Goal: Task Accomplishment & Management: Manage account settings

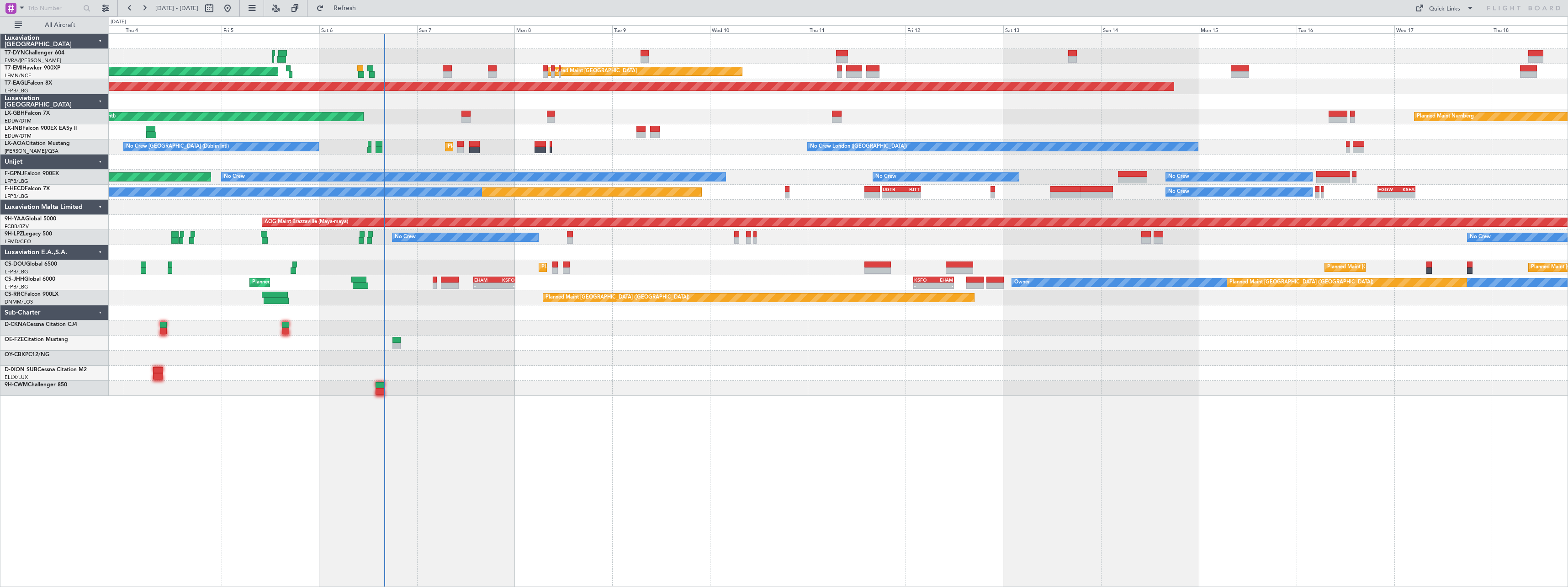
click at [654, 411] on div "AOG Maint Riga (Riga Intl) Planned Maint Zurich Planned Maint Zurich Grounded N…" at bounding box center [838, 310] width 1459 height 553
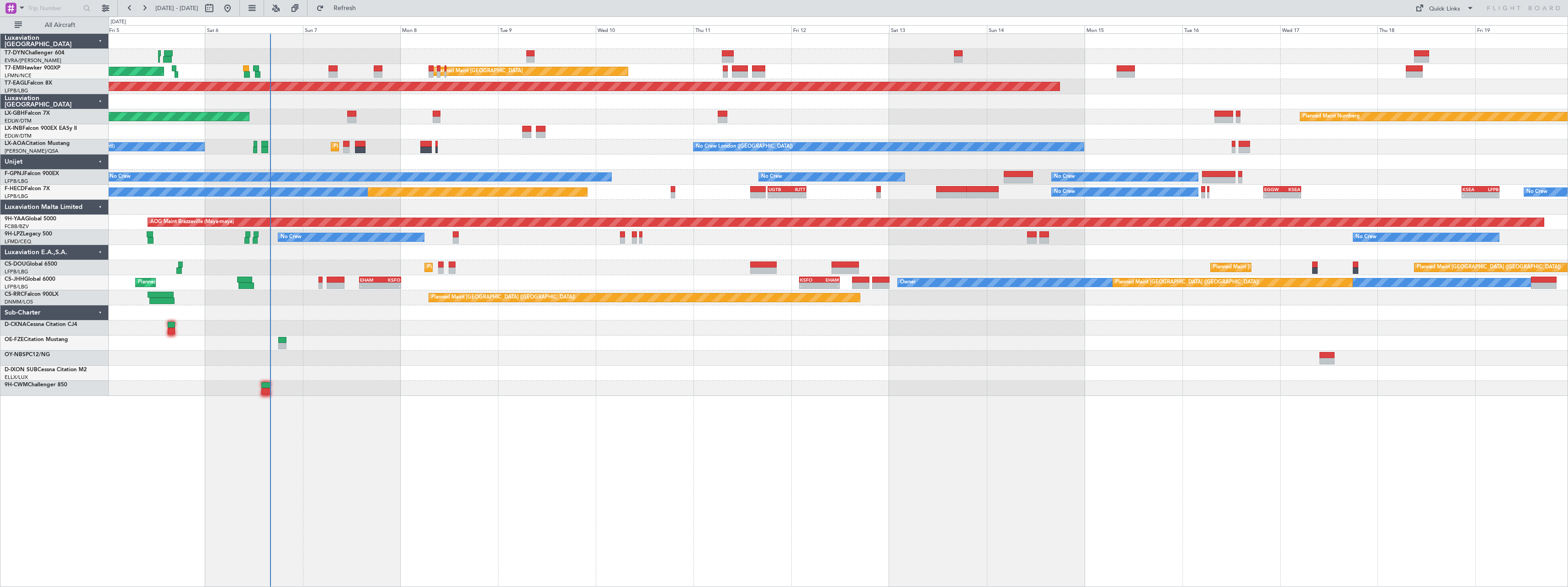
click at [603, 336] on div "AOG Maint Riga (Riga Intl) Planned Maint Zurich Planned Maint Zurich Grounded N…" at bounding box center [838, 215] width 1458 height 362
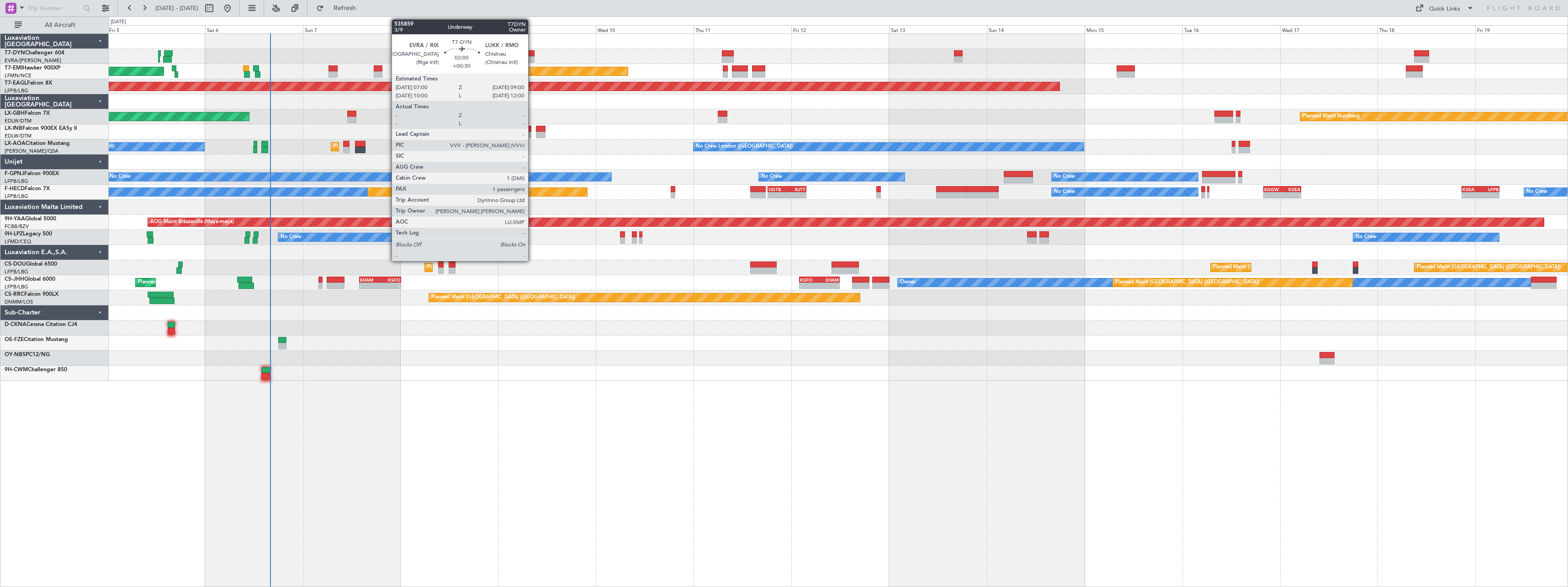
click at [532, 56] on div at bounding box center [531, 59] width 8 height 7
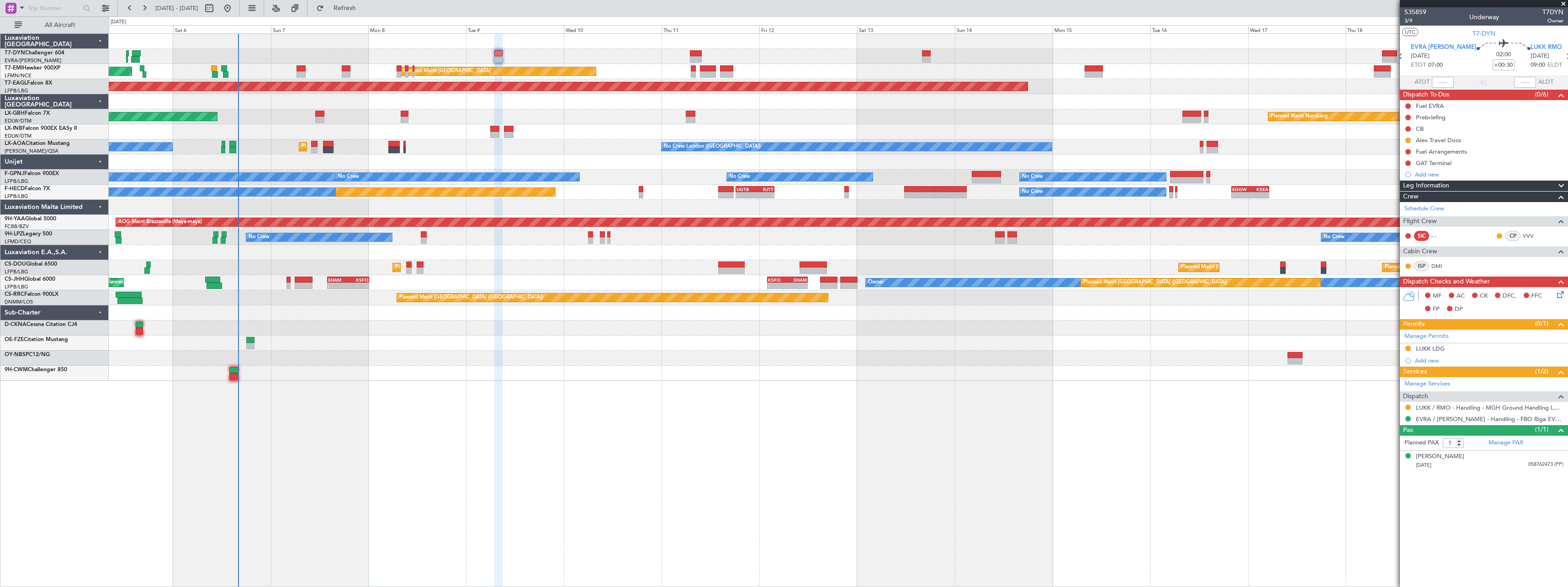
click at [966, 74] on div "Planned Maint Zurich Planned Maint Zurich" at bounding box center [838, 71] width 1458 height 15
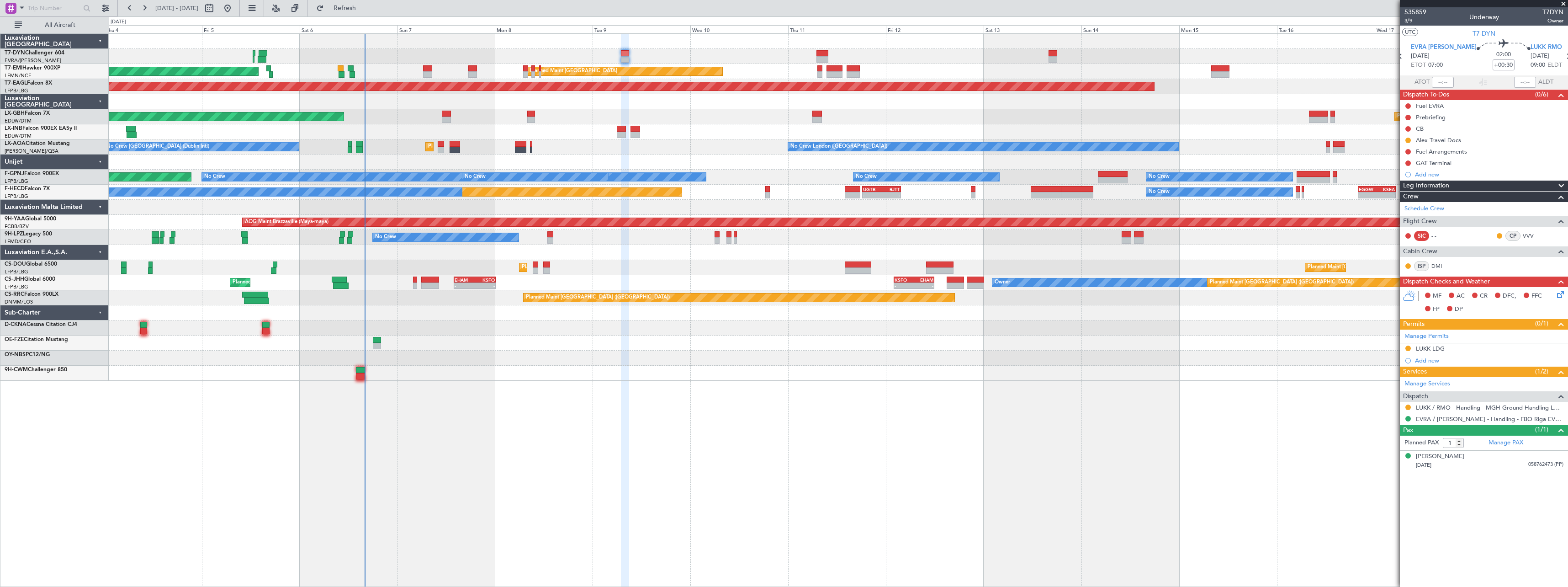
click at [603, 62] on div "AOG Maint Riga (Riga Intl)" at bounding box center [838, 56] width 1458 height 15
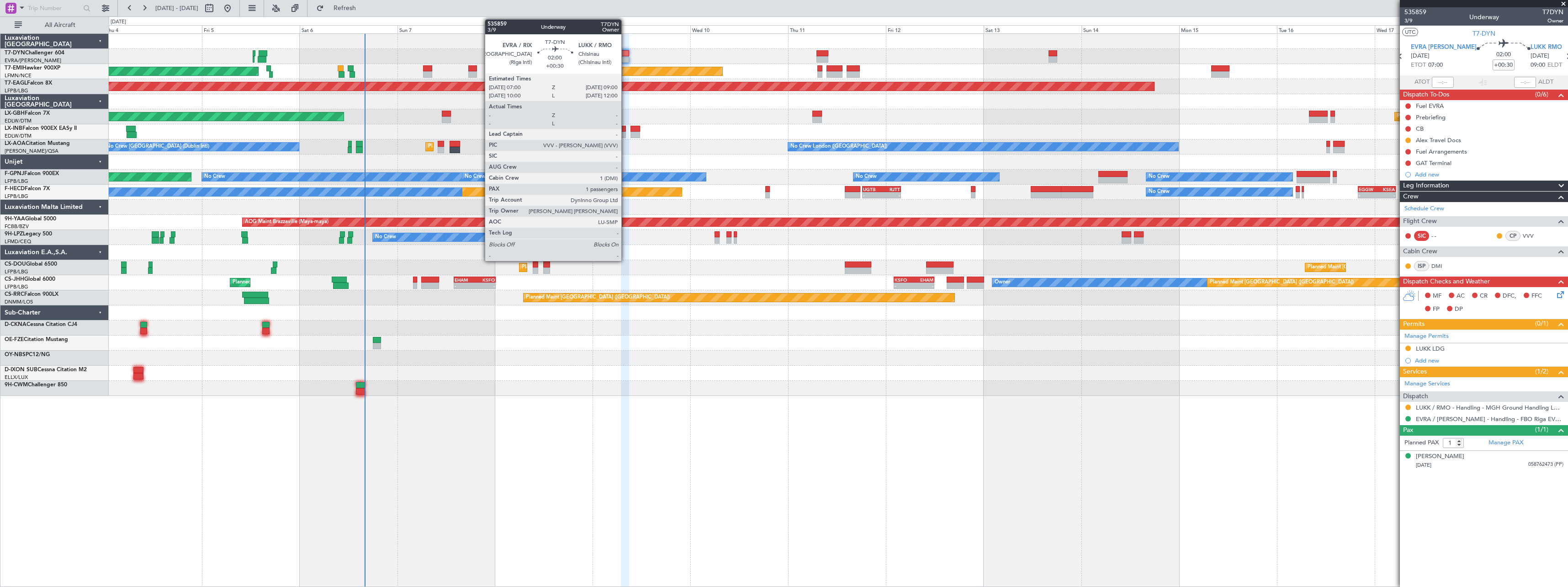
click at [626, 58] on div at bounding box center [625, 59] width 8 height 7
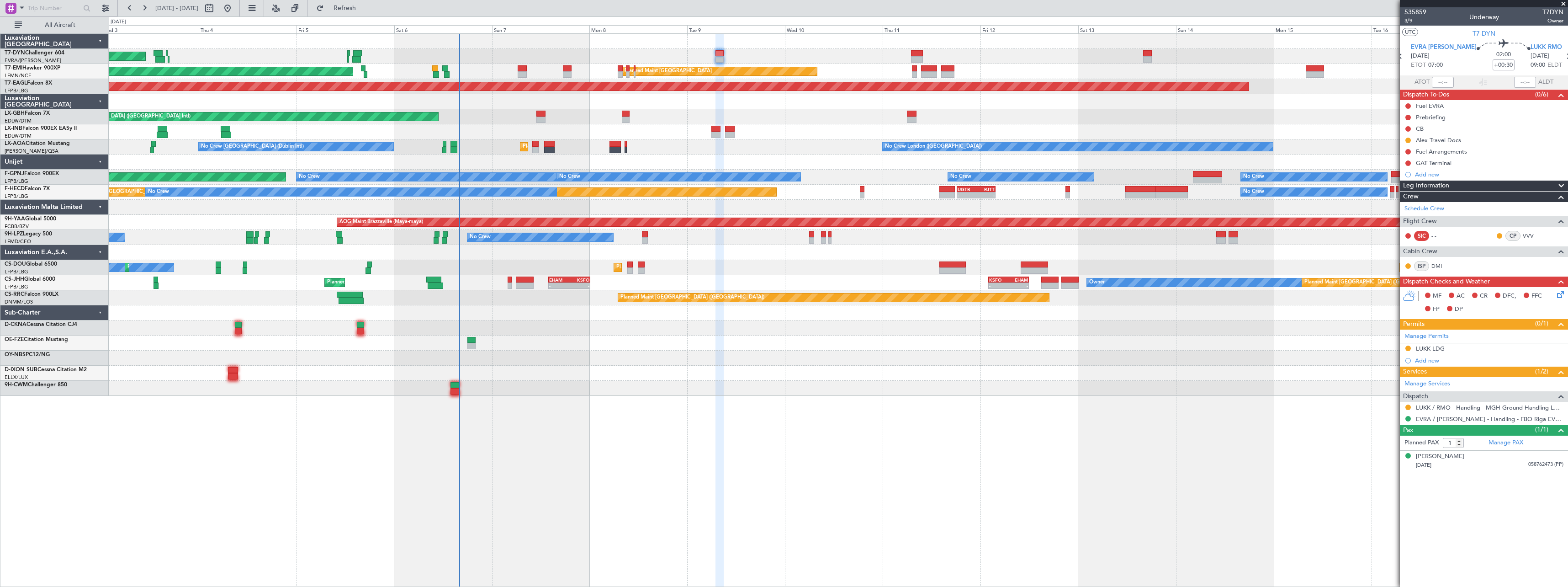
click at [672, 121] on div "Planned Maint Nurnberg Planned Maint Dubai (Dubai Intl)" at bounding box center [838, 116] width 1458 height 15
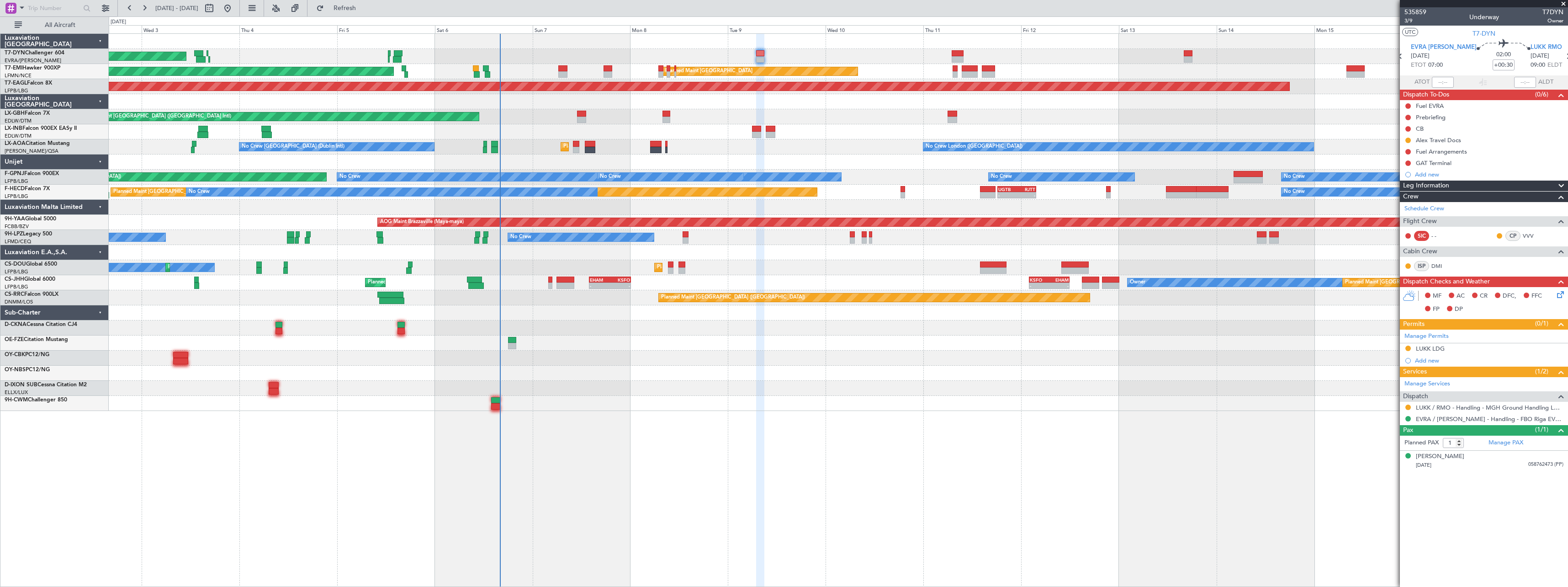
click at [728, 247] on div at bounding box center [838, 253] width 1458 height 15
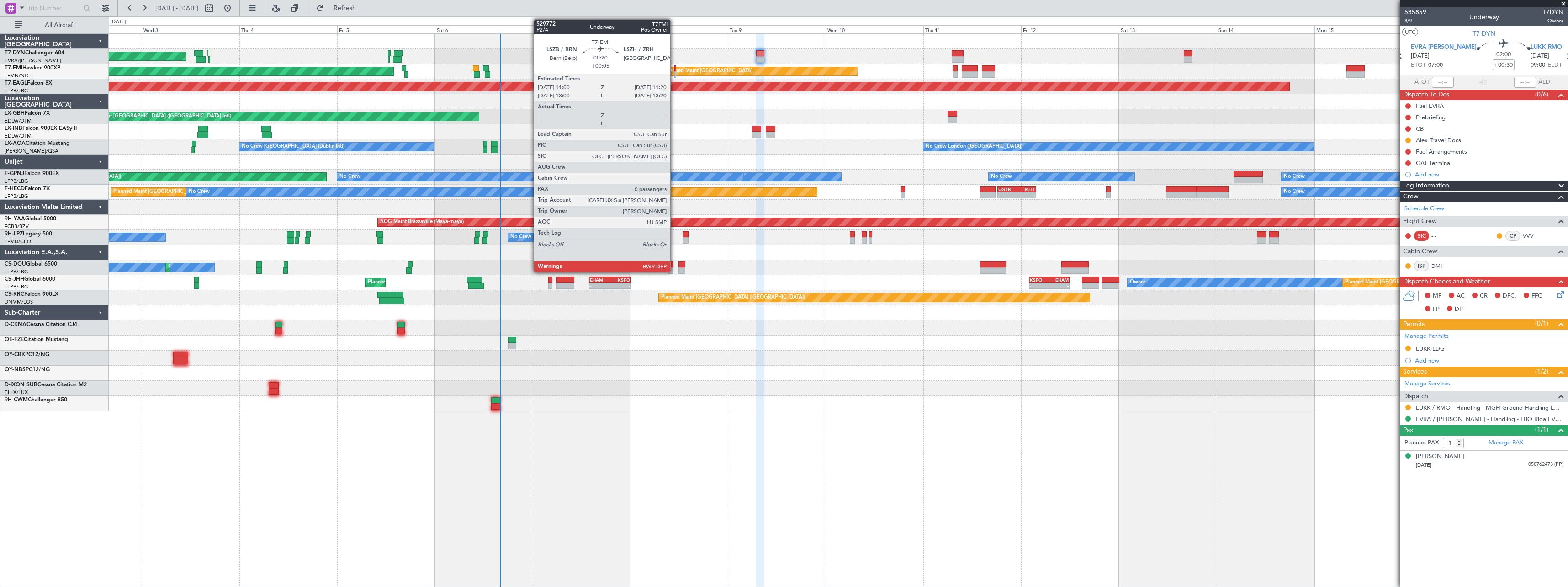
click at [674, 67] on div at bounding box center [675, 69] width 2 height 7
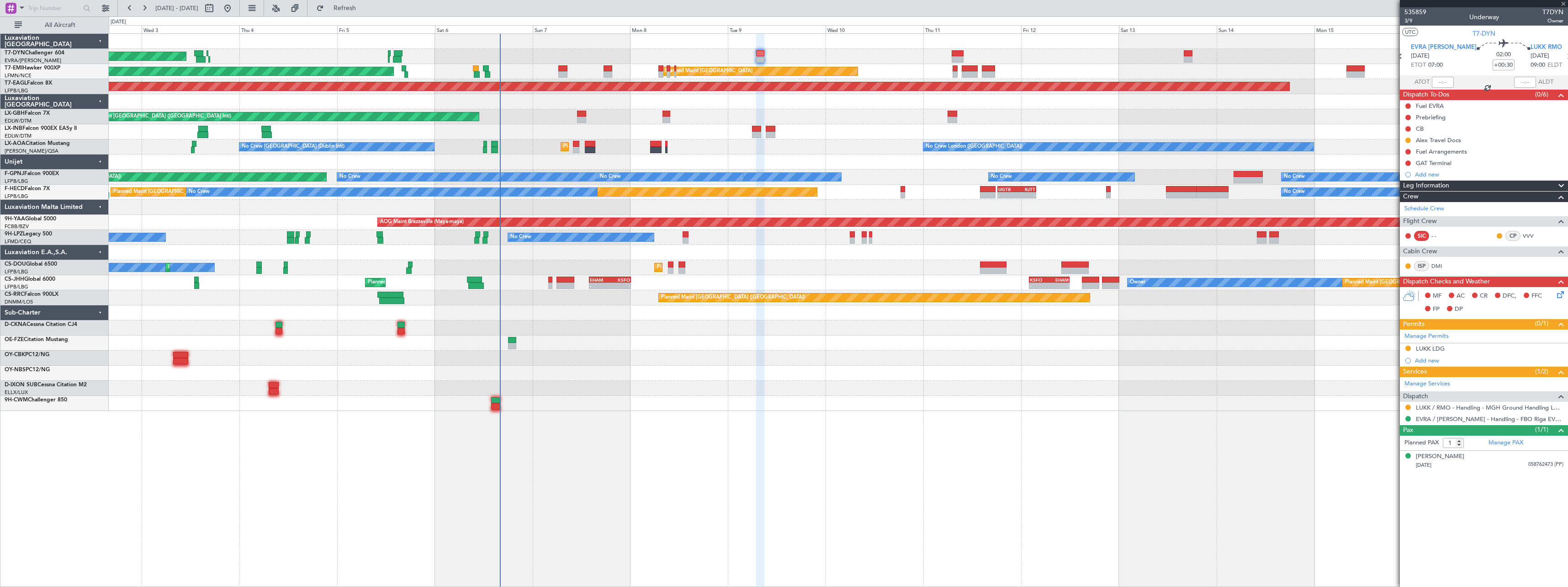
type input "+00:05"
type input "0"
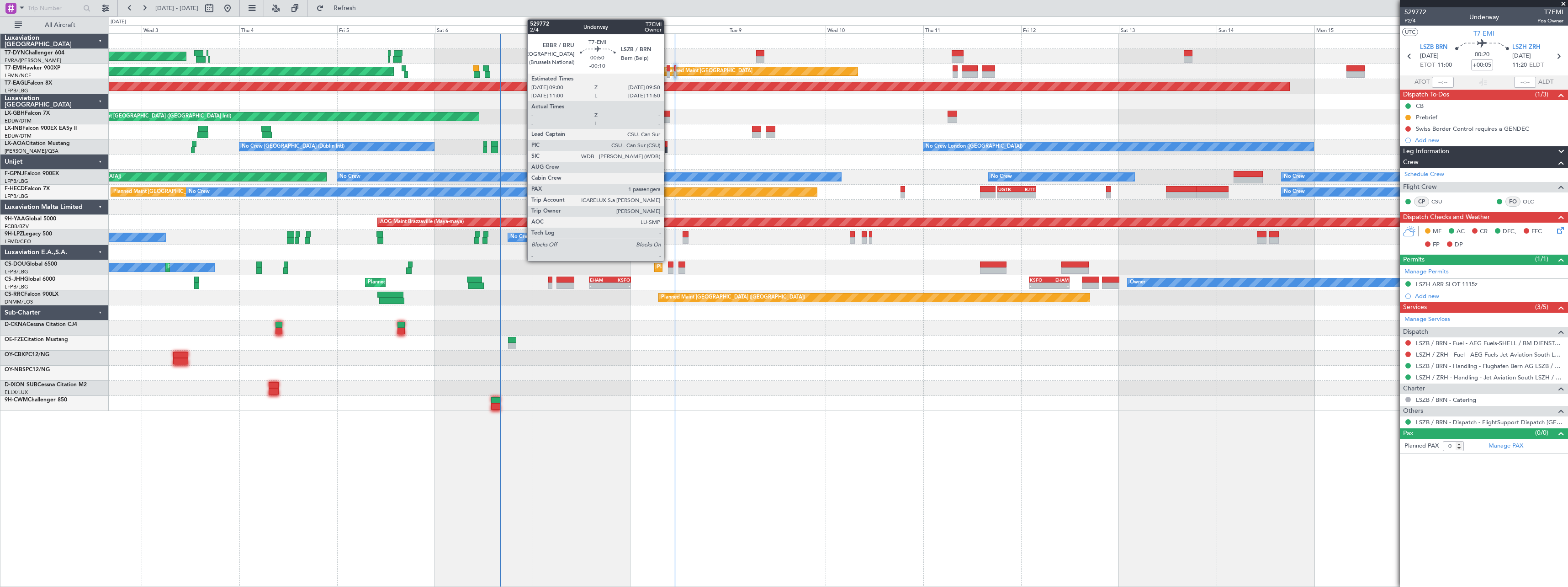
click at [668, 74] on div at bounding box center [668, 74] width 3 height 7
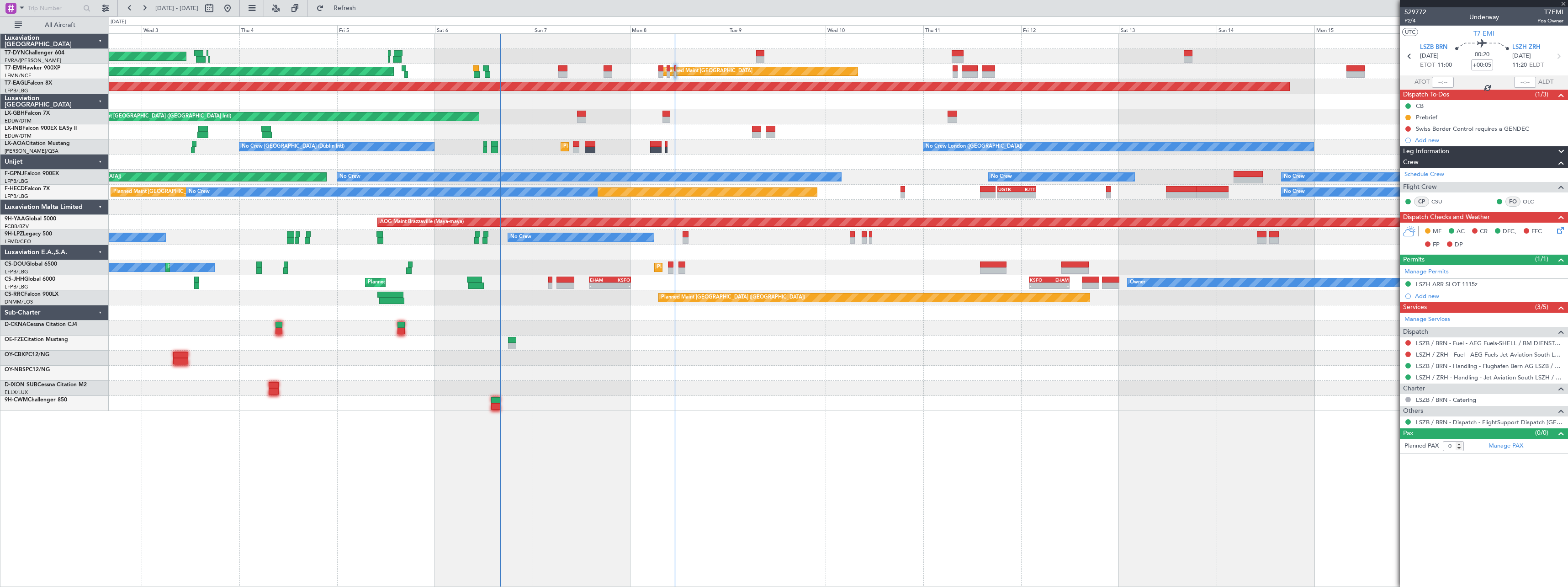
type input "-00:10"
type input "1"
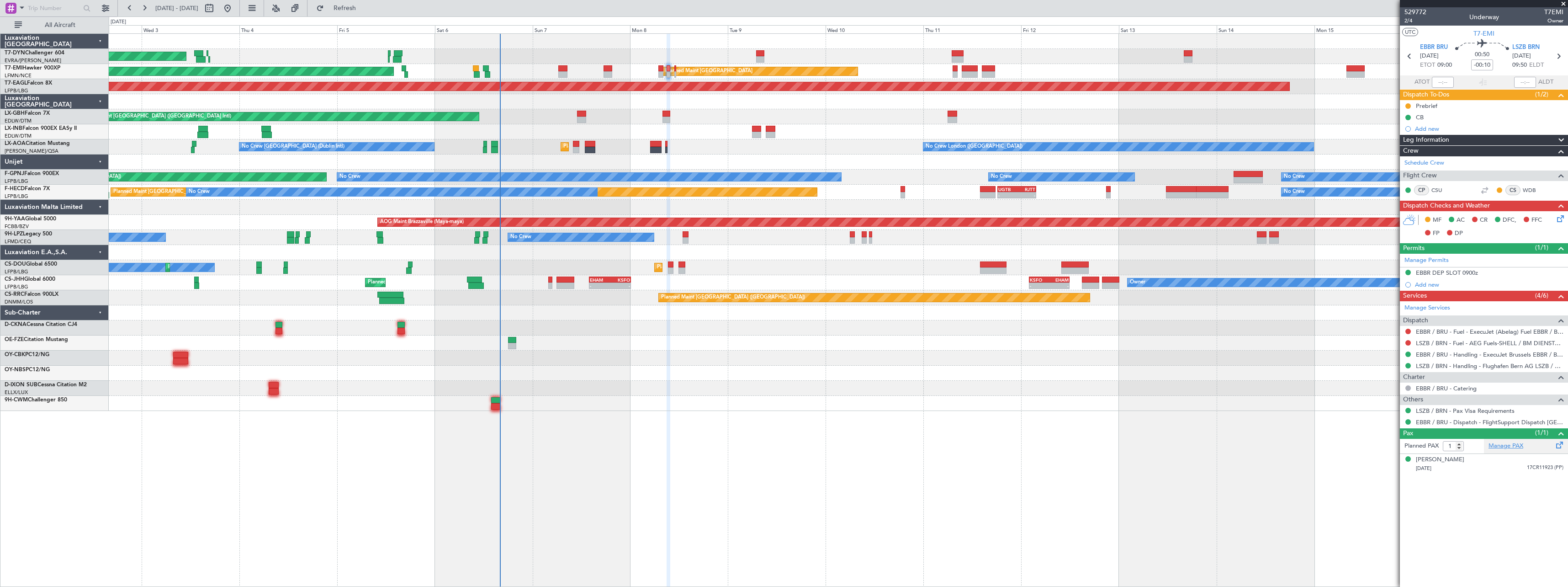
click at [1517, 446] on link "Manage PAX" at bounding box center [1505, 446] width 35 height 9
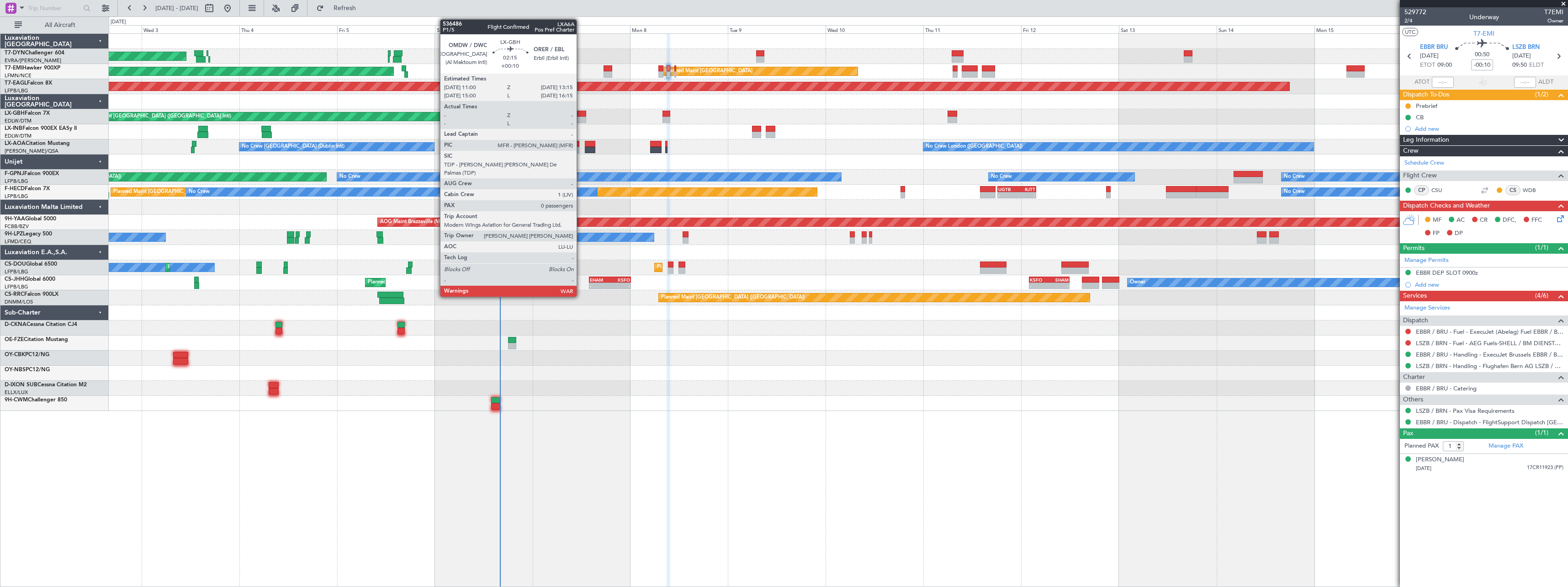
click at [581, 117] on div at bounding box center [582, 120] width 10 height 7
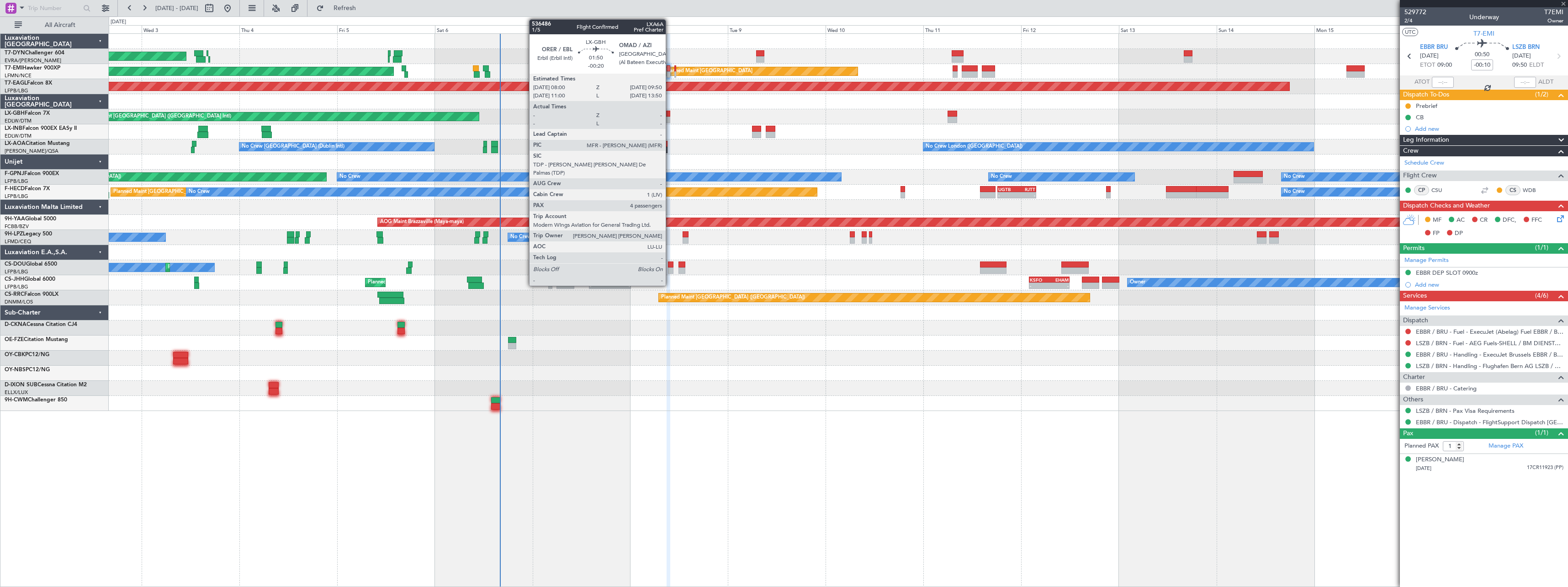
type input "+00:10"
type input "0"
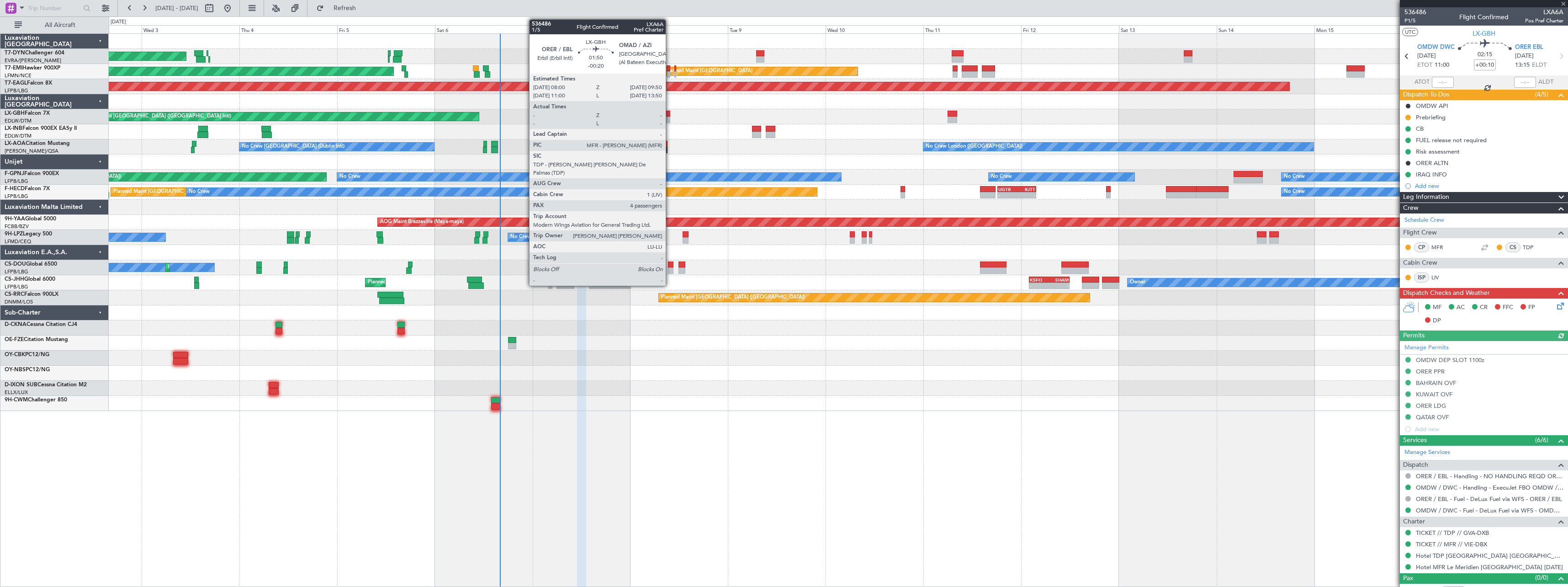
click at [669, 120] on div at bounding box center [666, 120] width 7 height 7
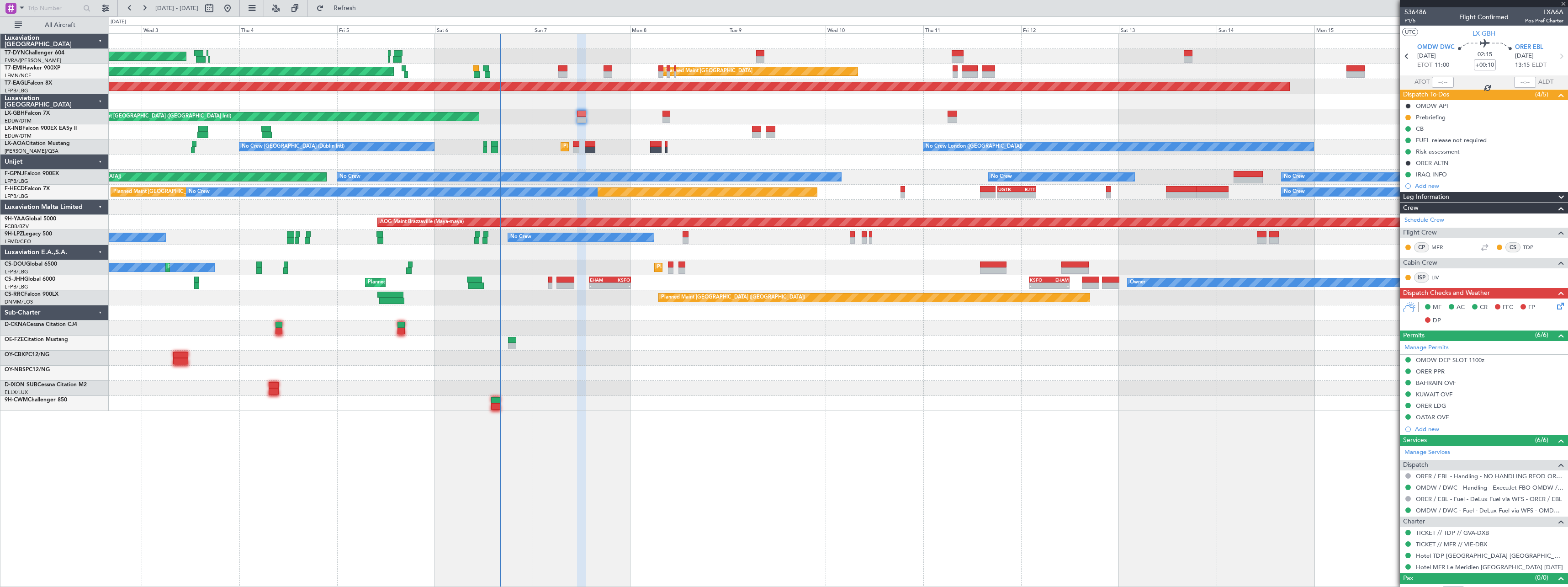
type input "-00:20"
type input "4"
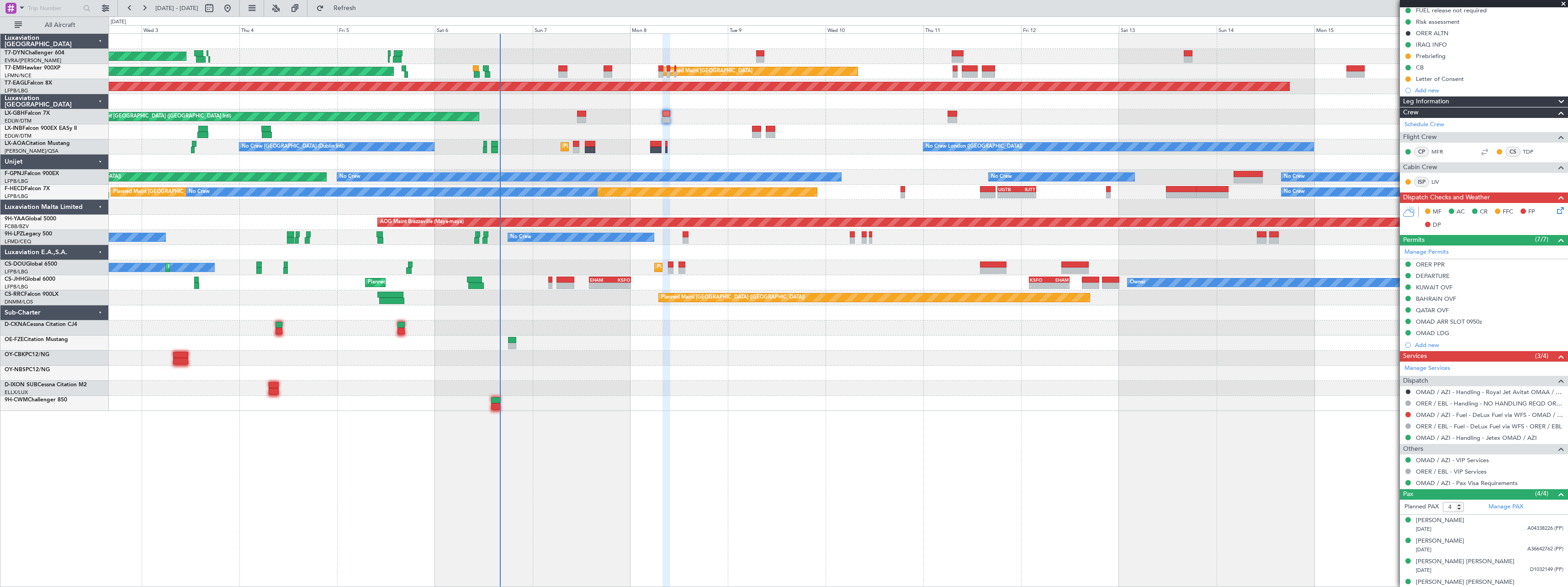
scroll to position [105, 0]
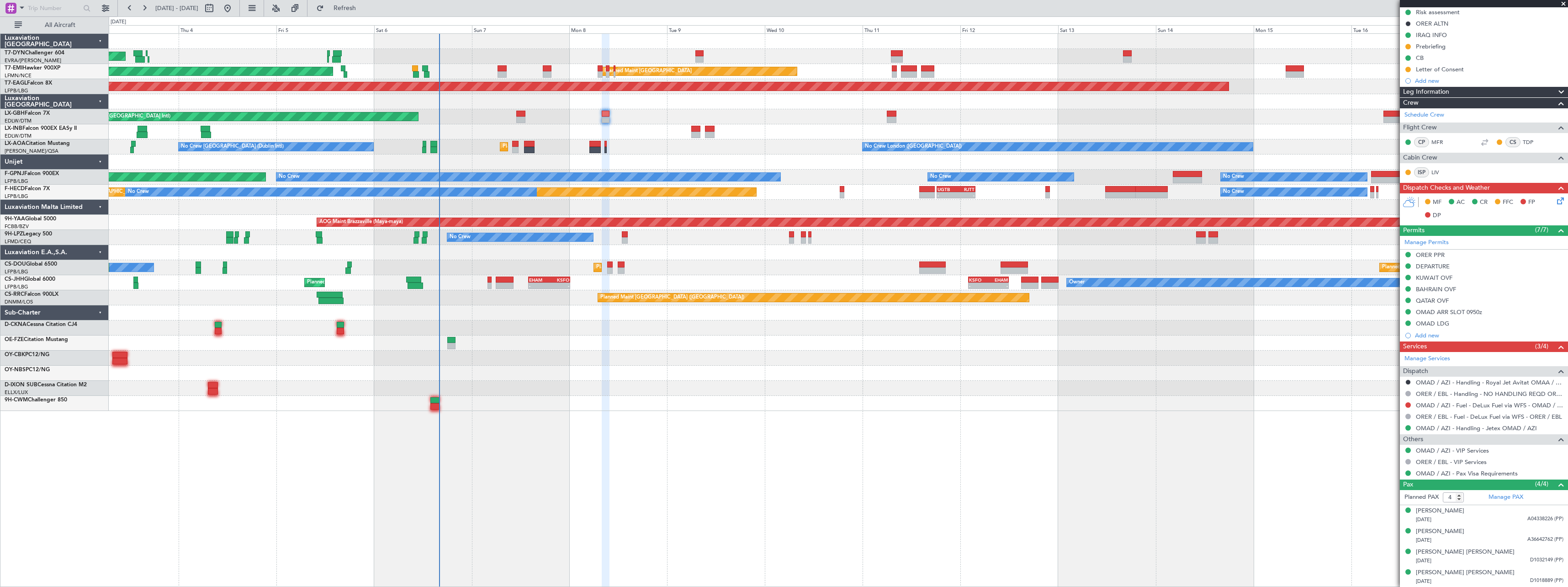
click at [816, 133] on div "Unplanned Maint [GEOGRAPHIC_DATA] (Al Maktoum Intl)" at bounding box center [838, 132] width 1458 height 15
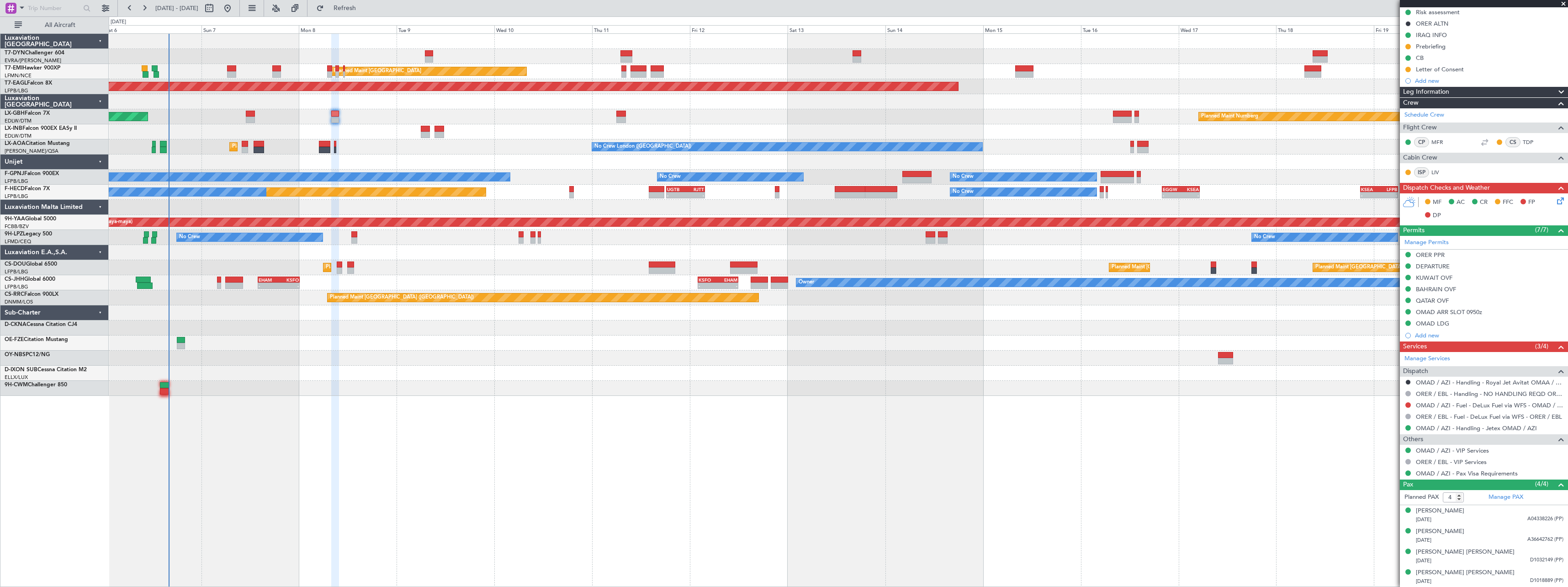
click at [1019, 133] on div "Unplanned Maint [GEOGRAPHIC_DATA] (Al Maktoum Intl)" at bounding box center [838, 132] width 1458 height 15
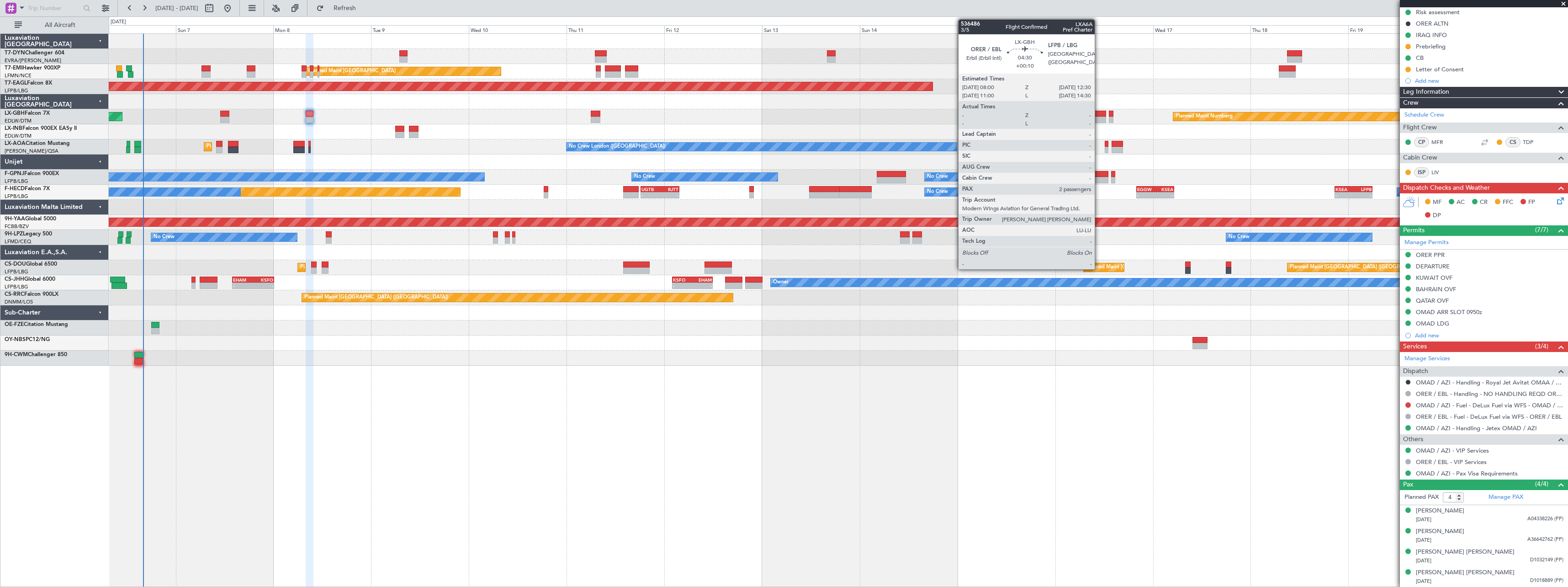
click at [1098, 113] on div at bounding box center [1096, 114] width 19 height 7
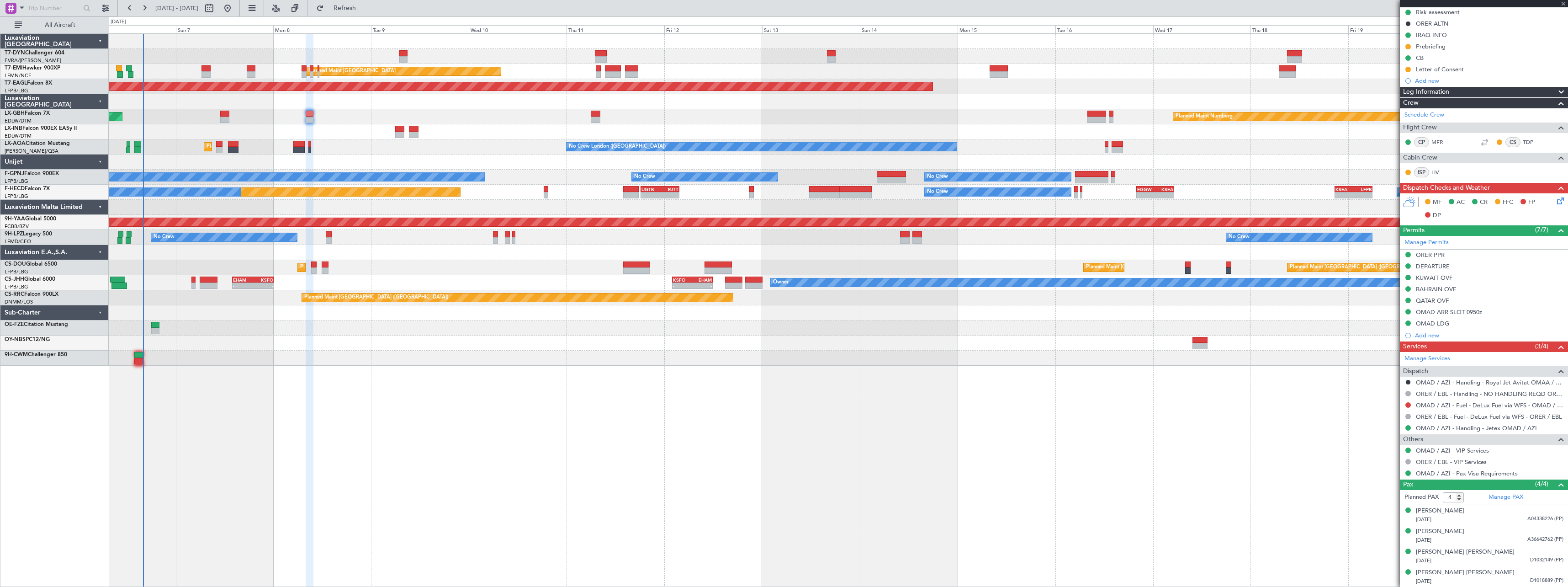
type input "+00:10"
type input "2"
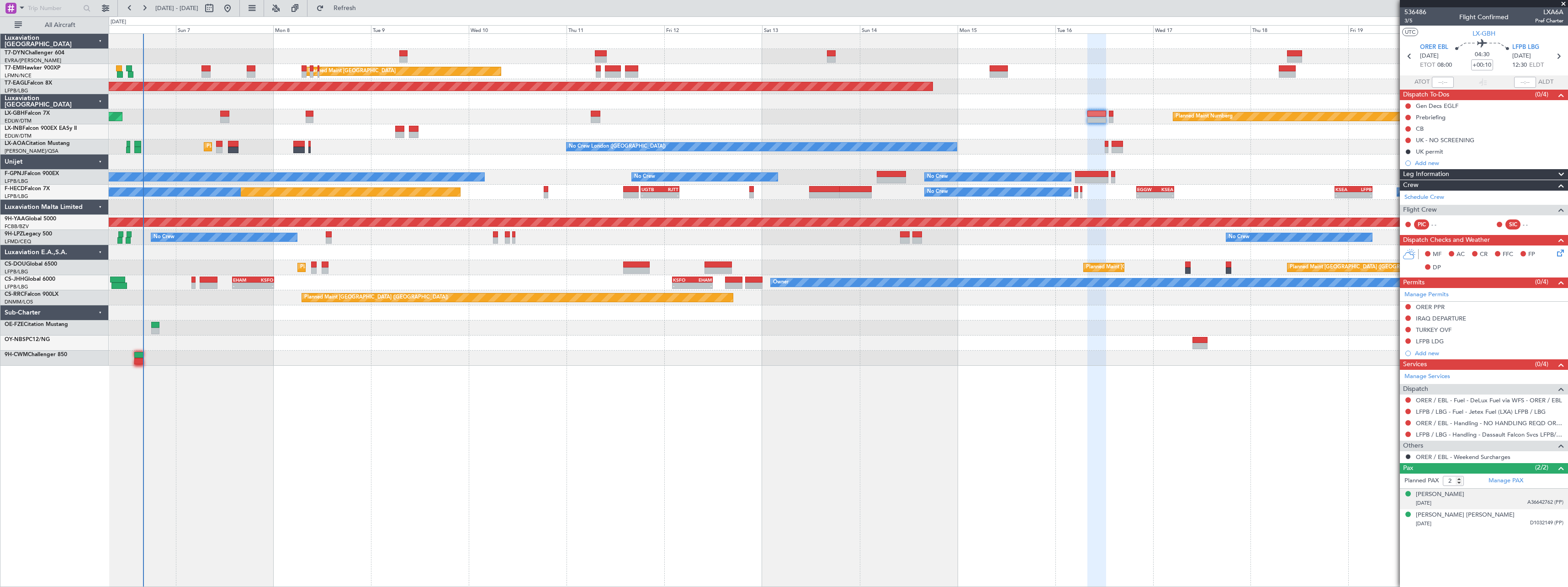
click at [1485, 498] on div "Maya Barzani 18/12/2008 A36642762 (PP)" at bounding box center [1489, 499] width 148 height 18
click at [1519, 540] on div "Nabila Masoud Mustafa BARZANI 17/02/1971 D1032149 (PP)" at bounding box center [1489, 542] width 148 height 18
click at [1466, 499] on div "18/12/2008 A36642762 (PP)" at bounding box center [1489, 503] width 148 height 9
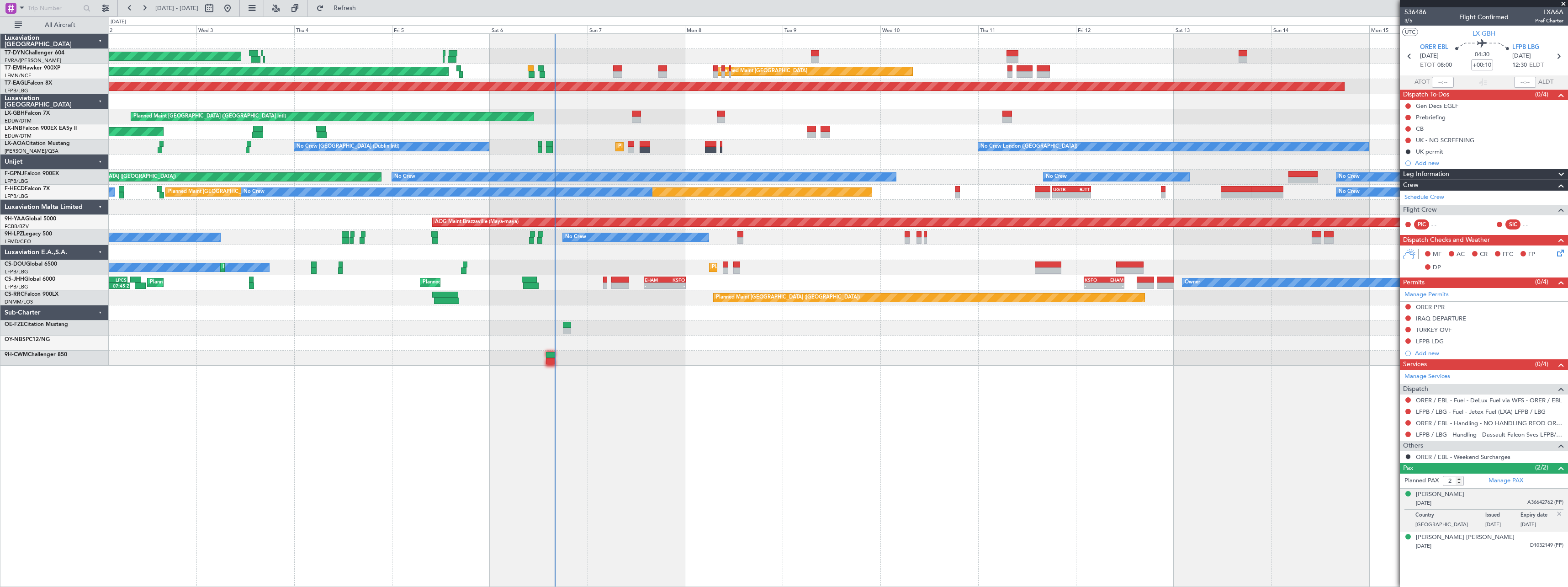
click at [886, 340] on div "AOG Maint Riga (Riga Intl) Planned Maint Zurich Planned Maint Zurich Grounded N…" at bounding box center [838, 200] width 1458 height 332
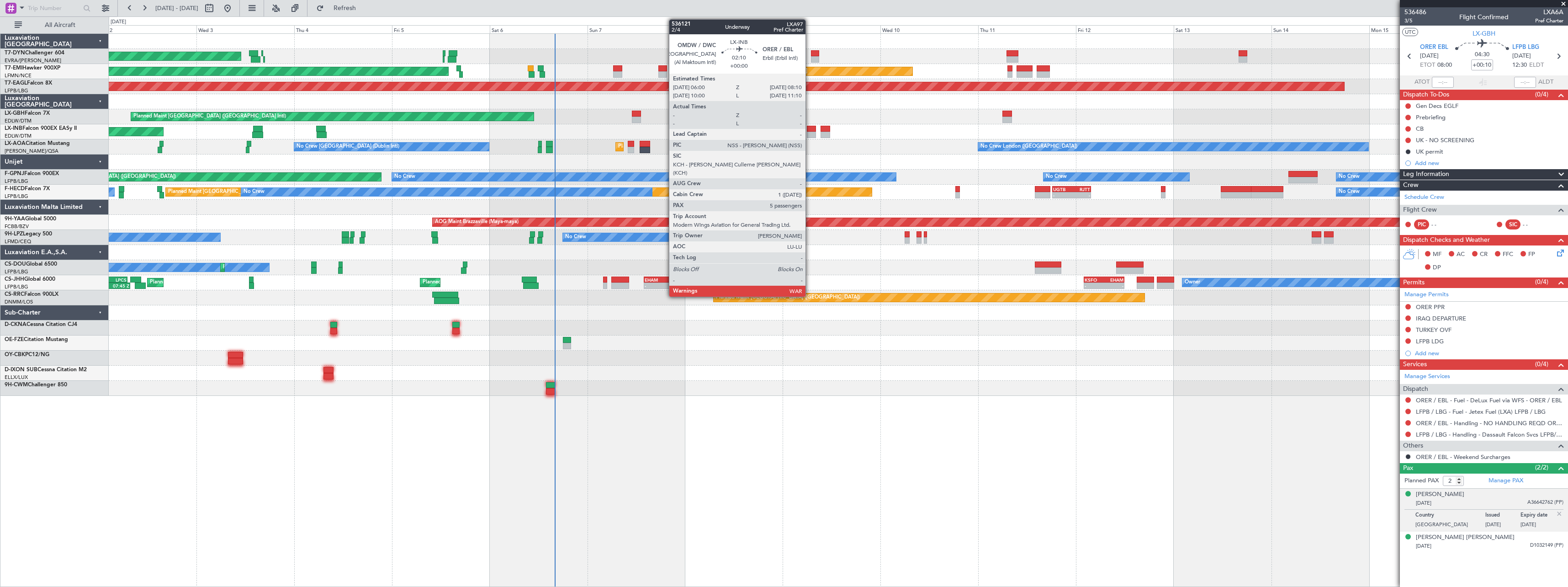
click at [810, 131] on div at bounding box center [811, 135] width 9 height 7
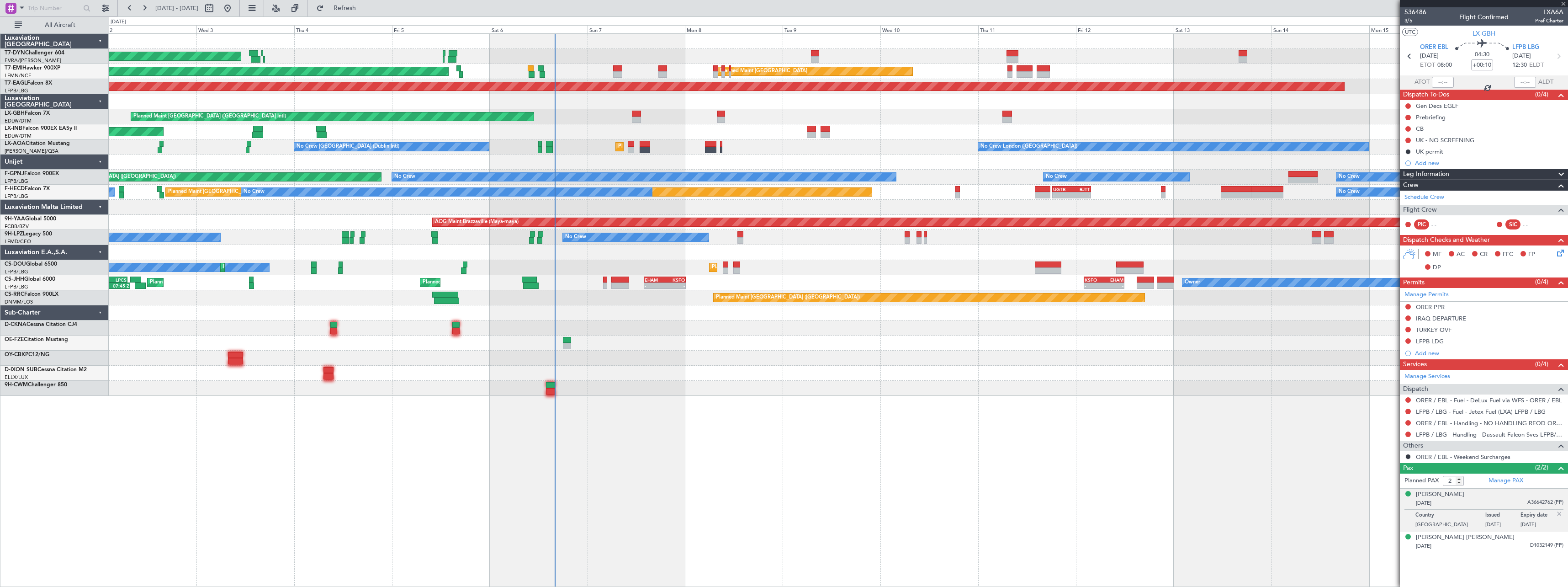
type input "5"
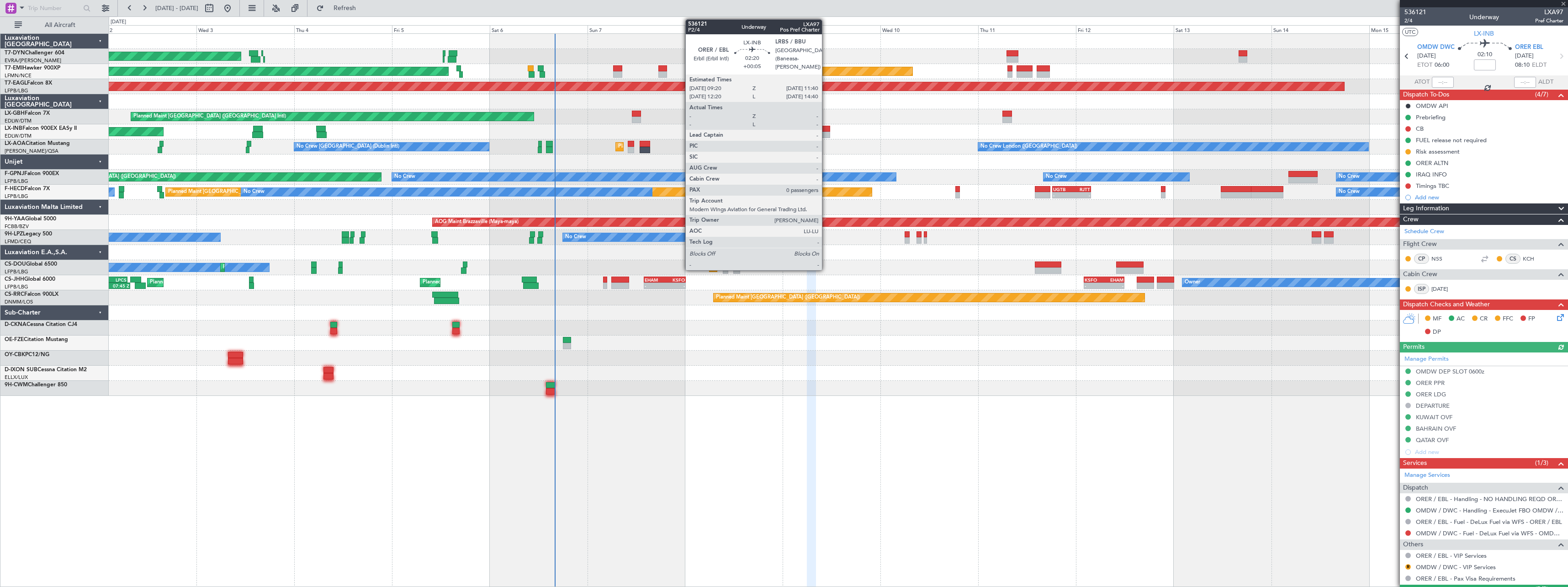
click at [826, 131] on div at bounding box center [825, 129] width 10 height 7
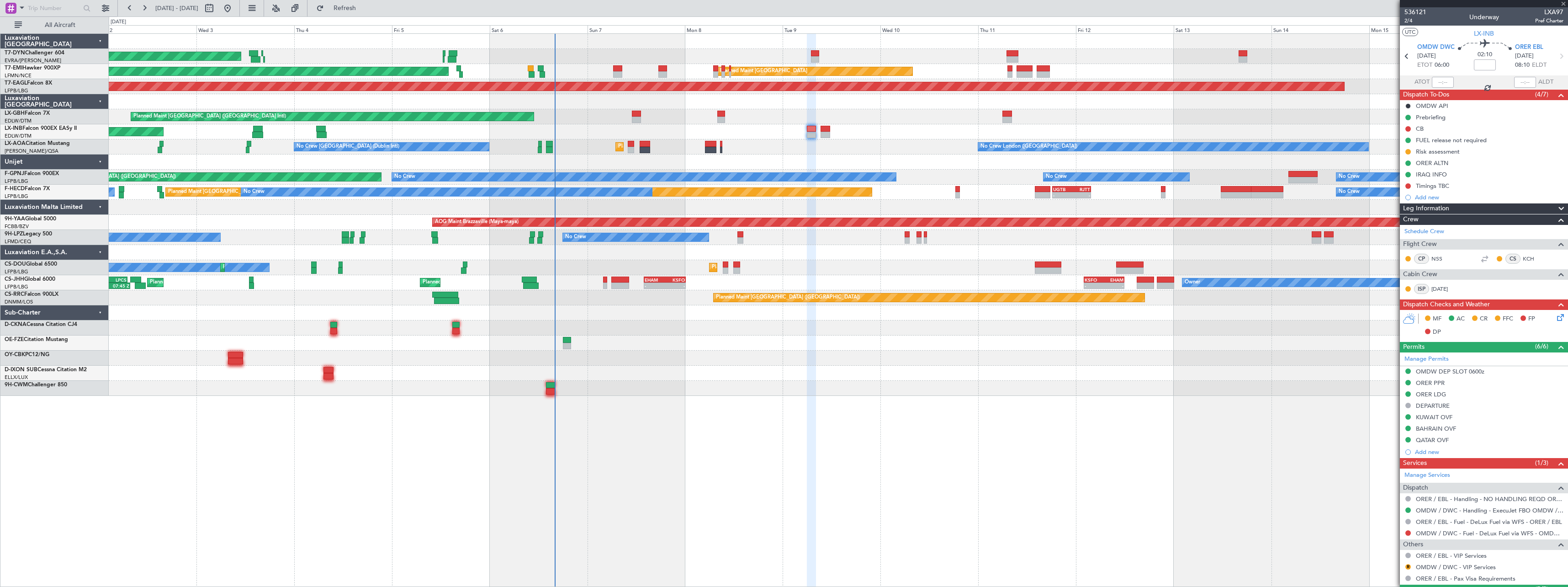
type input "+00:05"
type input "0"
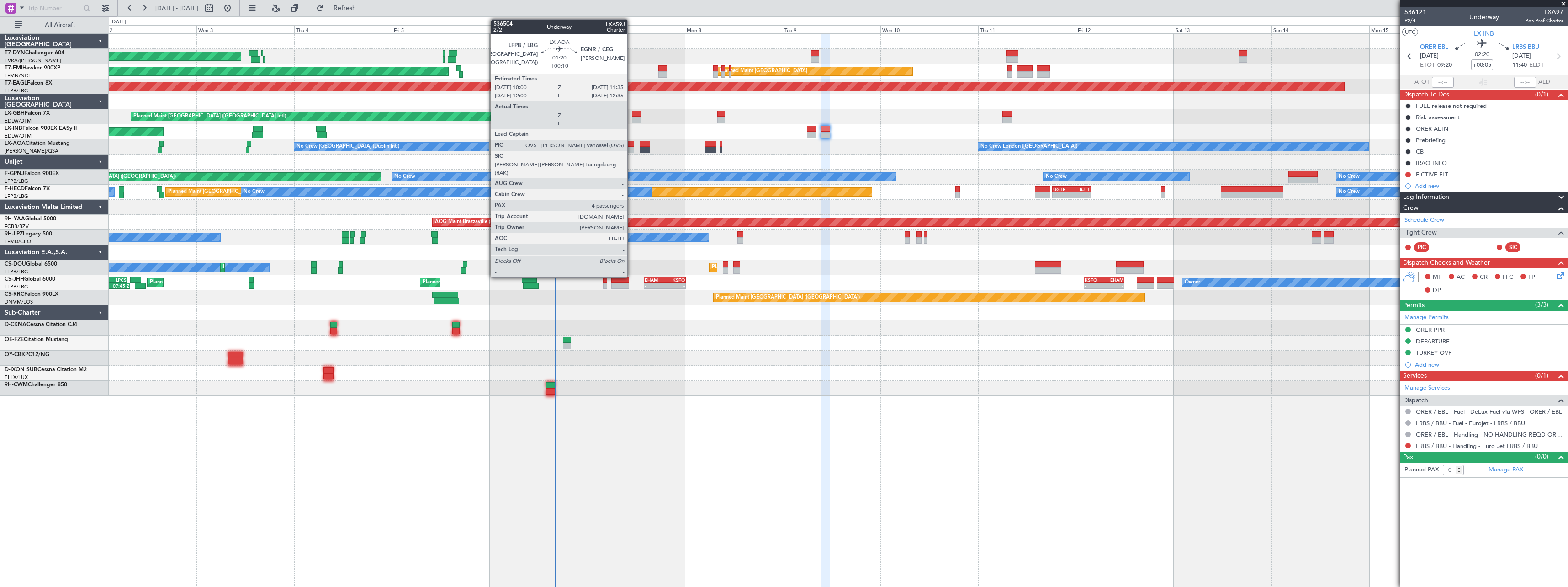
click at [631, 144] on div at bounding box center [631, 144] width 7 height 7
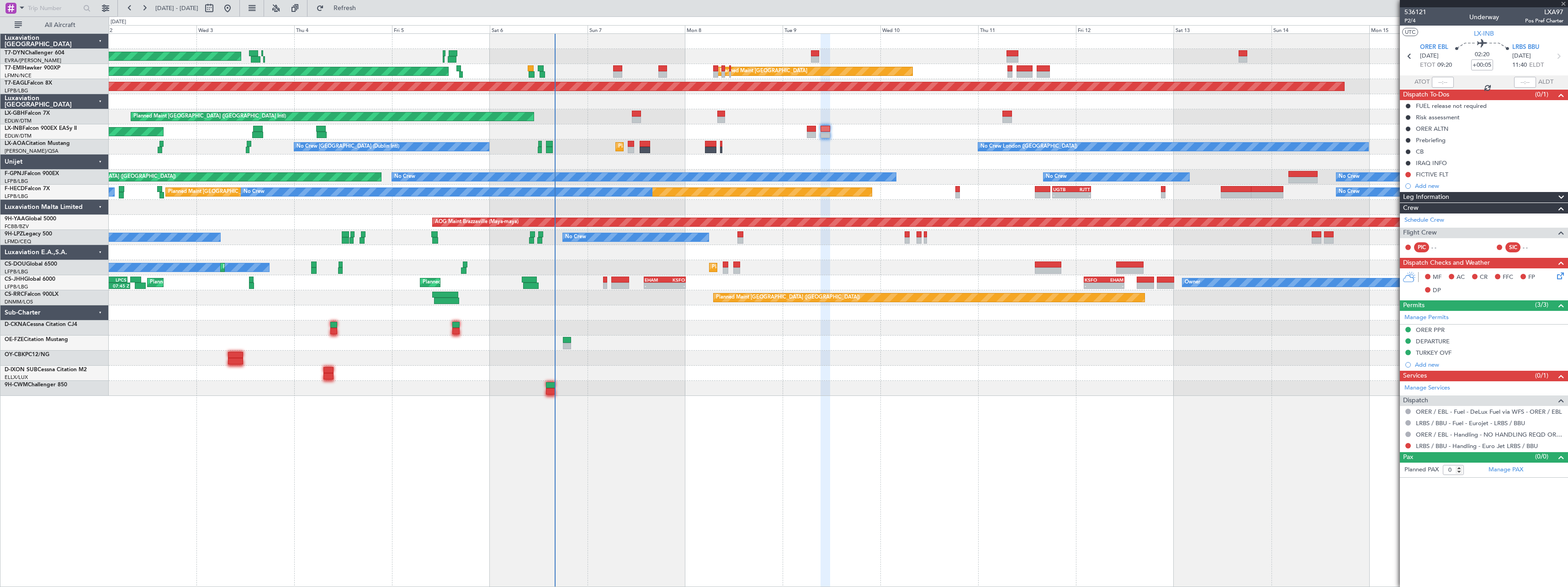
type input "+00:10"
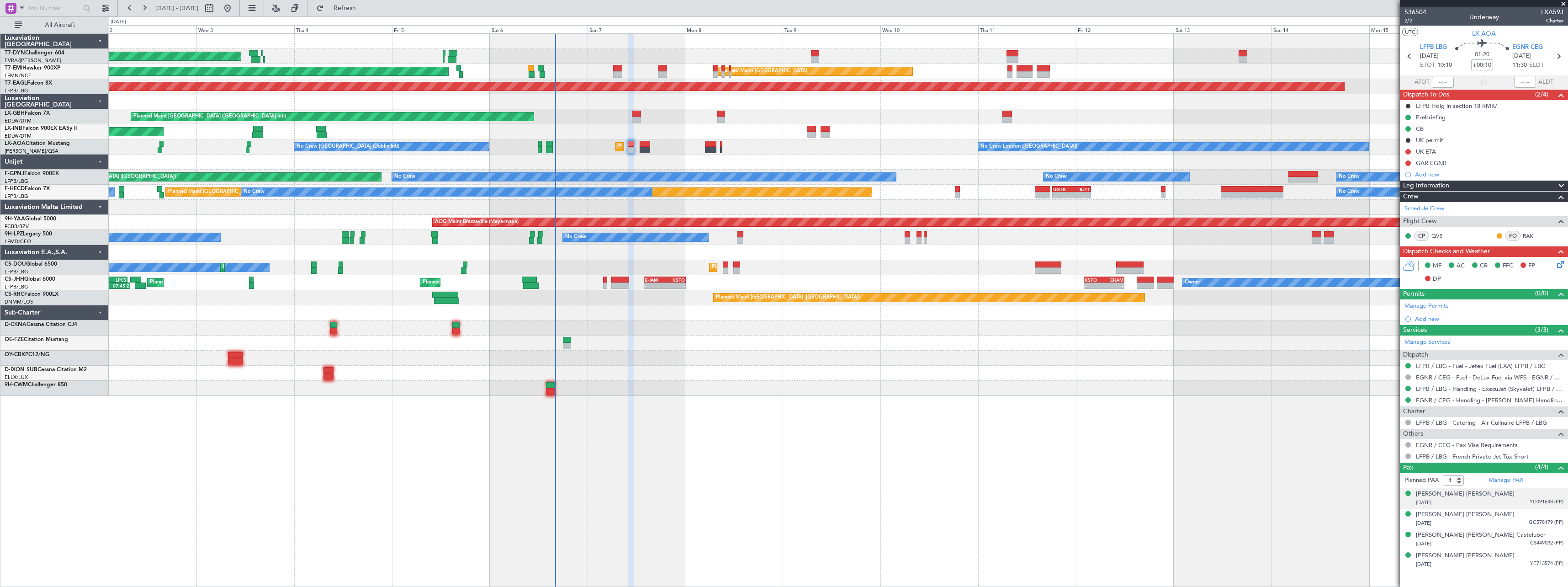
click at [1504, 499] on div "28/11/1987 YC091648 (PP)" at bounding box center [1489, 502] width 148 height 9
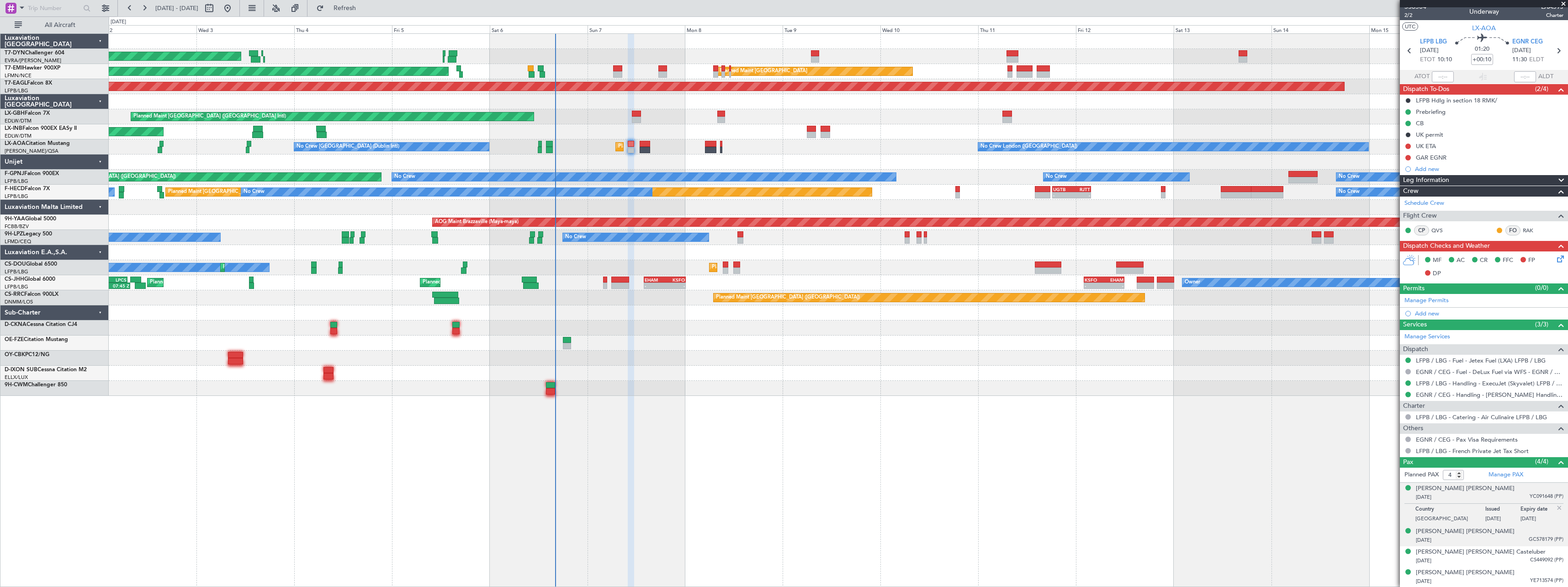
click at [1501, 543] on div "22/04/2000 GC578179 (PP)" at bounding box center [1489, 540] width 148 height 9
click at [1491, 560] on div "08/02/1991 CS449092 (PP)" at bounding box center [1489, 561] width 148 height 9
click at [1484, 580] on div "27/05/1999 YE713574 (PP)" at bounding box center [1489, 581] width 148 height 9
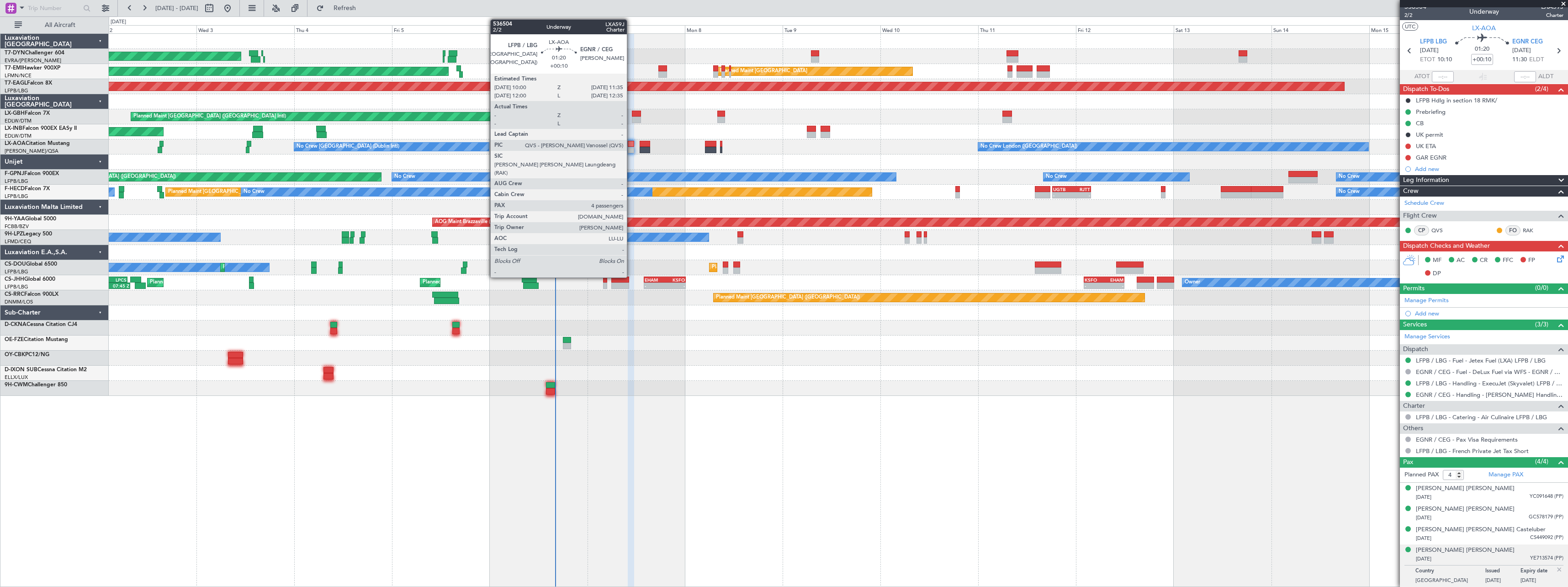
click at [631, 143] on div at bounding box center [631, 144] width 7 height 7
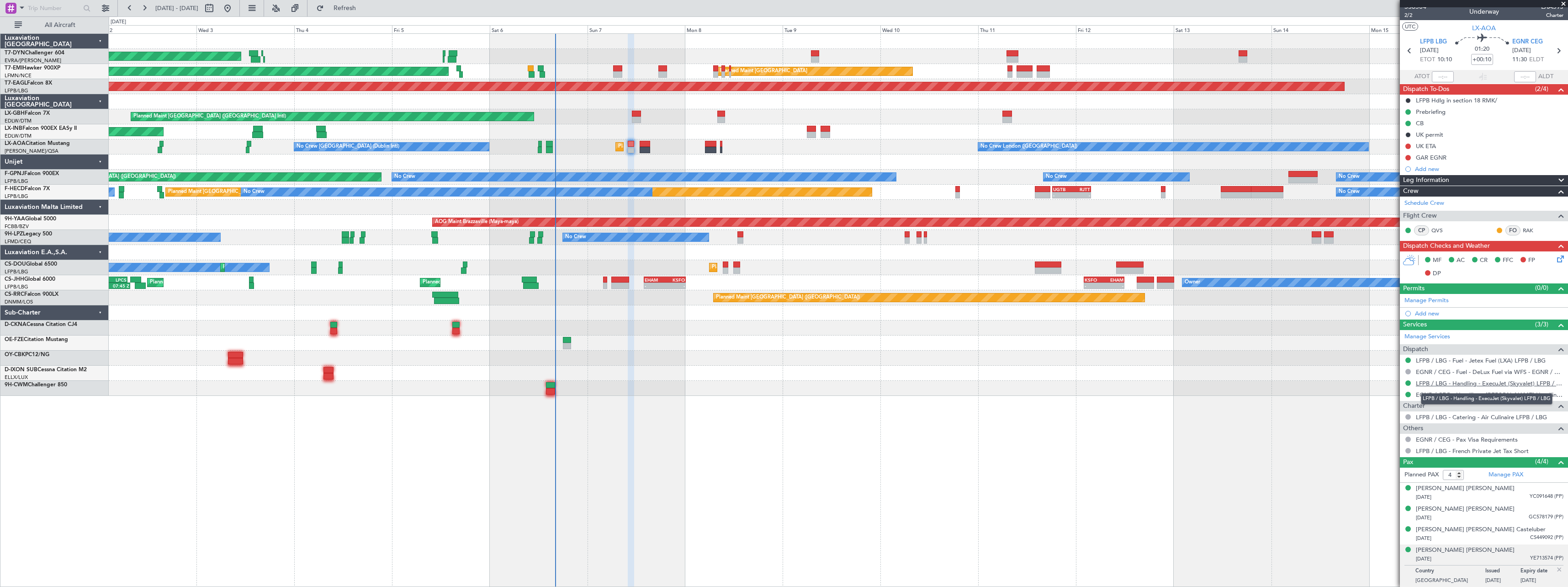
scroll to position [0, 0]
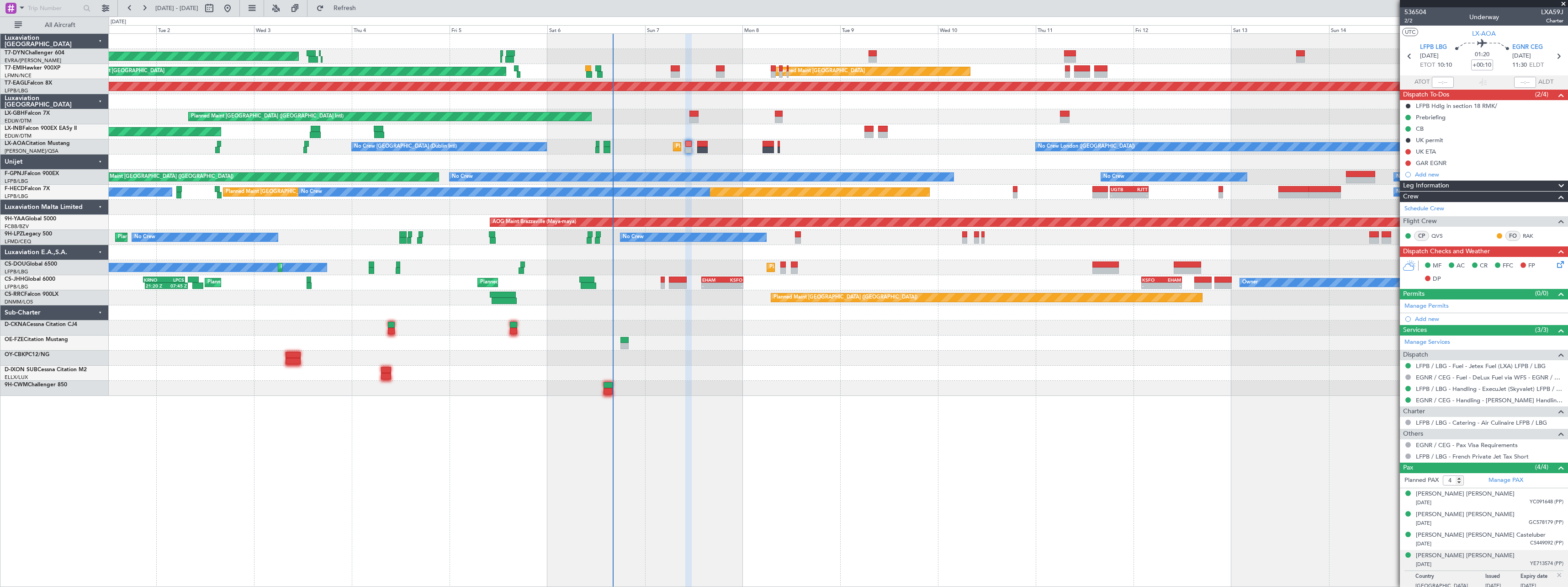
click at [742, 334] on div at bounding box center [838, 328] width 1458 height 15
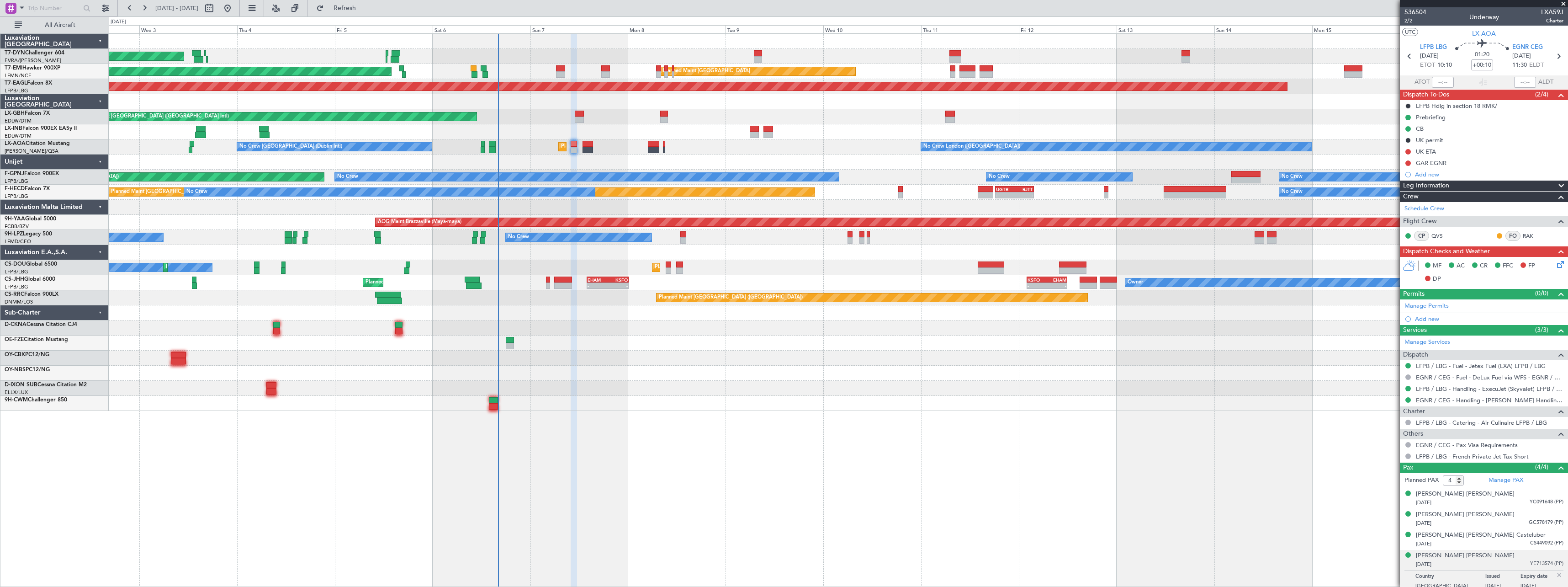
click at [1564, 2] on span at bounding box center [1563, 4] width 9 height 8
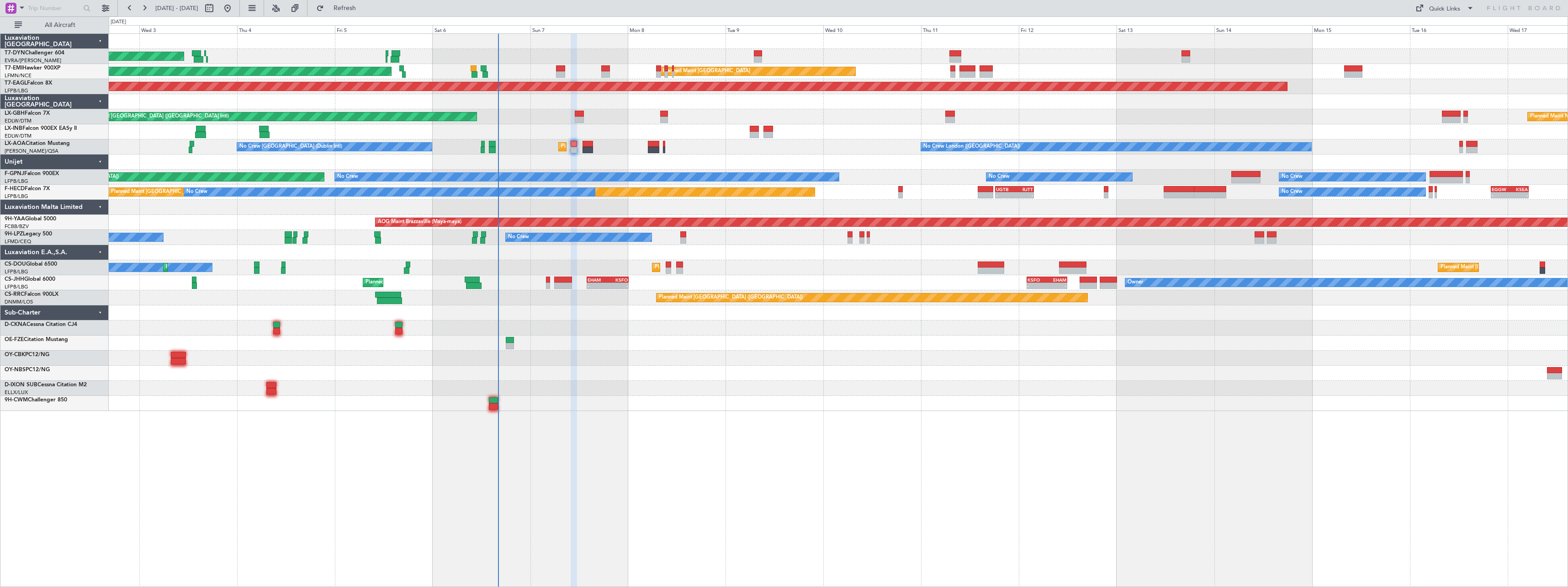
type input "0"
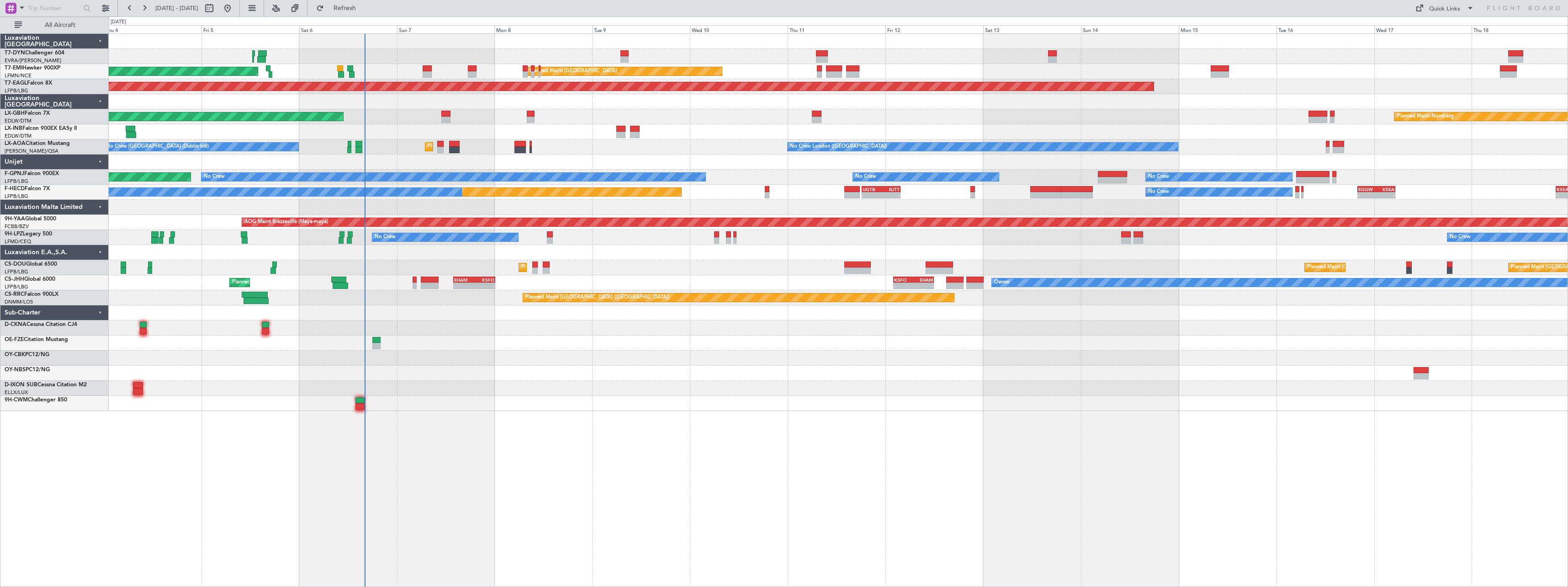
click at [705, 206] on div at bounding box center [838, 207] width 1458 height 15
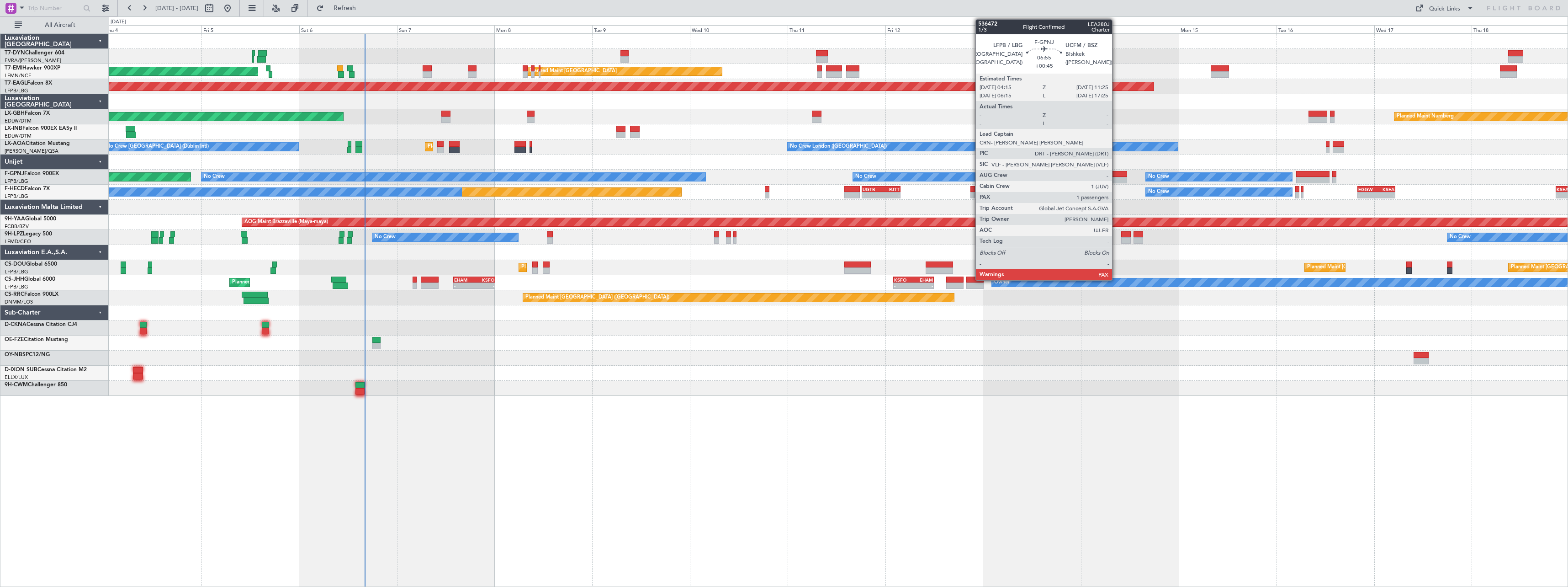
click at [1116, 172] on div at bounding box center [1112, 174] width 29 height 7
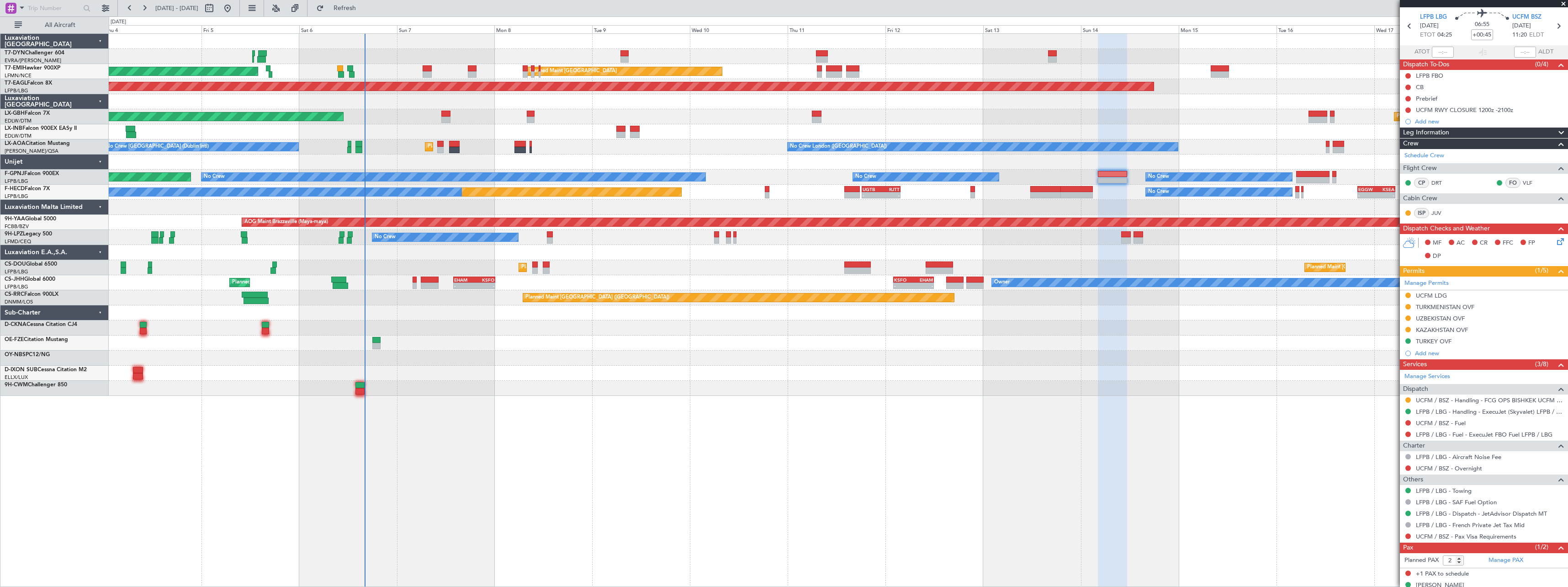
scroll to position [43, 0]
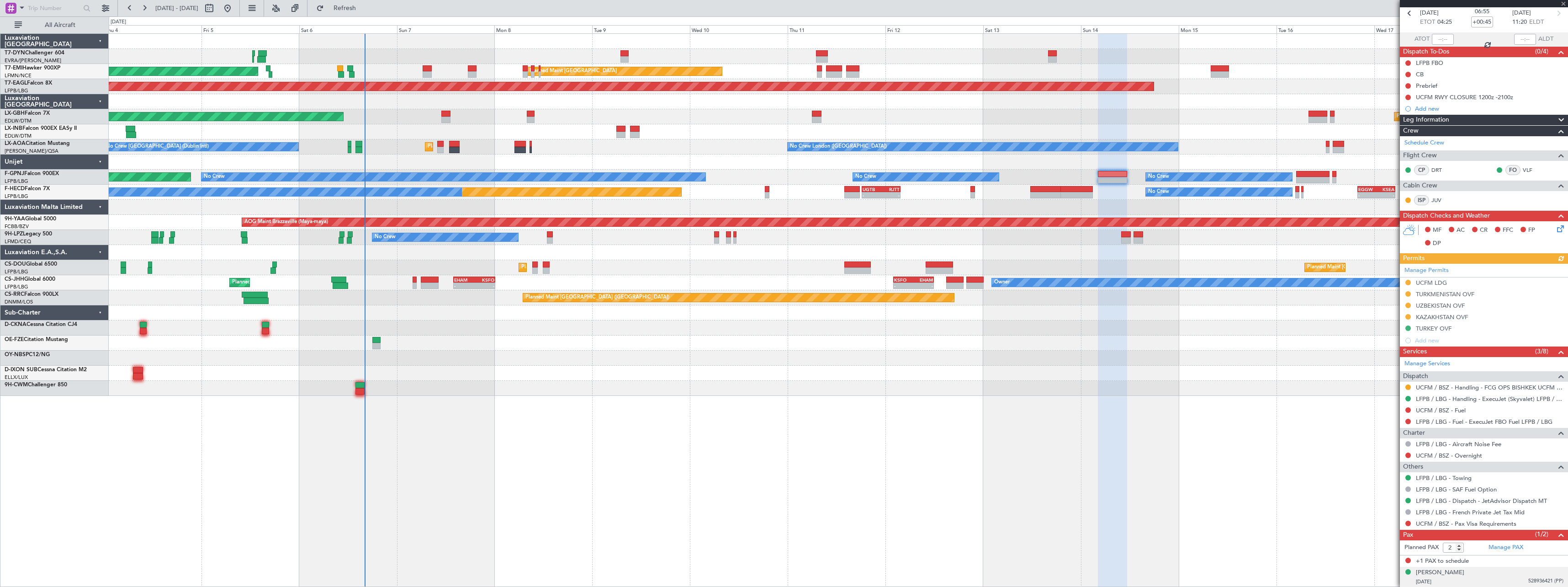
click at [1483, 577] on div "10/04/1974 528936421 (PP)" at bounding box center [1489, 581] width 148 height 9
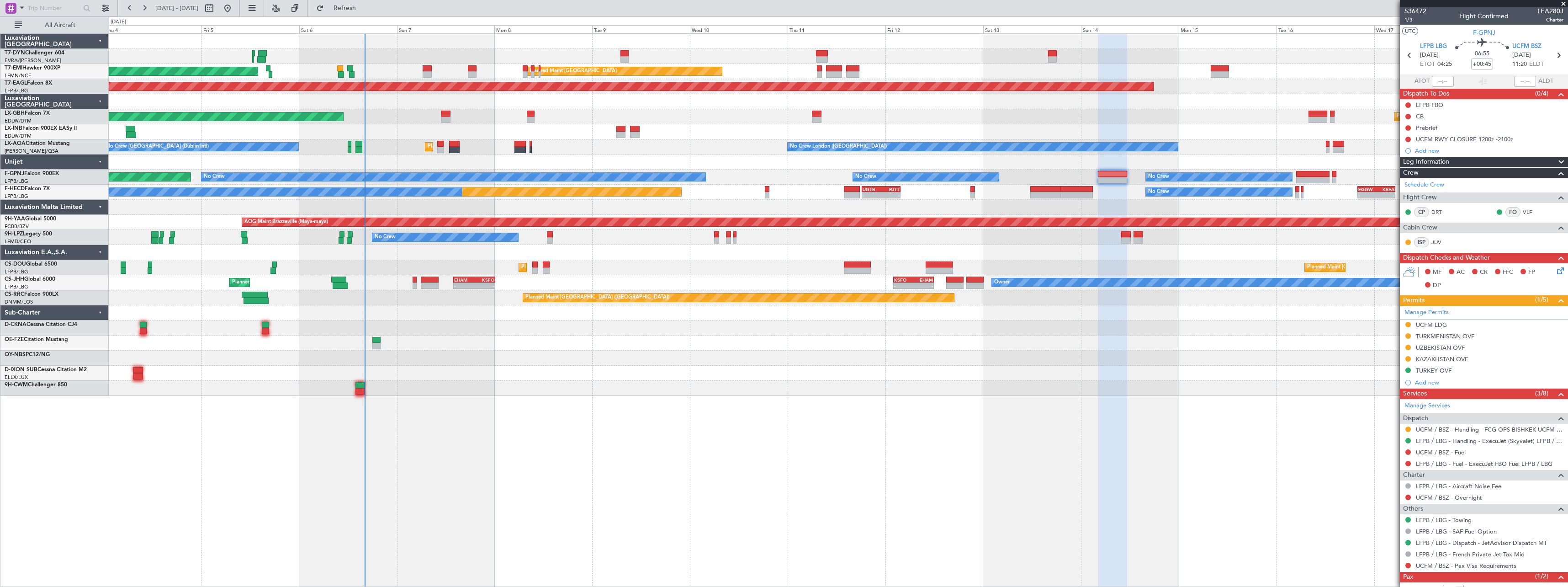
scroll to position [0, 0]
click at [1532, 49] on span "UCFM BSZ" at bounding box center [1526, 47] width 29 height 9
click at [1517, 48] on span "UCFM BSZ" at bounding box center [1526, 47] width 29 height 9
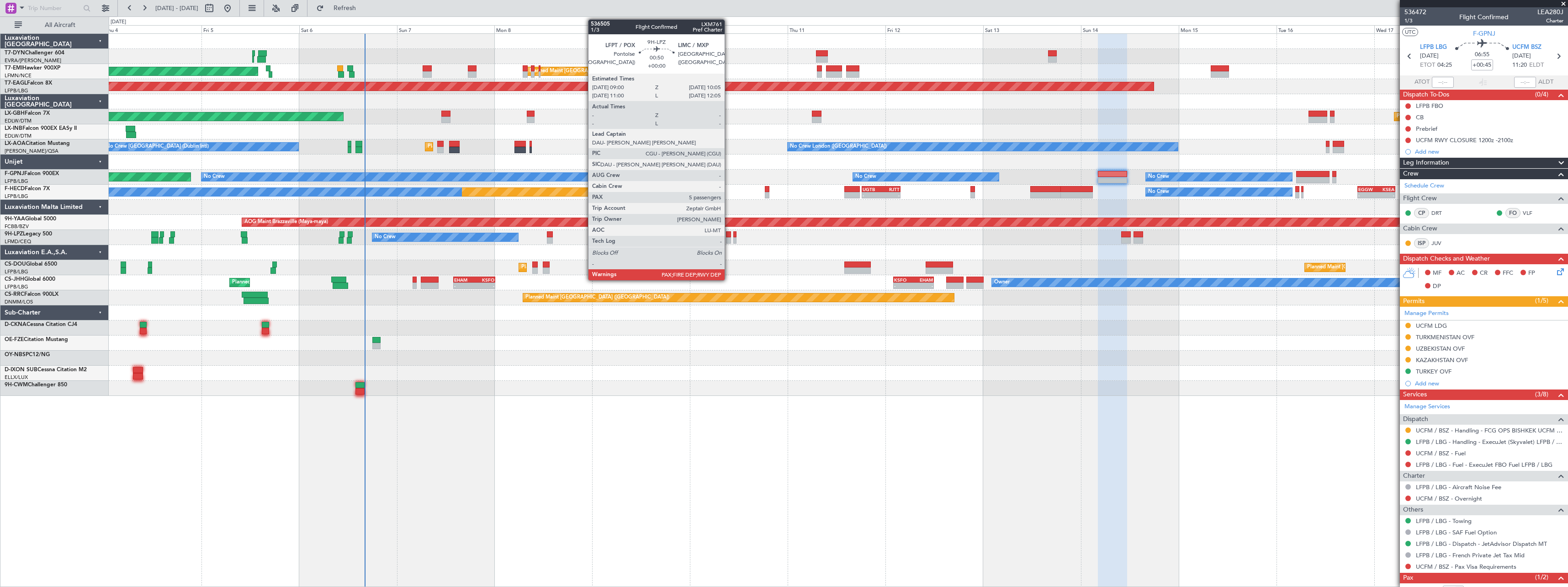
click at [729, 239] on div at bounding box center [729, 240] width 5 height 7
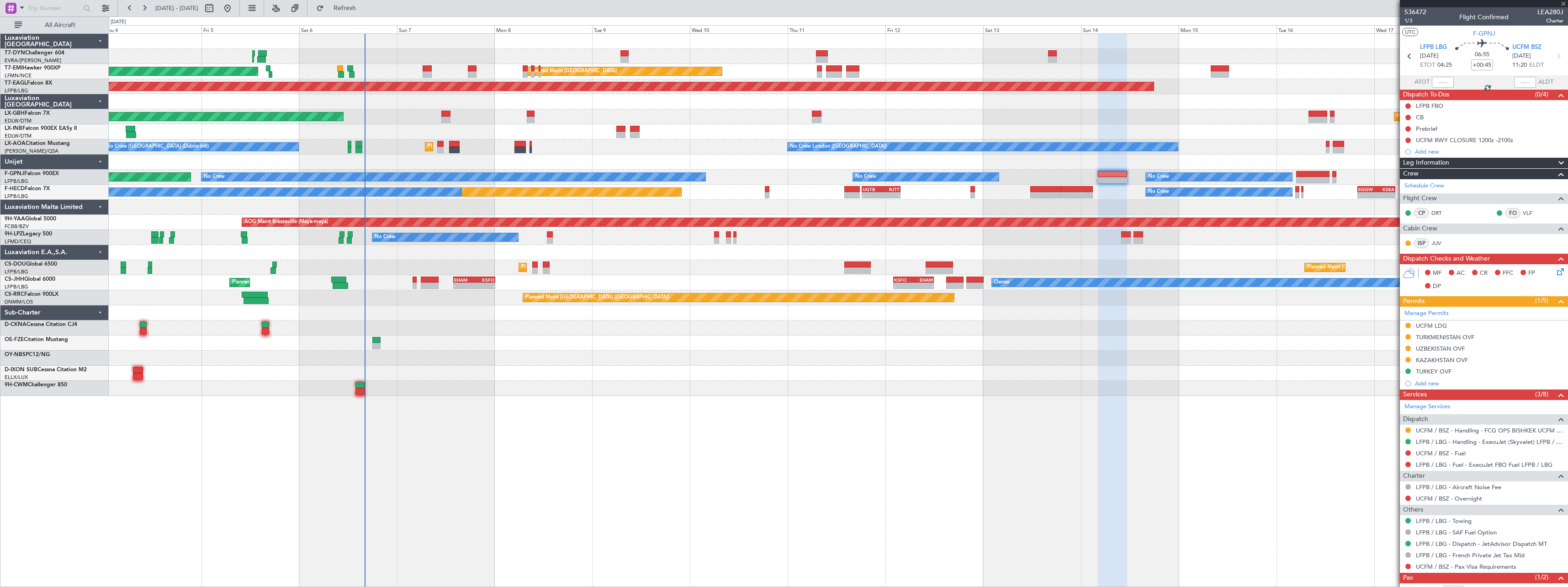
type input "5"
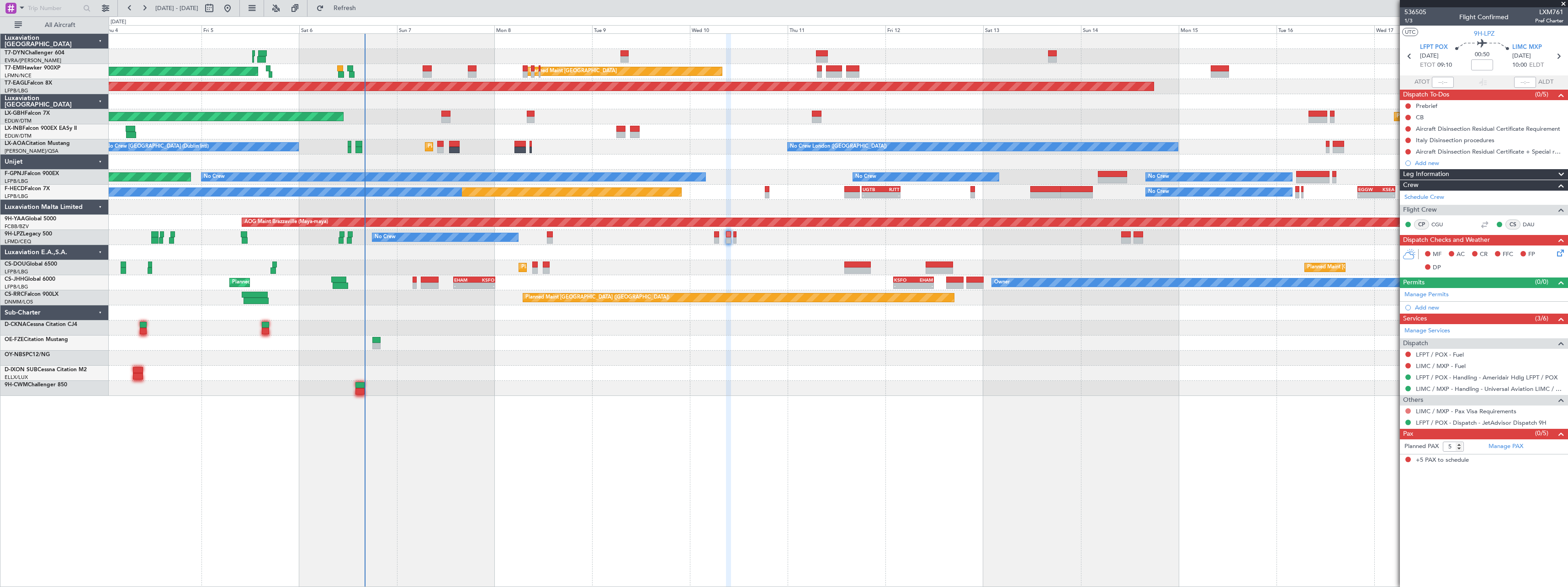
click at [1409, 410] on button at bounding box center [1408, 410] width 6 height 6
click at [1377, 420] on span "Not Required" at bounding box center [1386, 424] width 36 height 9
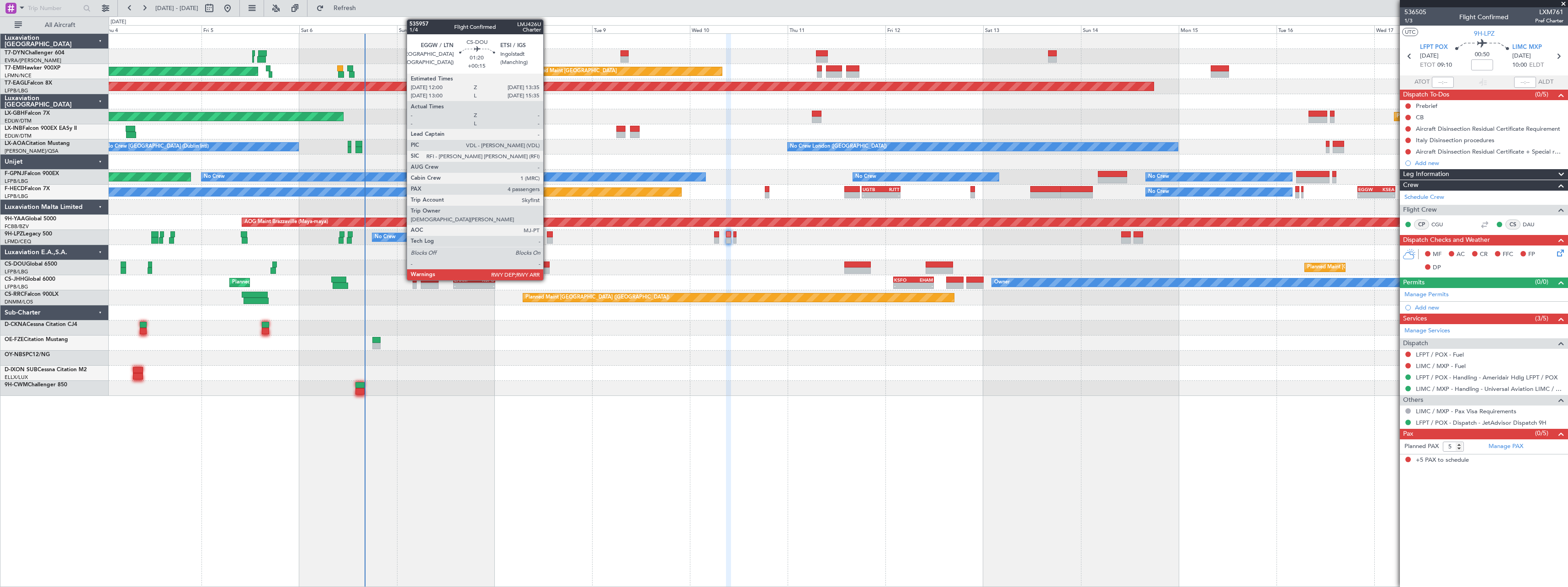
click at [547, 267] on div at bounding box center [546, 265] width 7 height 7
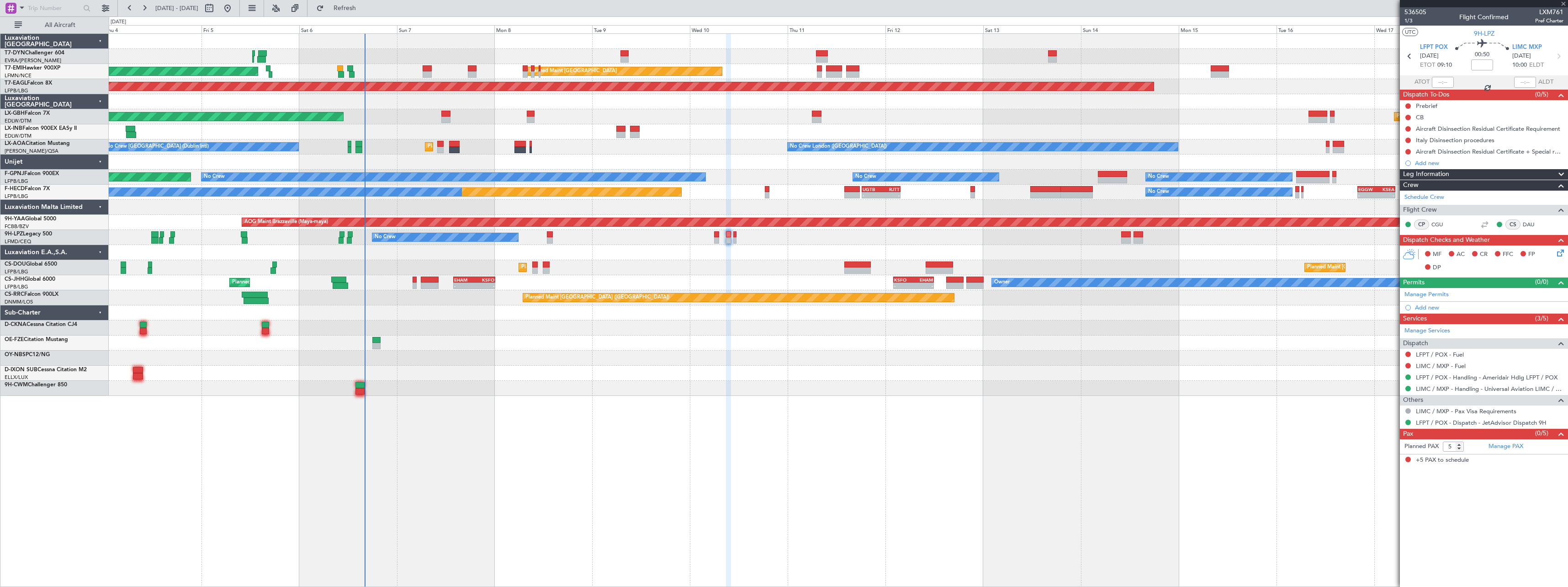
type input "+00:15"
type input "4"
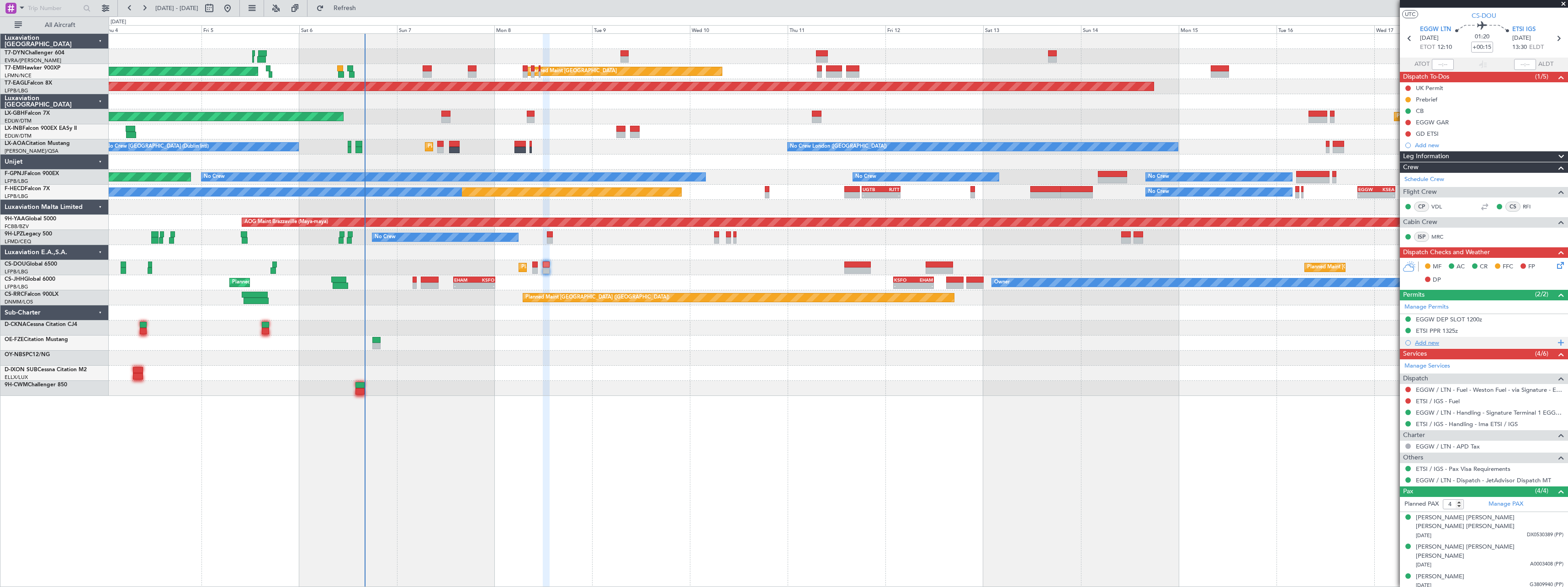
scroll to position [25, 0]
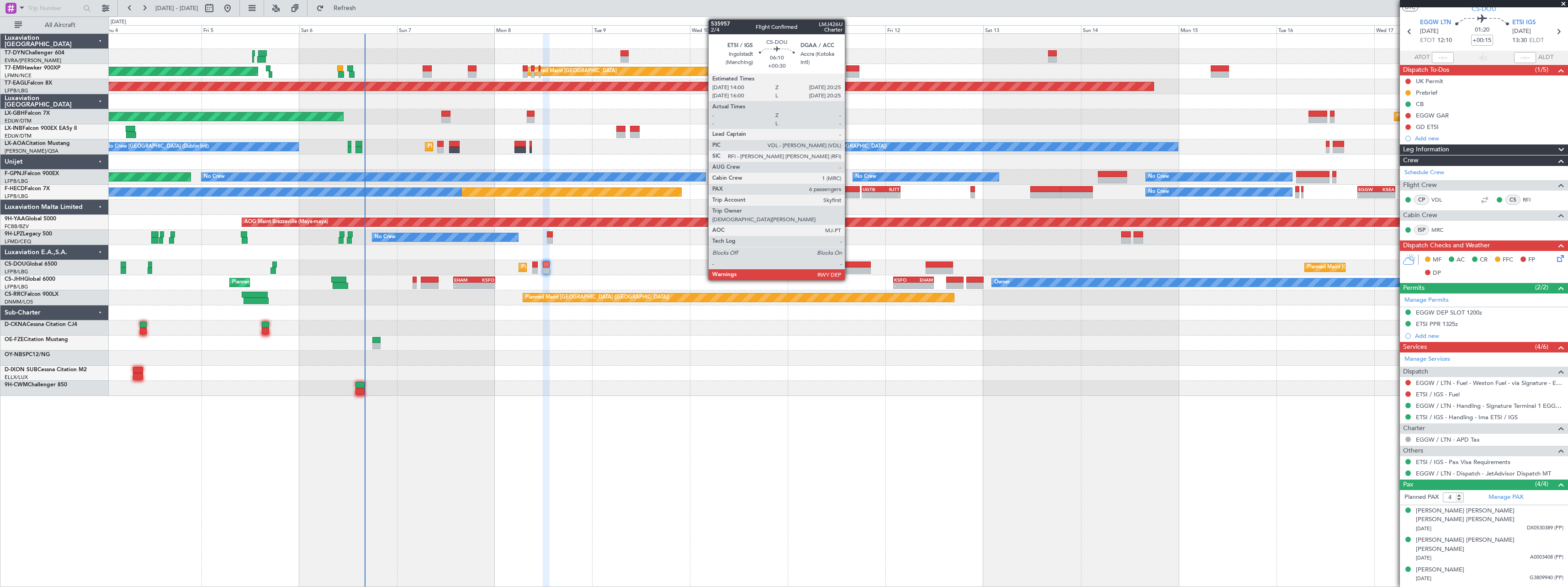
click at [848, 265] on div at bounding box center [857, 265] width 26 height 7
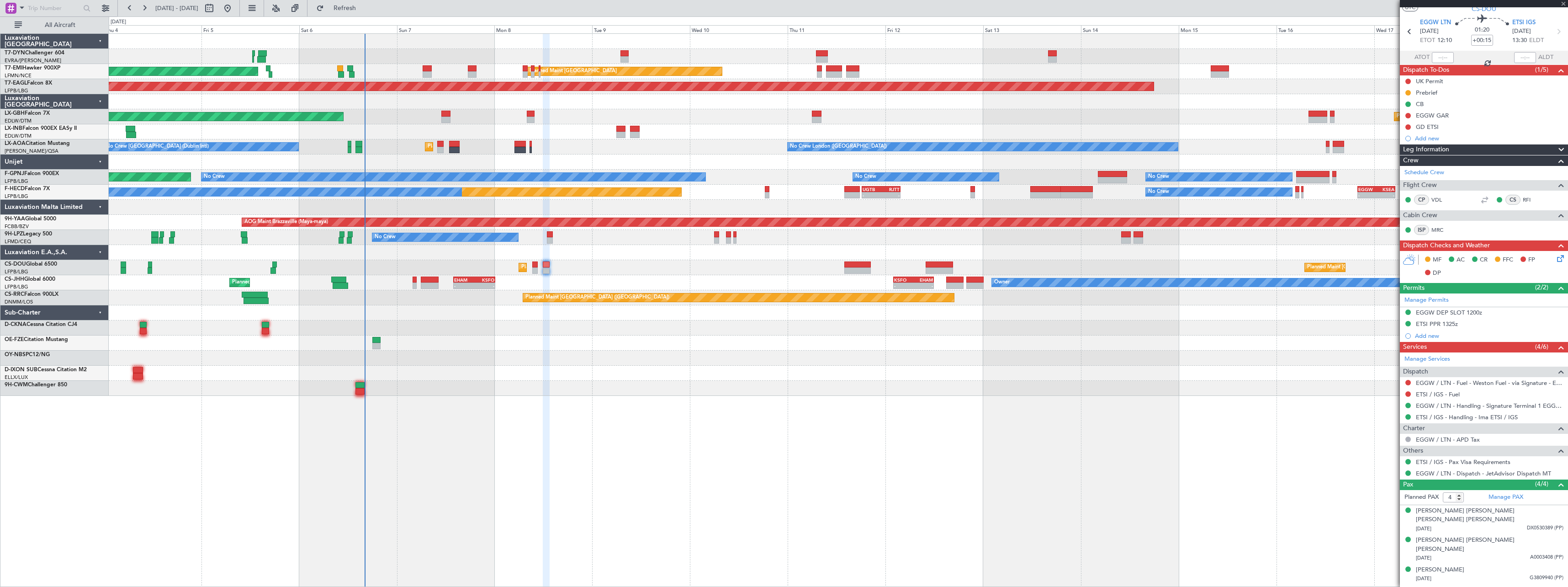
type input "+00:30"
type input "6"
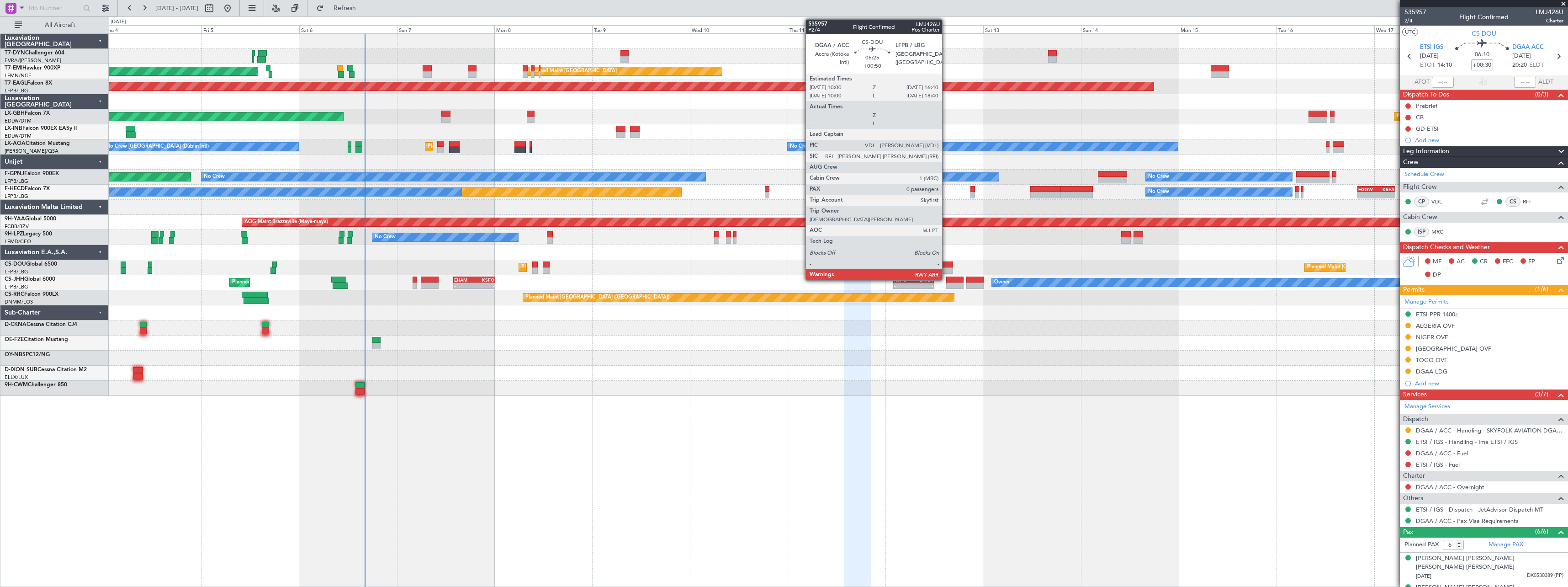
click at [946, 265] on div at bounding box center [938, 265] width 27 height 7
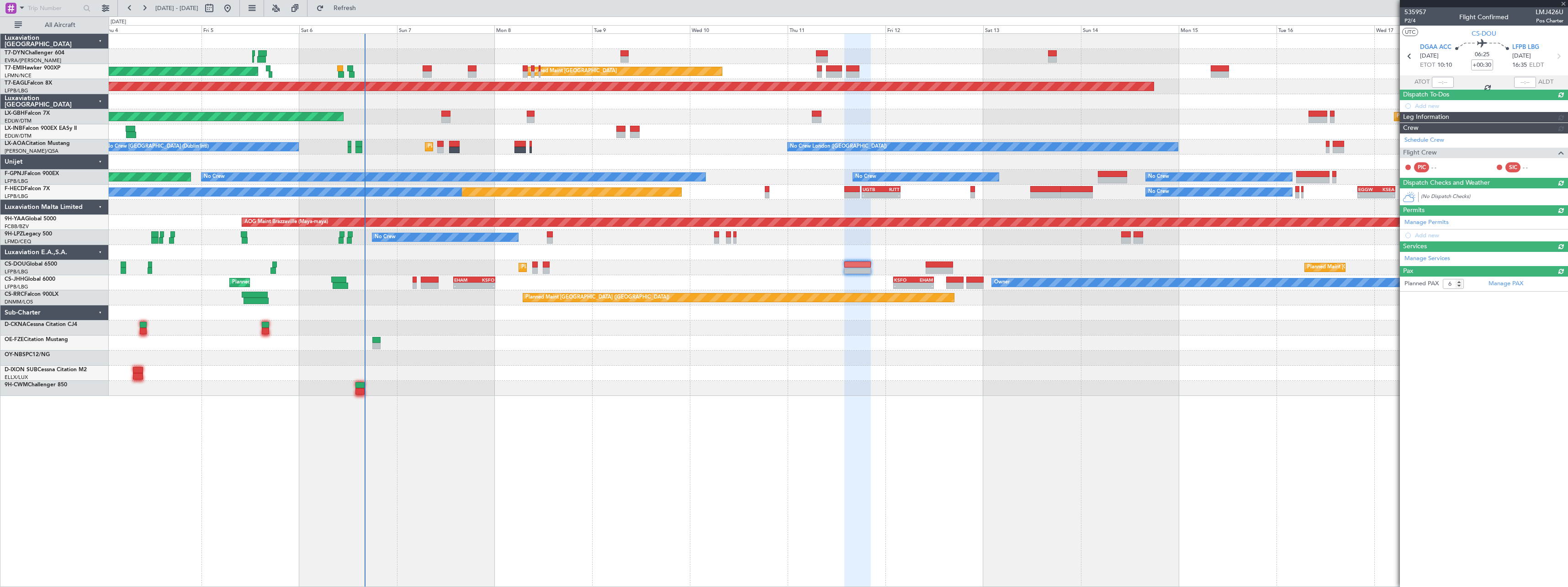
type input "+00:50"
type input "0"
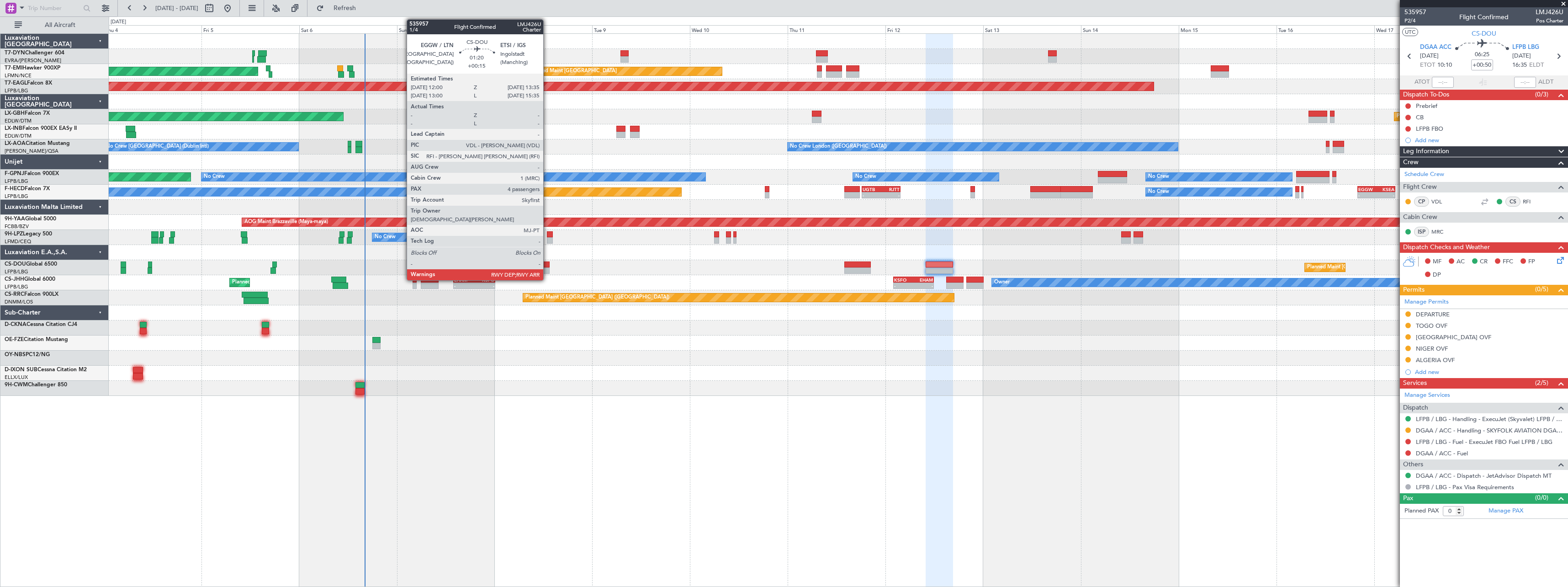
click at [547, 266] on div at bounding box center [546, 265] width 7 height 7
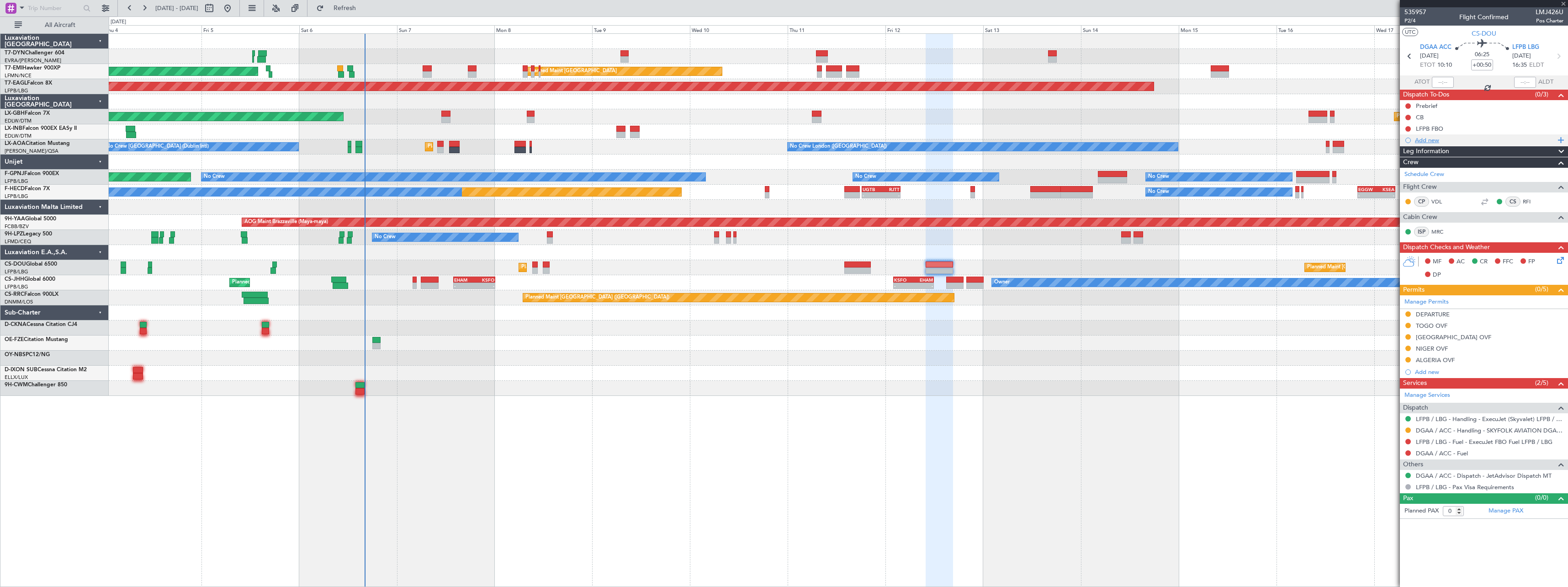
type input "+00:15"
type input "4"
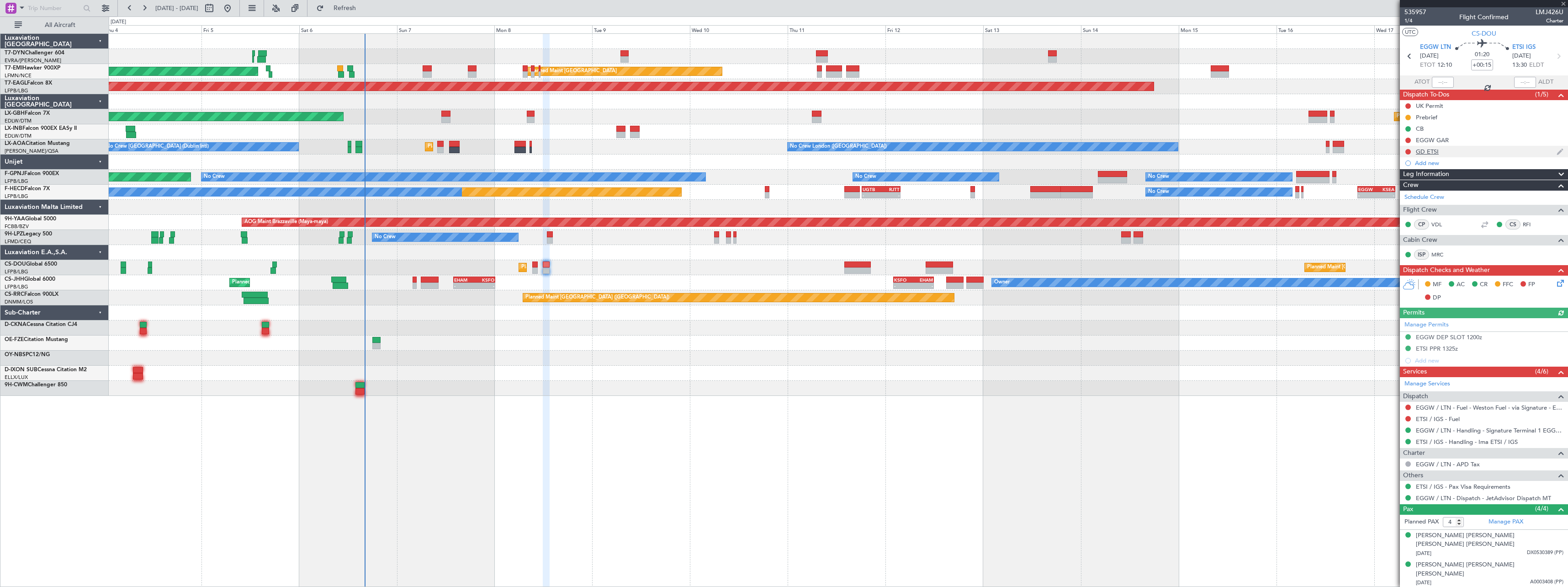
click at [1472, 149] on div "GD ETSI" at bounding box center [1484, 152] width 168 height 12
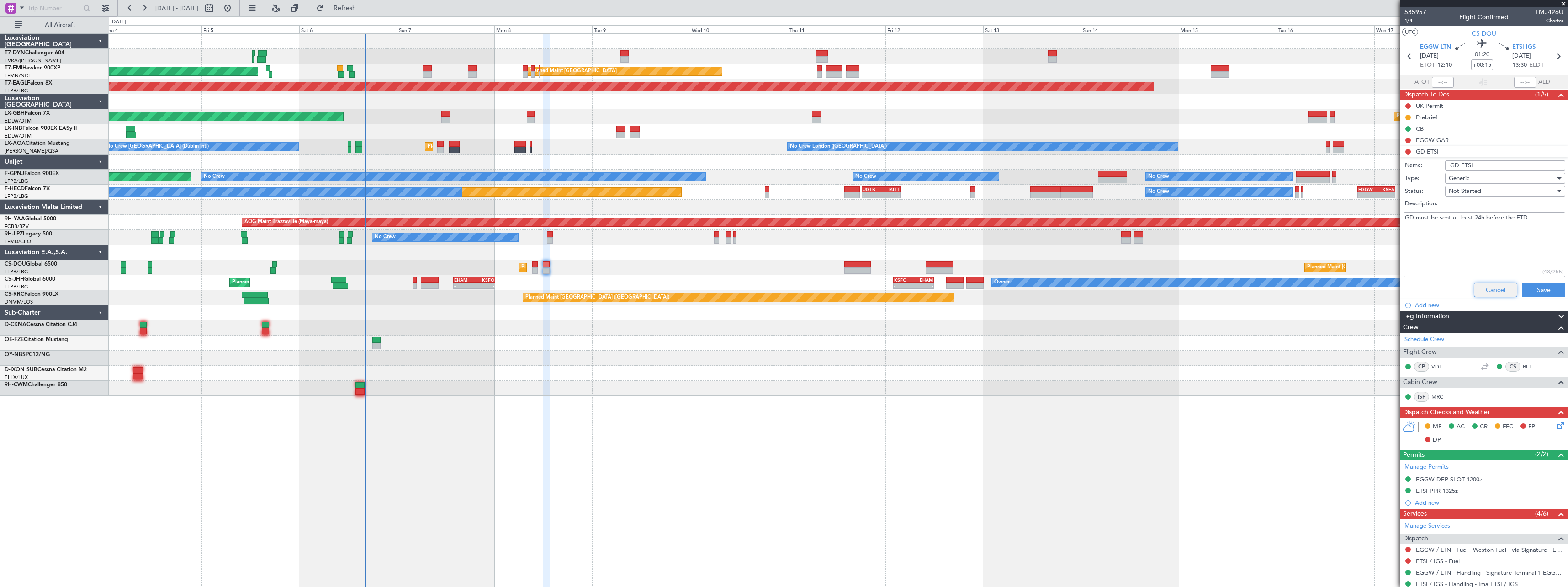
click at [1483, 285] on button "Cancel" at bounding box center [1495, 290] width 44 height 15
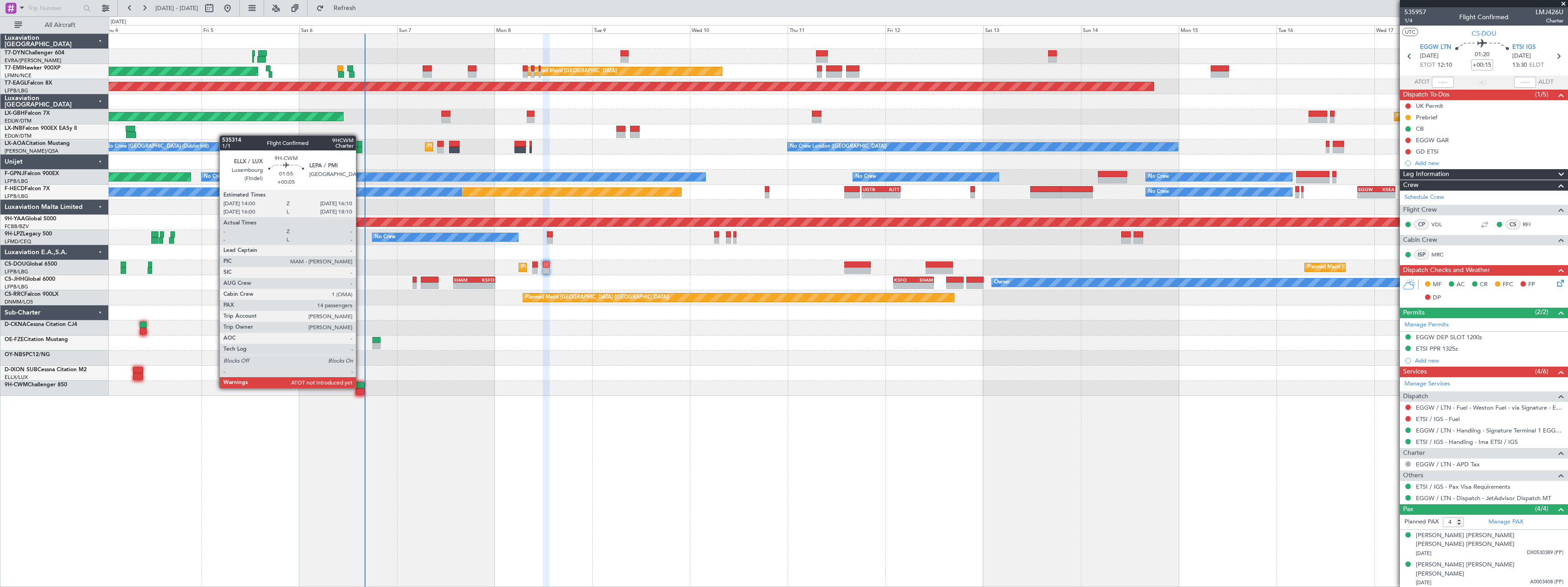
click at [360, 387] on div at bounding box center [360, 386] width 9 height 7
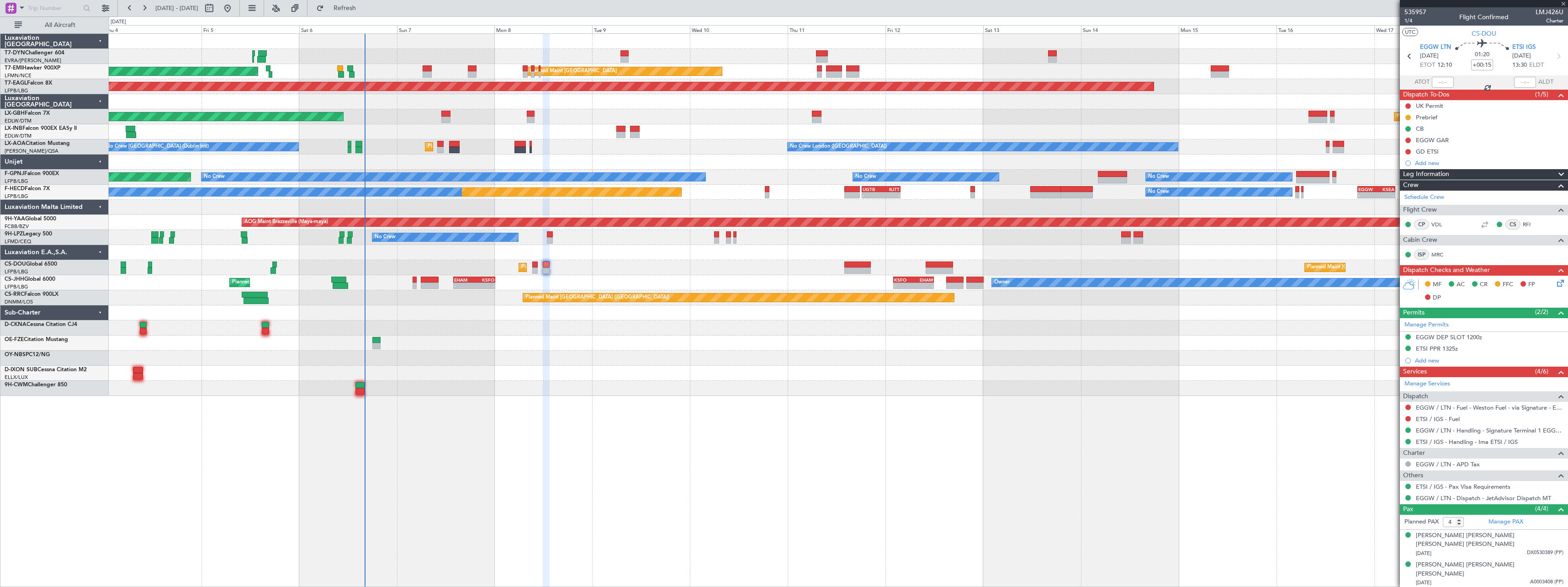
type input "+00:05"
type input "14"
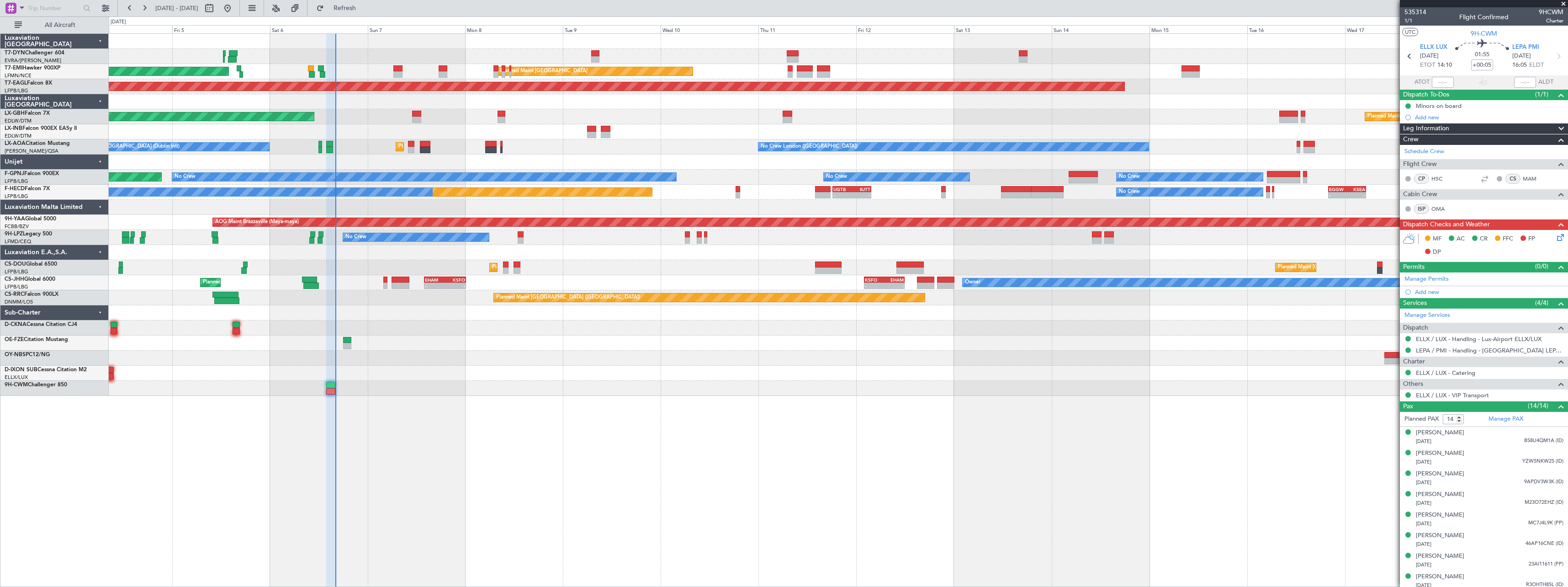
click at [434, 355] on div at bounding box center [838, 358] width 1458 height 15
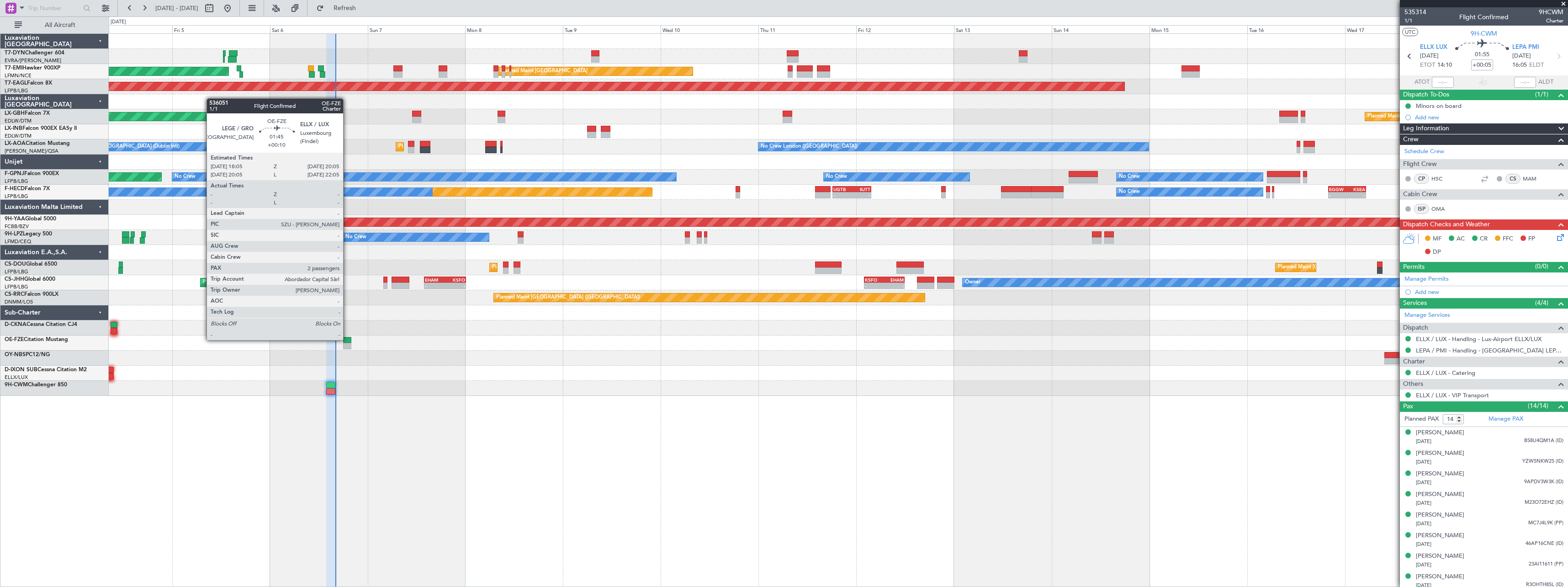
click at [347, 339] on div at bounding box center [347, 340] width 8 height 7
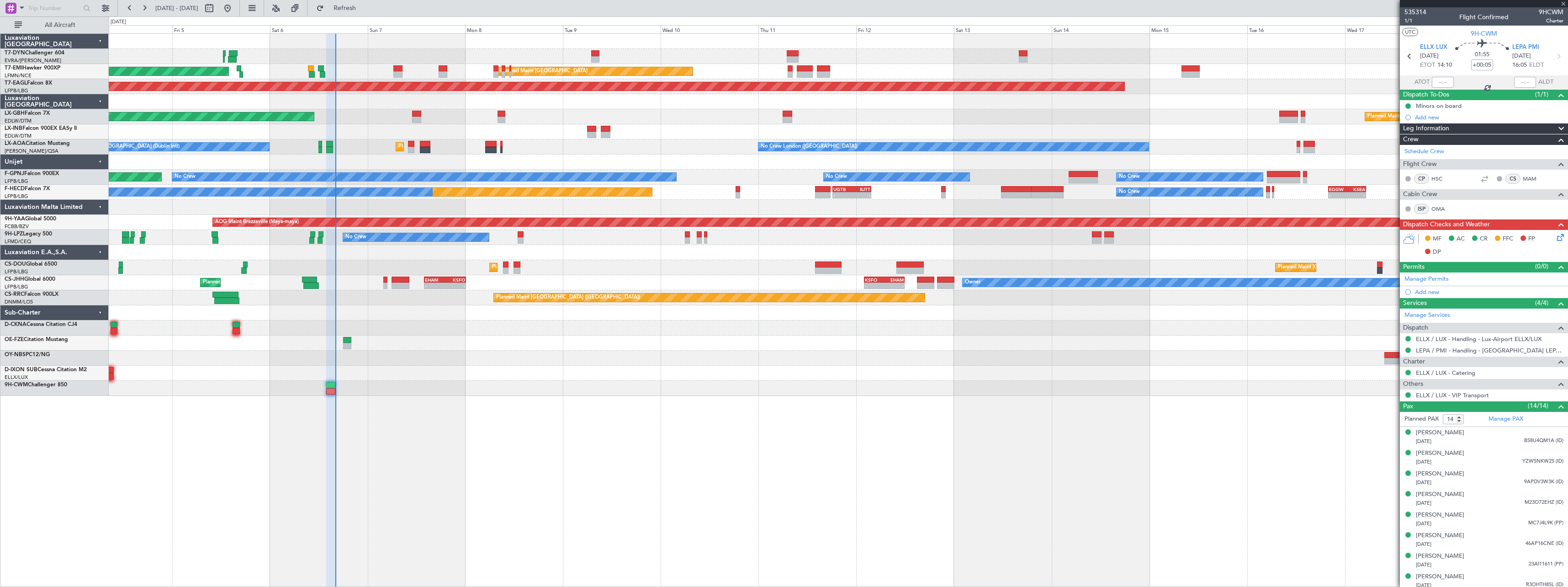
type input "+00:10"
type input "2"
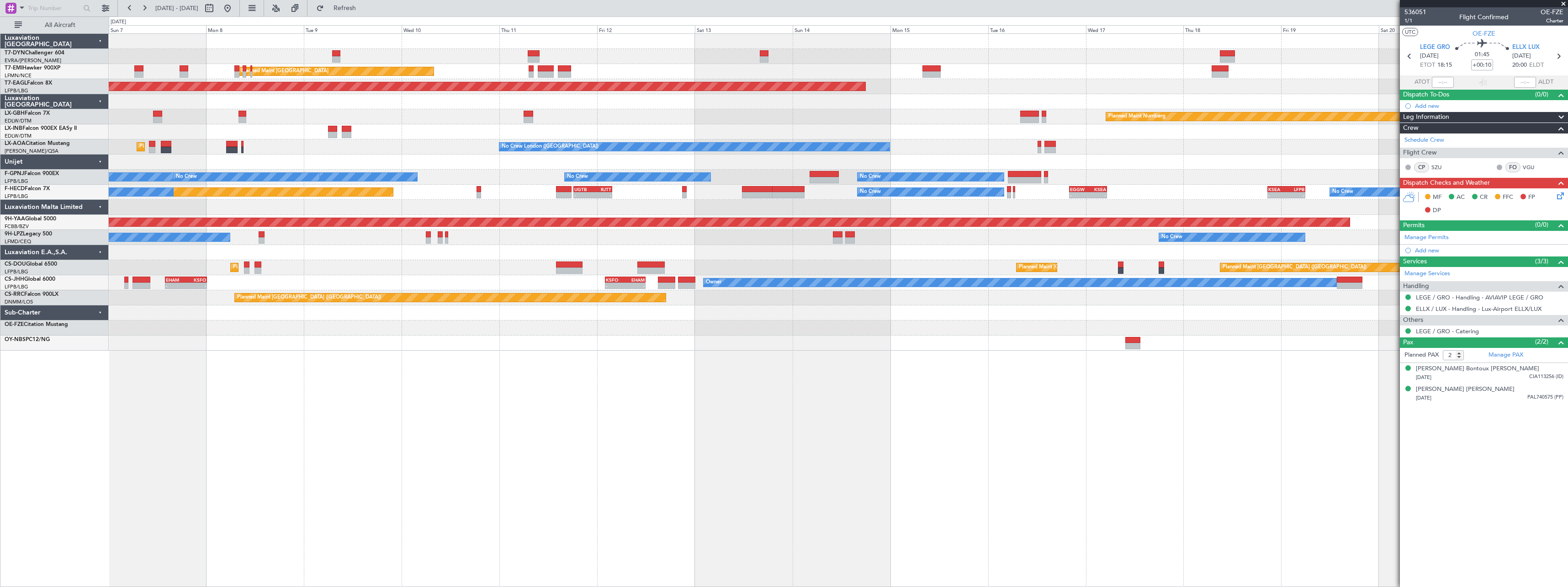
click at [488, 335] on div "AOG Maint Riga (Riga Intl) Planned Maint Zurich Planned Maint Zurich Grounded N…" at bounding box center [838, 192] width 1458 height 317
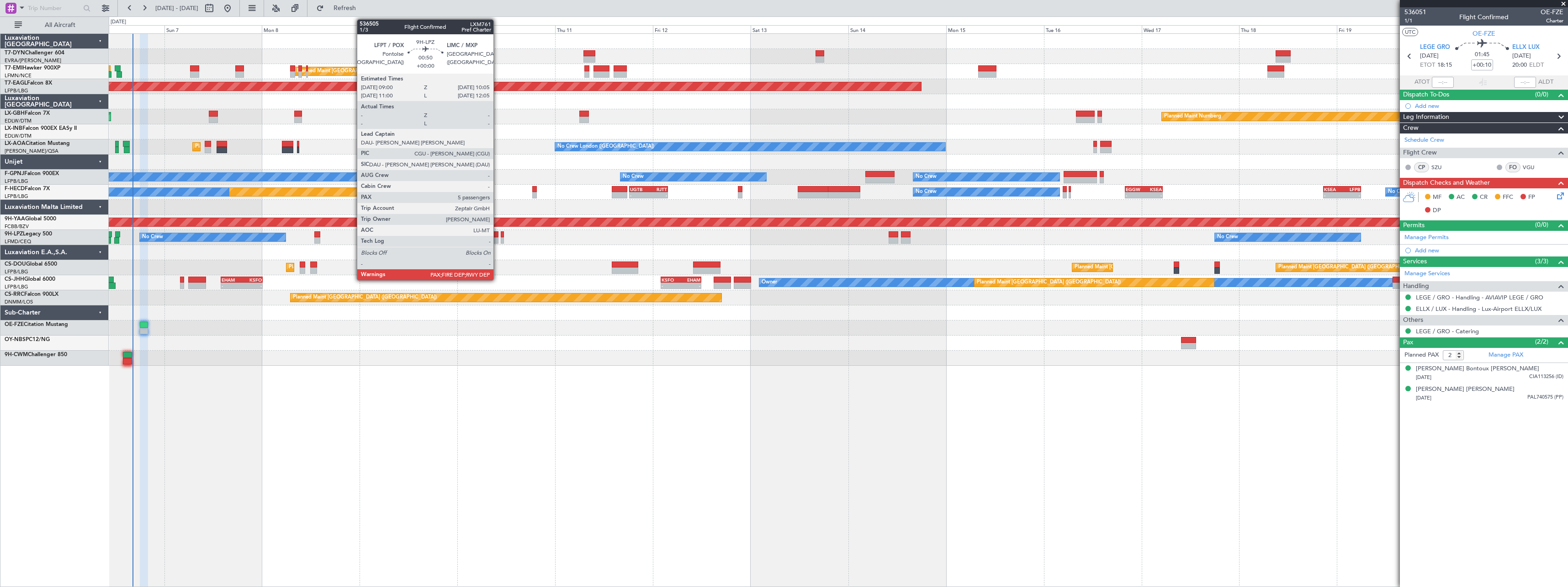
click at [498, 237] on div at bounding box center [496, 240] width 5 height 7
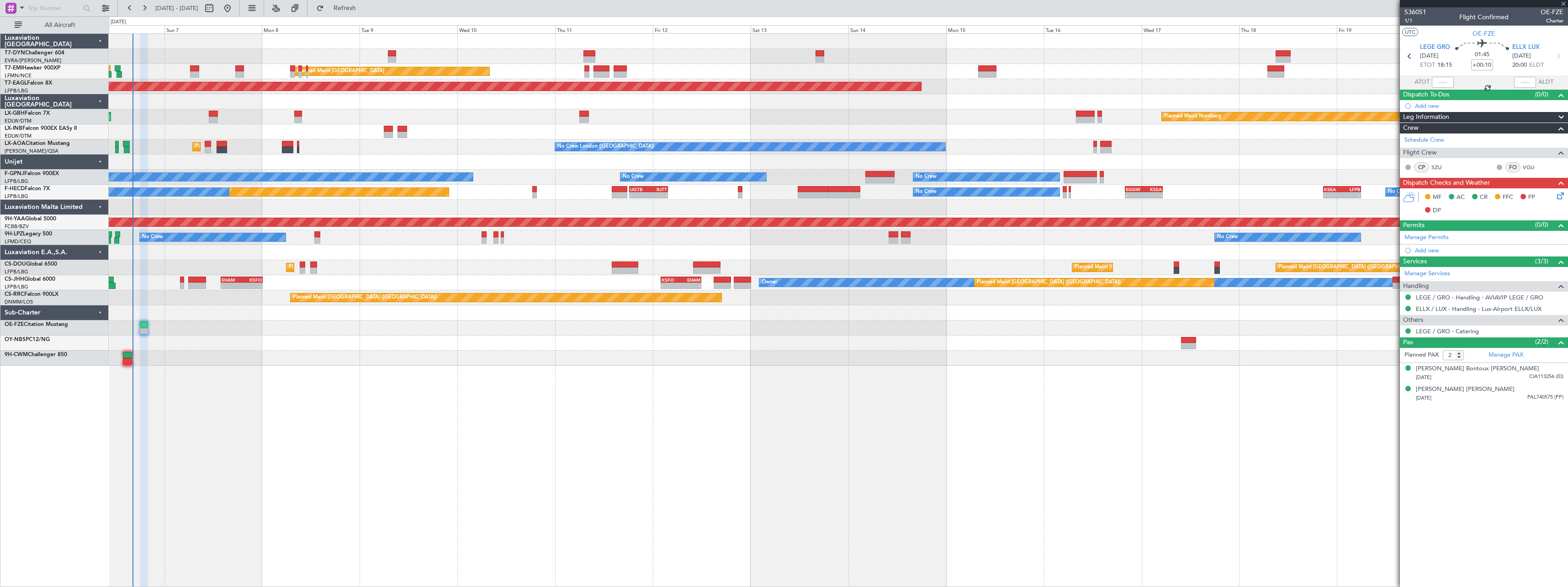
type input "5"
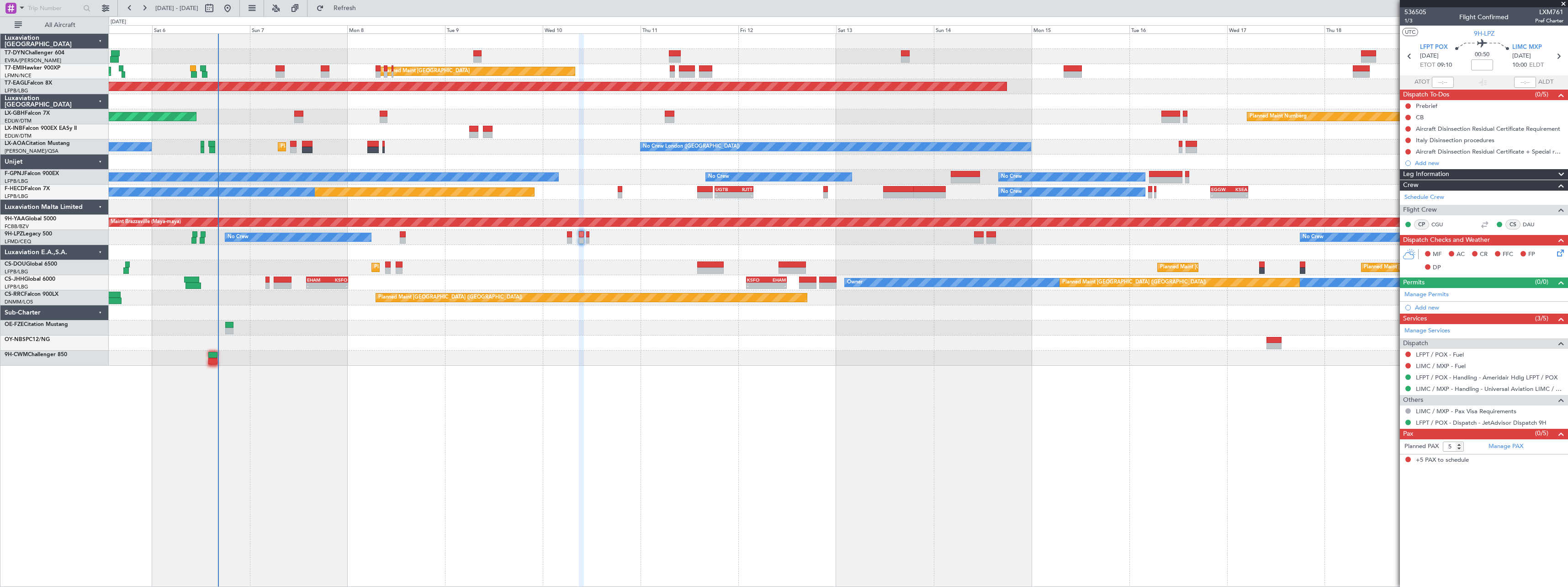
click at [536, 365] on div at bounding box center [838, 358] width 1458 height 15
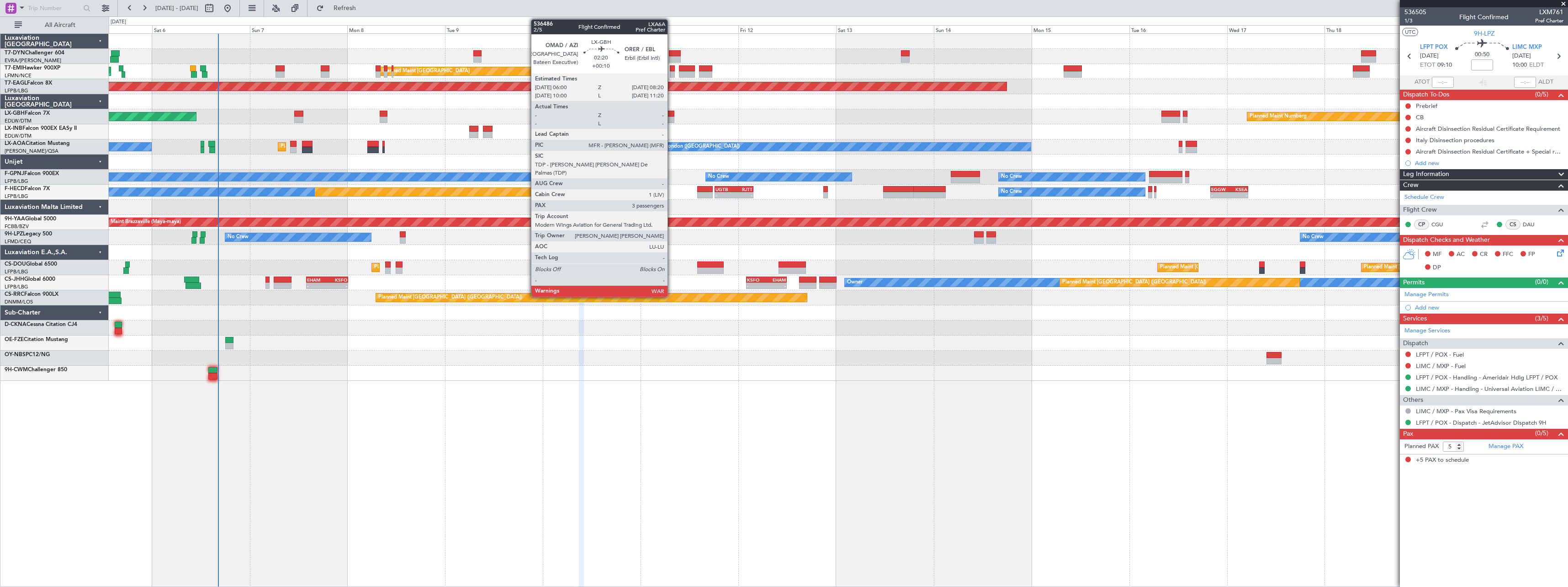
click at [672, 119] on div at bounding box center [669, 120] width 10 height 7
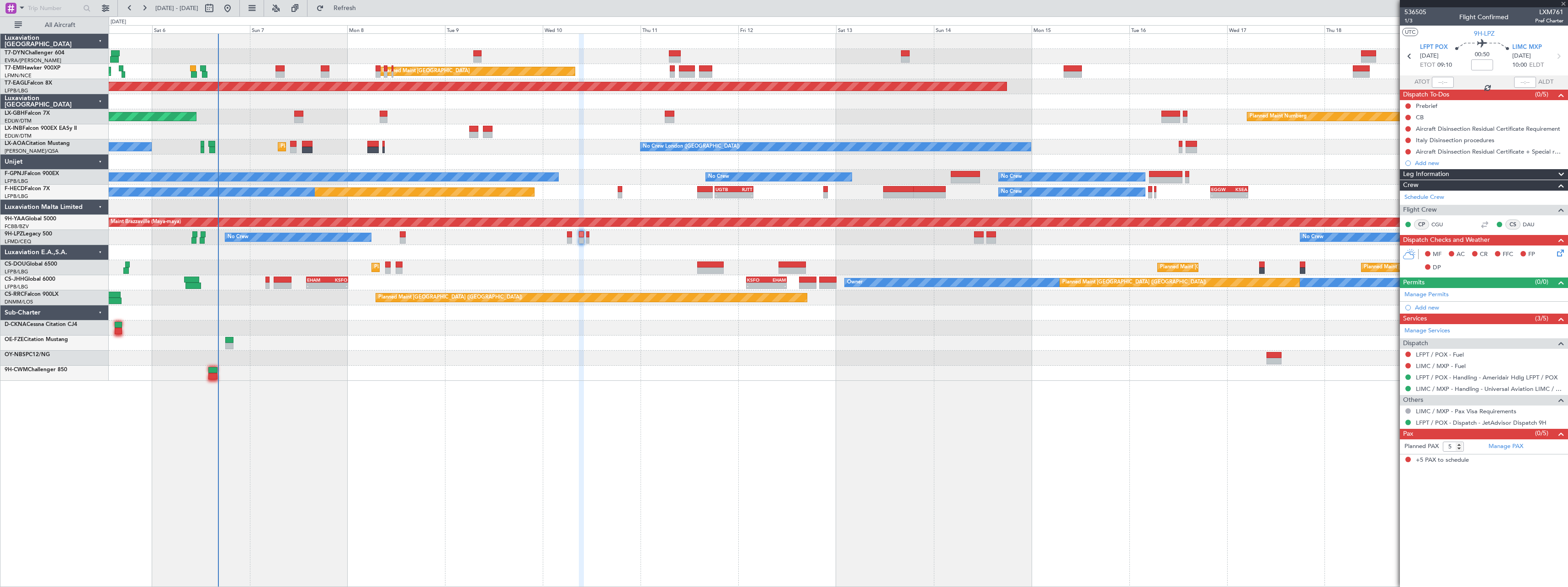
type input "+00:10"
type input "3"
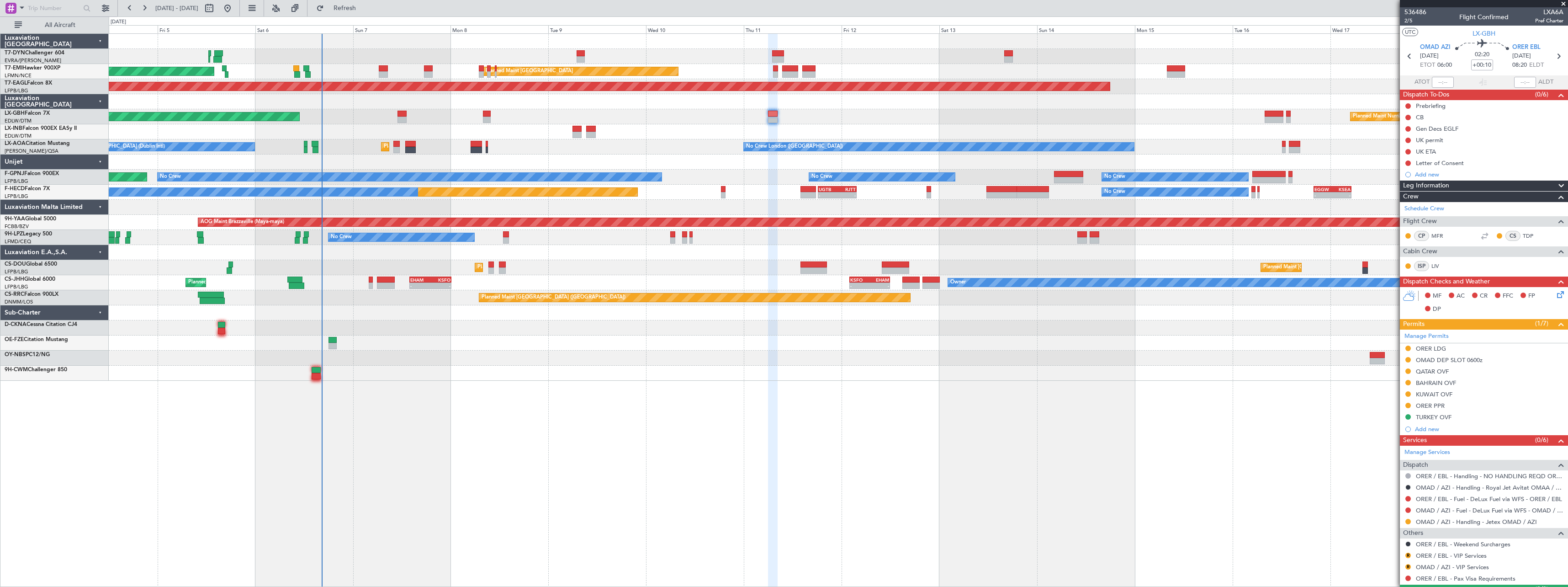
click at [607, 249] on div at bounding box center [838, 253] width 1458 height 15
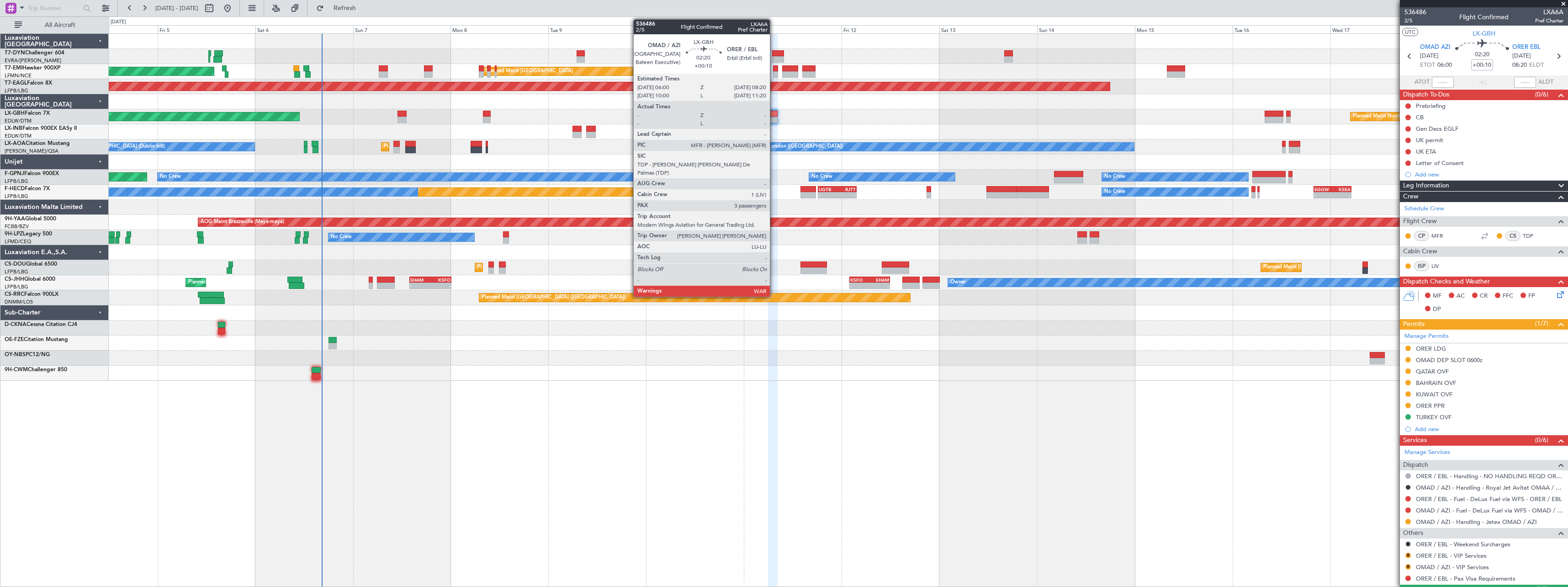
click at [774, 114] on div at bounding box center [772, 114] width 10 height 7
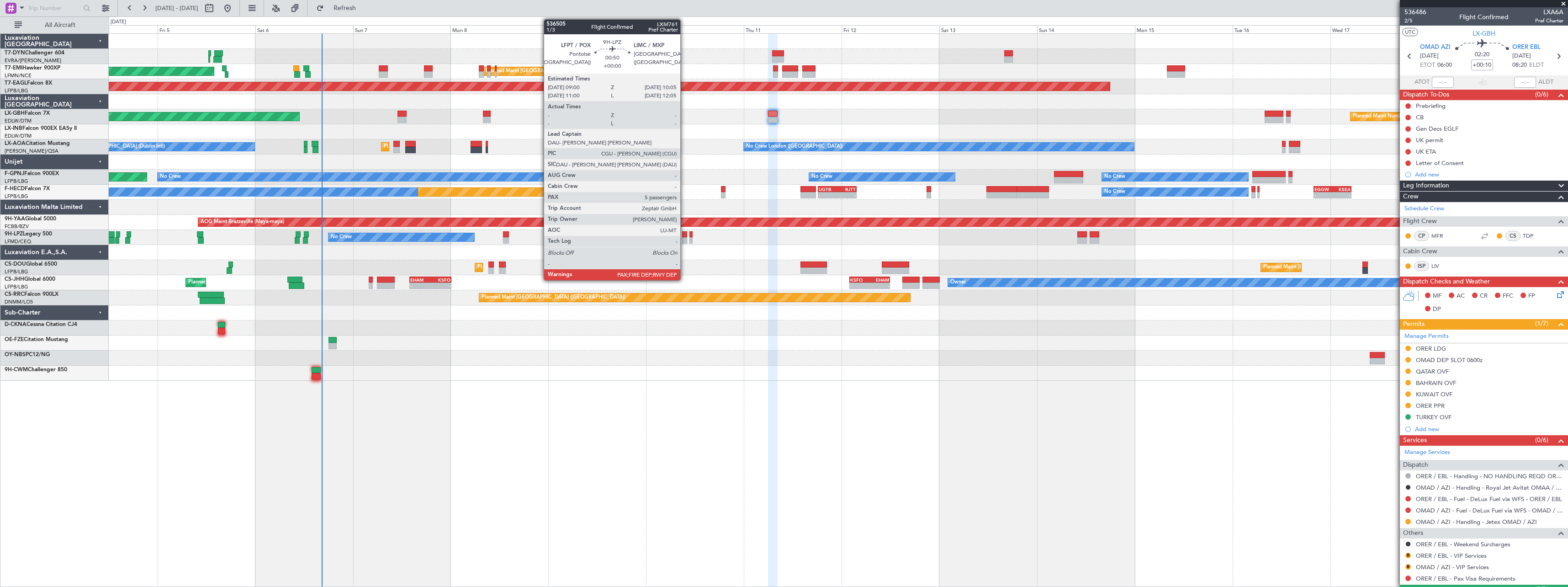
click at [684, 236] on div at bounding box center [684, 234] width 5 height 7
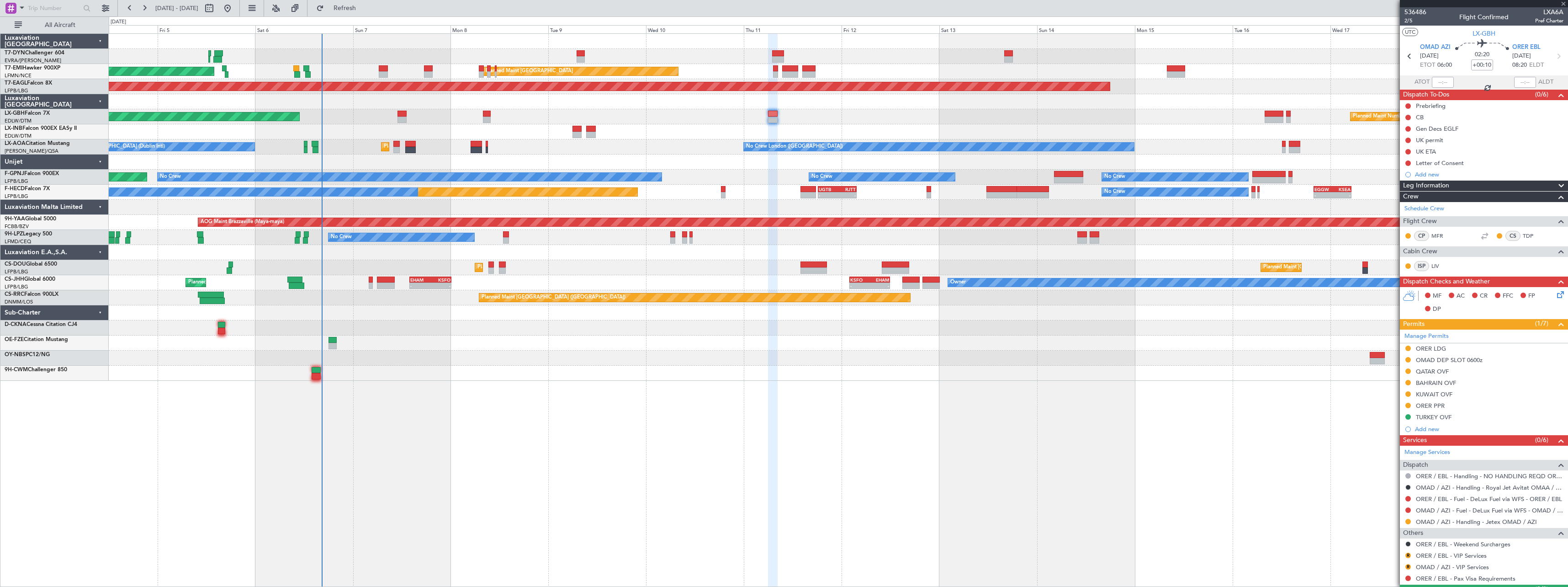
type input "5"
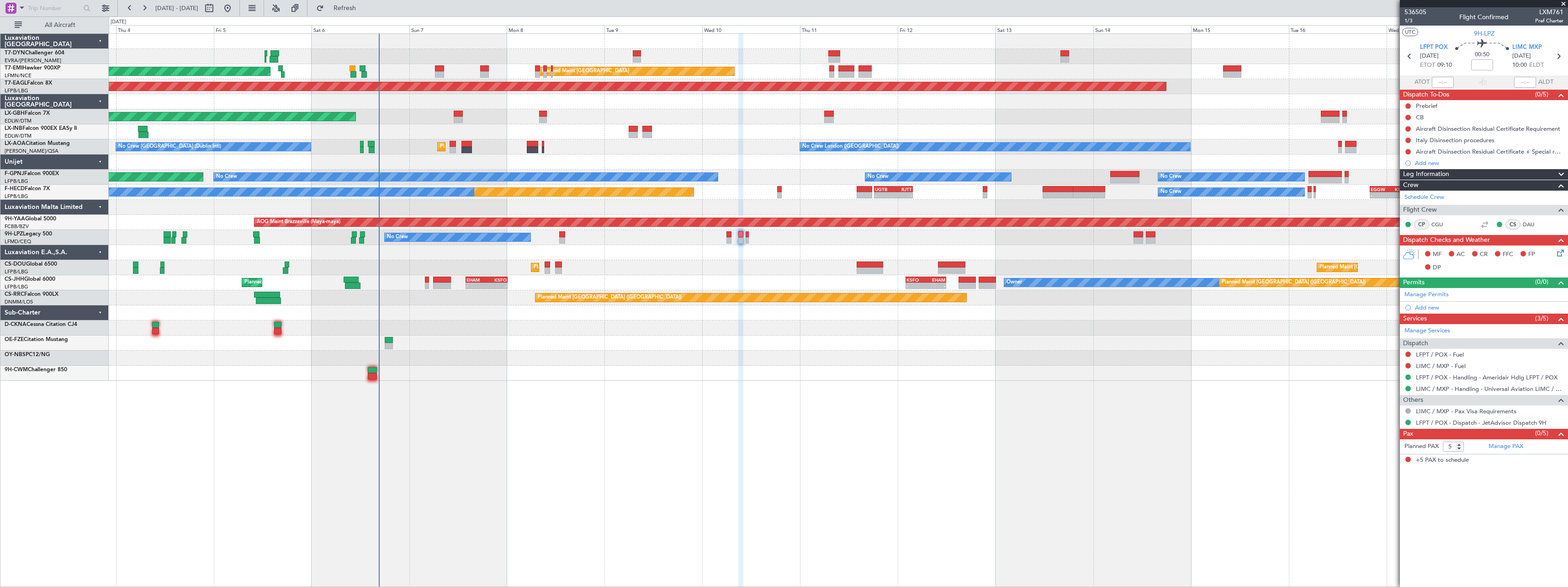
click at [553, 361] on div at bounding box center [838, 358] width 1458 height 15
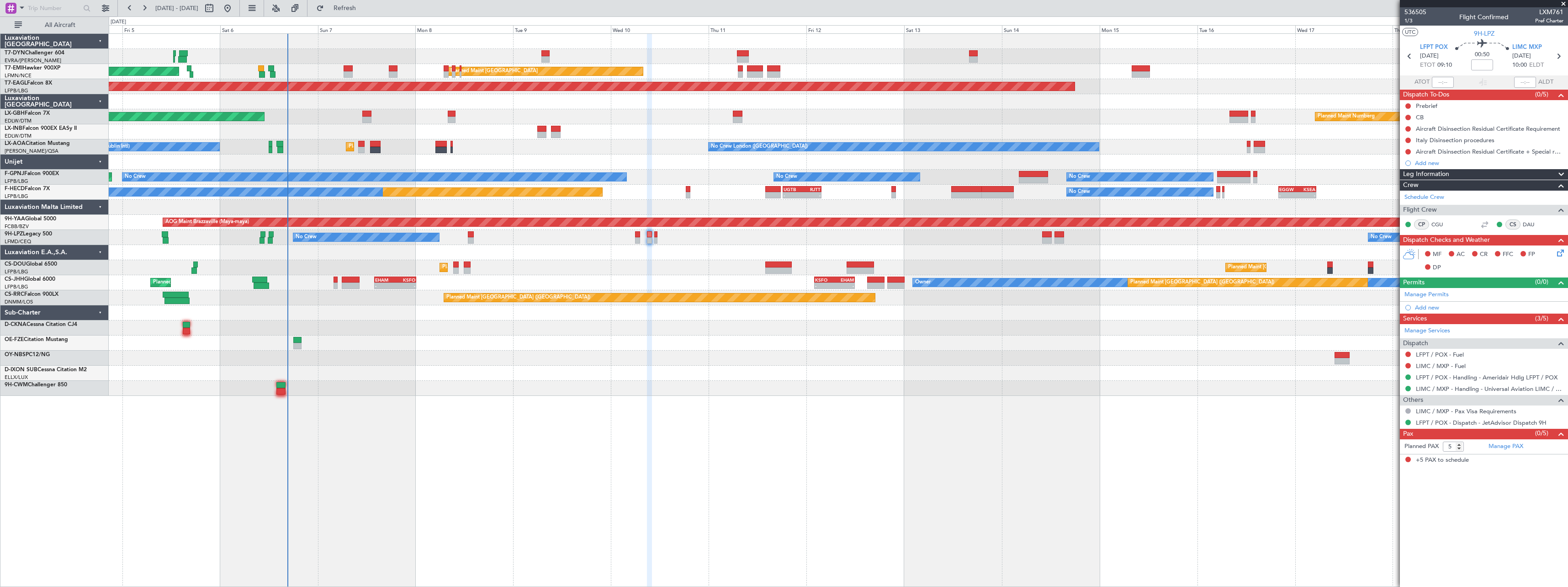
click at [653, 125] on div "Unplanned Maint [GEOGRAPHIC_DATA] (Al Maktoum Intl)" at bounding box center [838, 132] width 1458 height 15
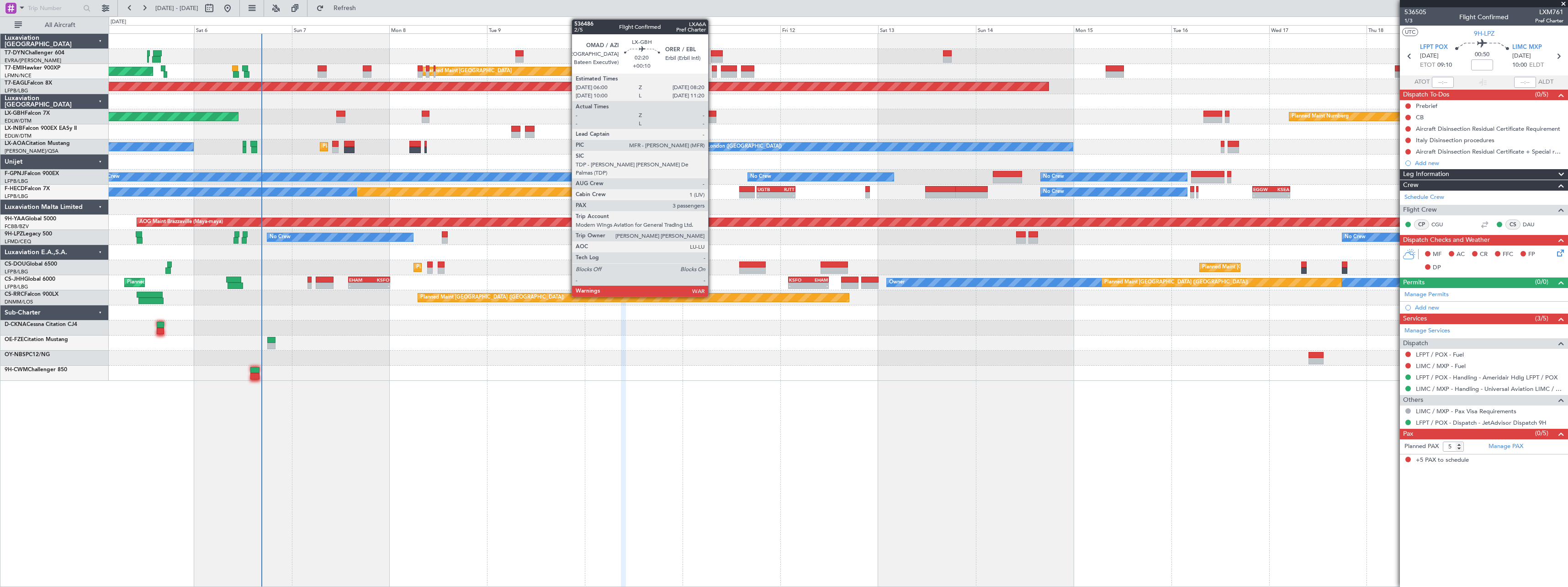
click at [712, 117] on div at bounding box center [711, 120] width 10 height 7
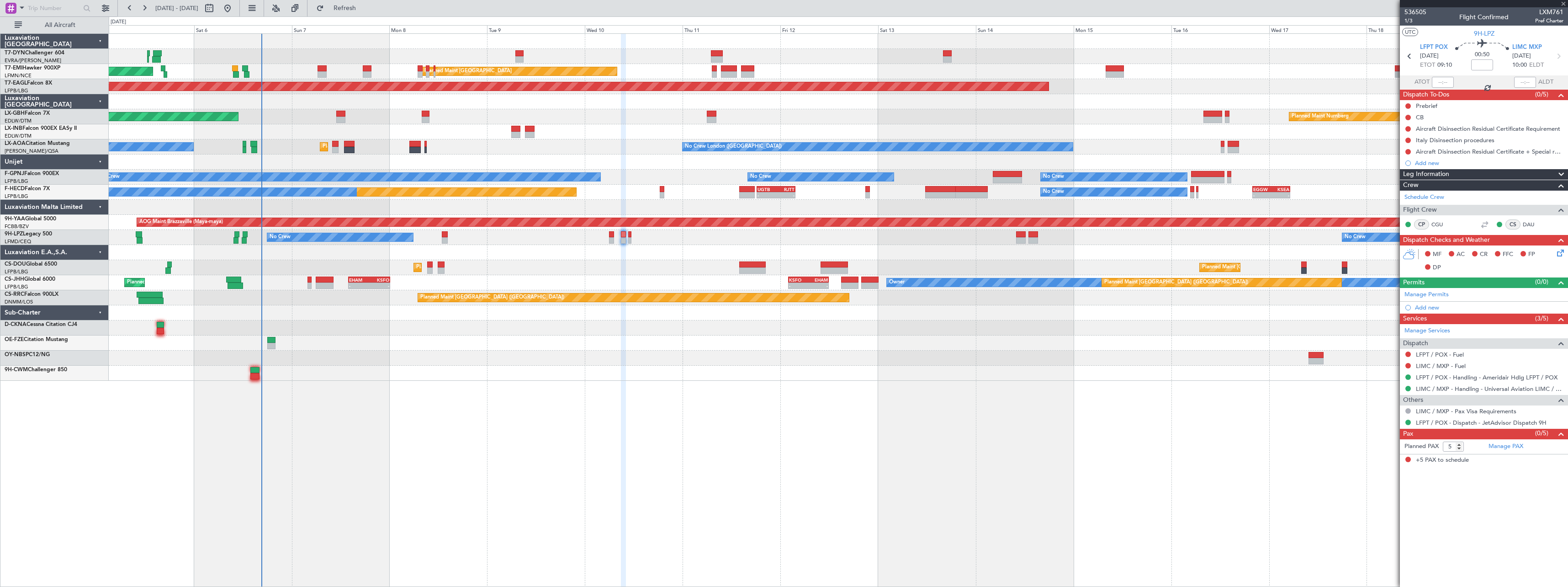
type input "+00:10"
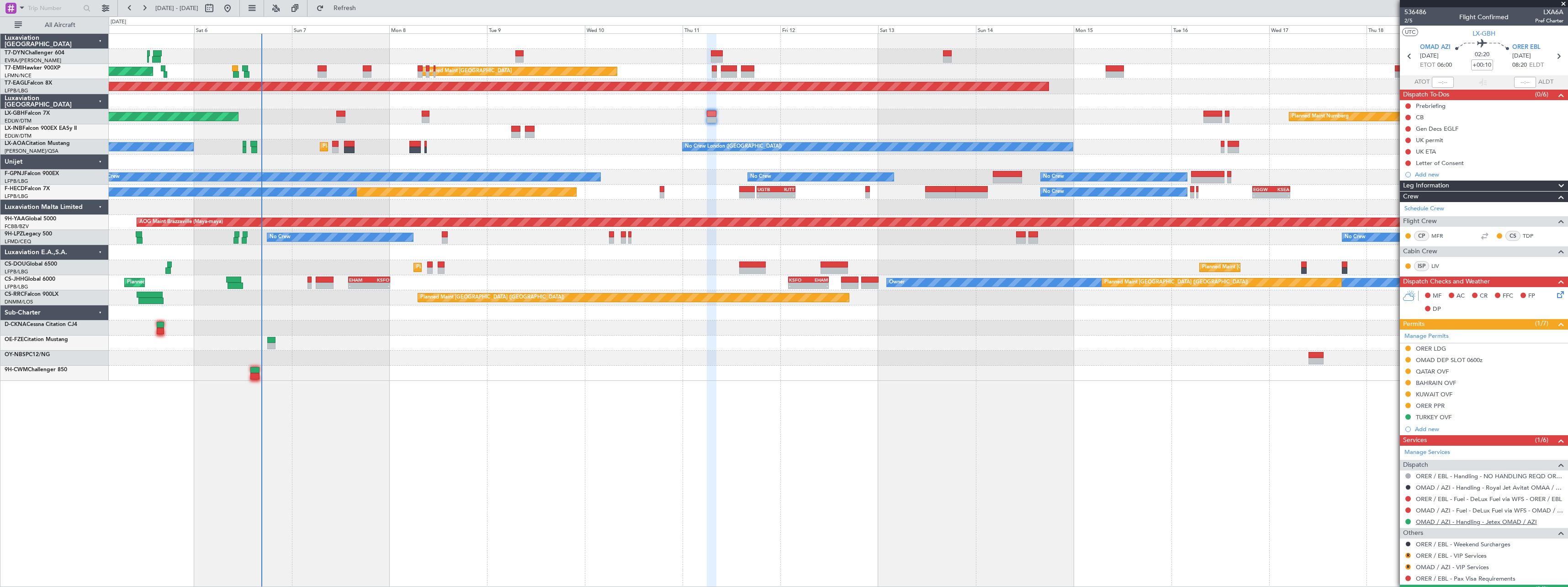
click at [1442, 522] on link "OMAD / AZI - Handling - Jetex OMAD / AZI" at bounding box center [1476, 521] width 121 height 7
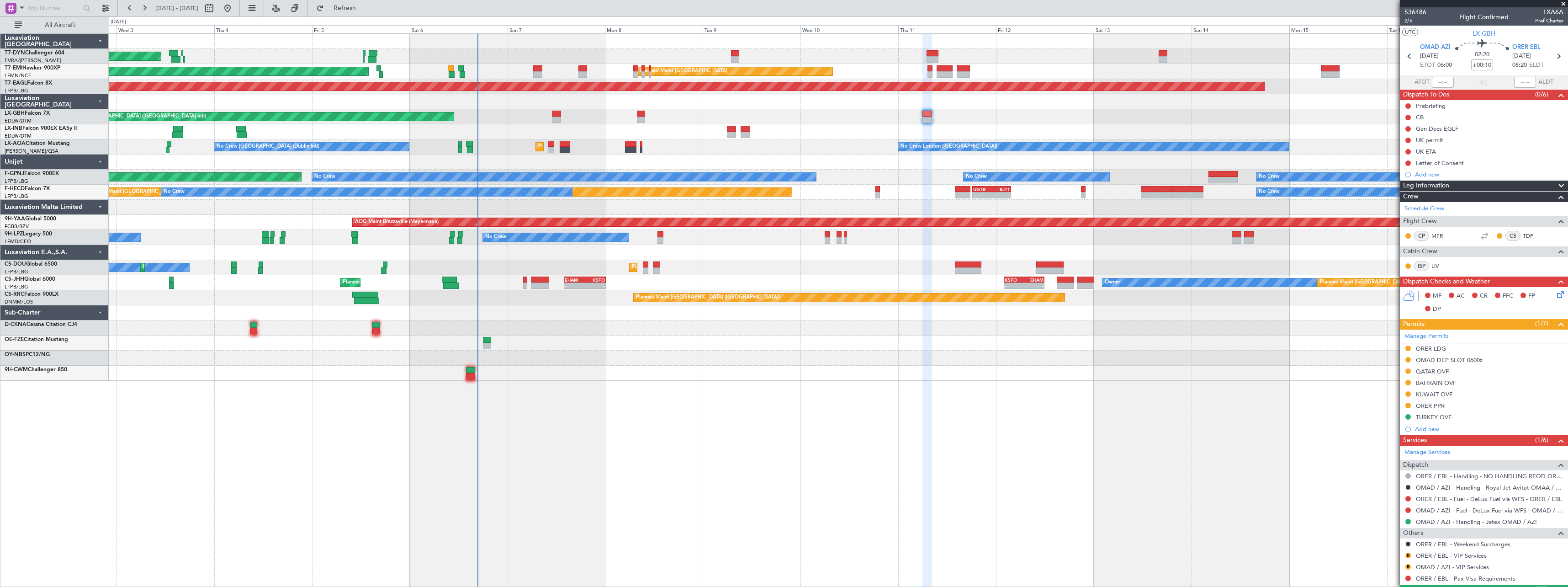
click at [736, 372] on div at bounding box center [838, 373] width 1458 height 15
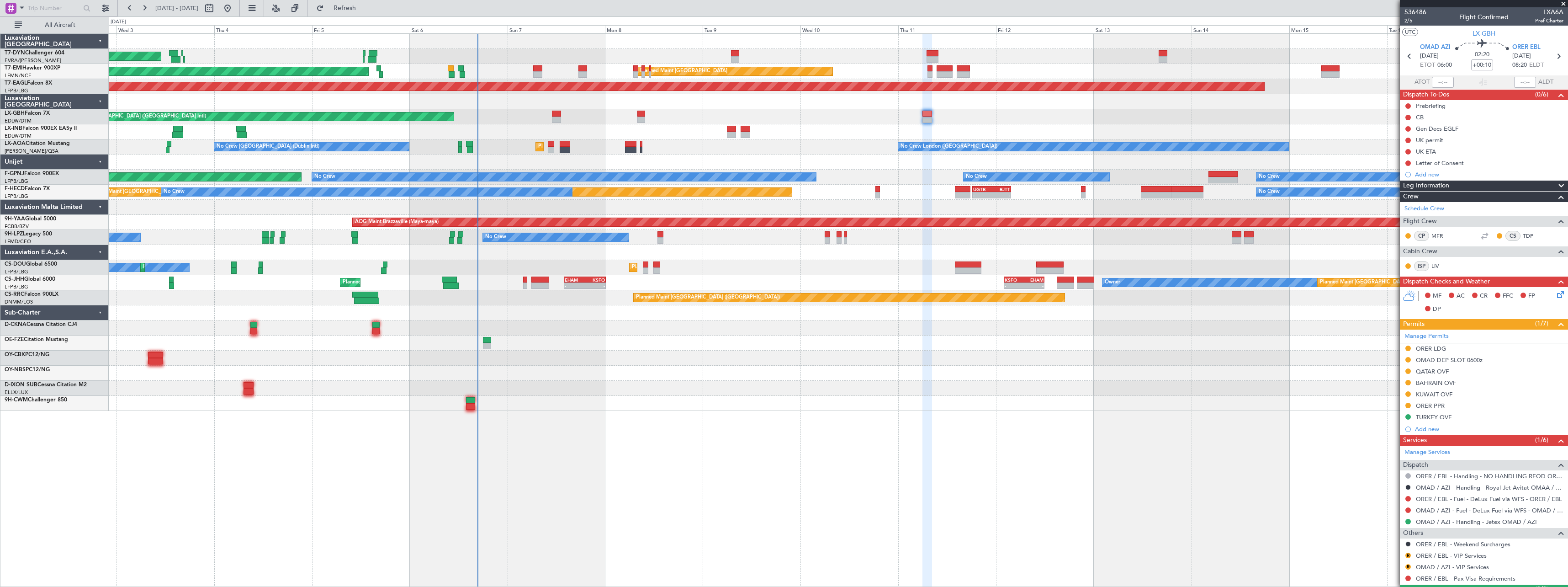
click at [753, 353] on div at bounding box center [838, 358] width 1458 height 15
click at [1564, 3] on span at bounding box center [1563, 4] width 9 height 8
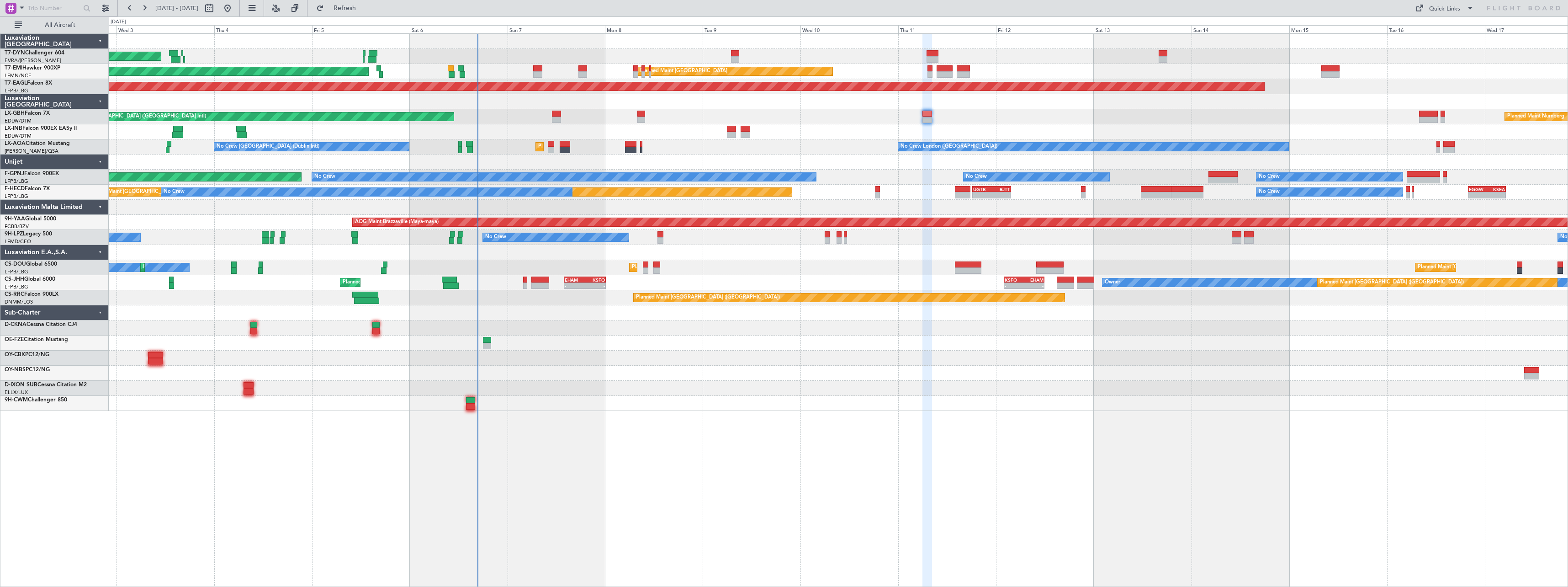
type input "0"
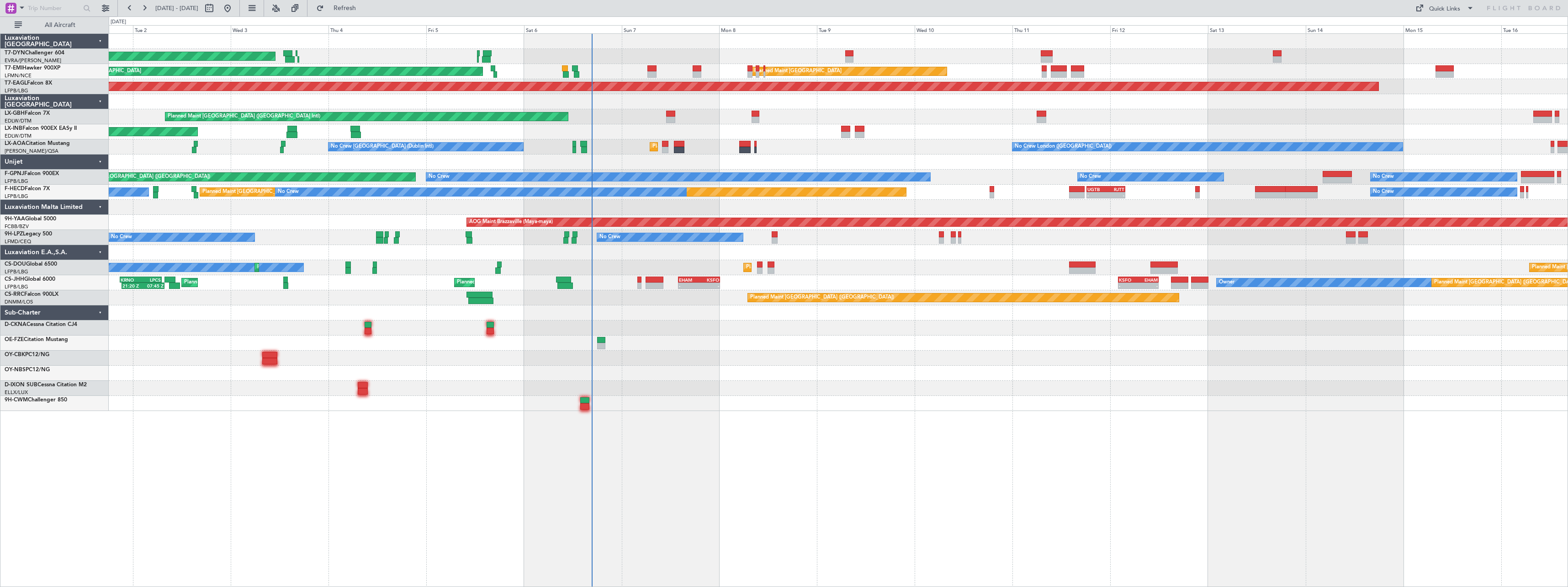
click at [824, 99] on div at bounding box center [838, 102] width 1458 height 15
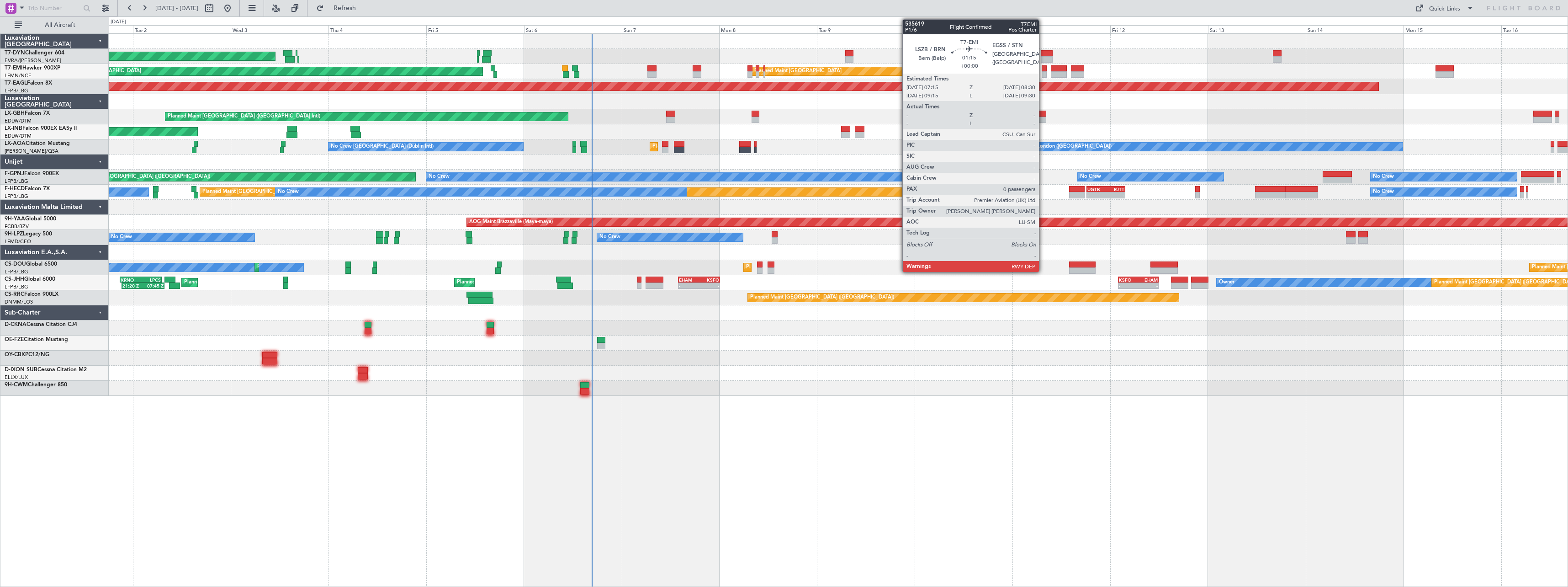
click at [1043, 69] on div at bounding box center [1044, 69] width 6 height 7
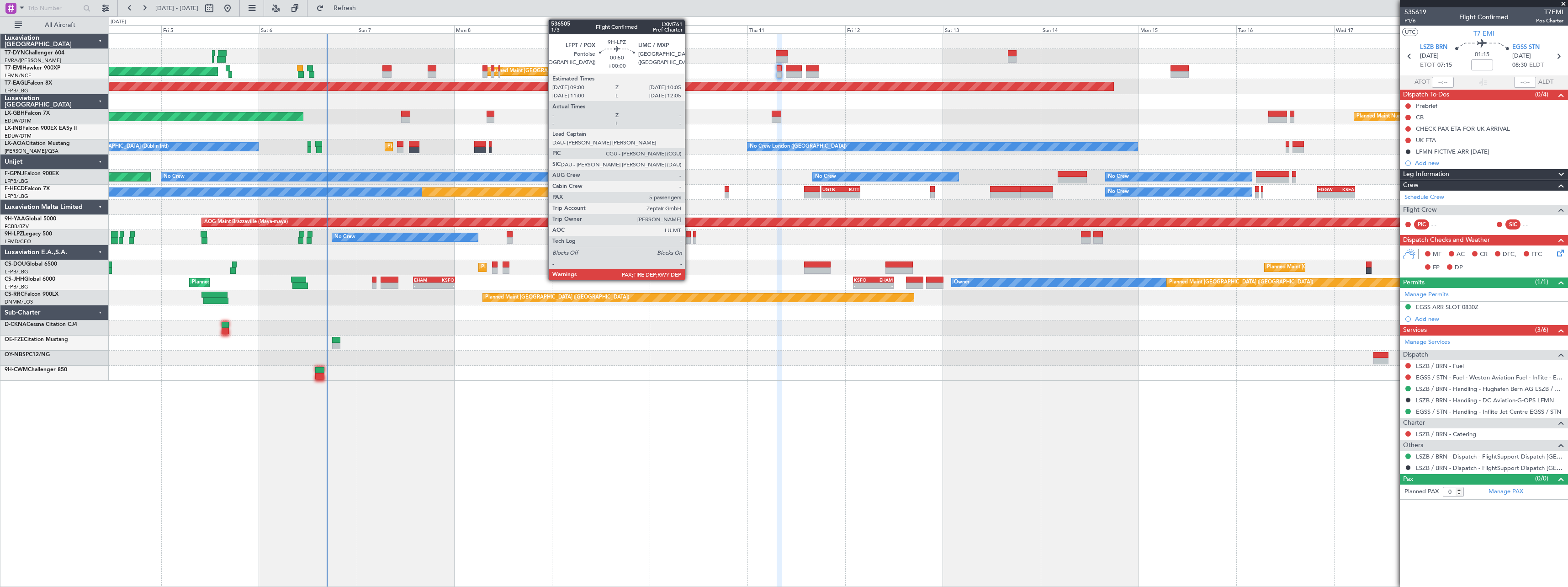
click at [689, 235] on div at bounding box center [688, 234] width 5 height 7
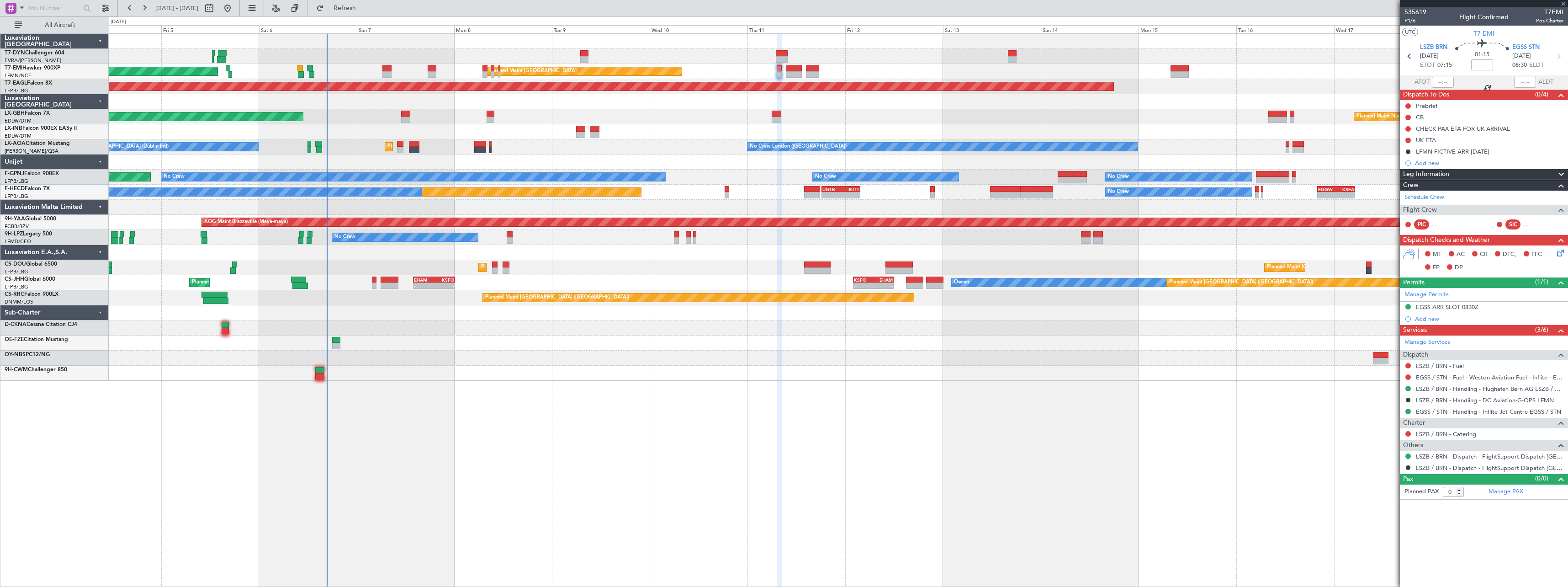
type input "5"
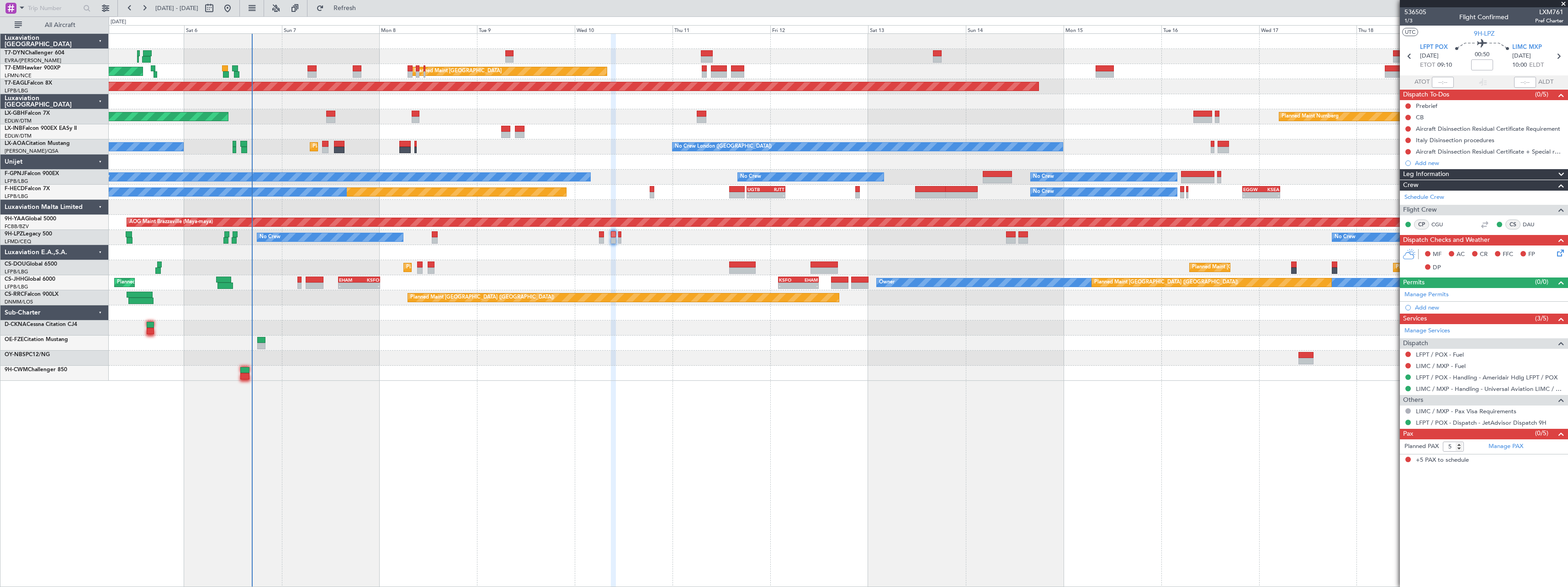
click at [648, 269] on div "Planned Maint [GEOGRAPHIC_DATA] ([GEOGRAPHIC_DATA]) Planned Maint [GEOGRAPHIC_D…" at bounding box center [838, 267] width 1458 height 15
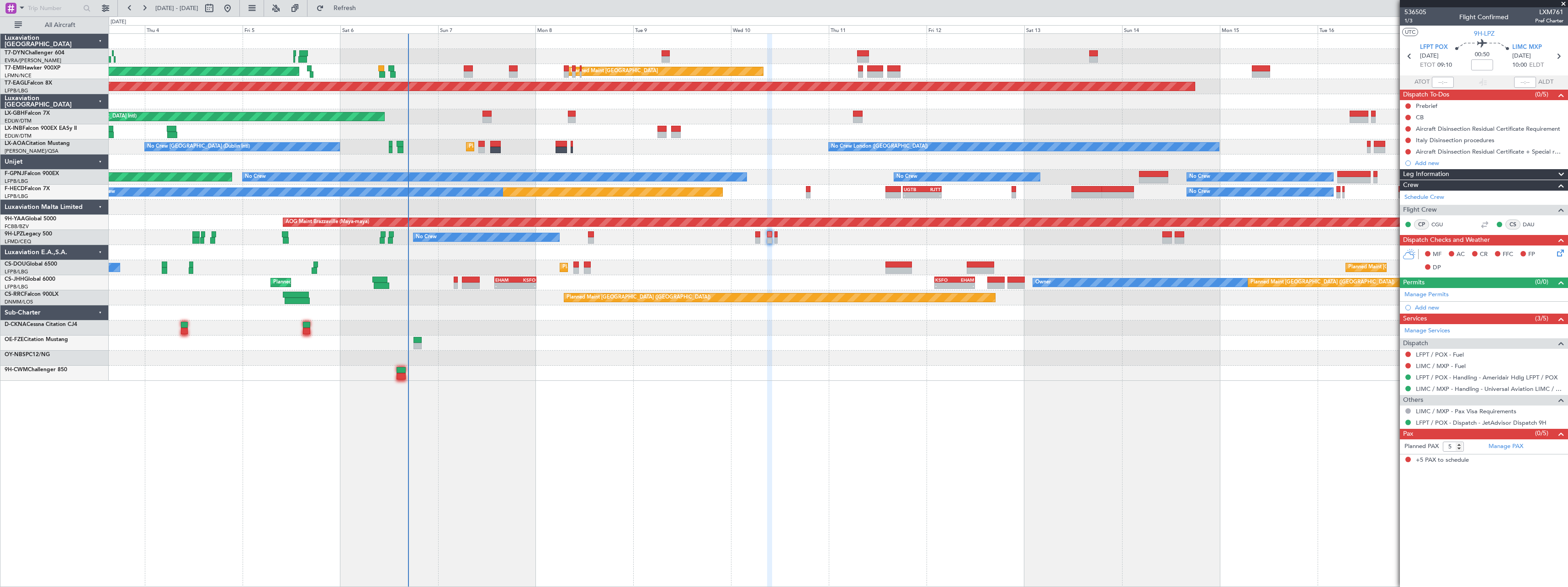
click at [476, 373] on div at bounding box center [838, 373] width 1458 height 15
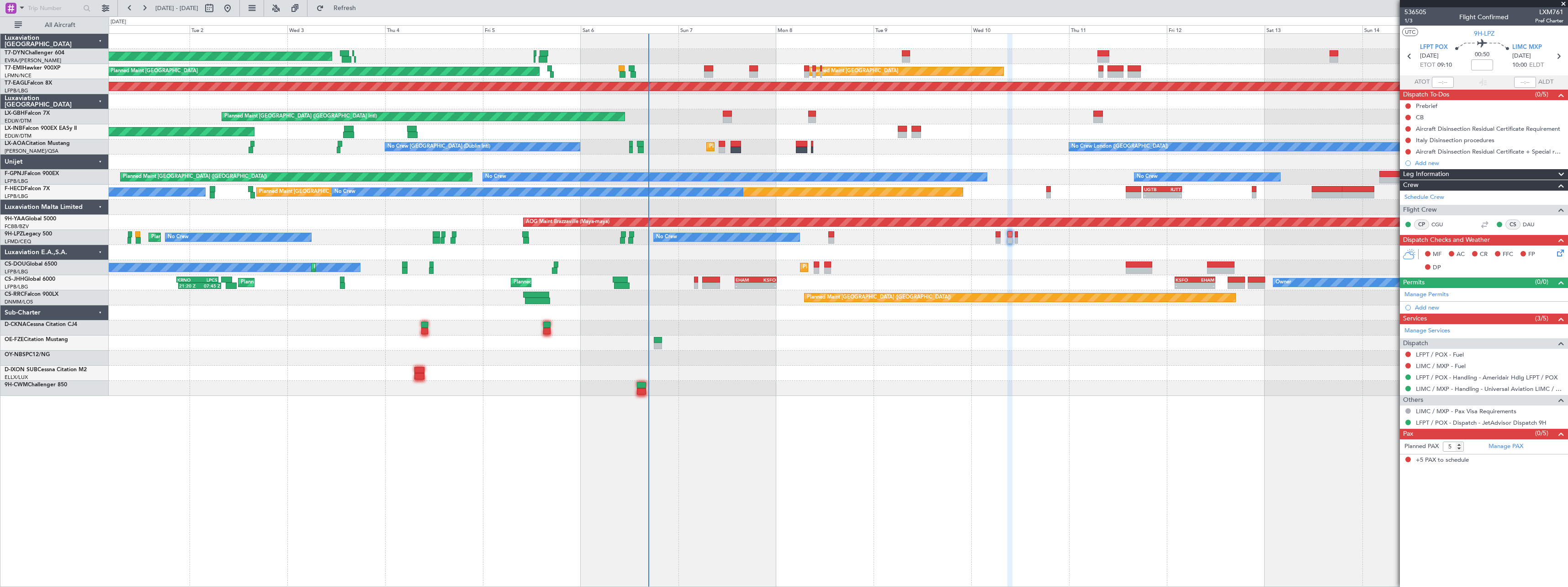
click at [640, 414] on div "AOG Maint Riga (Riga Intl) Planned Maint [GEOGRAPHIC_DATA] Planned Maint [GEOGR…" at bounding box center [838, 310] width 1459 height 553
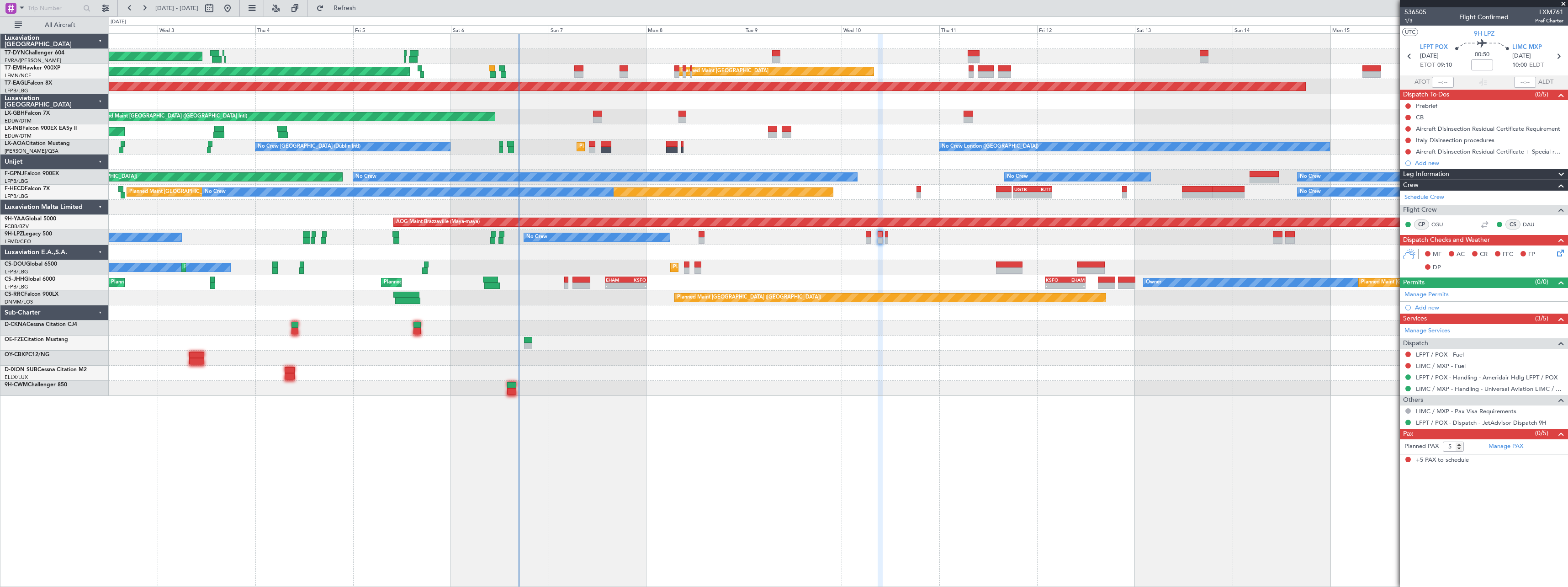
click at [605, 391] on div at bounding box center [838, 388] width 1458 height 15
click at [1462, 389] on link "LIMC / MXP - Handling - Universal Aviation LIMC / MXP" at bounding box center [1489, 388] width 148 height 7
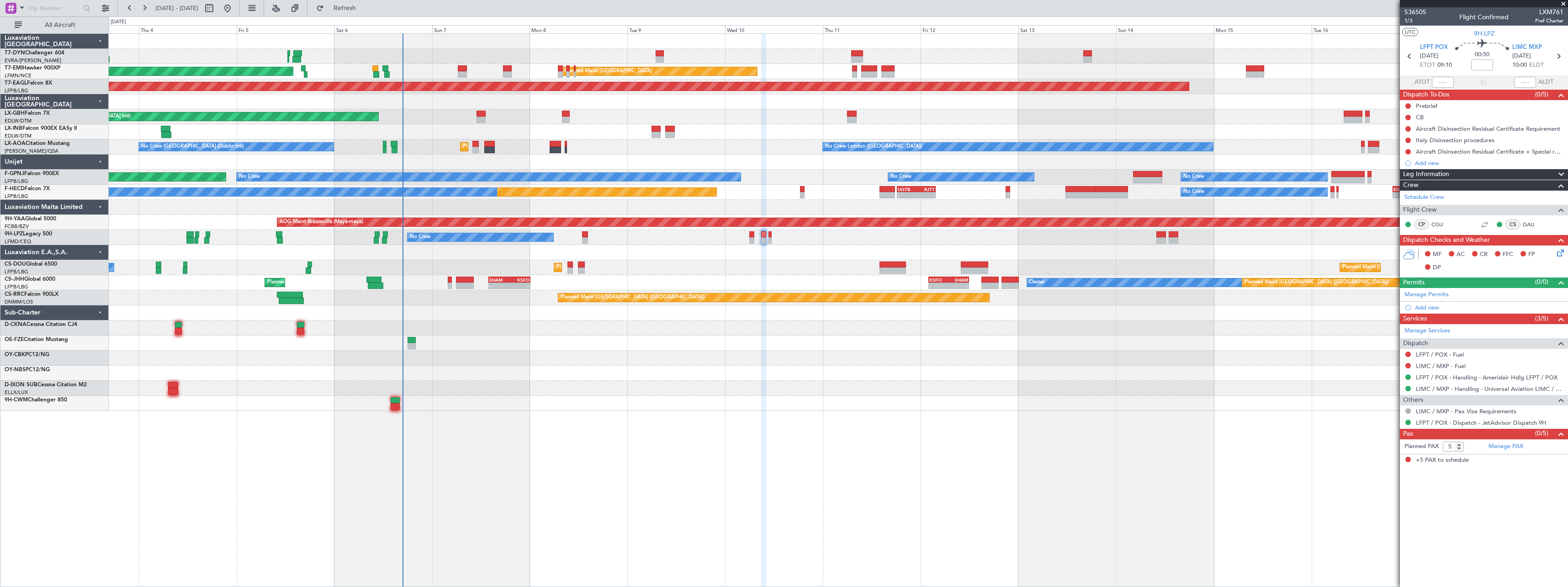
click at [637, 367] on div "AOG Maint Riga (Riga Intl) Planned Maint [GEOGRAPHIC_DATA] Planned Maint [GEOGR…" at bounding box center [838, 222] width 1458 height 377
click at [1409, 130] on button at bounding box center [1408, 129] width 6 height 6
click at [1402, 154] on mat-tooltip-component "Not Started" at bounding box center [1407, 143] width 44 height 24
click at [1401, 155] on span "In Progress" at bounding box center [1413, 155] width 31 height 9
click at [1410, 141] on button at bounding box center [1408, 140] width 6 height 6
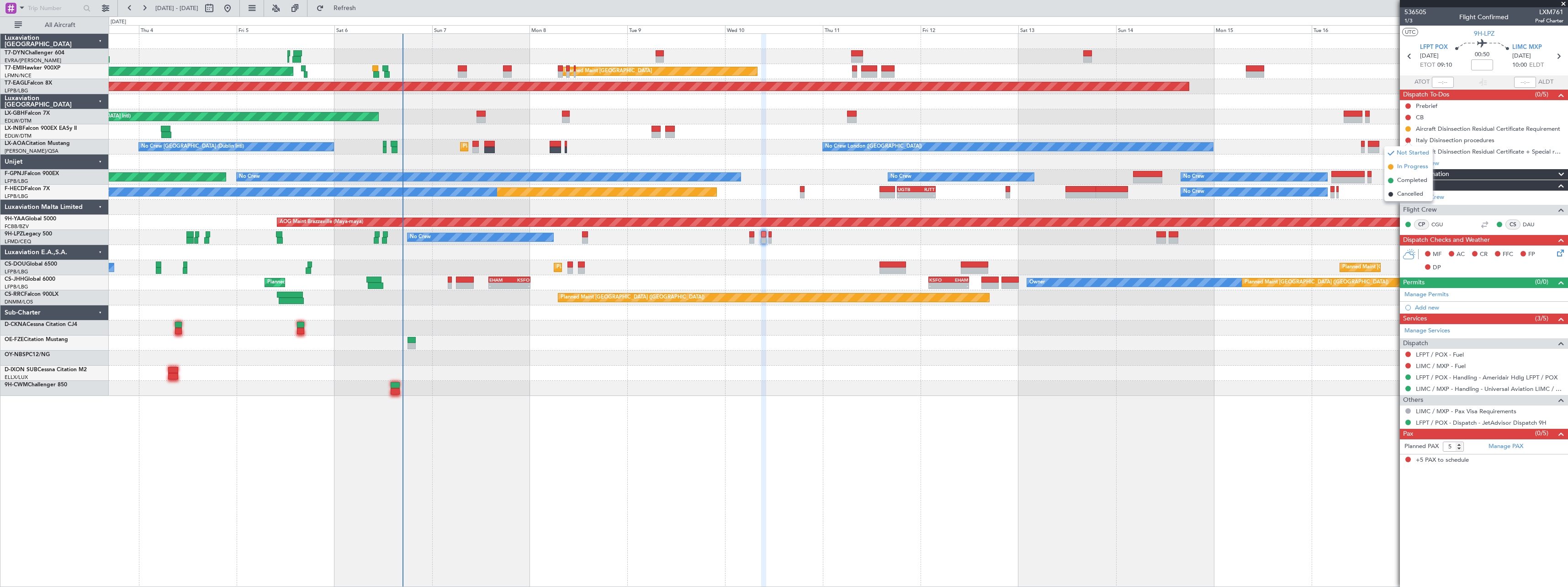
click at [1405, 167] on span "In Progress" at bounding box center [1413, 167] width 31 height 9
click at [1407, 149] on button at bounding box center [1408, 151] width 6 height 6
click at [1401, 178] on span "In Progress" at bounding box center [1413, 178] width 31 height 9
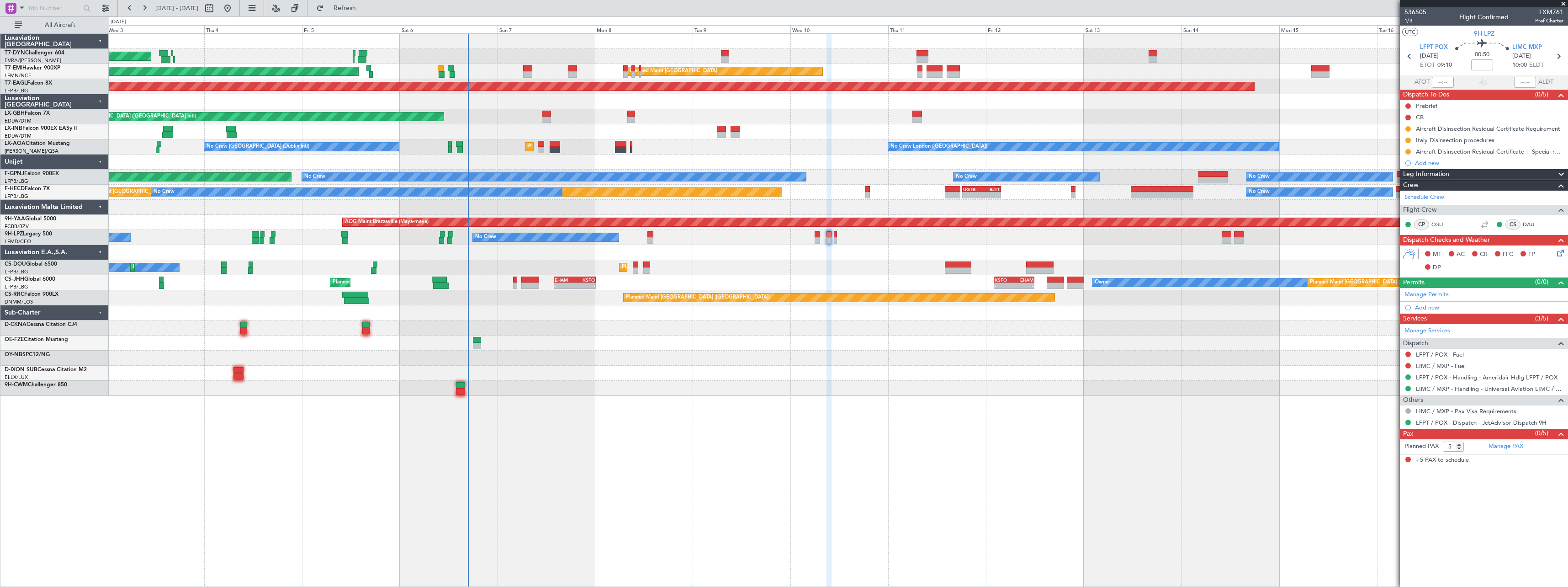
click at [796, 387] on div at bounding box center [838, 388] width 1458 height 15
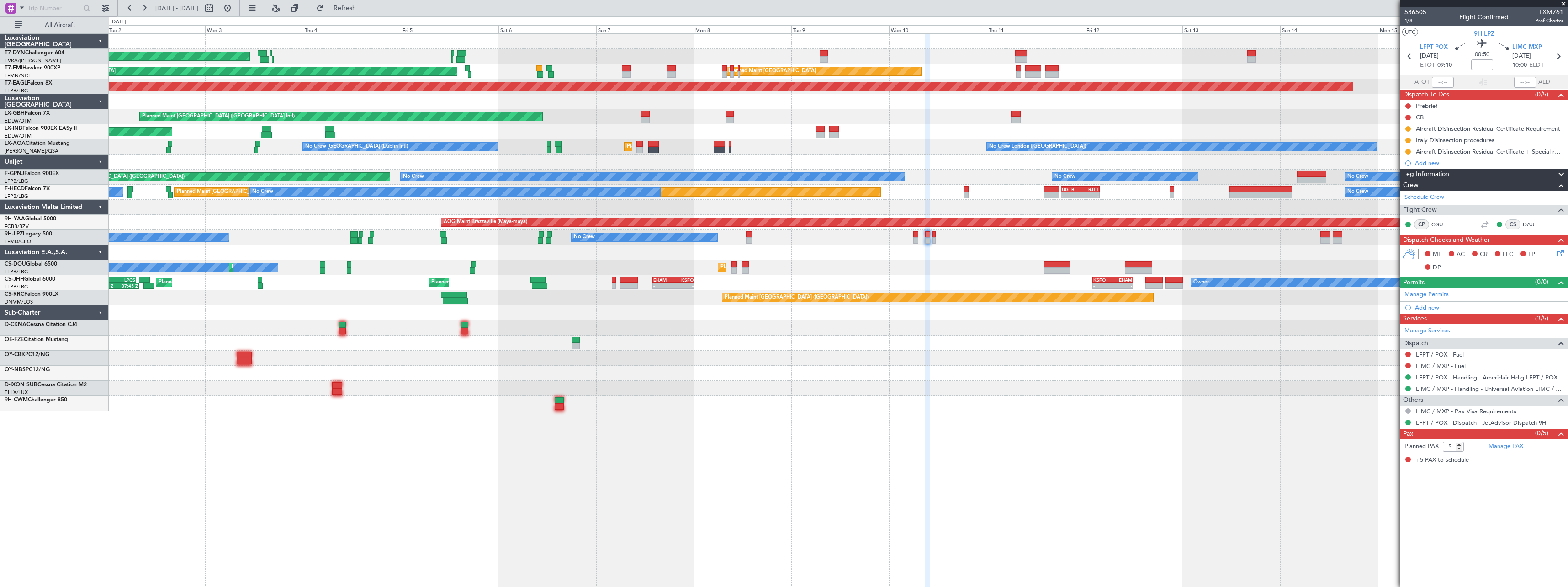
click at [854, 345] on div at bounding box center [838, 343] width 1458 height 15
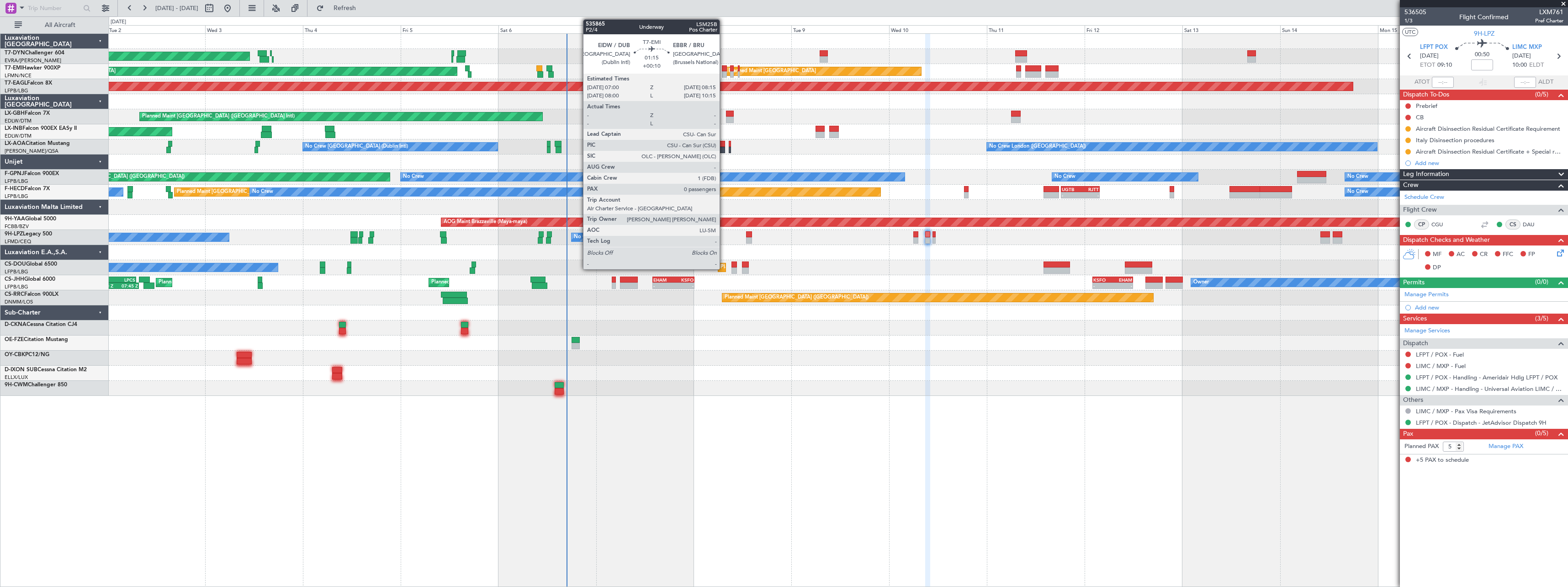
click at [724, 66] on div at bounding box center [725, 69] width 6 height 7
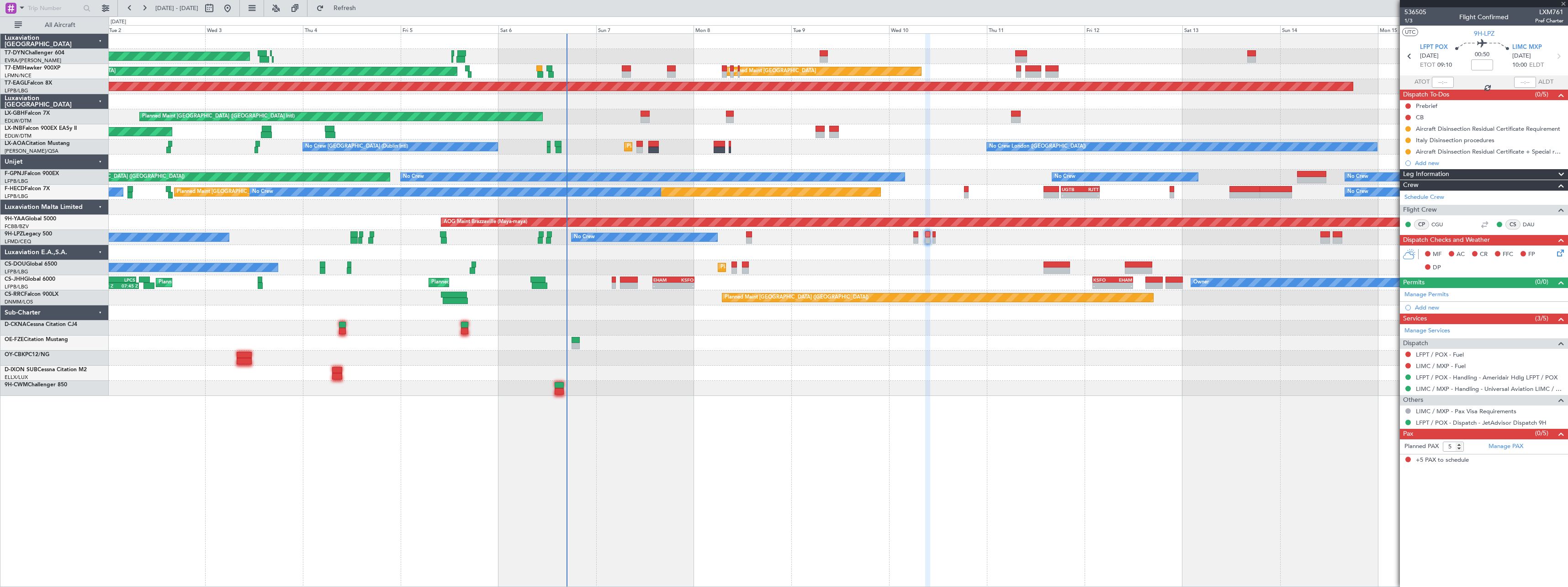
type input "+00:10"
type input "0"
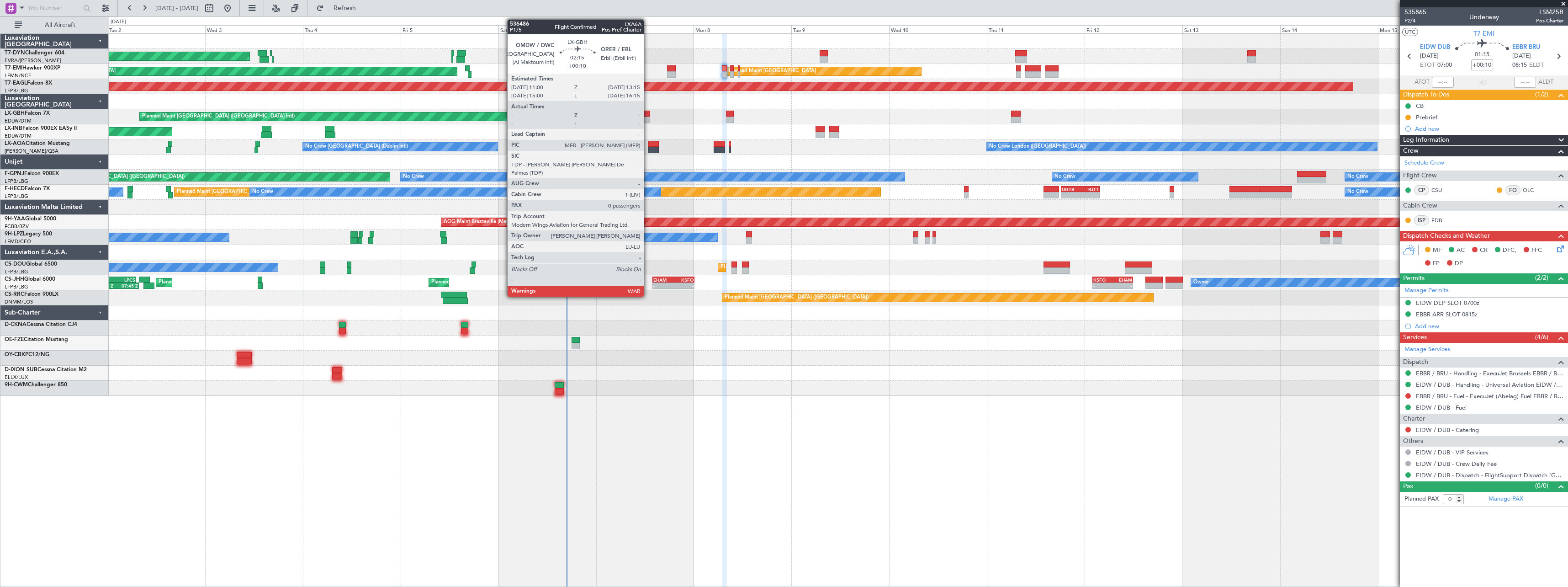
click at [648, 113] on div at bounding box center [645, 114] width 10 height 7
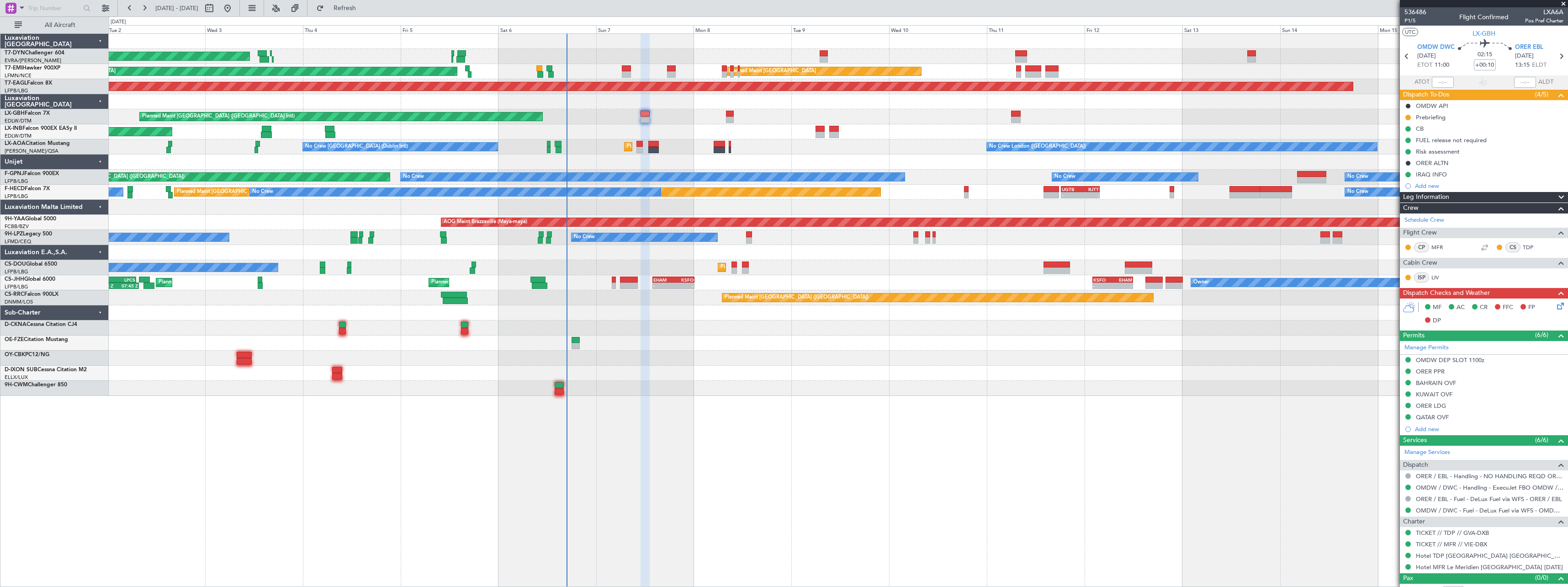
click at [729, 110] on div "Planned Maint [GEOGRAPHIC_DATA] ([GEOGRAPHIC_DATA] Intl) Planned Maint Nurnberg" at bounding box center [838, 116] width 1458 height 15
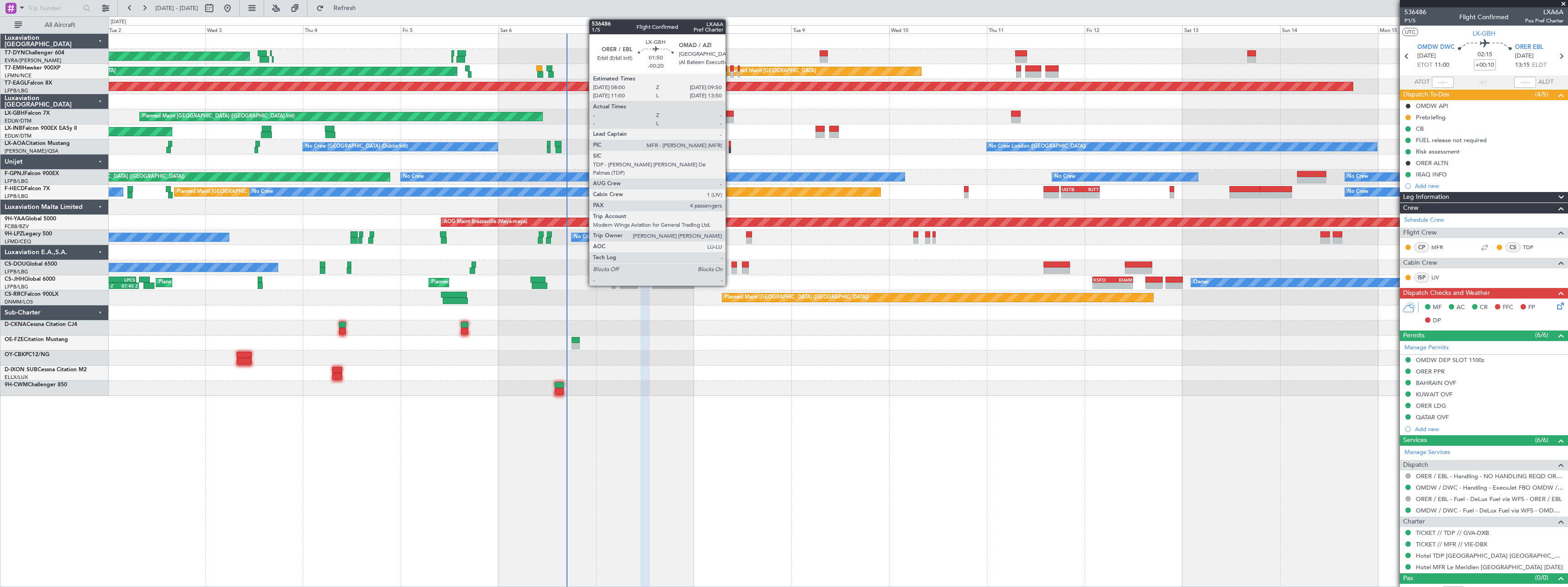
click at [730, 115] on div at bounding box center [730, 114] width 7 height 7
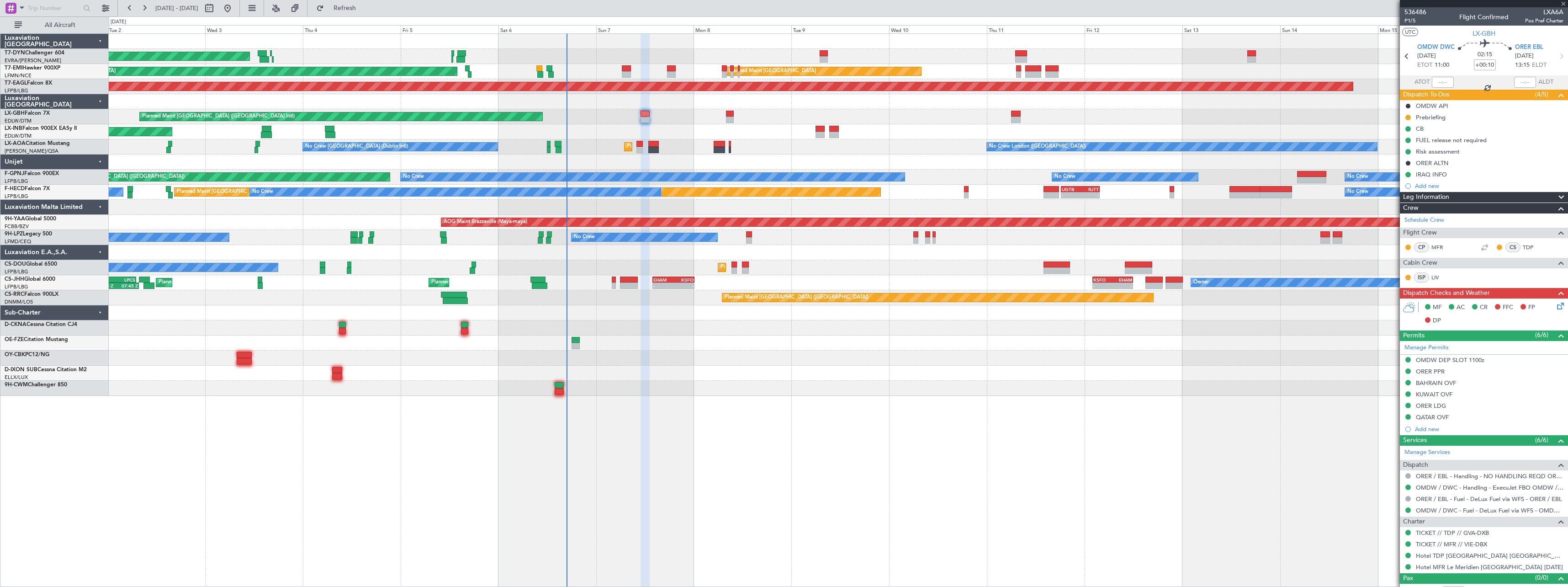
type input "-00:20"
type input "4"
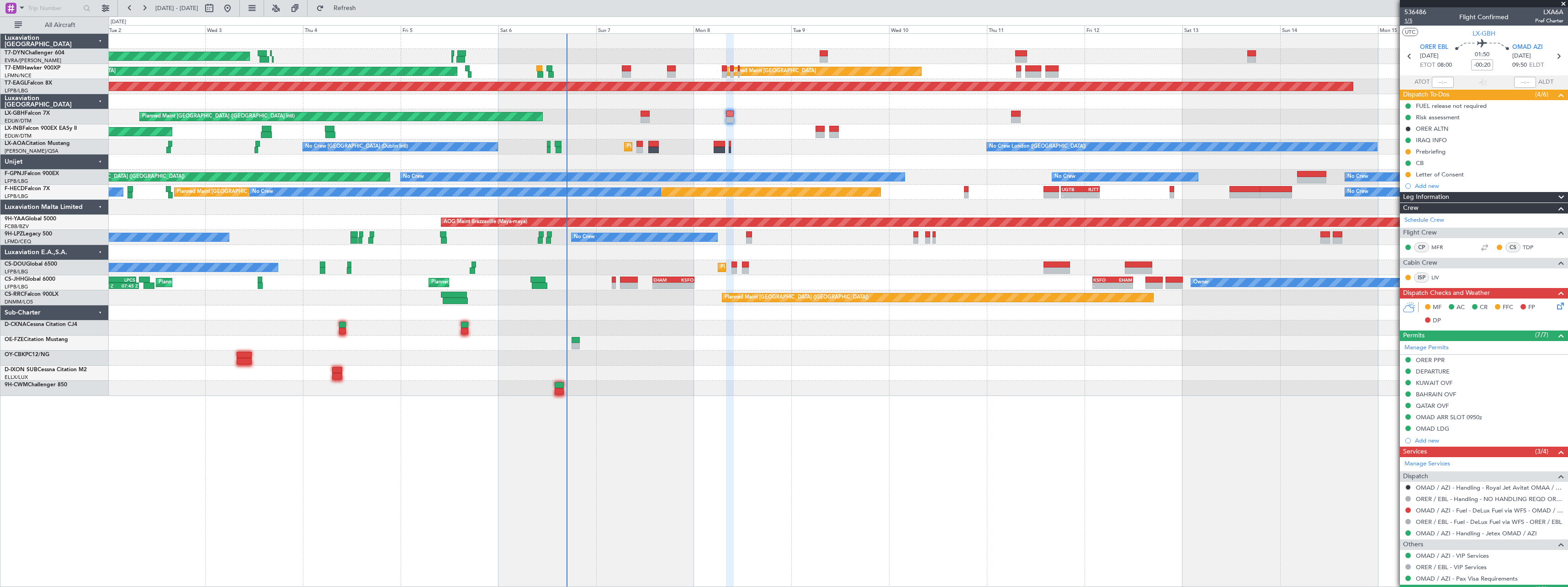
click at [1408, 23] on span "1/5" at bounding box center [1415, 20] width 22 height 7
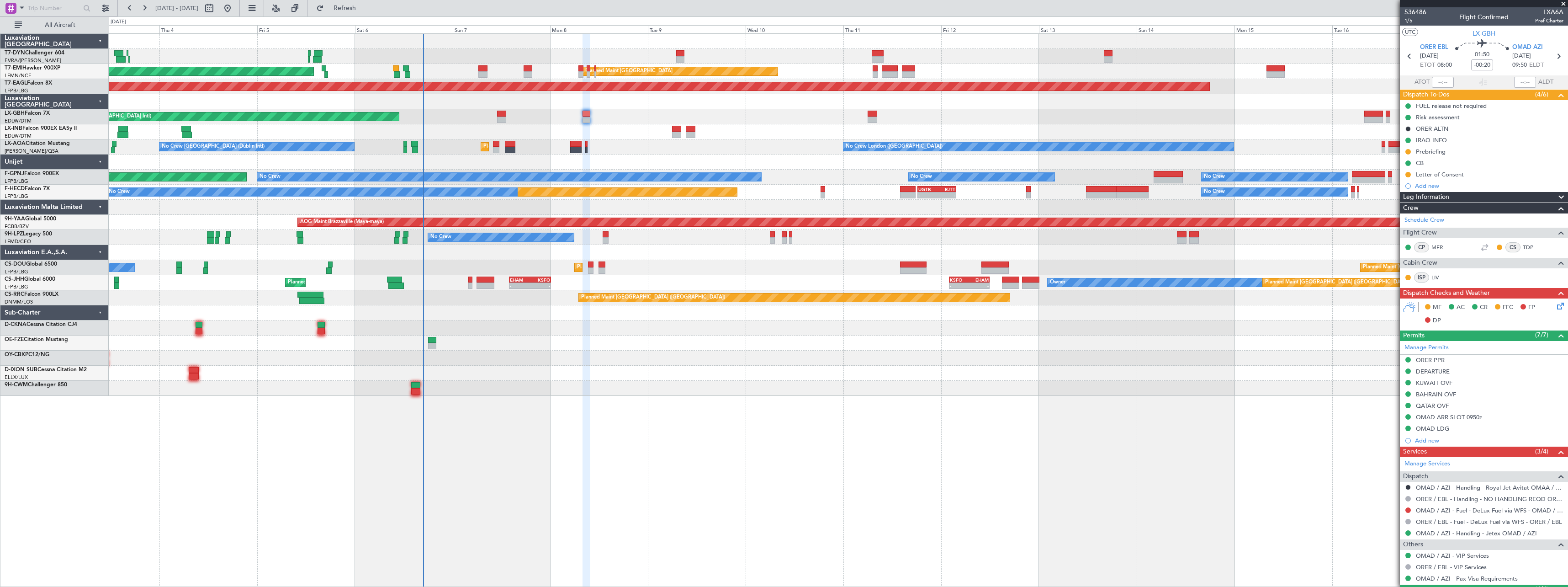
click at [585, 336] on div "AOG Maint Riga (Riga Intl) Planned Maint [GEOGRAPHIC_DATA] Planned Maint [GEOGR…" at bounding box center [838, 215] width 1458 height 362
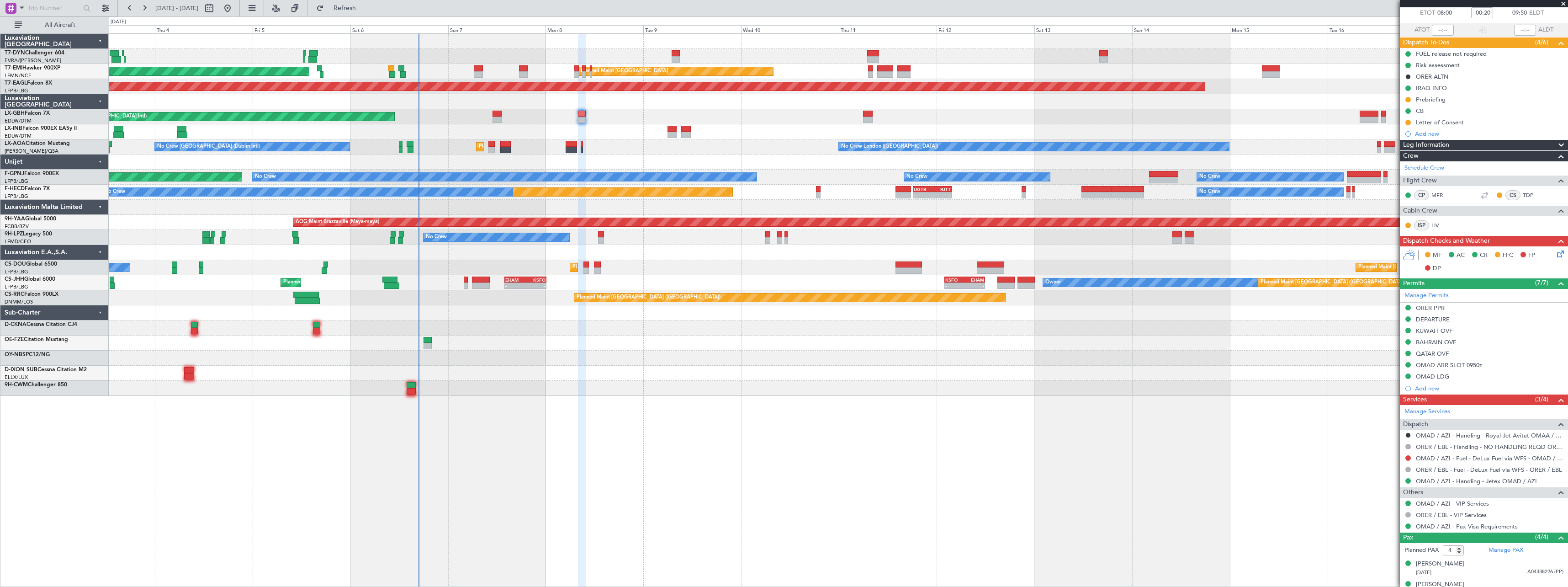
scroll to position [105, 0]
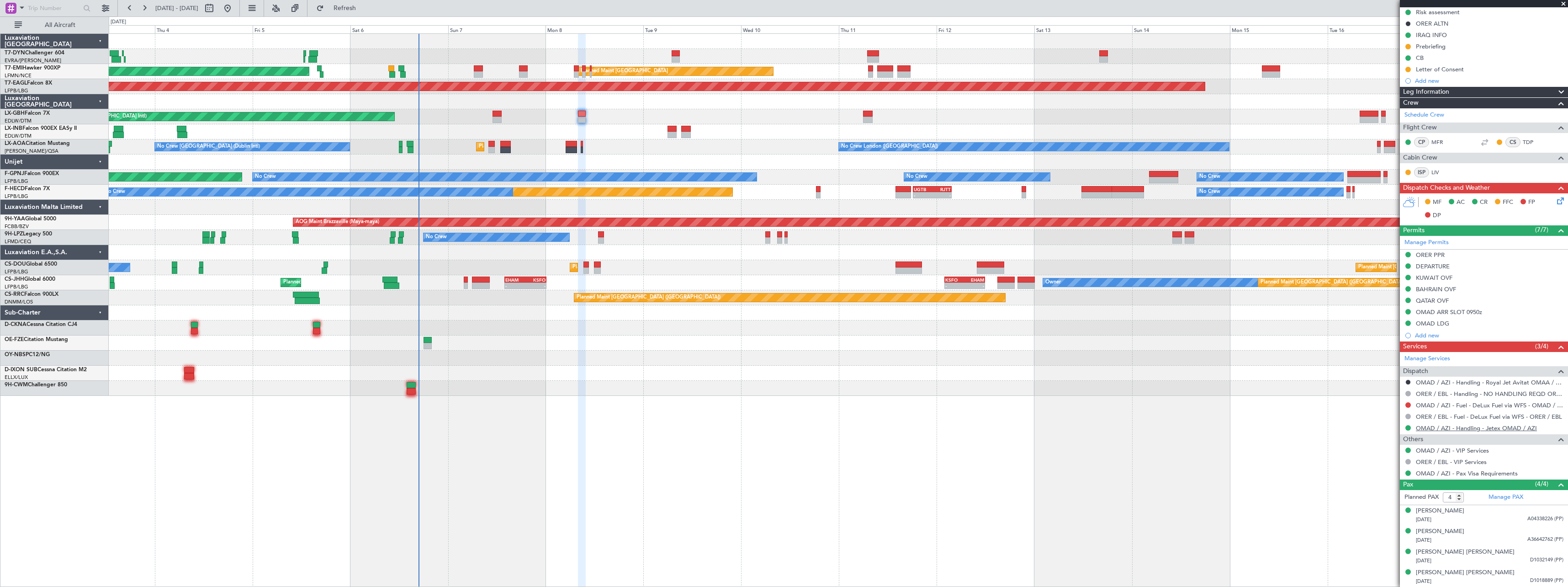
click at [1454, 429] on link "OMAD / AZI - Handling - Jetex OMAD / AZI" at bounding box center [1476, 428] width 121 height 7
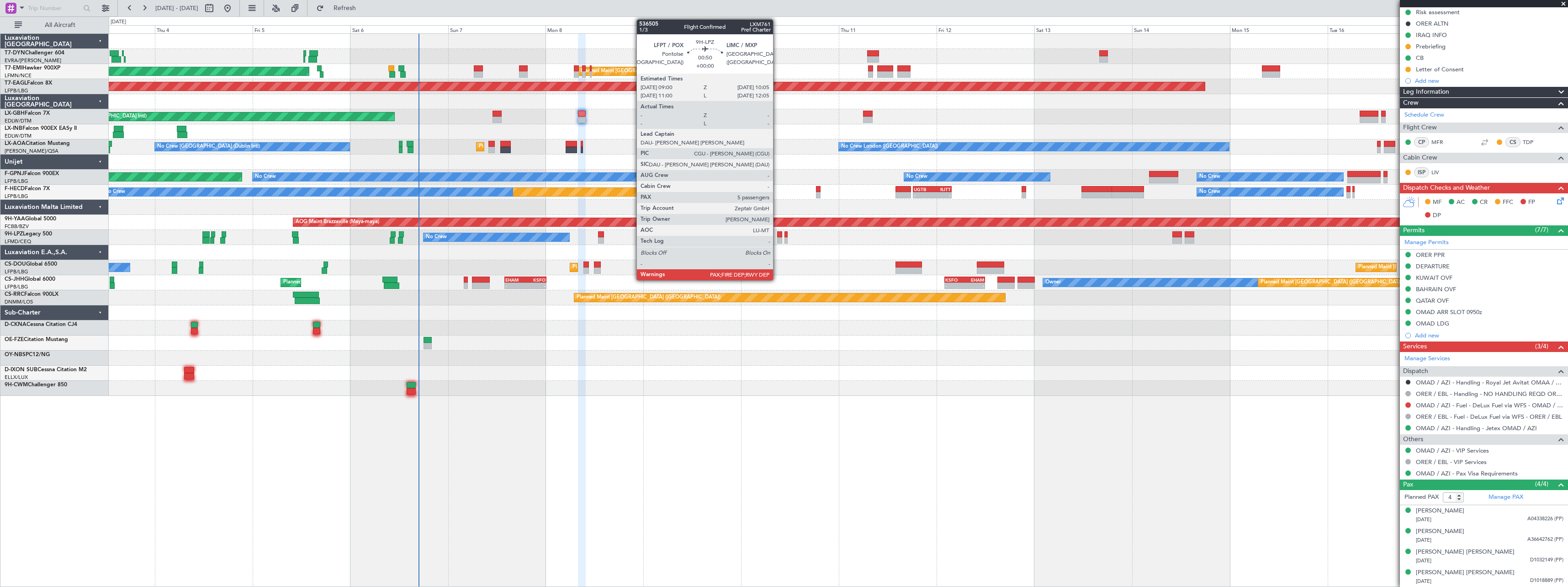
click at [777, 236] on div at bounding box center [780, 234] width 5 height 7
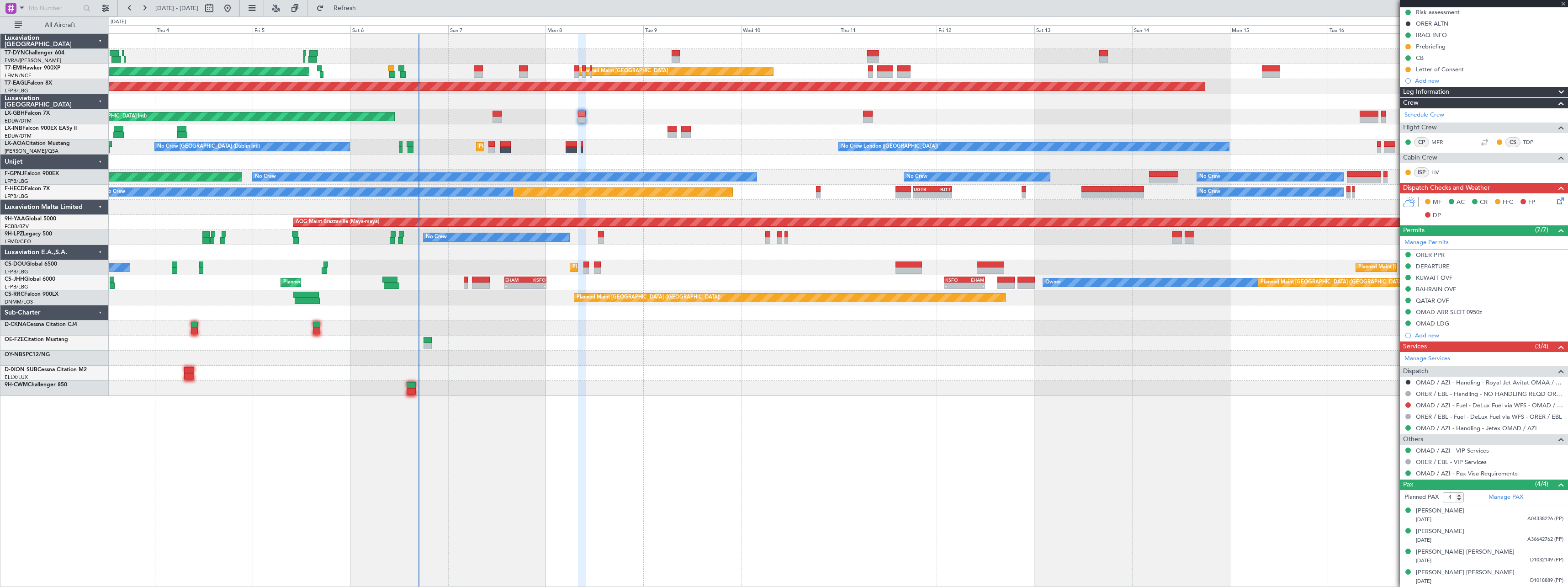
type input "5"
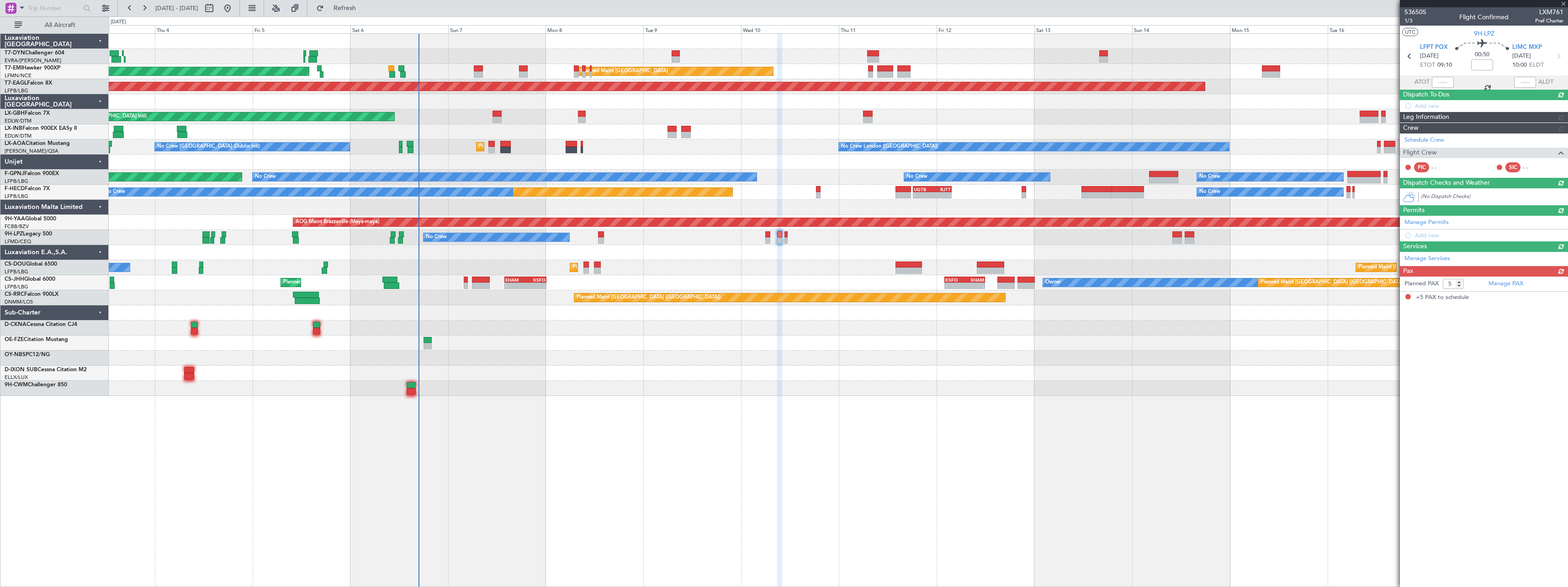
scroll to position [0, 0]
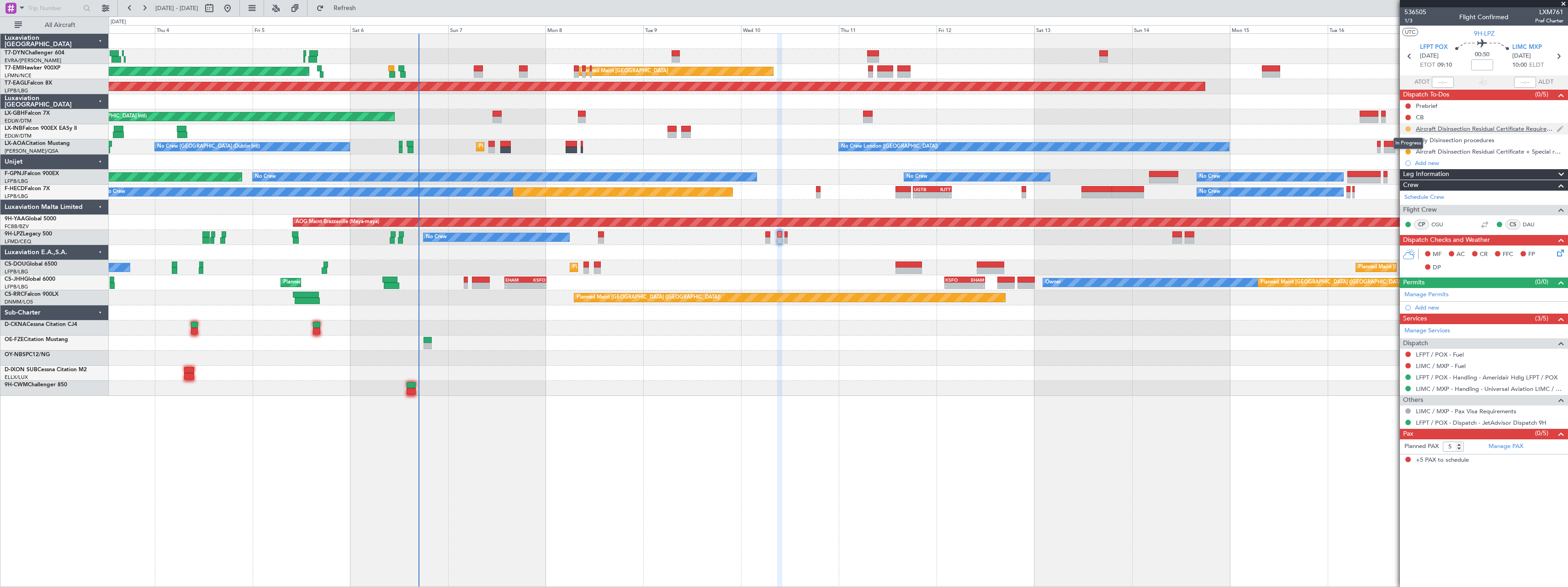
click at [1405, 130] on button at bounding box center [1408, 129] width 6 height 6
click at [1402, 168] on span "Completed" at bounding box center [1411, 168] width 31 height 9
click at [1409, 142] on button at bounding box center [1408, 140] width 6 height 6
click at [1410, 181] on span "Completed" at bounding box center [1411, 180] width 31 height 9
click at [1409, 153] on button at bounding box center [1408, 151] width 6 height 6
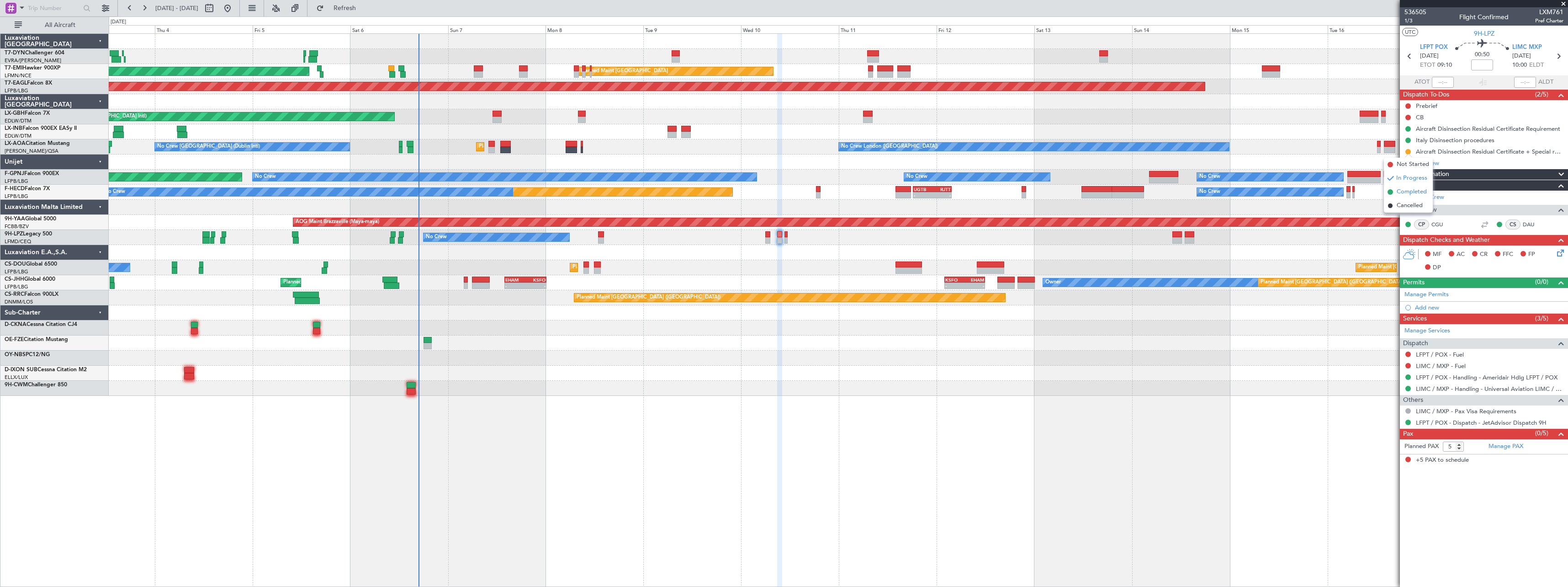
click at [1402, 192] on span "Completed" at bounding box center [1411, 192] width 31 height 9
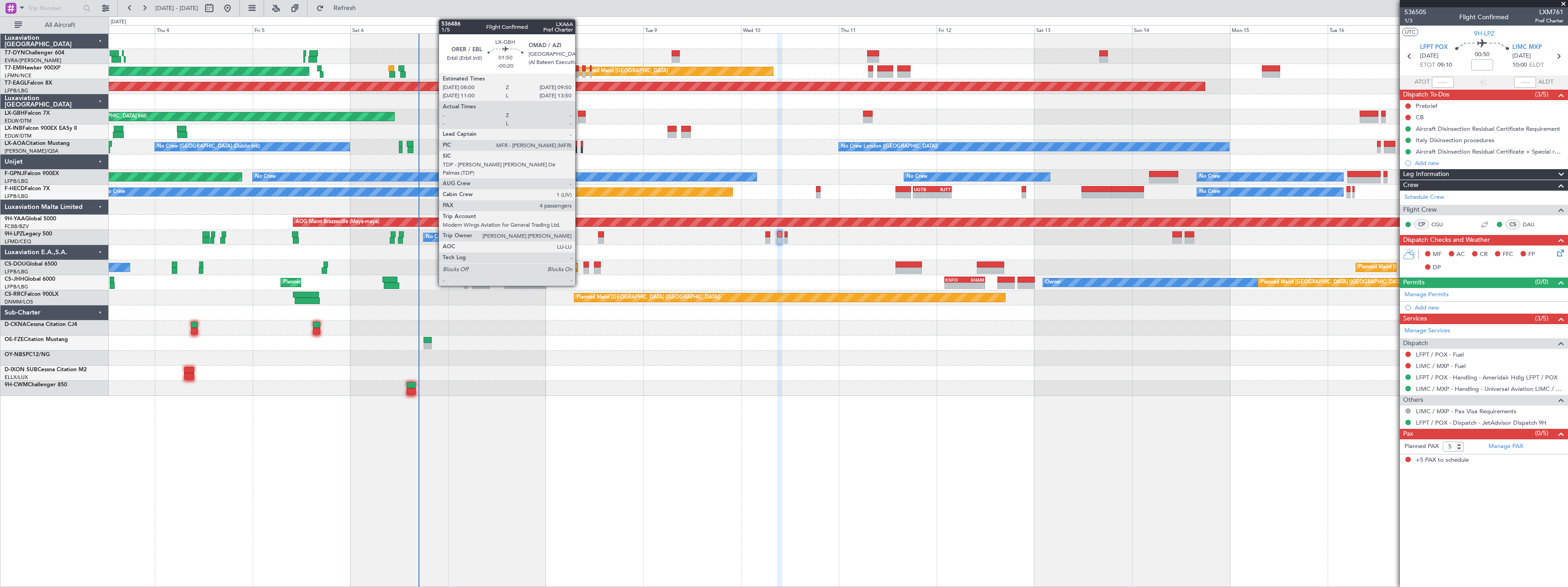
click at [579, 116] on div at bounding box center [581, 114] width 7 height 7
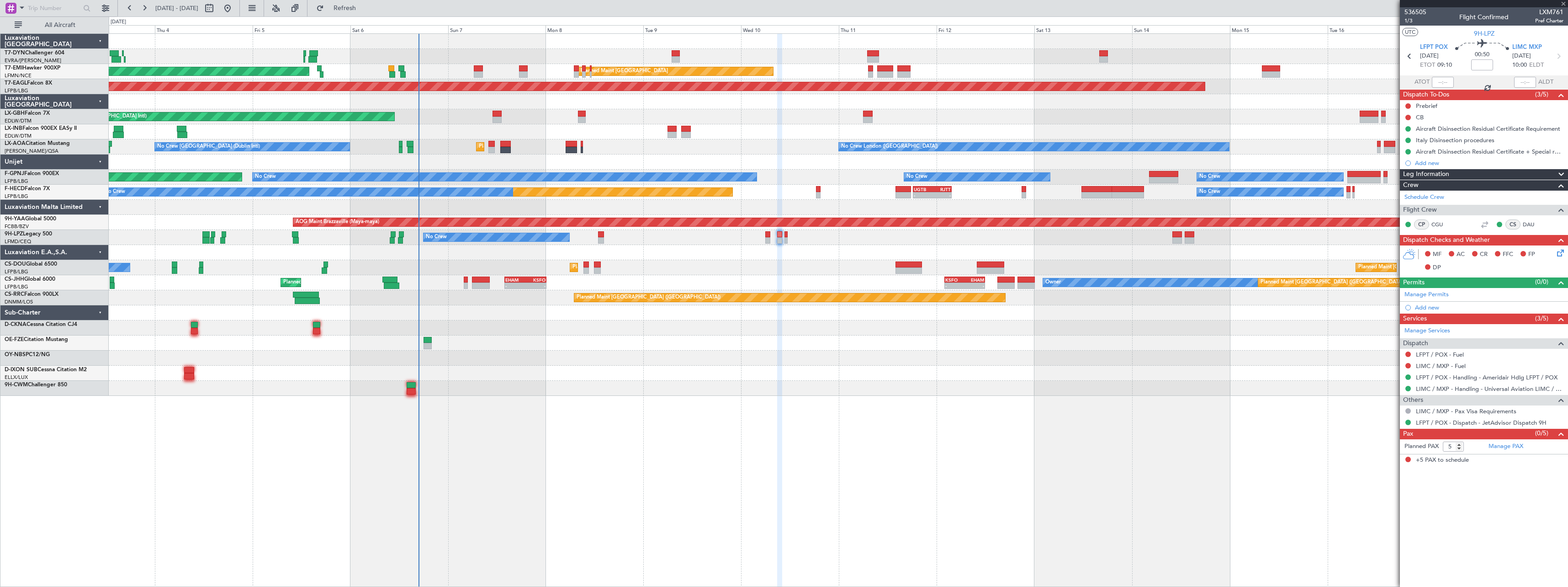
type input "-00:20"
type input "4"
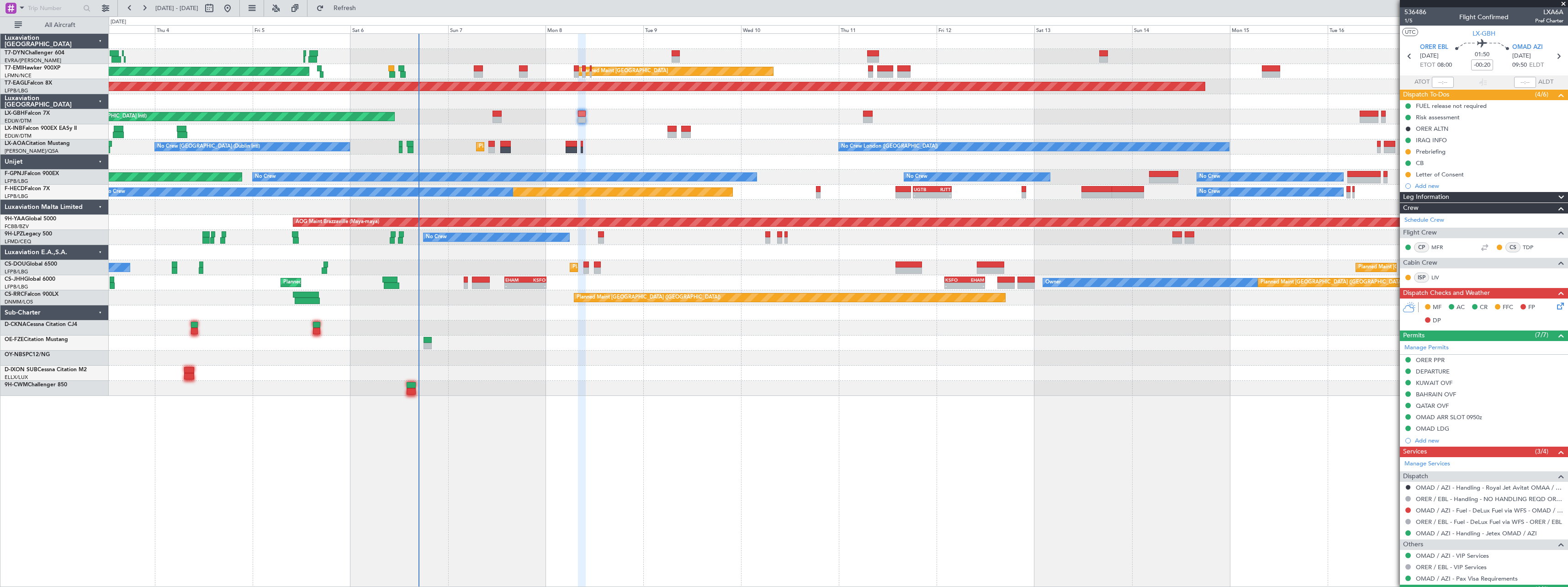
click at [1555, 305] on icon at bounding box center [1558, 304] width 7 height 7
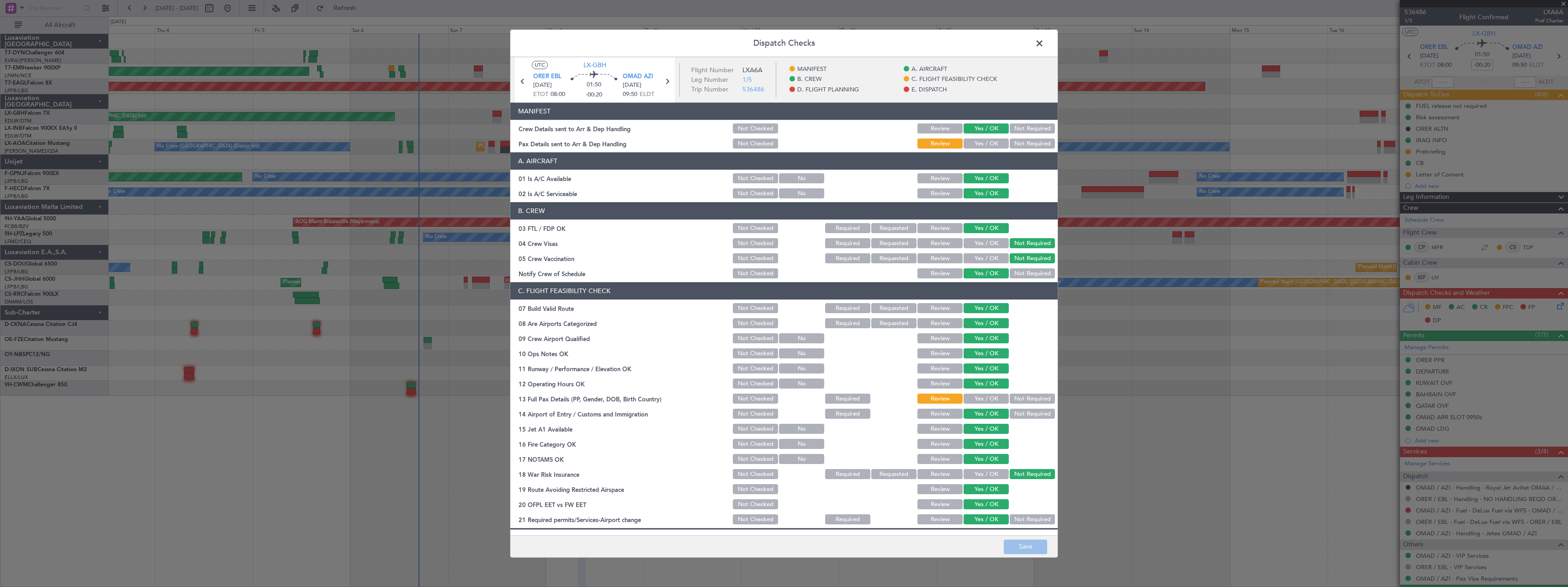
click at [984, 142] on button "Yes / OK" at bounding box center [985, 144] width 45 height 10
click at [1034, 543] on button "Save" at bounding box center [1025, 547] width 44 height 15
click at [1044, 42] on span at bounding box center [1044, 45] width 0 height 18
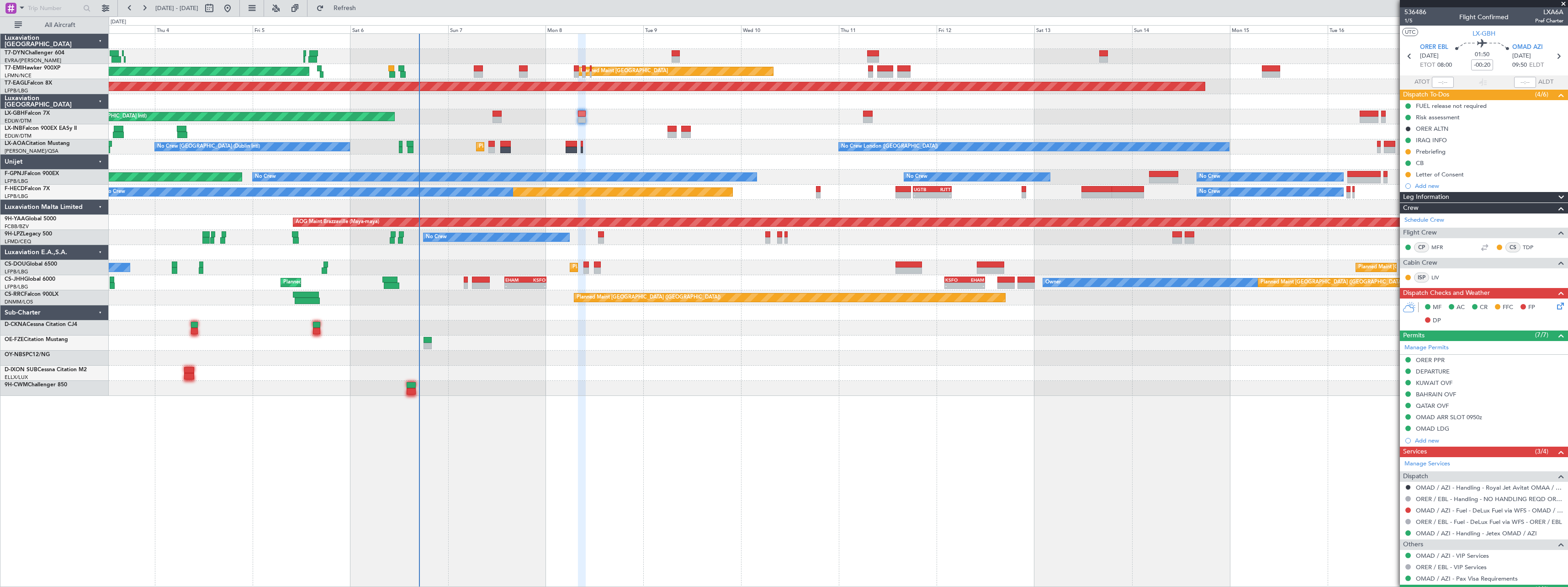
click at [589, 268] on div "Planned Maint Paris (Le Bourget) No Crew Planned Maint Paris (Le Bourget) Plann…" at bounding box center [838, 267] width 1458 height 15
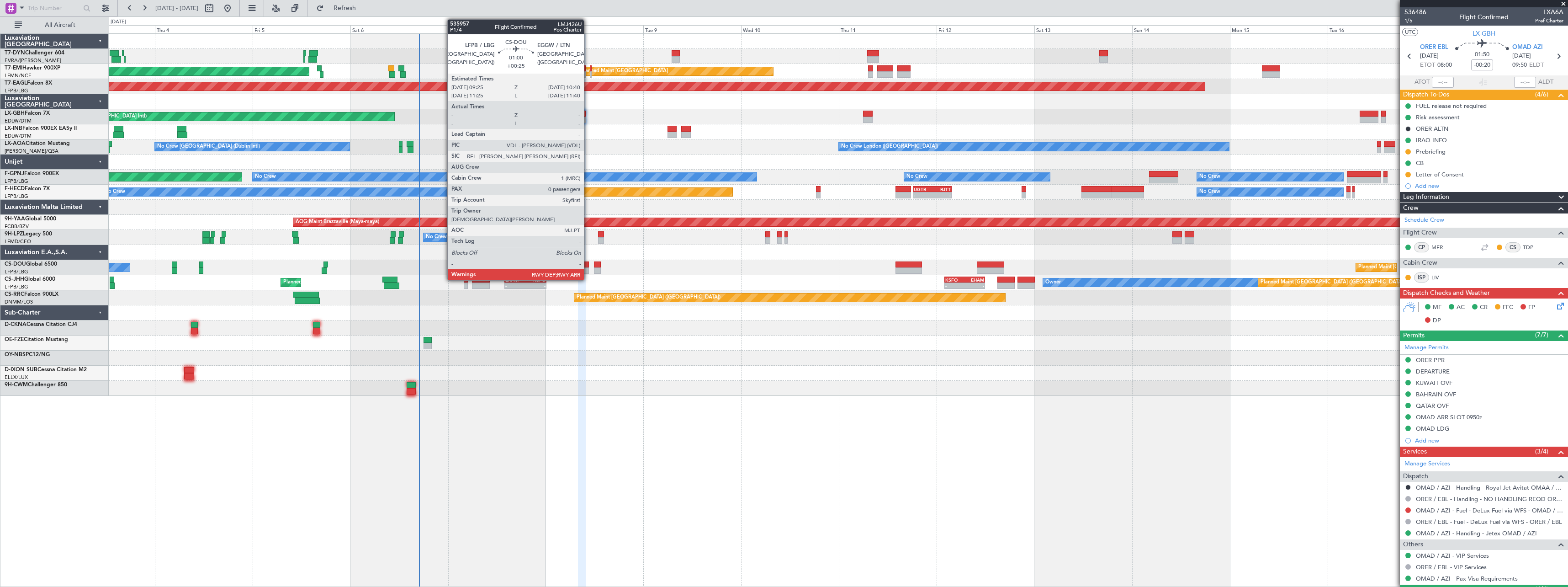
click at [588, 265] on div at bounding box center [586, 265] width 6 height 7
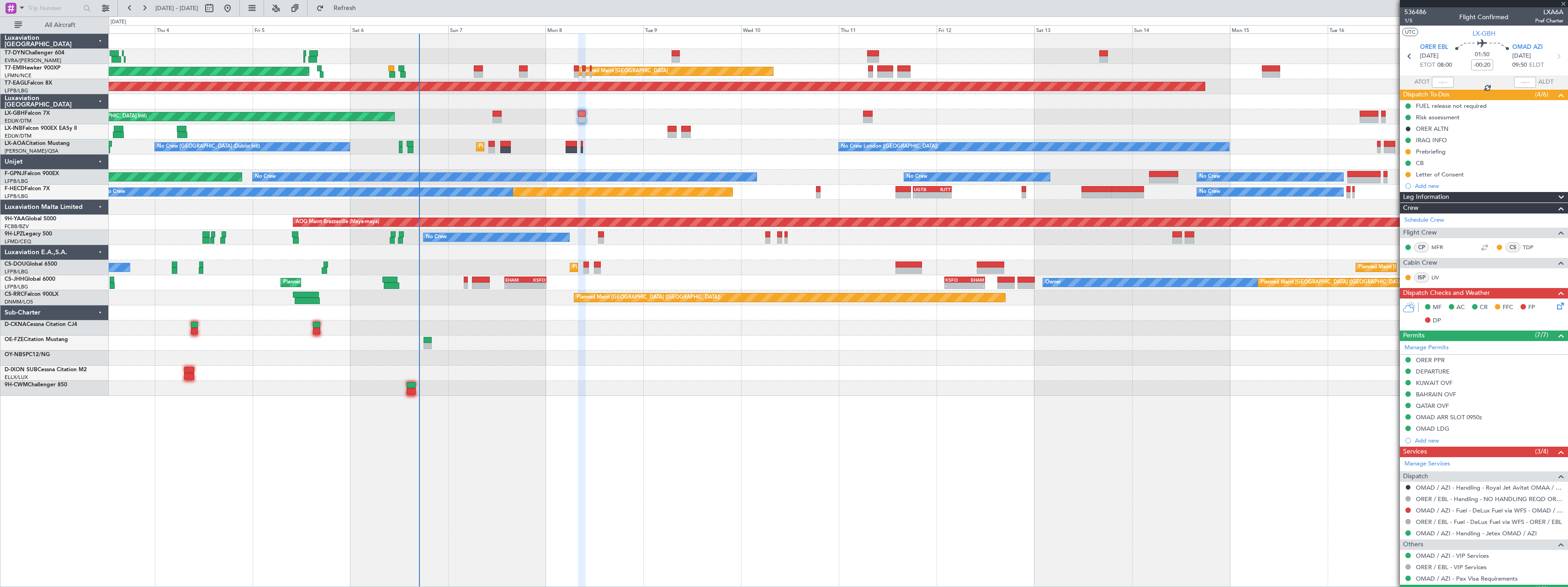
type input "+00:25"
type input "0"
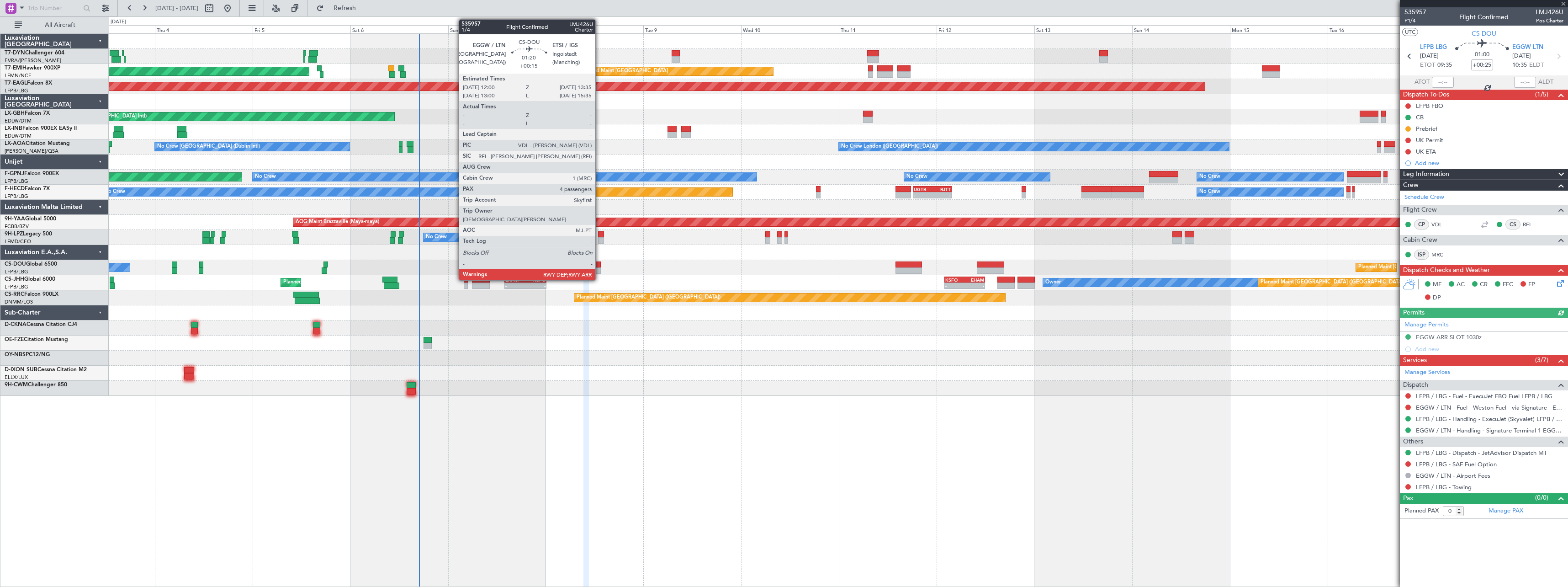
click at [598, 269] on div at bounding box center [597, 271] width 7 height 7
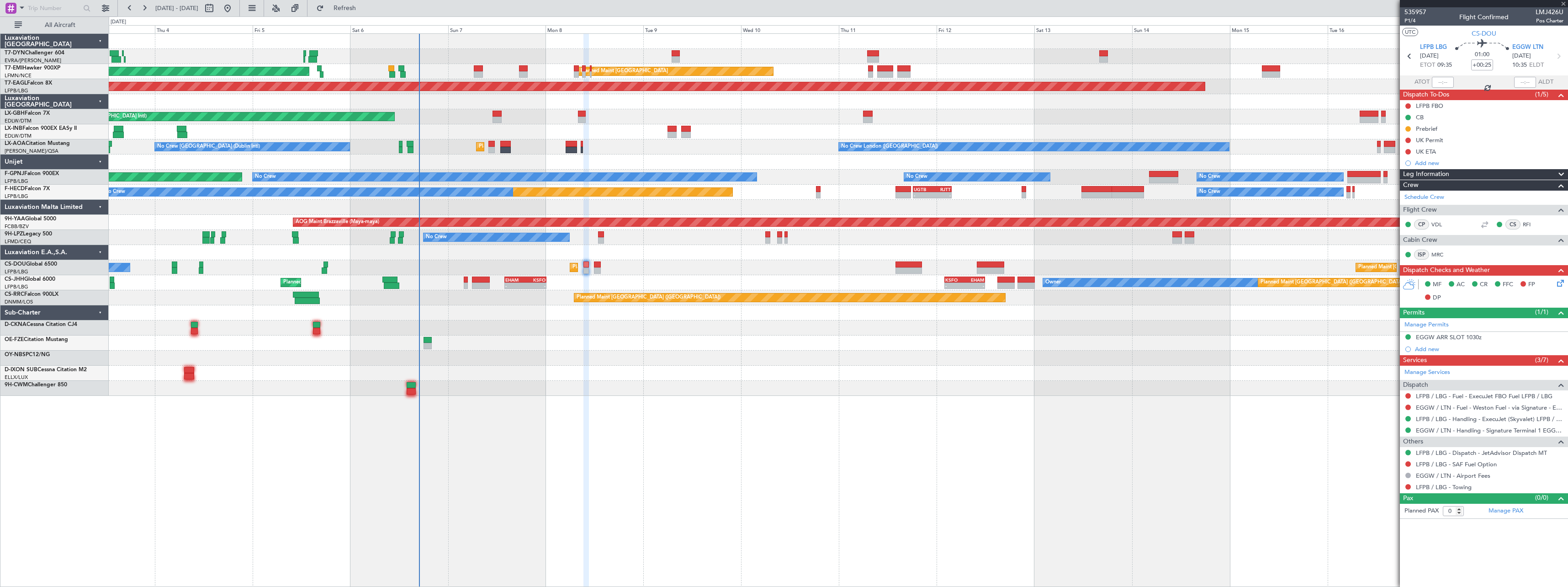
type input "+00:15"
type input "4"
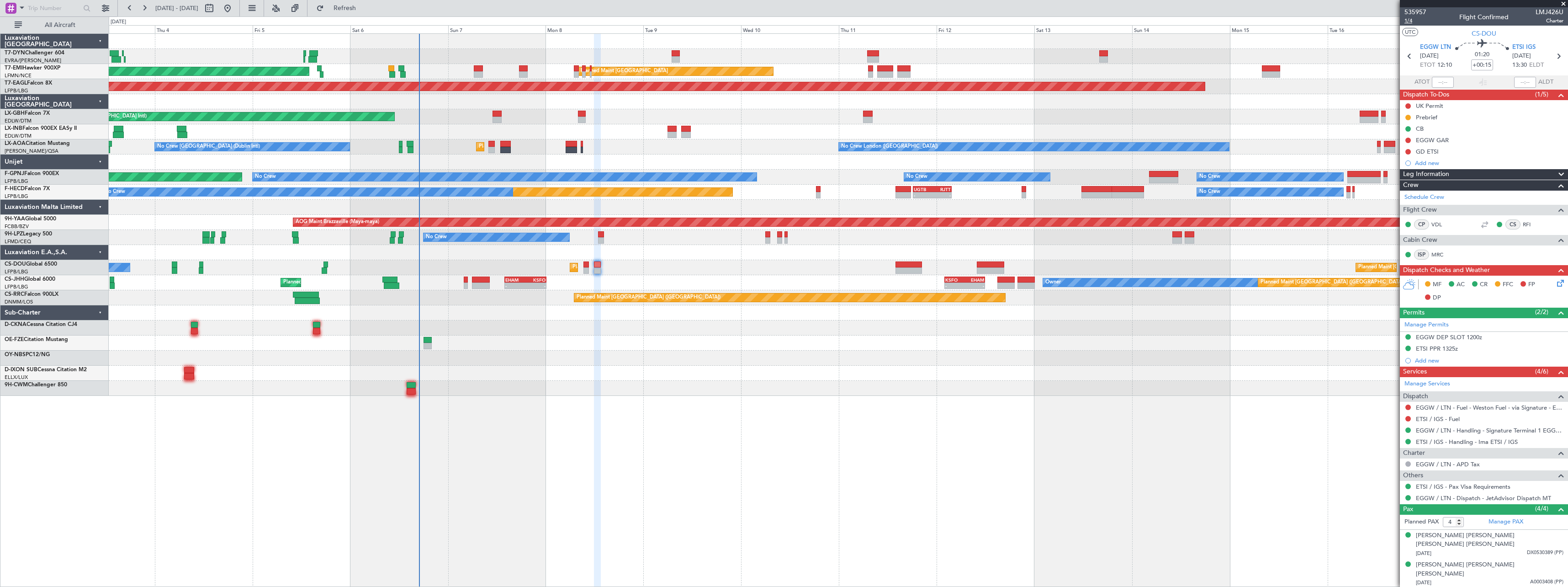
click at [1413, 22] on span "1/4" at bounding box center [1415, 20] width 22 height 7
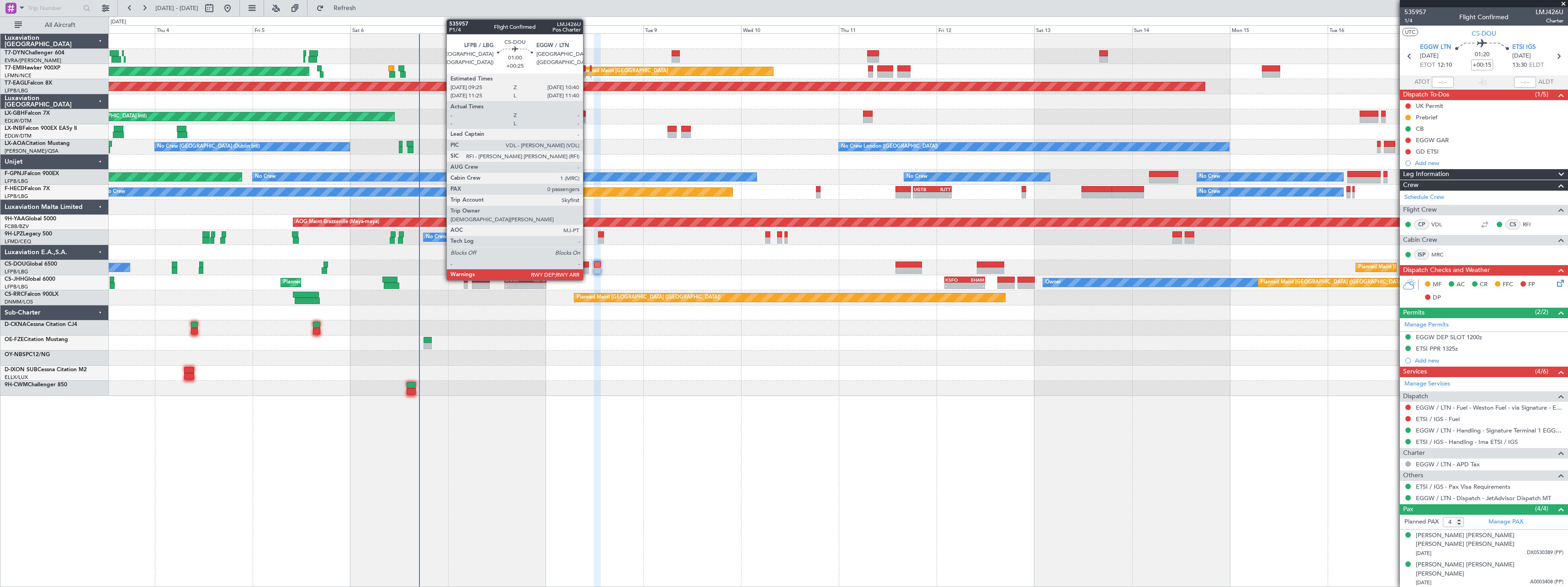
click at [587, 270] on div at bounding box center [586, 271] width 6 height 7
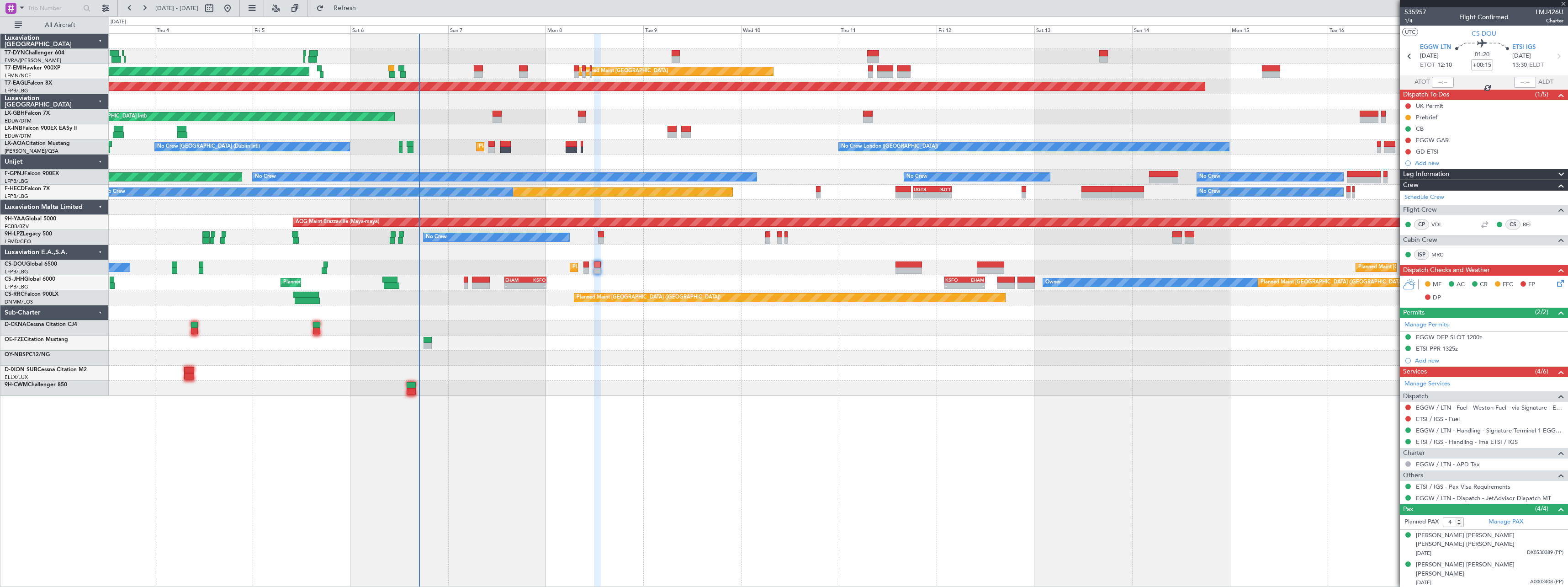
type input "+00:25"
type input "0"
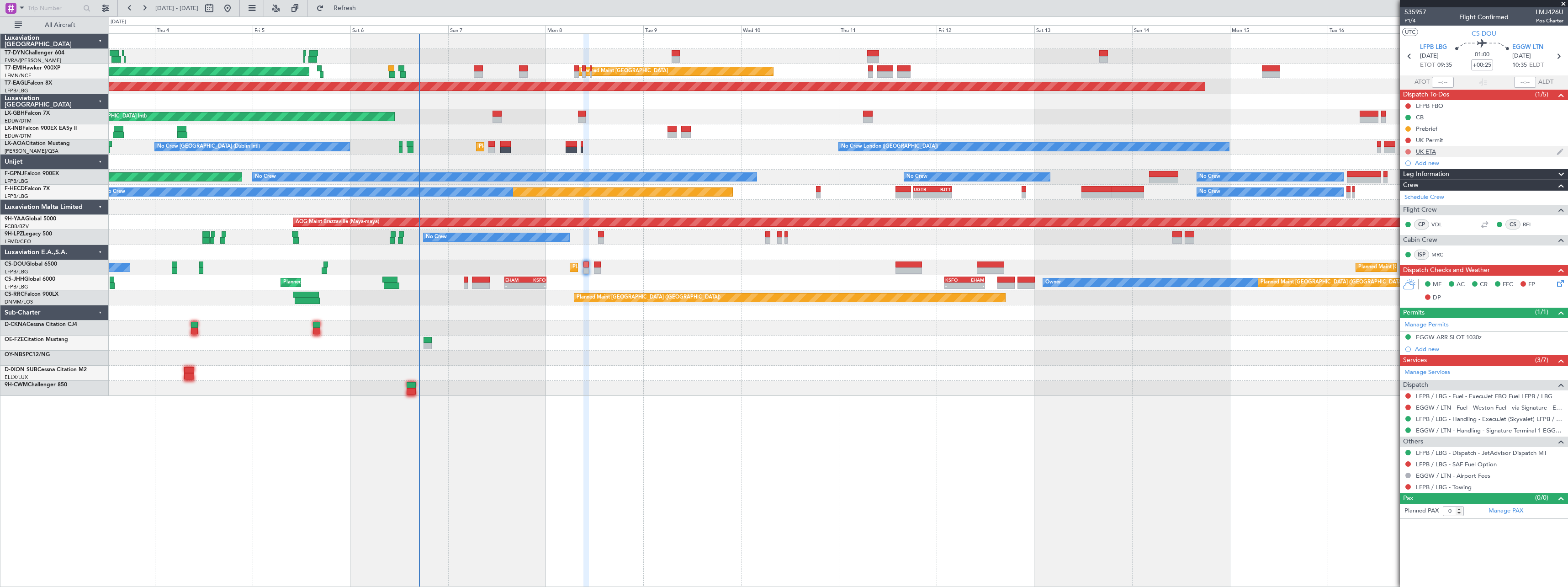
click at [1409, 151] on button at bounding box center [1408, 151] width 6 height 6
click at [1401, 209] on span "Cancelled" at bounding box center [1410, 206] width 26 height 9
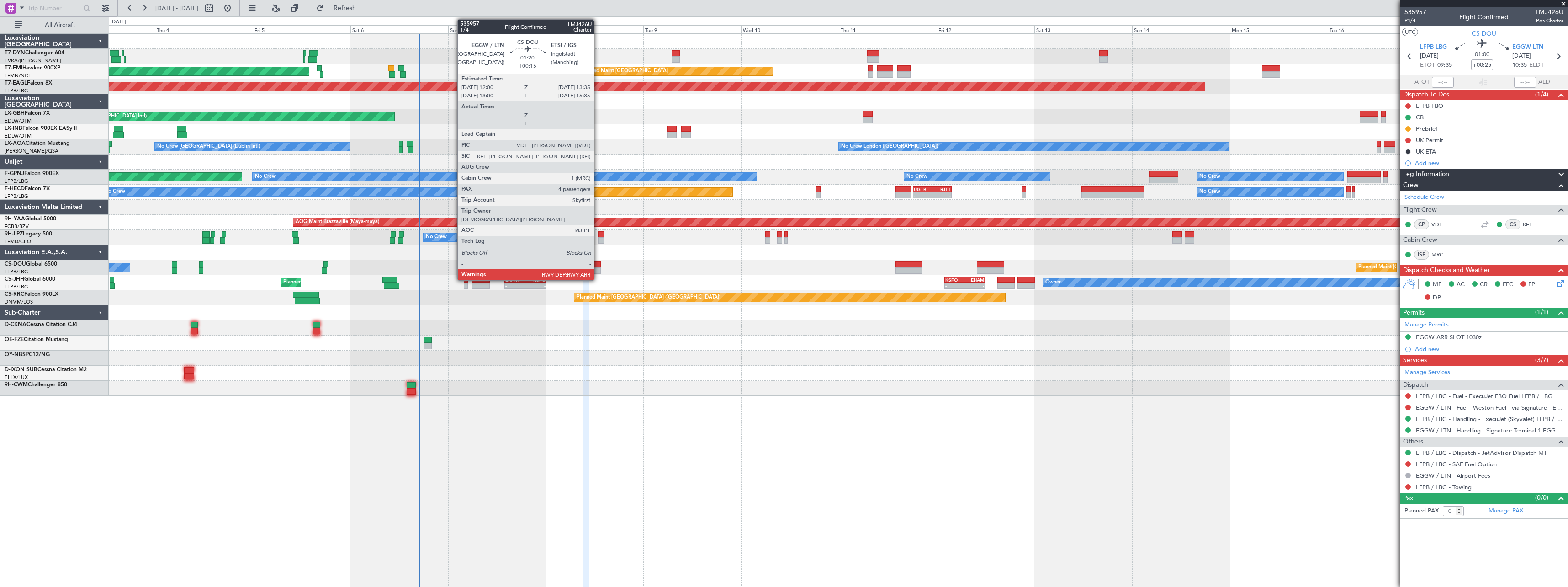
click at [598, 264] on div at bounding box center [597, 265] width 7 height 7
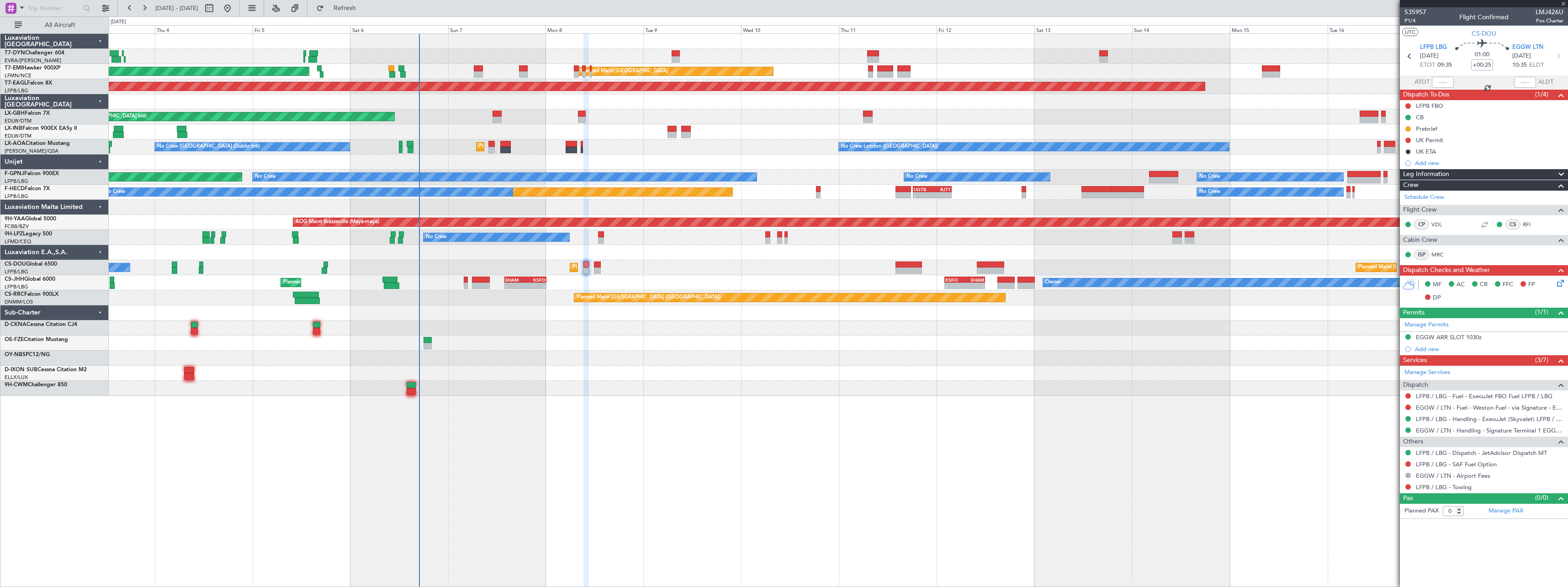
type input "+00:15"
type input "4"
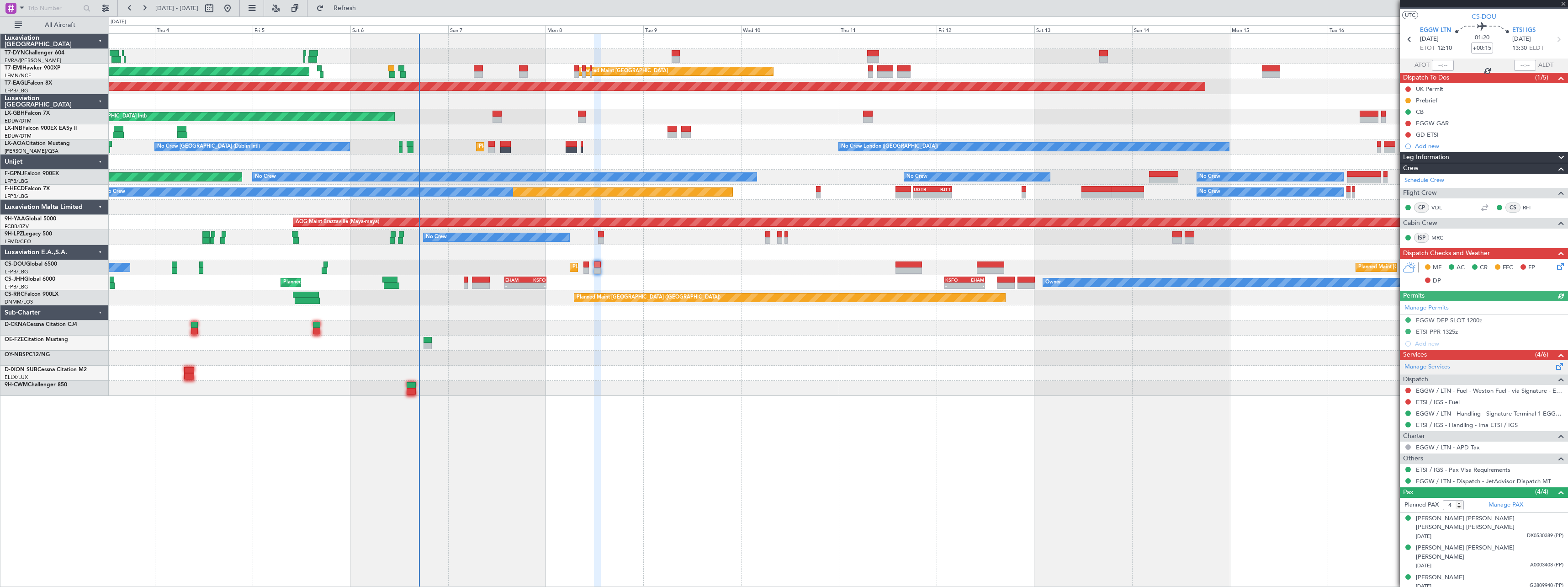
scroll to position [25, 0]
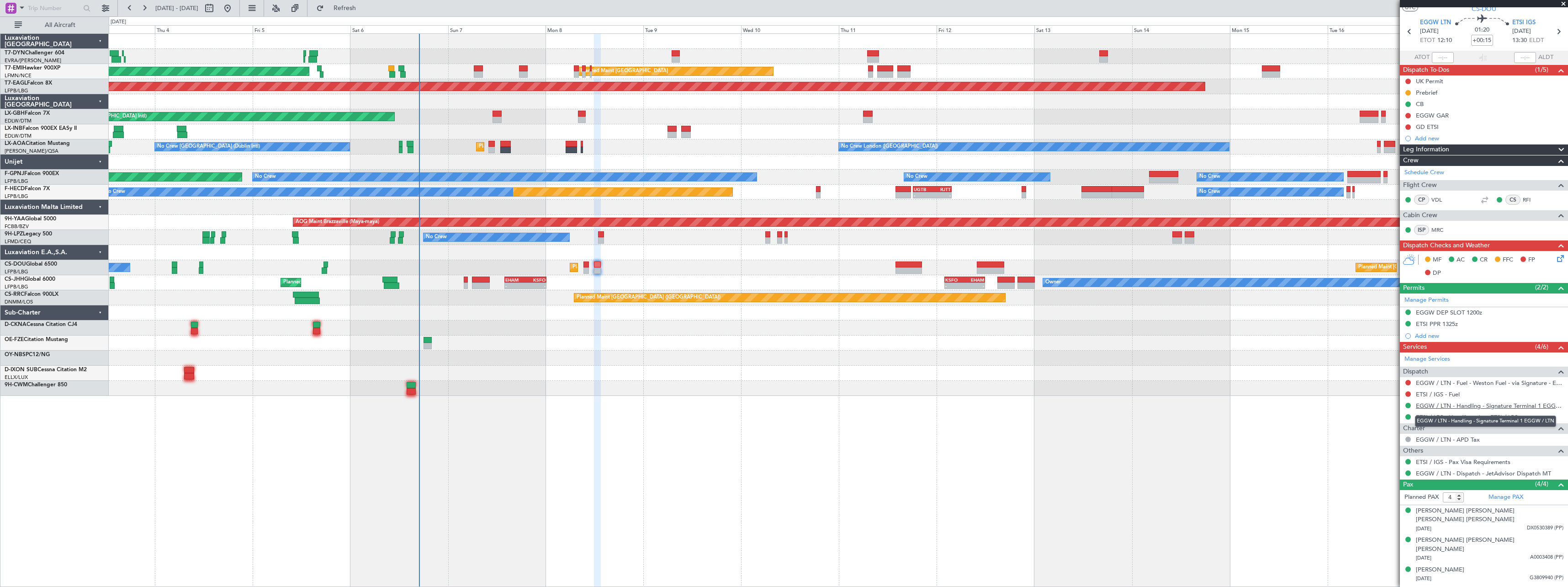
click at [1463, 407] on link "EGGW / LTN - Handling - Signature Terminal 1 EGGW / LTN" at bounding box center [1489, 405] width 148 height 7
click at [1454, 418] on link "ETSI / IGS - Handling - Ima ETSI / IGS" at bounding box center [1466, 416] width 102 height 7
click at [1502, 123] on div "GD ETSI" at bounding box center [1484, 127] width 168 height 12
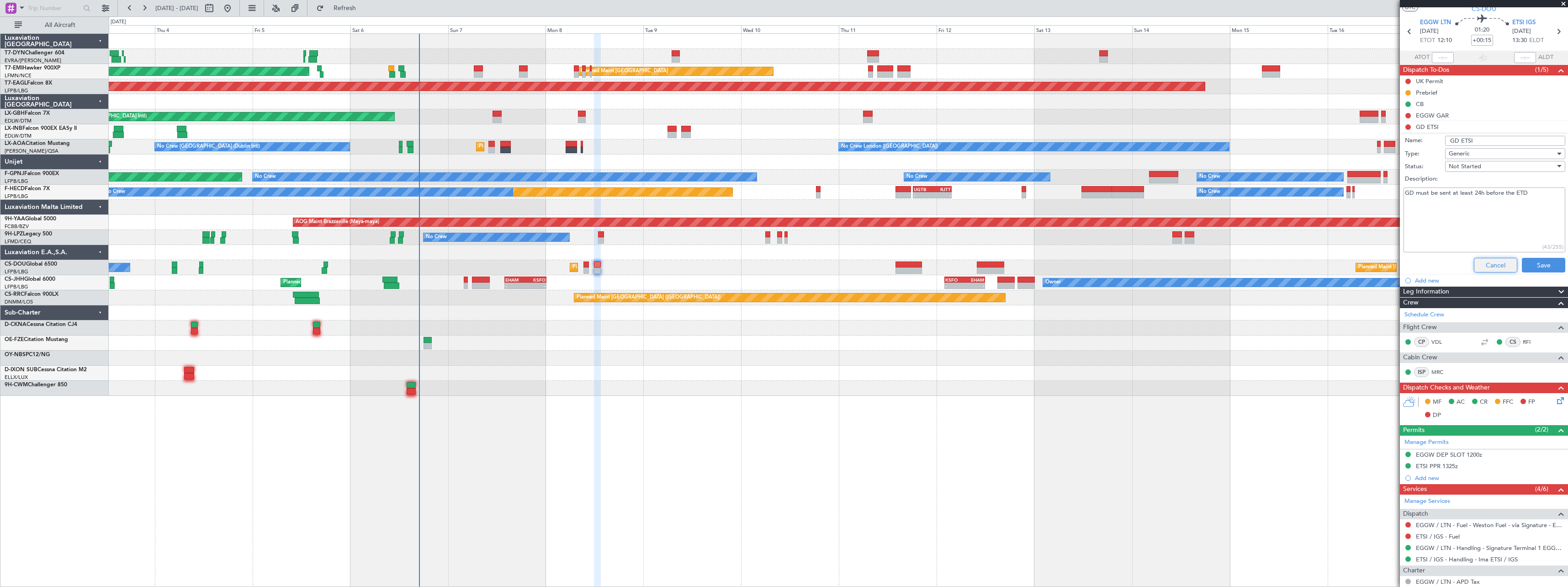
click at [1483, 263] on button "Cancel" at bounding box center [1495, 265] width 44 height 15
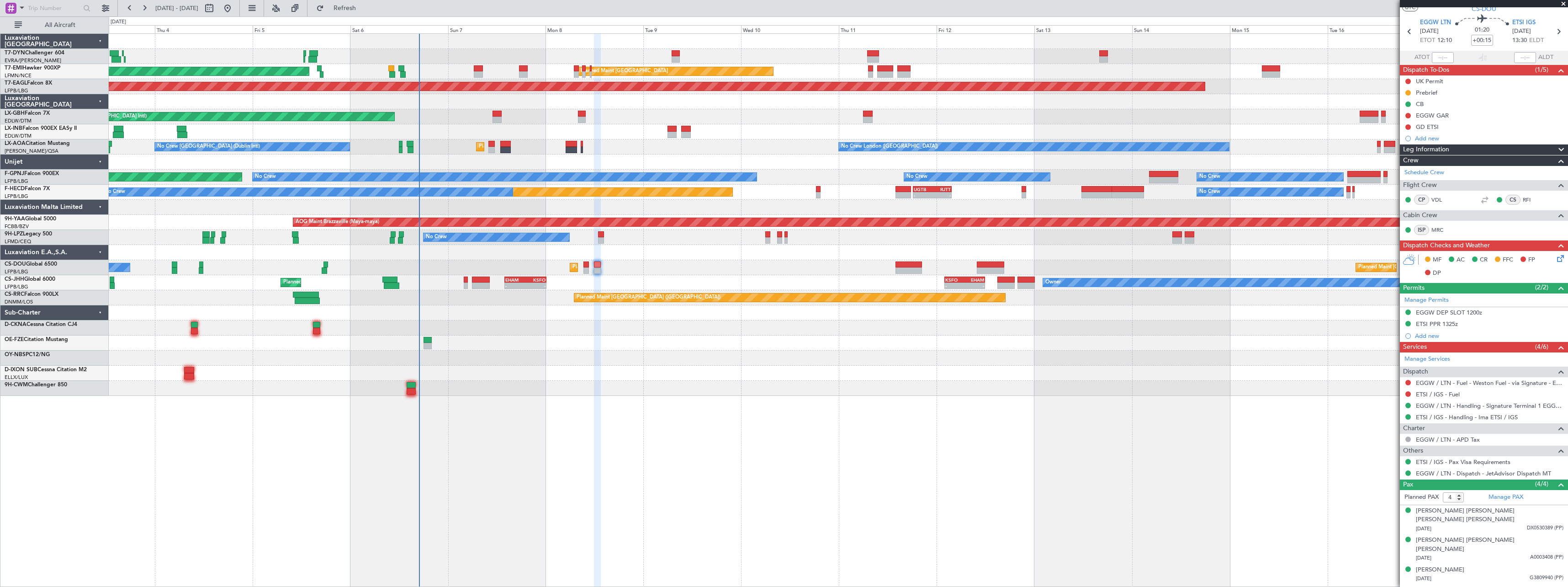
click at [1555, 259] on icon at bounding box center [1558, 257] width 7 height 7
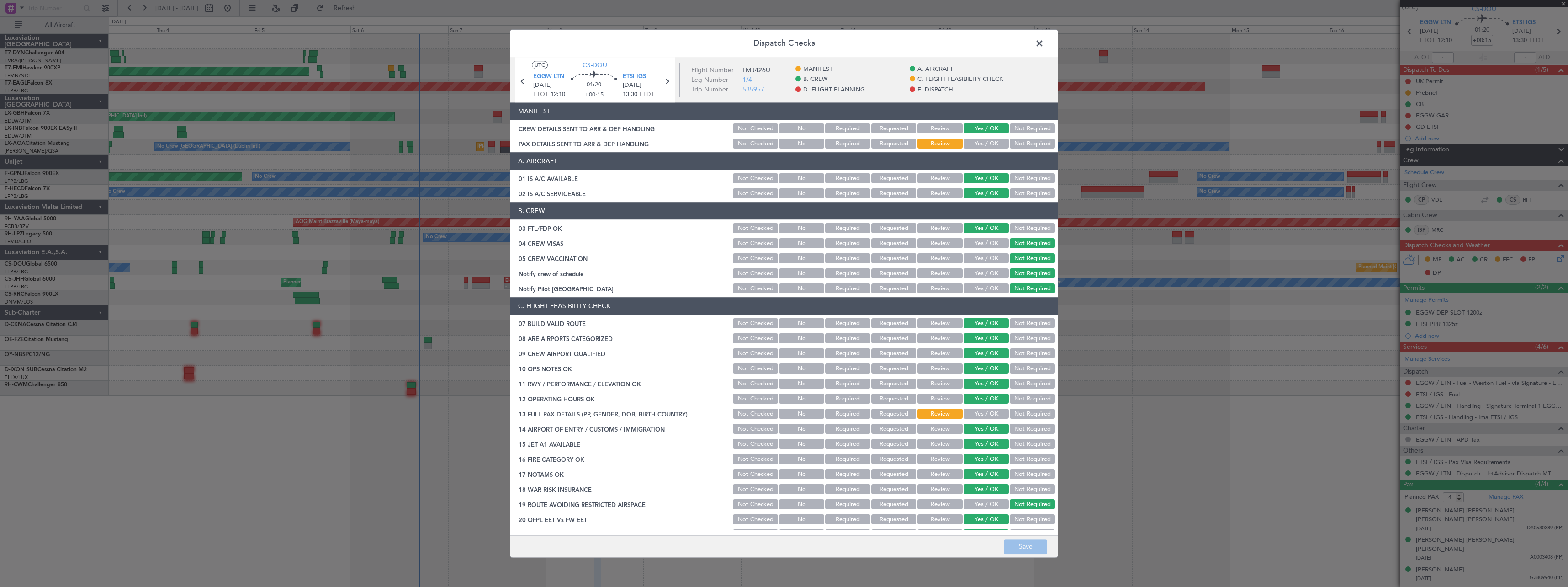
click at [993, 142] on button "Yes / OK" at bounding box center [985, 144] width 45 height 10
click at [1027, 542] on button "Save" at bounding box center [1025, 547] width 44 height 15
click at [1044, 42] on span at bounding box center [1044, 45] width 0 height 18
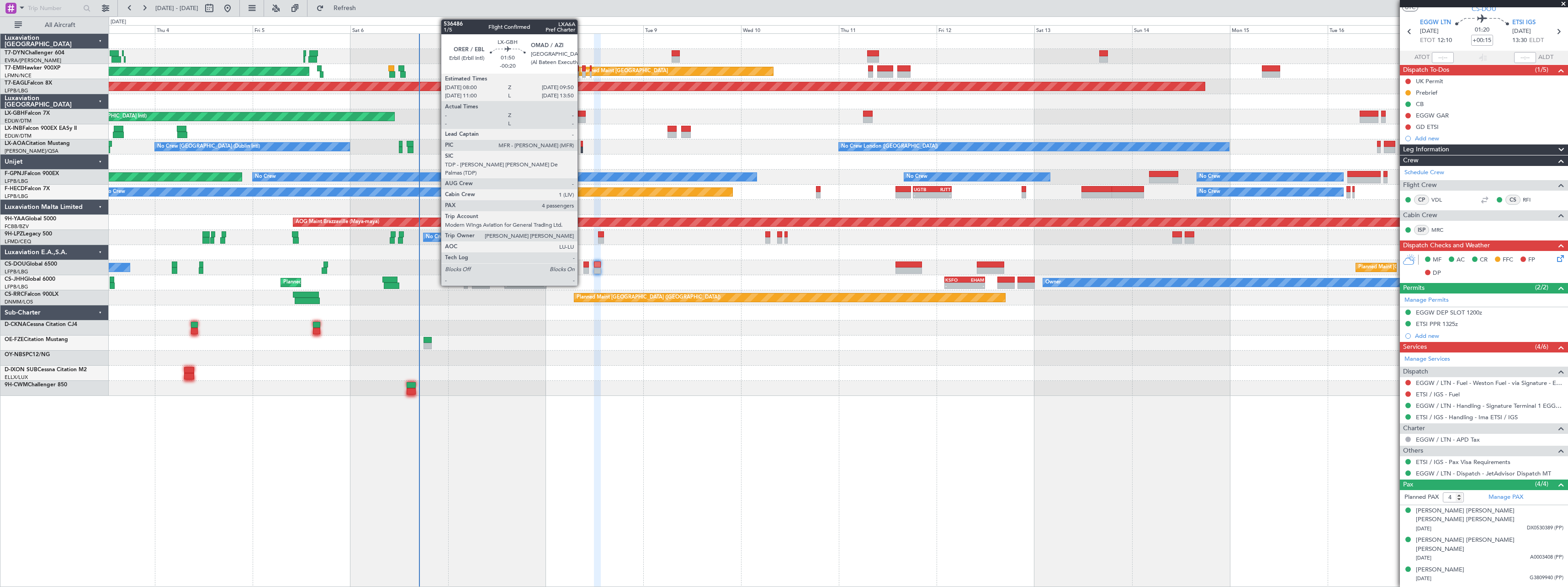
click at [582, 116] on div at bounding box center [581, 114] width 7 height 7
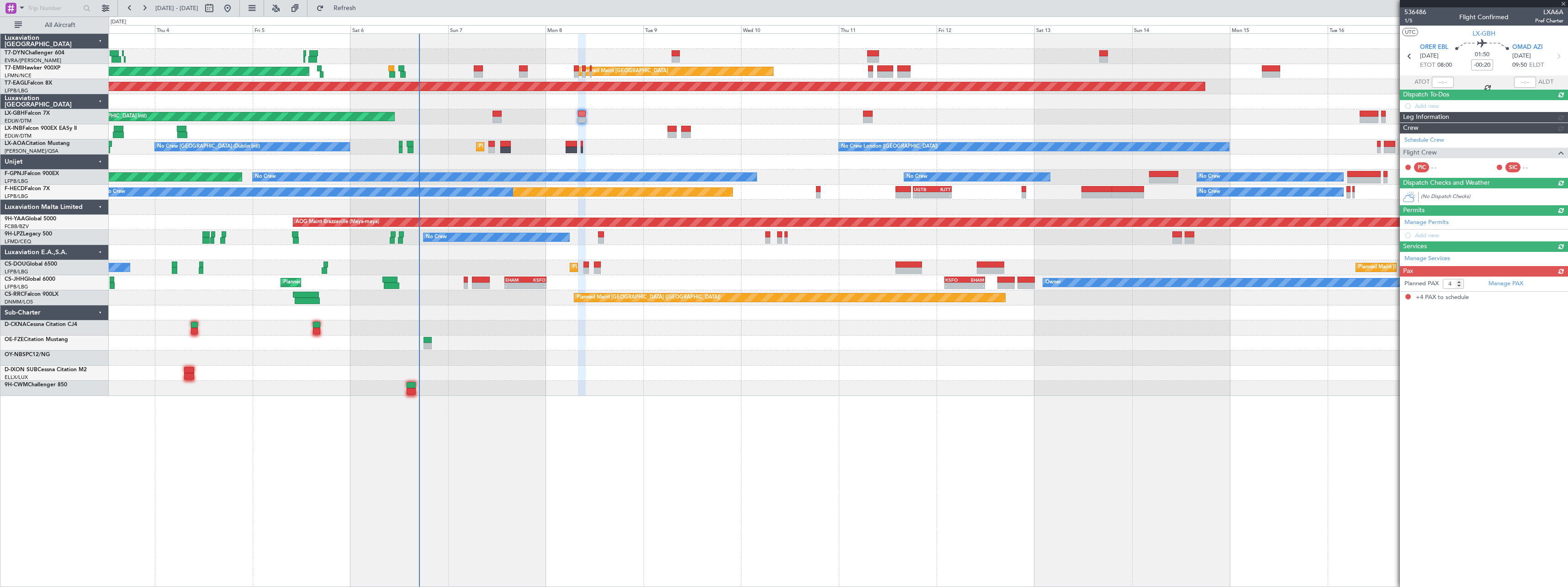
scroll to position [0, 0]
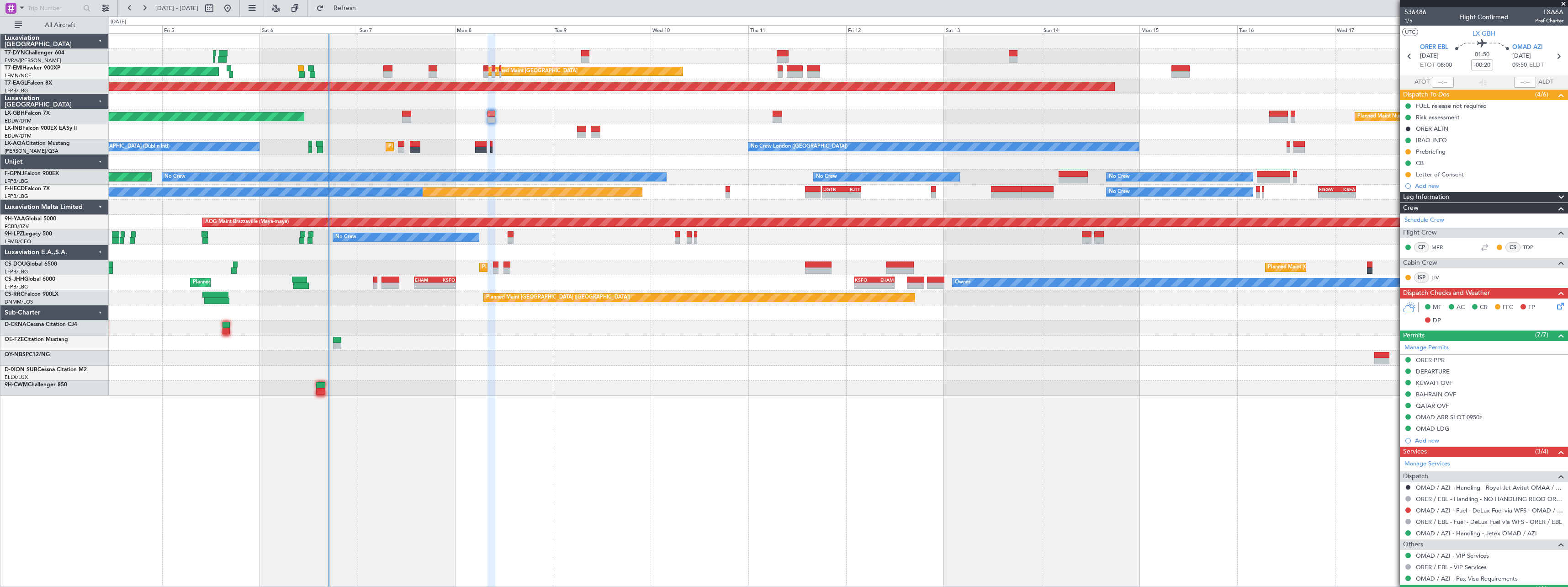
click at [480, 397] on div "AOG Maint Riga (Riga Intl) Planned Maint Zurich Planned Maint Zurich Grounded N…" at bounding box center [838, 310] width 1459 height 553
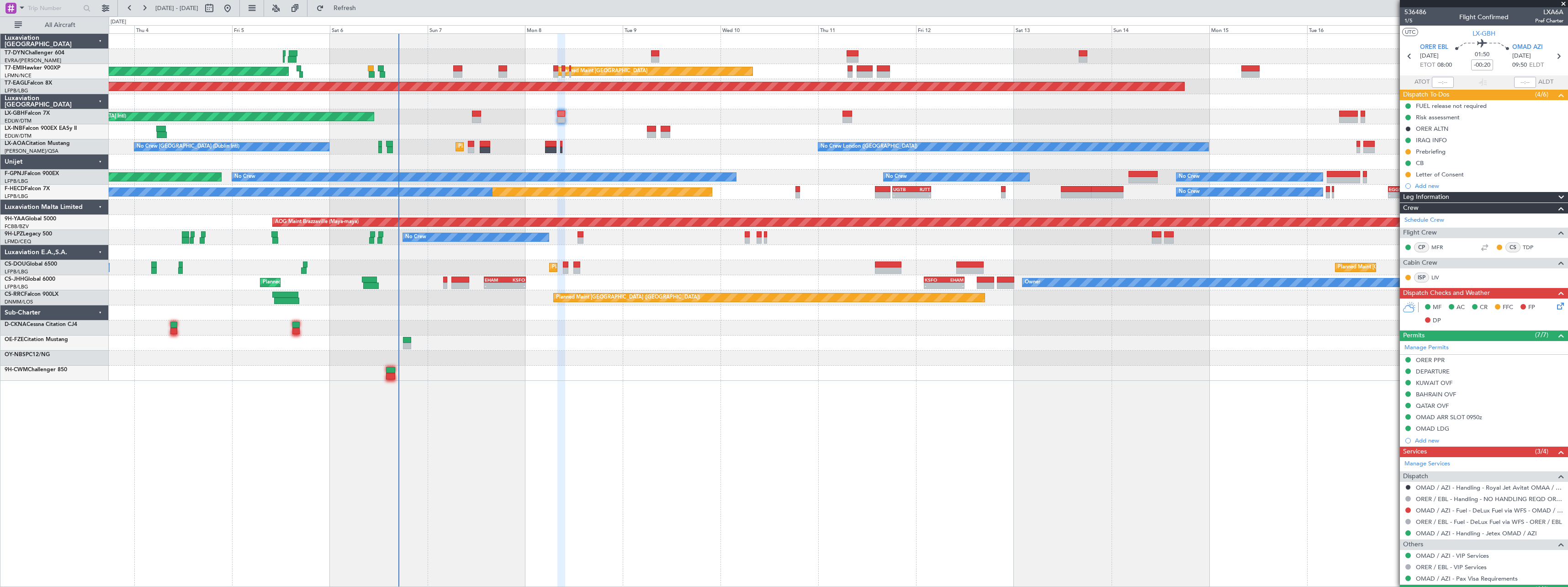
click at [487, 159] on div at bounding box center [838, 162] width 1458 height 15
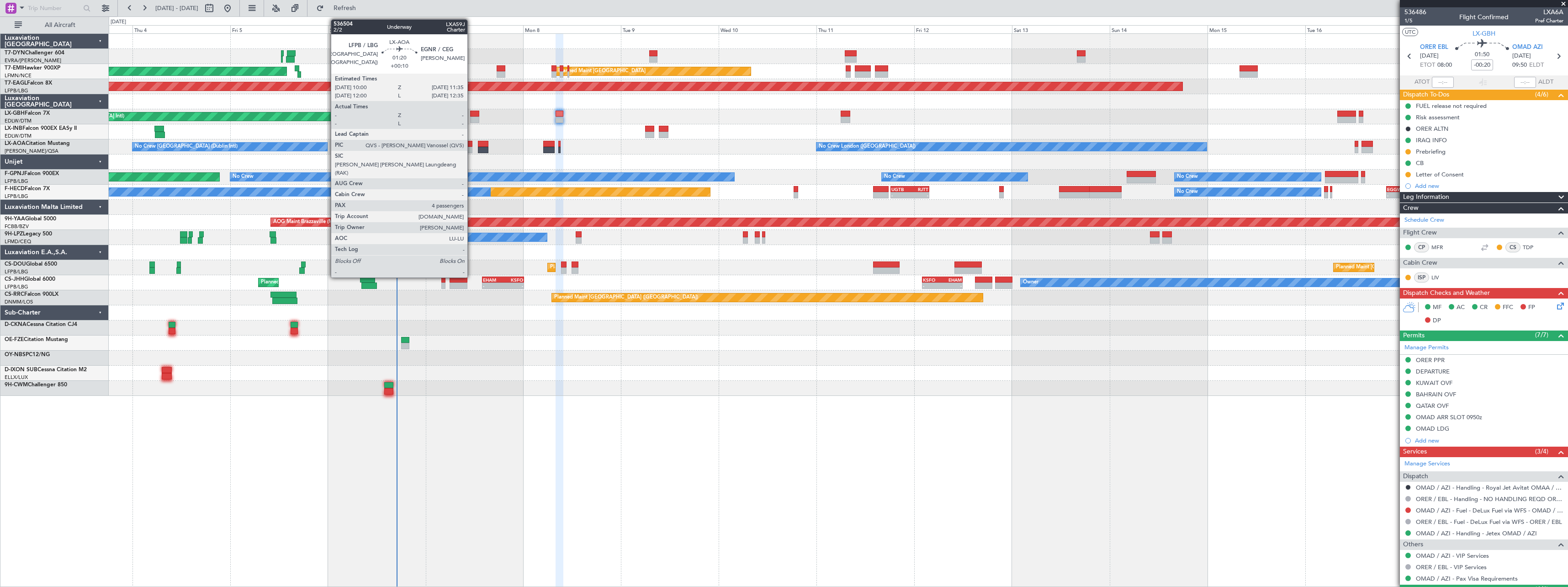
click at [471, 147] on div at bounding box center [470, 150] width 7 height 7
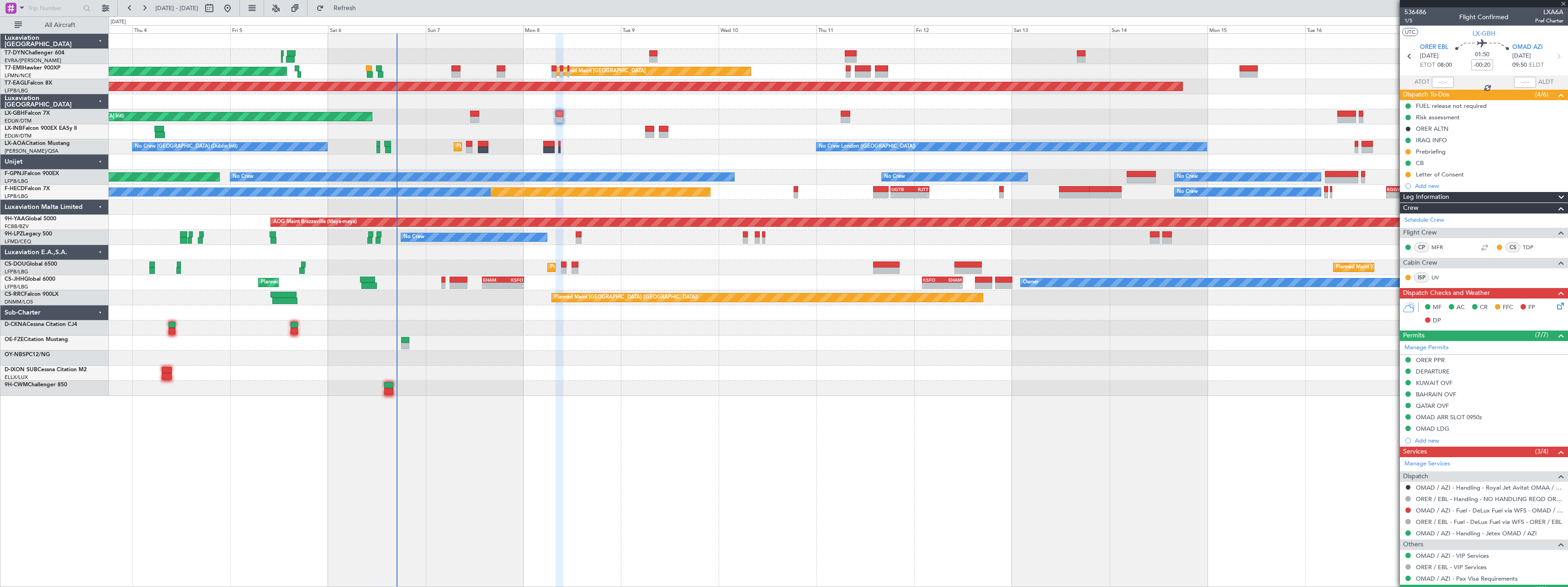
type input "+00:10"
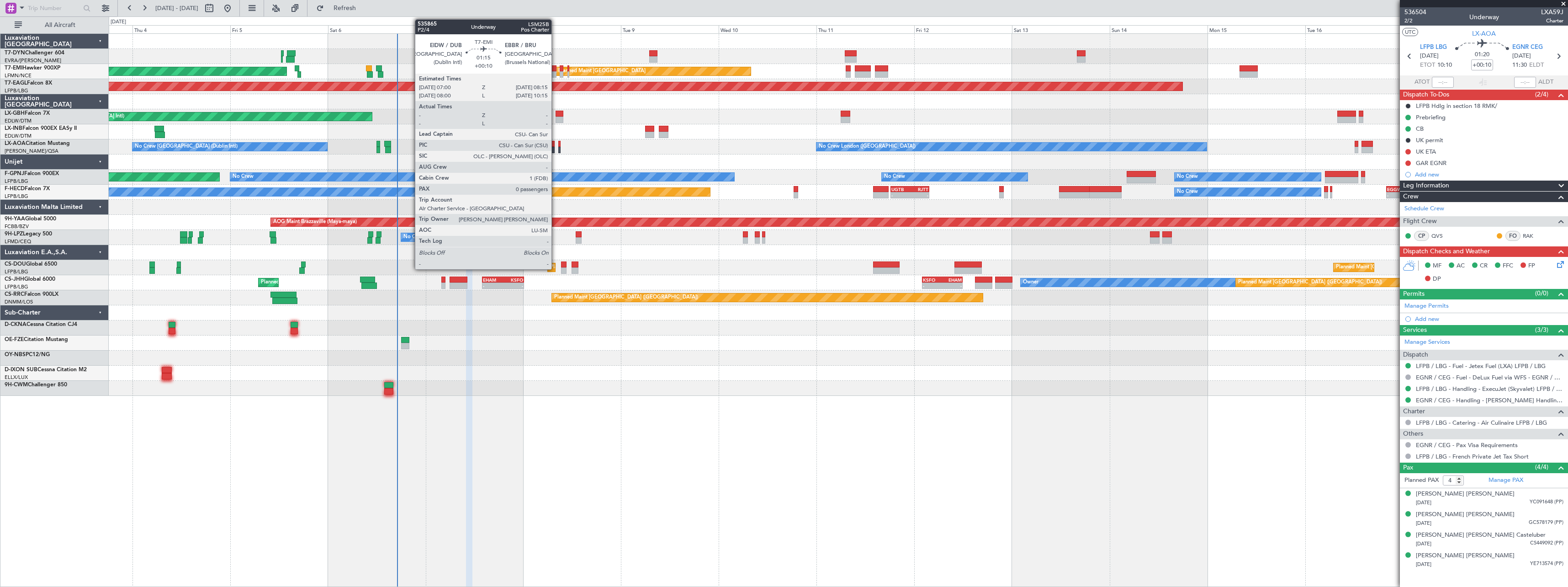
click at [555, 73] on div at bounding box center [554, 74] width 6 height 7
type input "0"
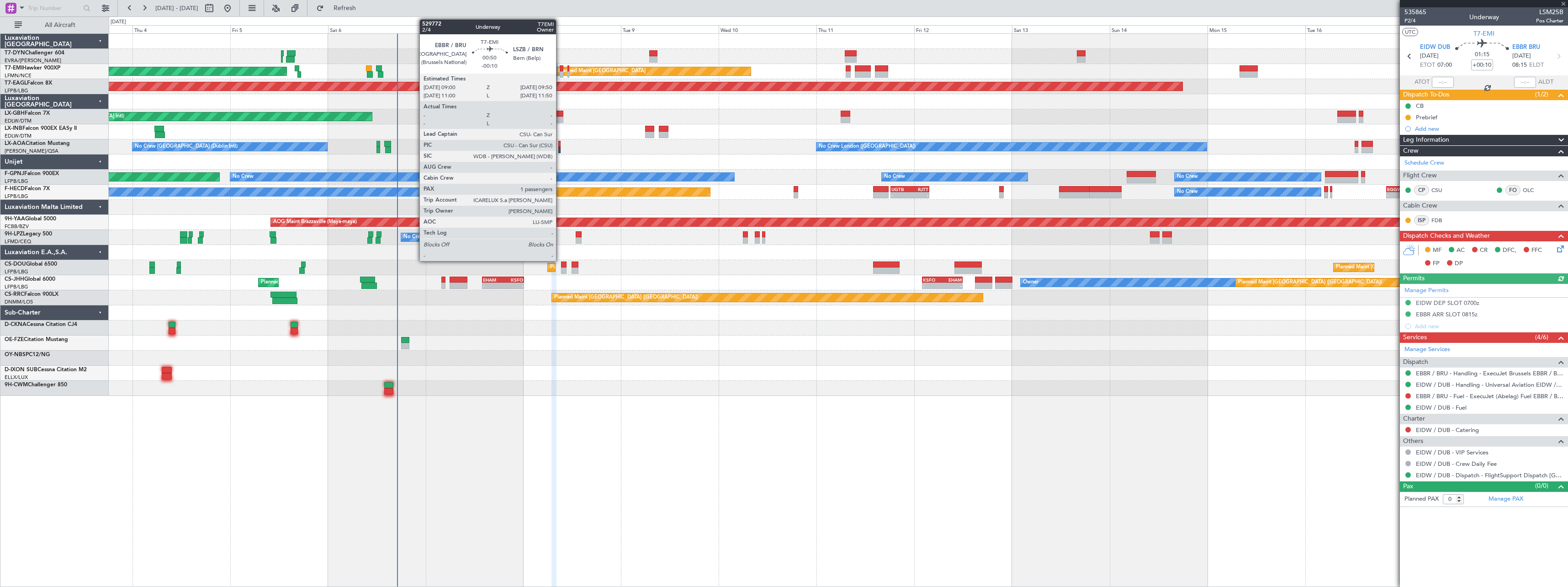
click at [560, 73] on div at bounding box center [561, 74] width 3 height 7
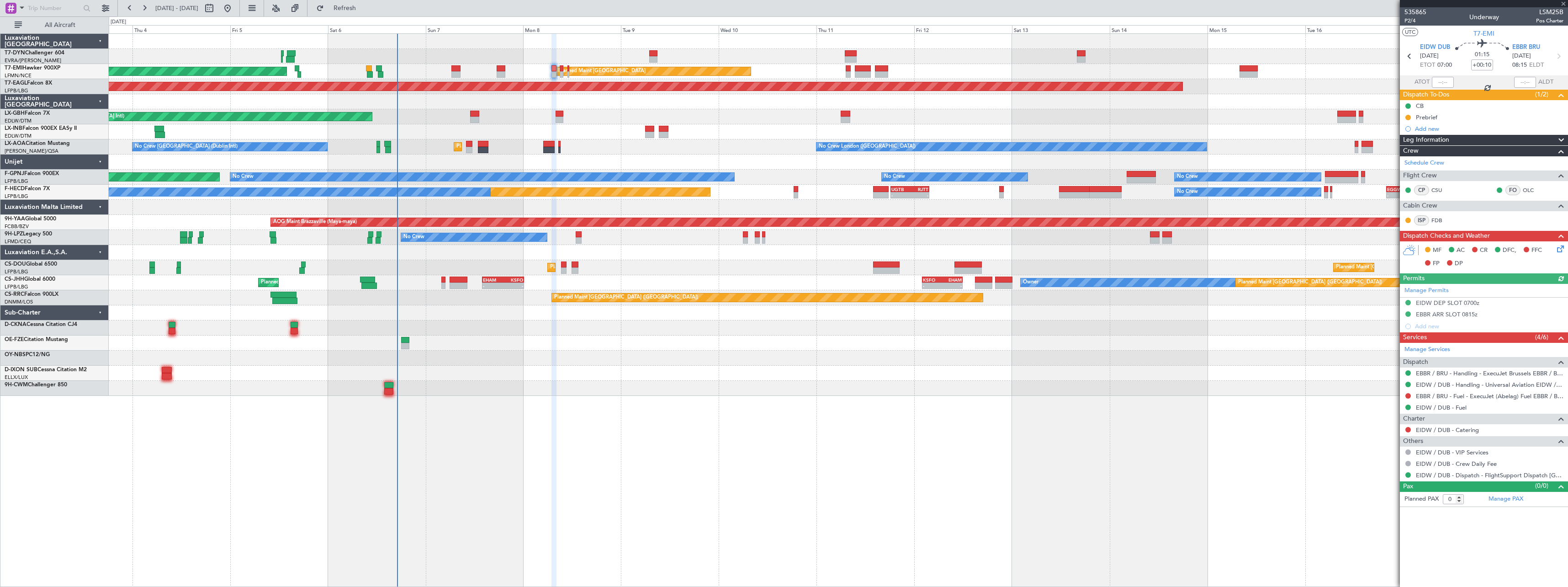
type input "-00:10"
type input "1"
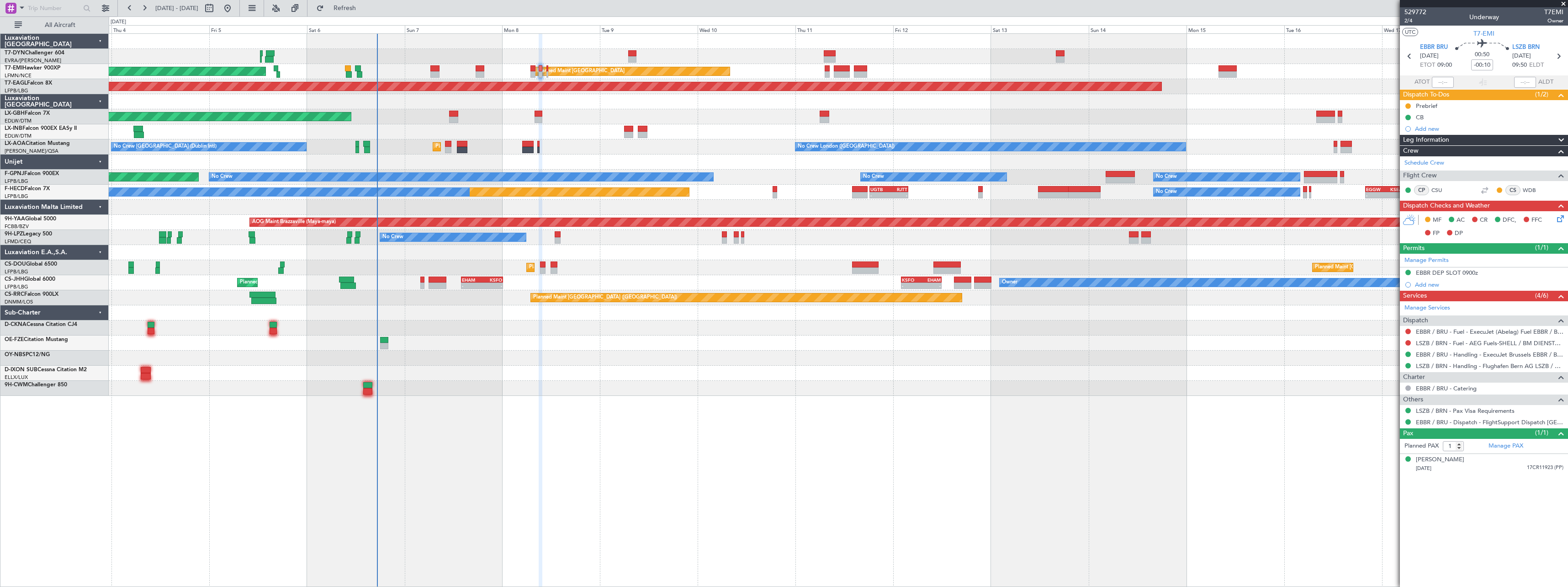
click at [563, 353] on div at bounding box center [838, 358] width 1458 height 15
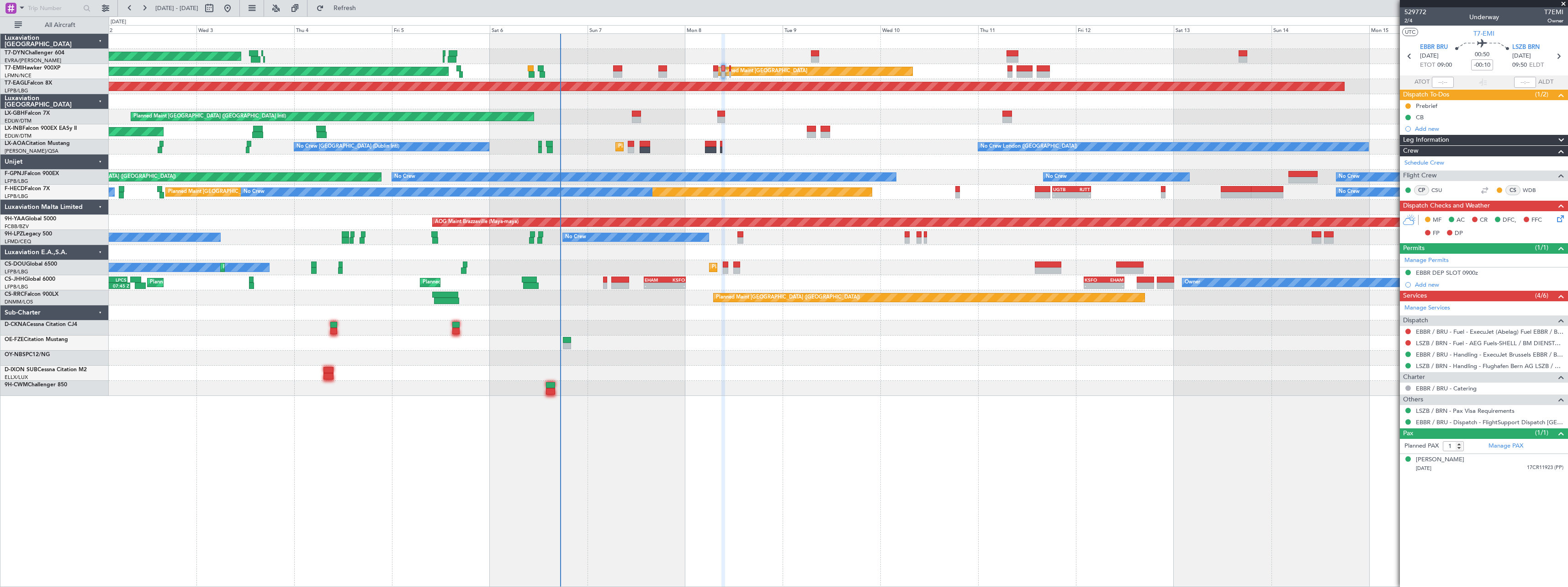
click at [687, 324] on div at bounding box center [838, 328] width 1458 height 15
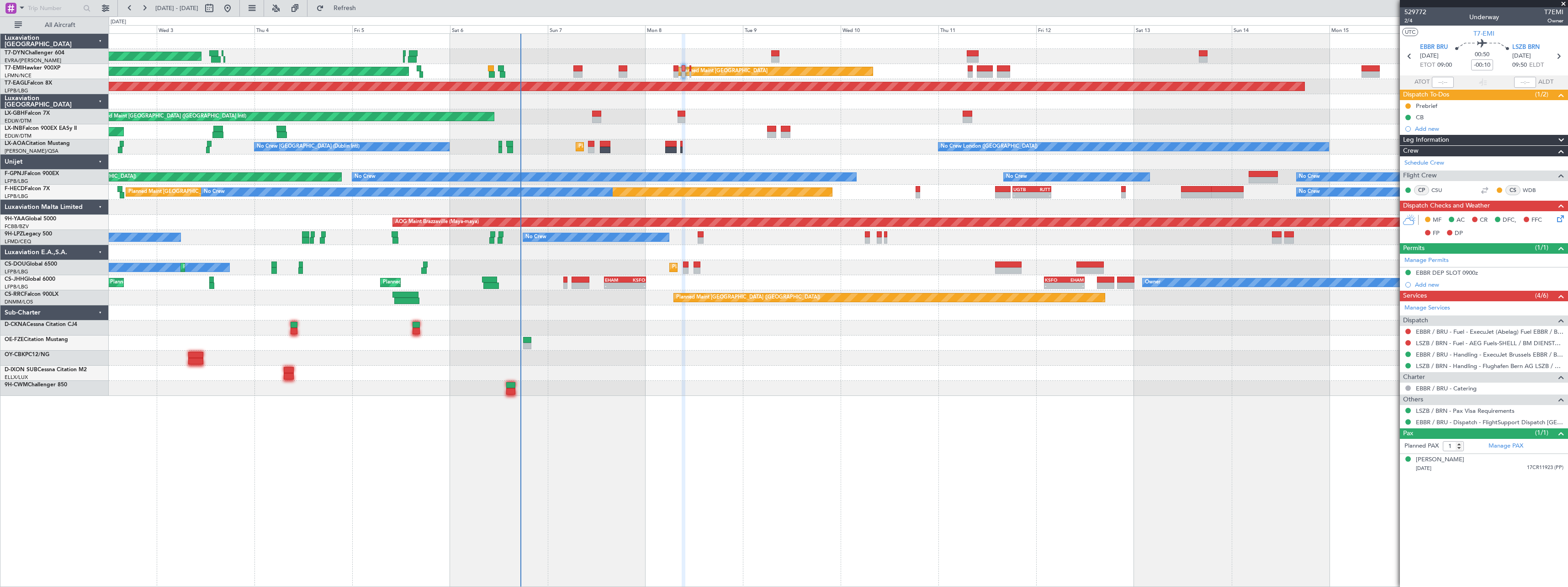
click at [649, 331] on div at bounding box center [838, 328] width 1458 height 15
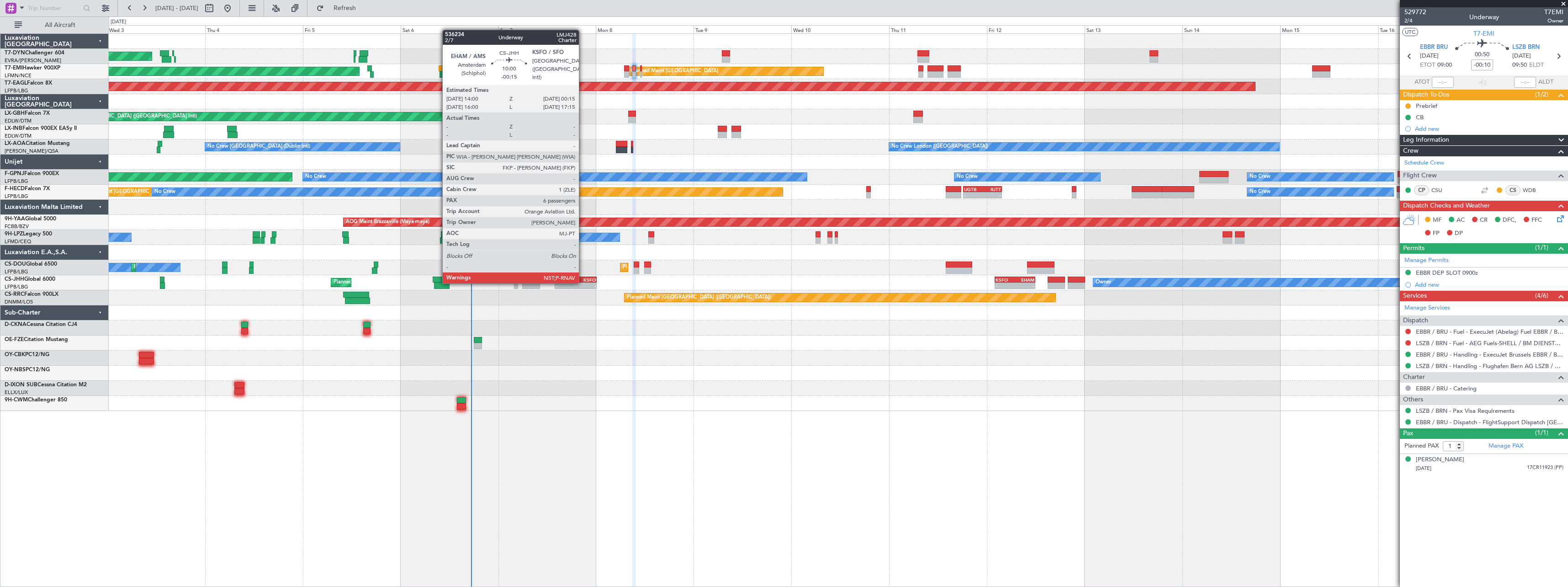
click at [583, 282] on div "- -" at bounding box center [575, 286] width 42 height 7
type input "-00:15"
type input "6"
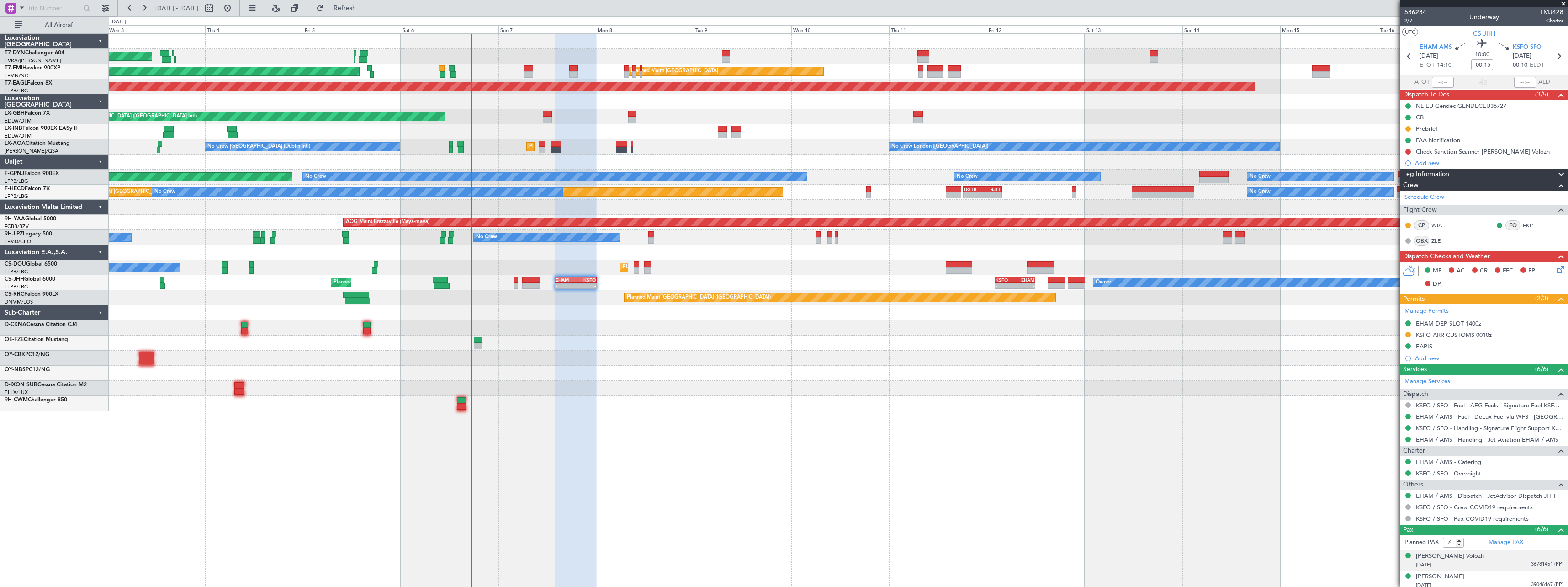
click at [1479, 558] on div "Arkadiy Volozh 11/02/1964 36781451 (PP)" at bounding box center [1489, 561] width 148 height 18
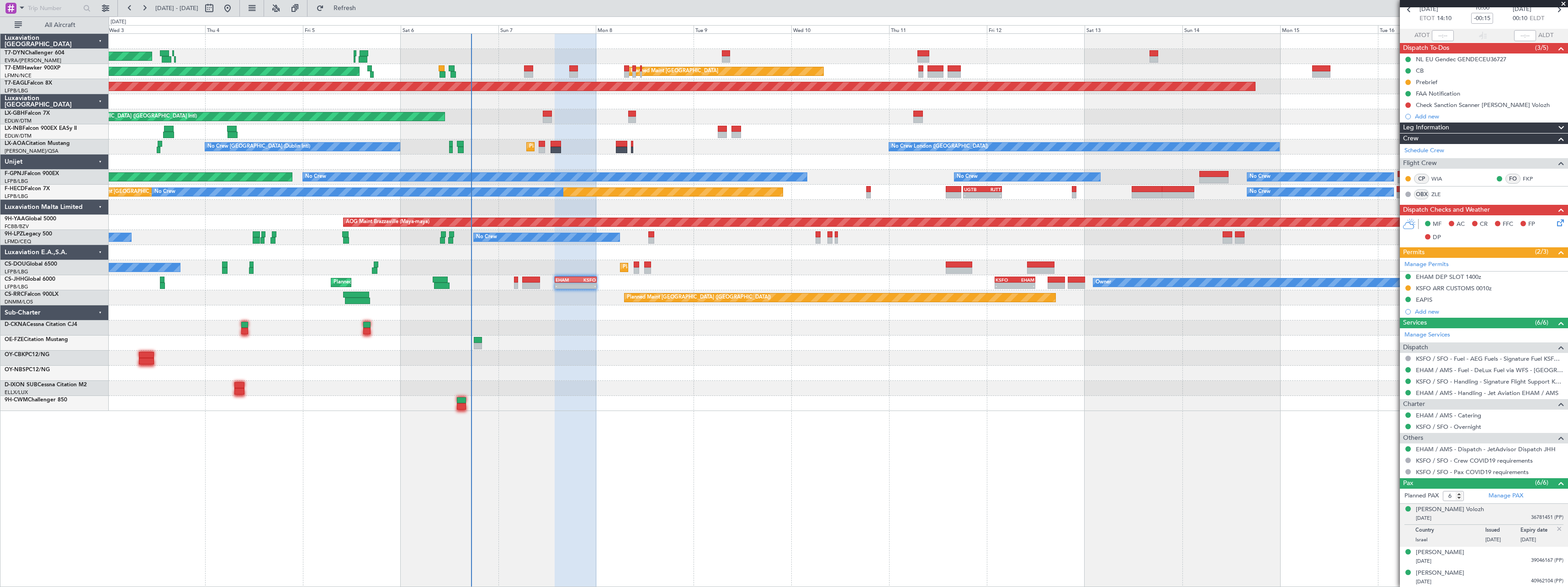
scroll to position [109, 0]
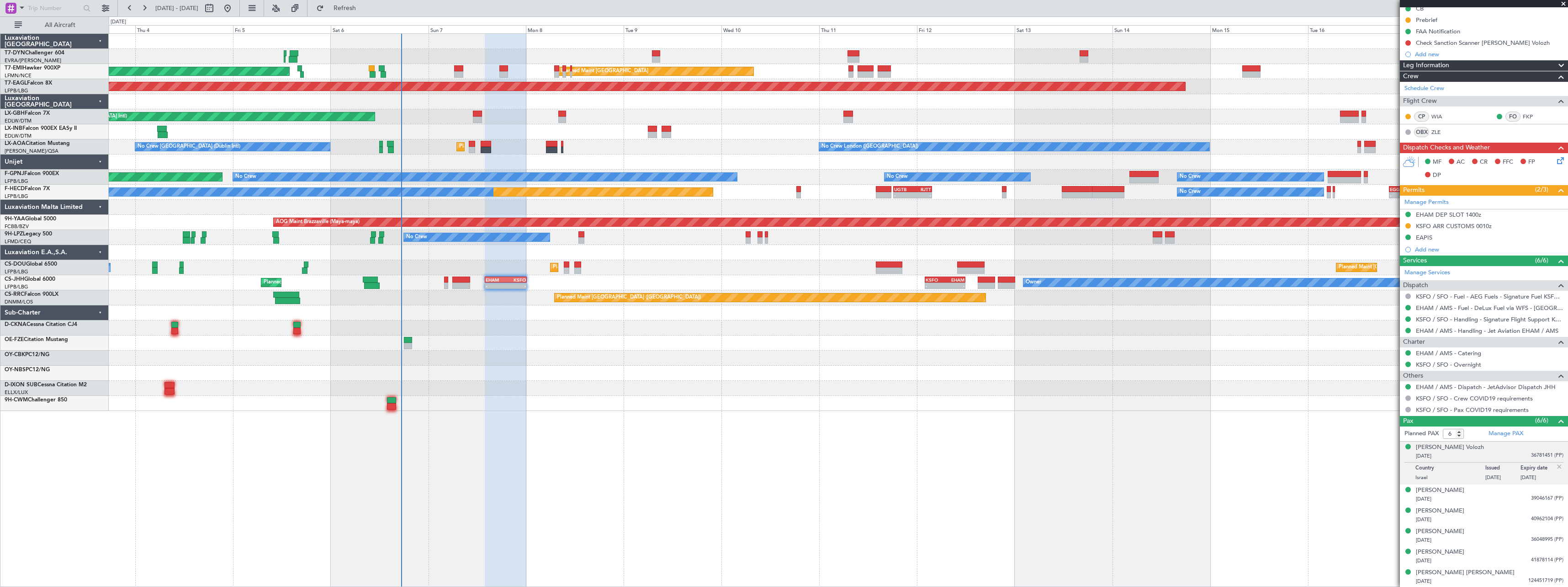
click at [548, 338] on div "AOG Maint Riga (Riga Intl) Planned Maint Zurich Planned Maint Zurich Grounded N…" at bounding box center [838, 222] width 1458 height 377
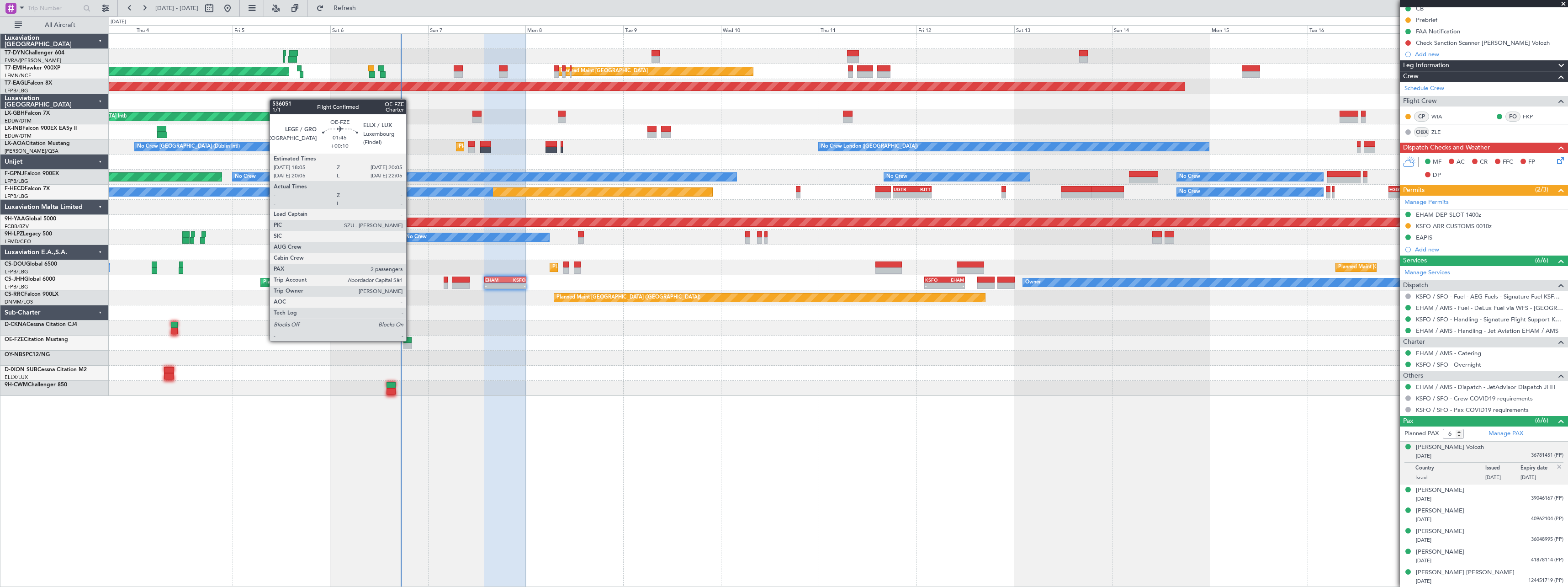
click at [409, 341] on div at bounding box center [408, 340] width 8 height 7
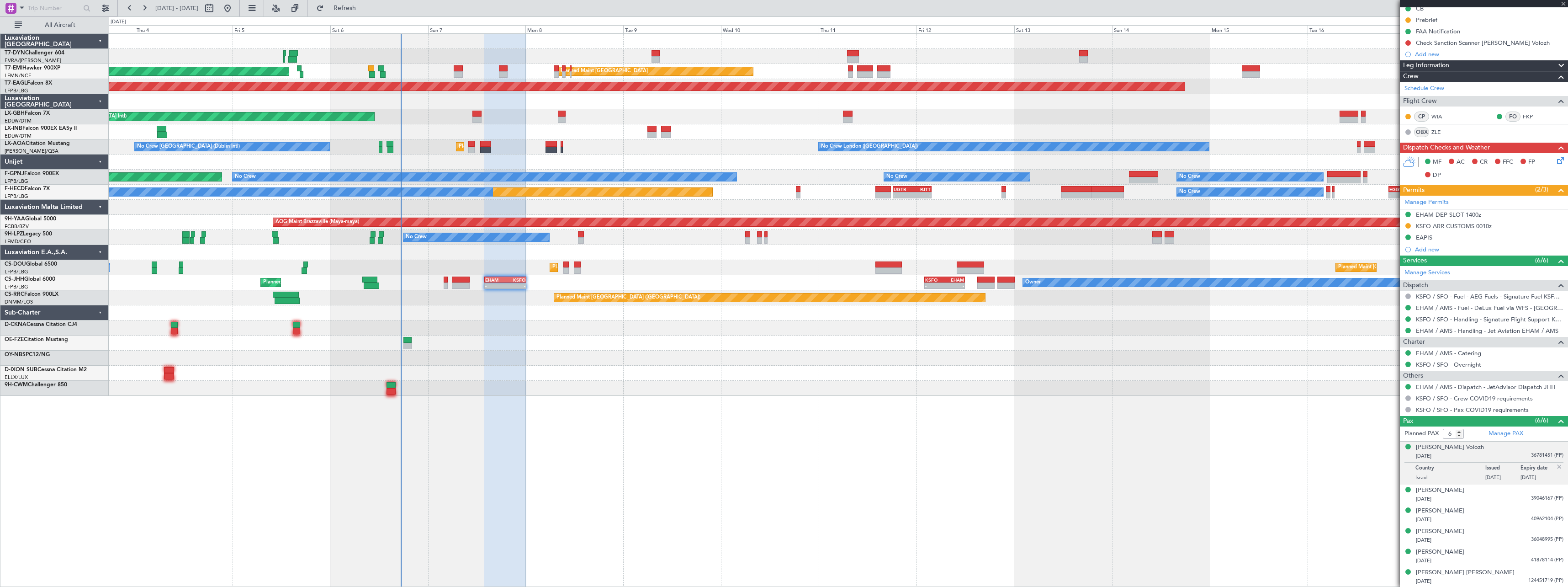
type input "+00:10"
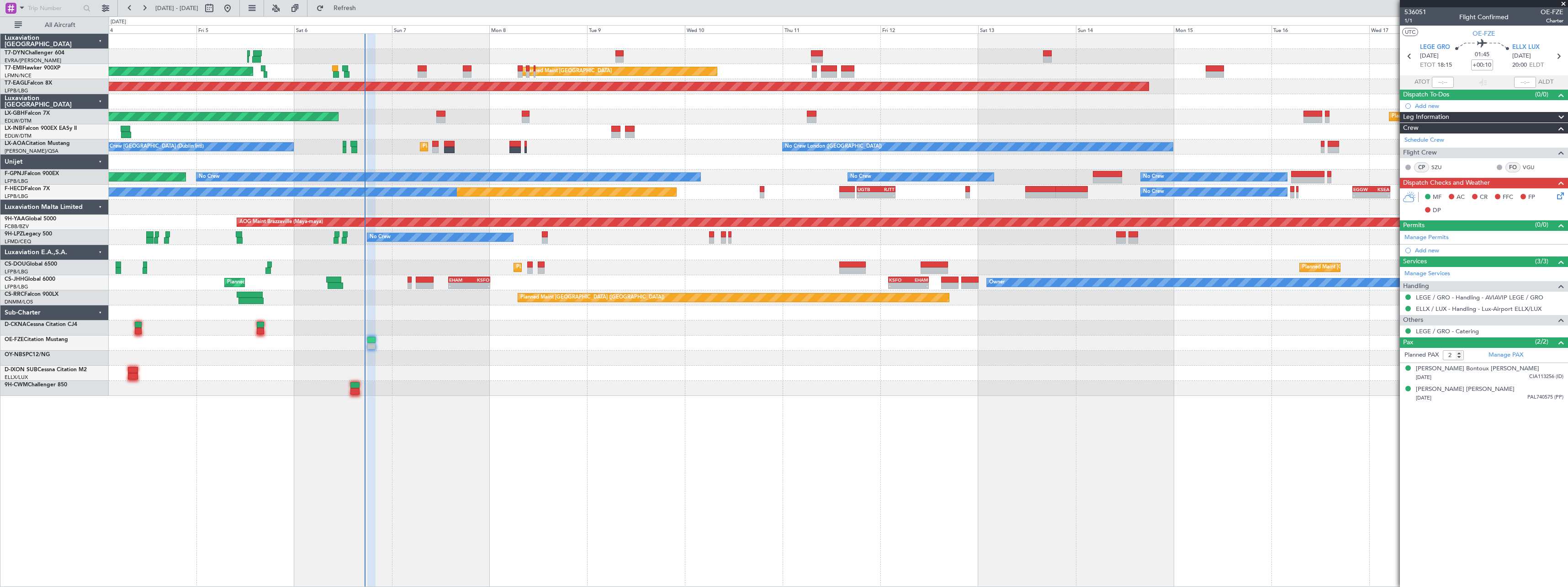
click at [473, 321] on div at bounding box center [838, 328] width 1458 height 15
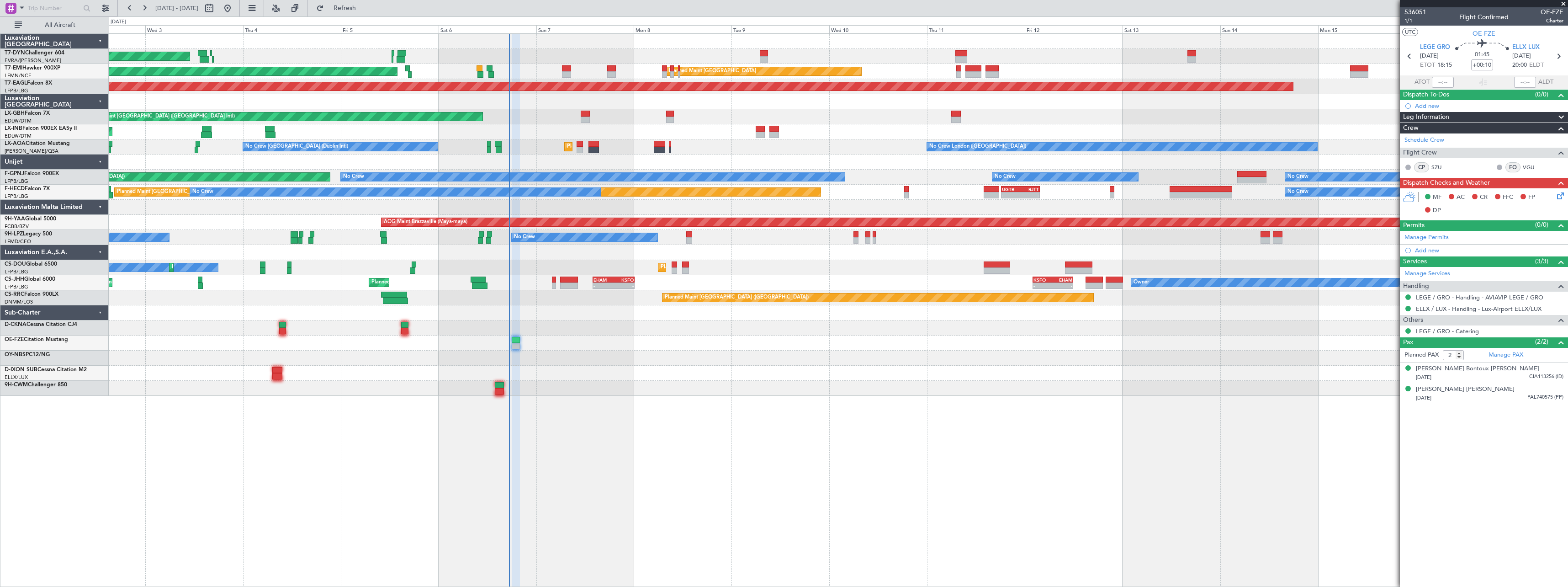
click at [716, 145] on div "No Crew London (Farnborough) Planned Maint Paris (Le Bourget) No Crew Dublin (D…" at bounding box center [838, 147] width 1458 height 15
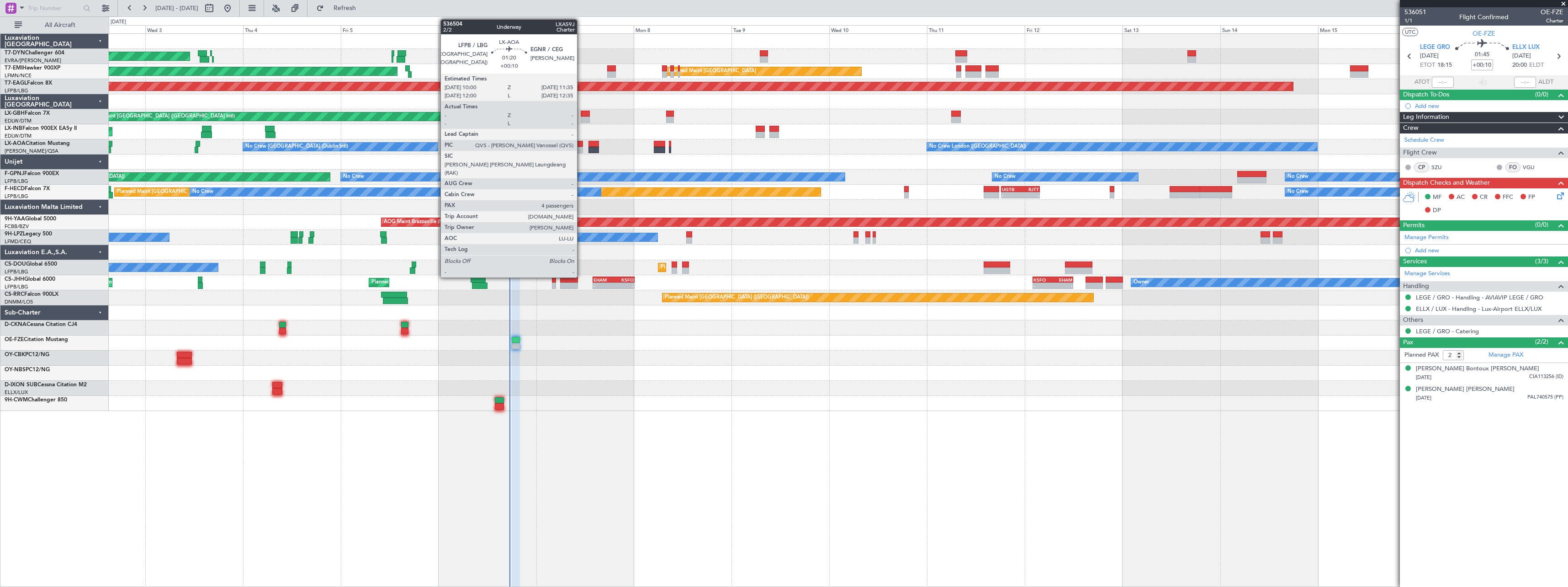
click at [581, 146] on div at bounding box center [580, 144] width 7 height 7
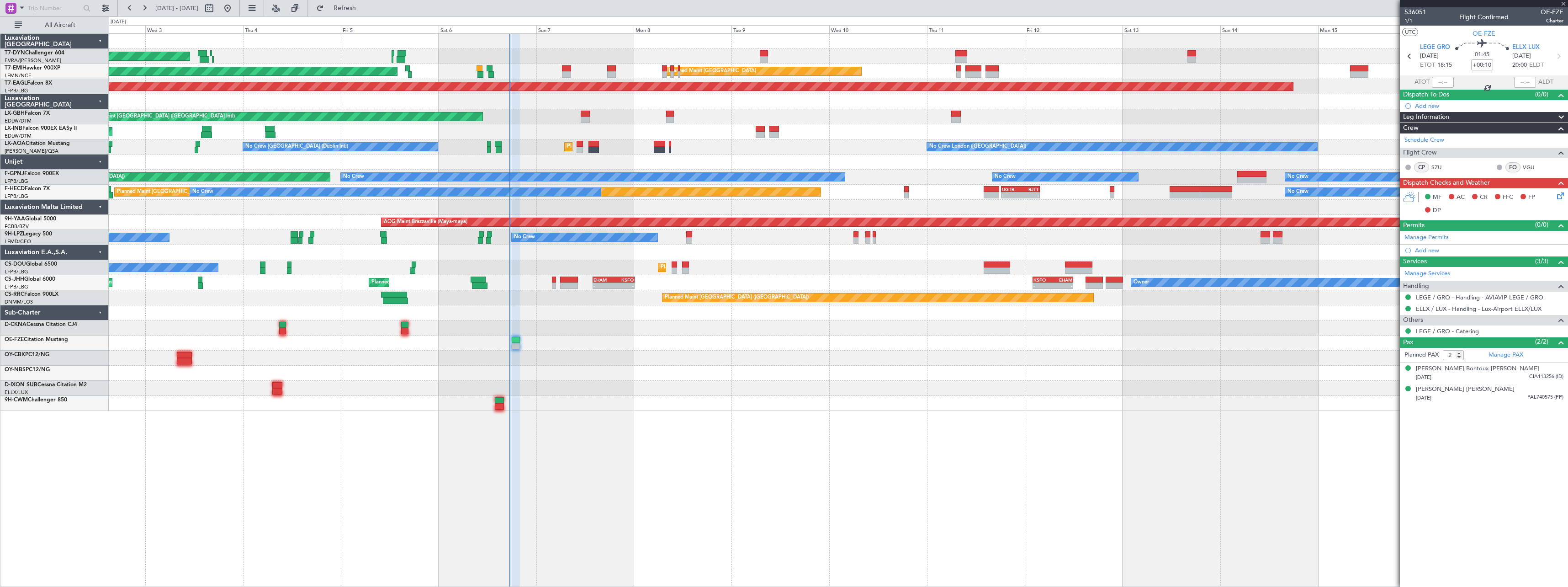
type input "4"
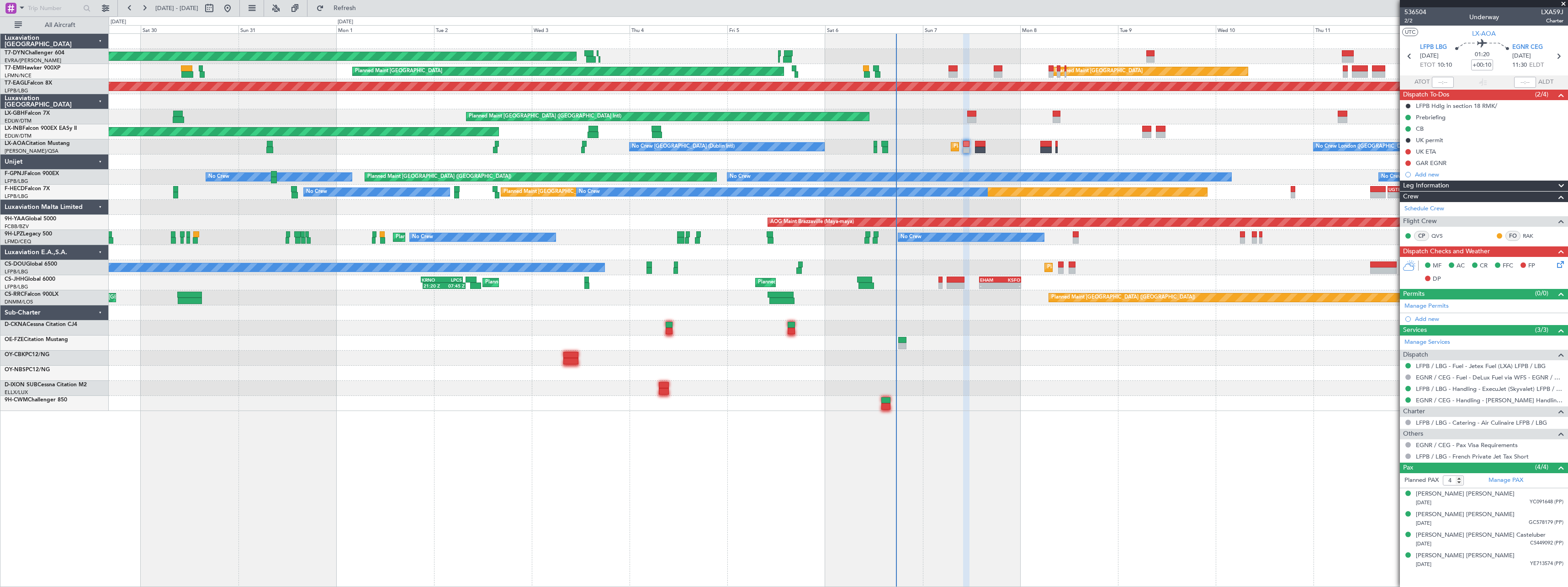
click at [1059, 363] on div "AOG Maint Riga (Riga Intl) Planned Maint Zurich Planned Maint Zurich Grounded N…" at bounding box center [838, 222] width 1458 height 377
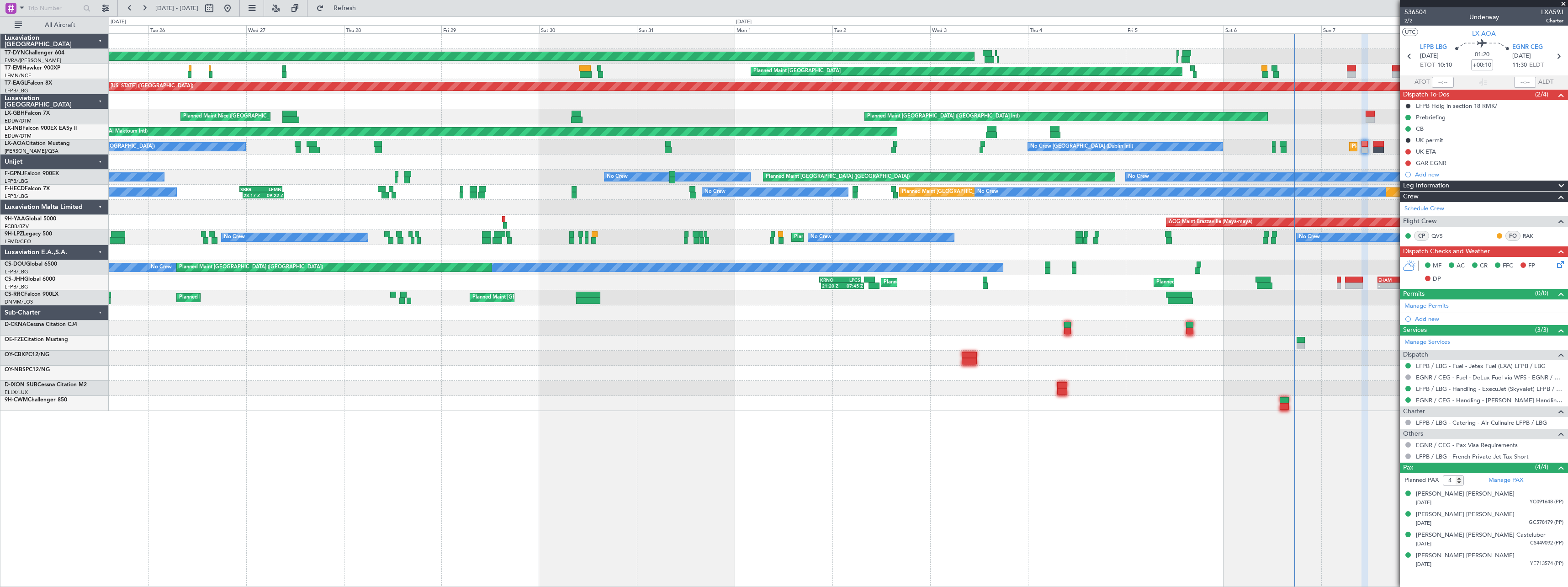
click at [847, 365] on div "AOG Maint Riga (Riga Intl) Planned Maint Zurich Planned Maint Zurich Grounded N…" at bounding box center [838, 222] width 1458 height 377
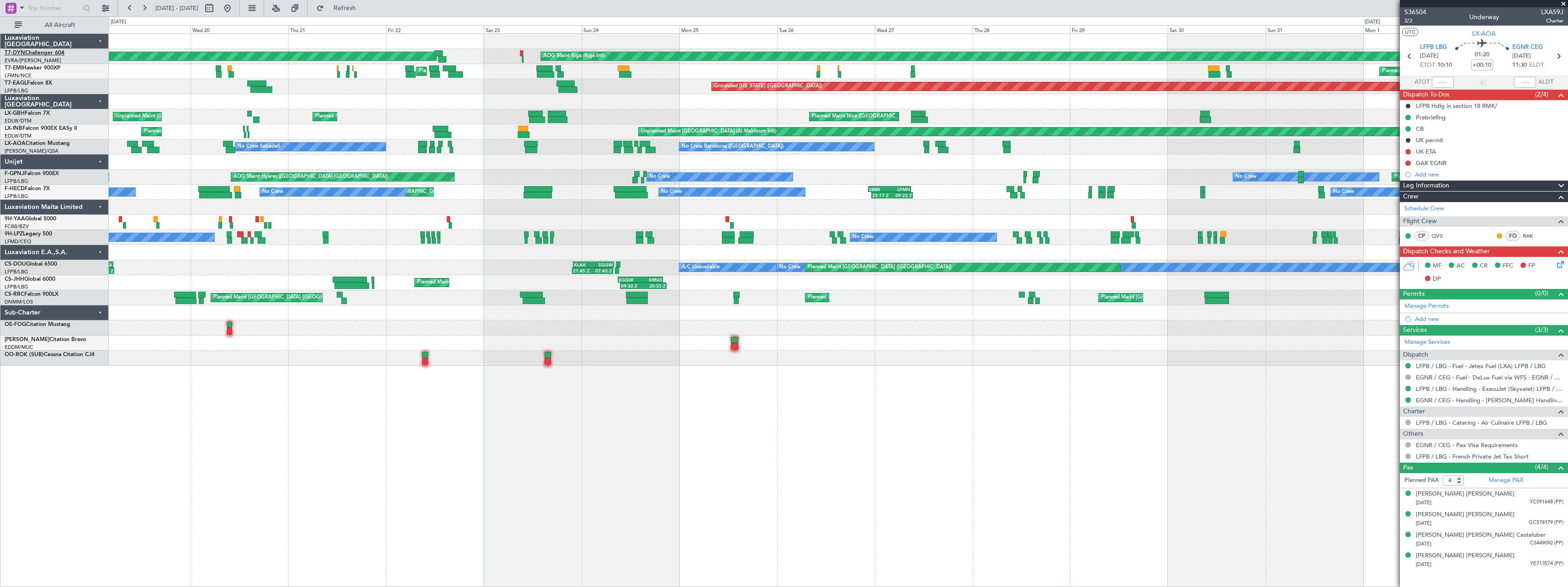
click at [37, 51] on link "T7-DYN Challenger 604" at bounding box center [35, 53] width 60 height 6
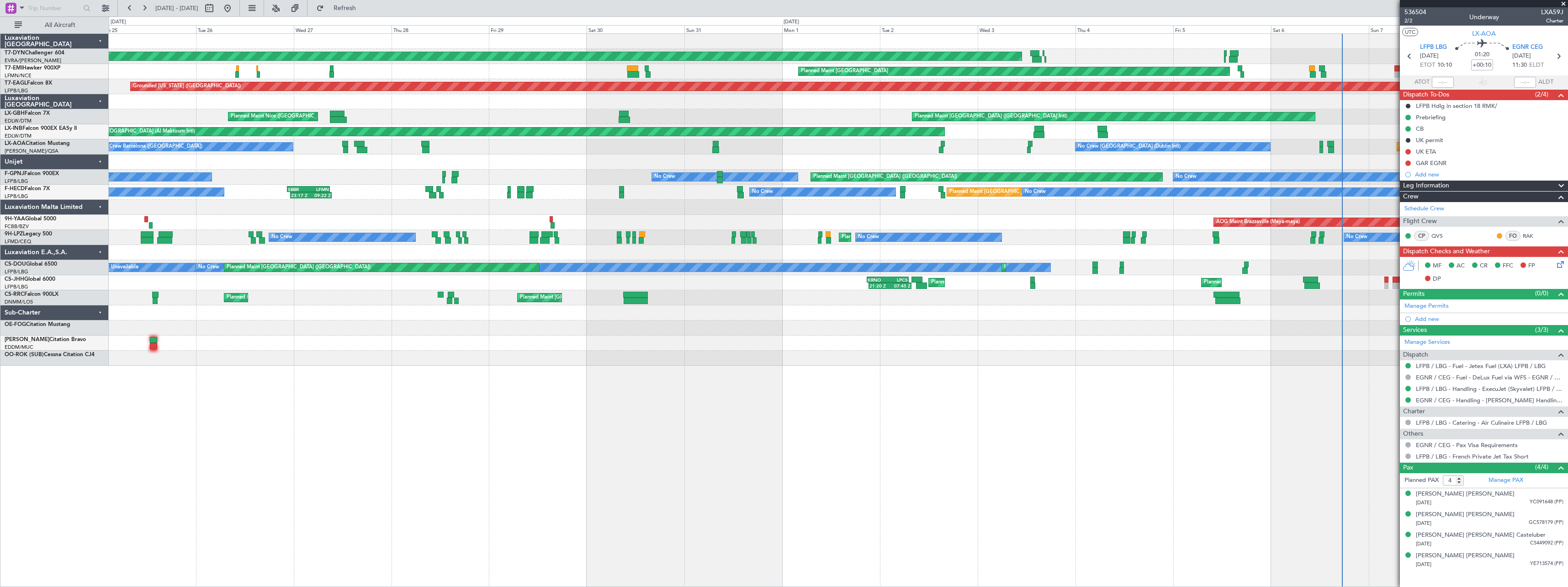
click at [399, 375] on div "AOG Maint Riga (Riga Intl) Planned Maint Basel-Mulhouse Planned Maint Zurich Pl…" at bounding box center [838, 310] width 1459 height 553
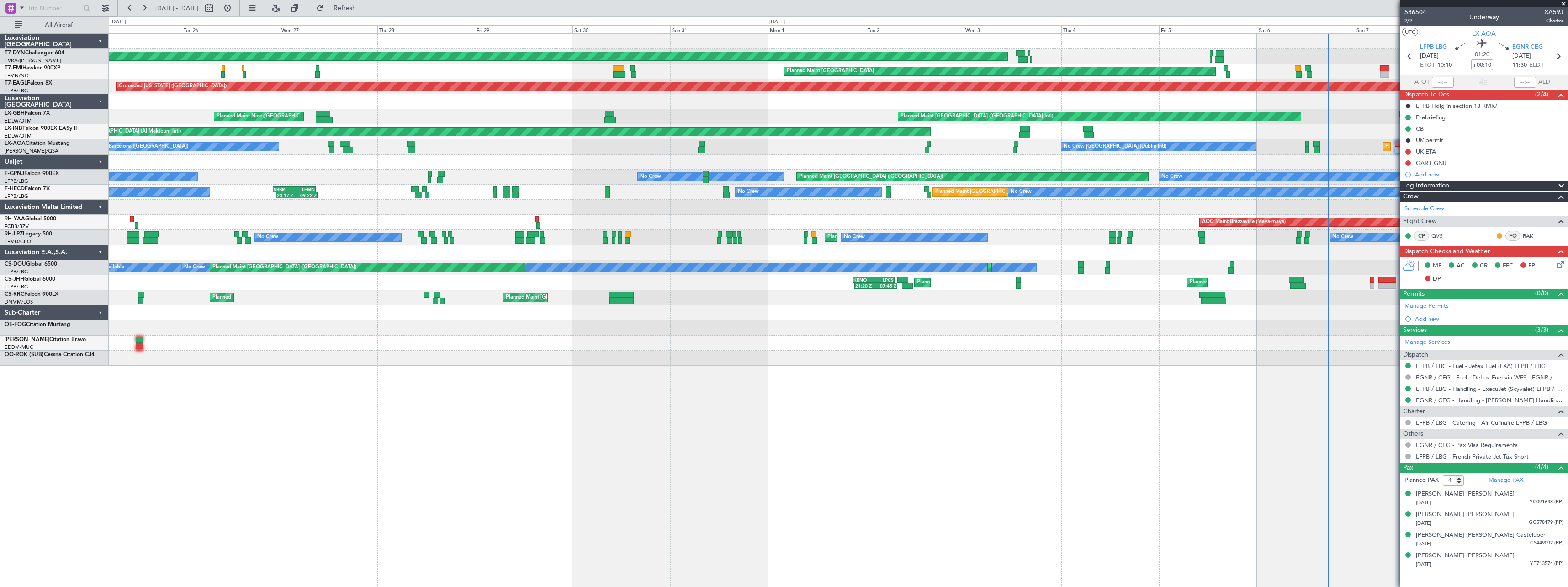
click at [334, 361] on div "AOG Maint Riga (Riga Intl) Planned Maint Basel-Mulhouse Planned Maint Zurich Pl…" at bounding box center [838, 200] width 1458 height 332
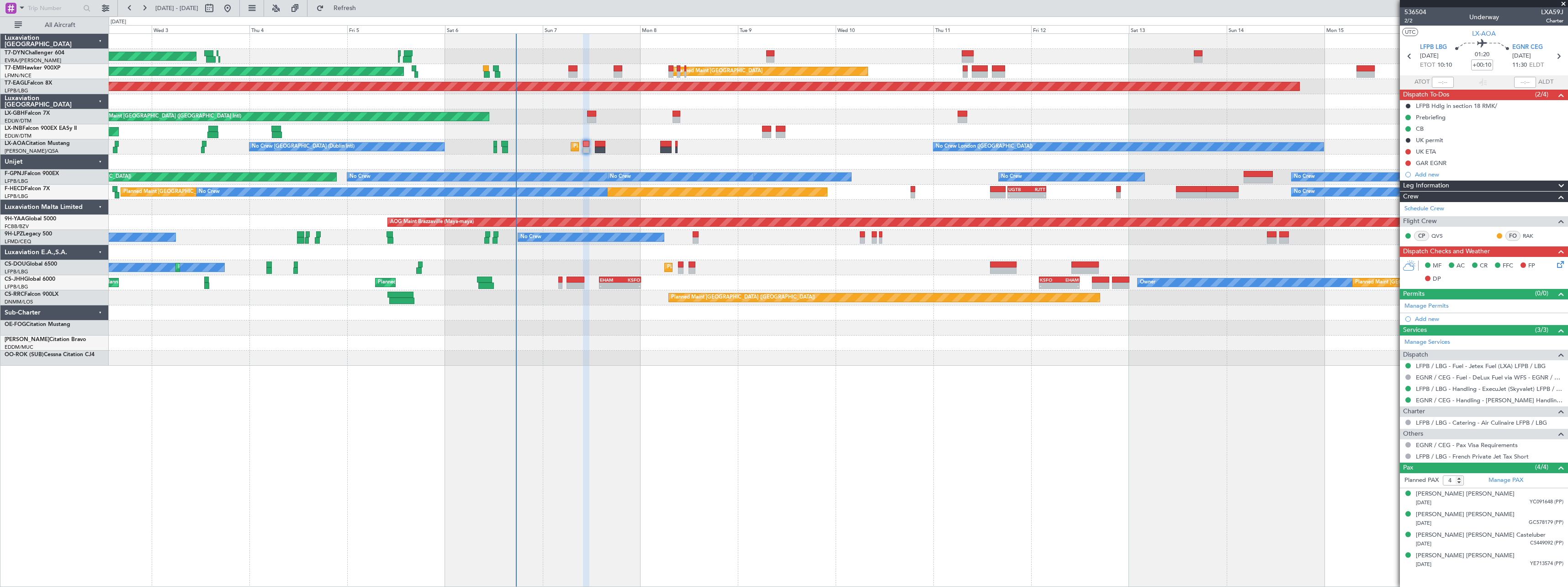
click at [603, 377] on div "AOG Maint Riga (Riga Intl) Planned Maint Zurich Planned Maint Zurich Grounded N…" at bounding box center [838, 310] width 1459 height 553
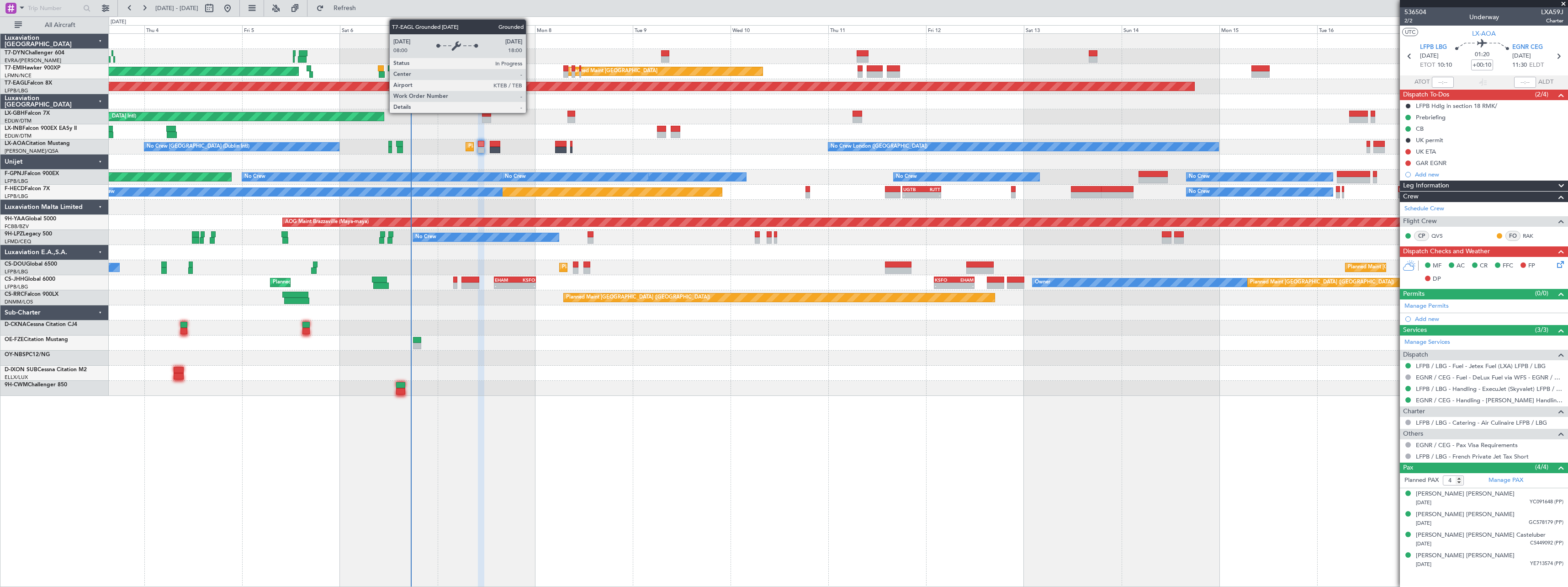
click at [530, 83] on div "Grounded [US_STATE] ([GEOGRAPHIC_DATA])" at bounding box center [196, 87] width 1995 height 8
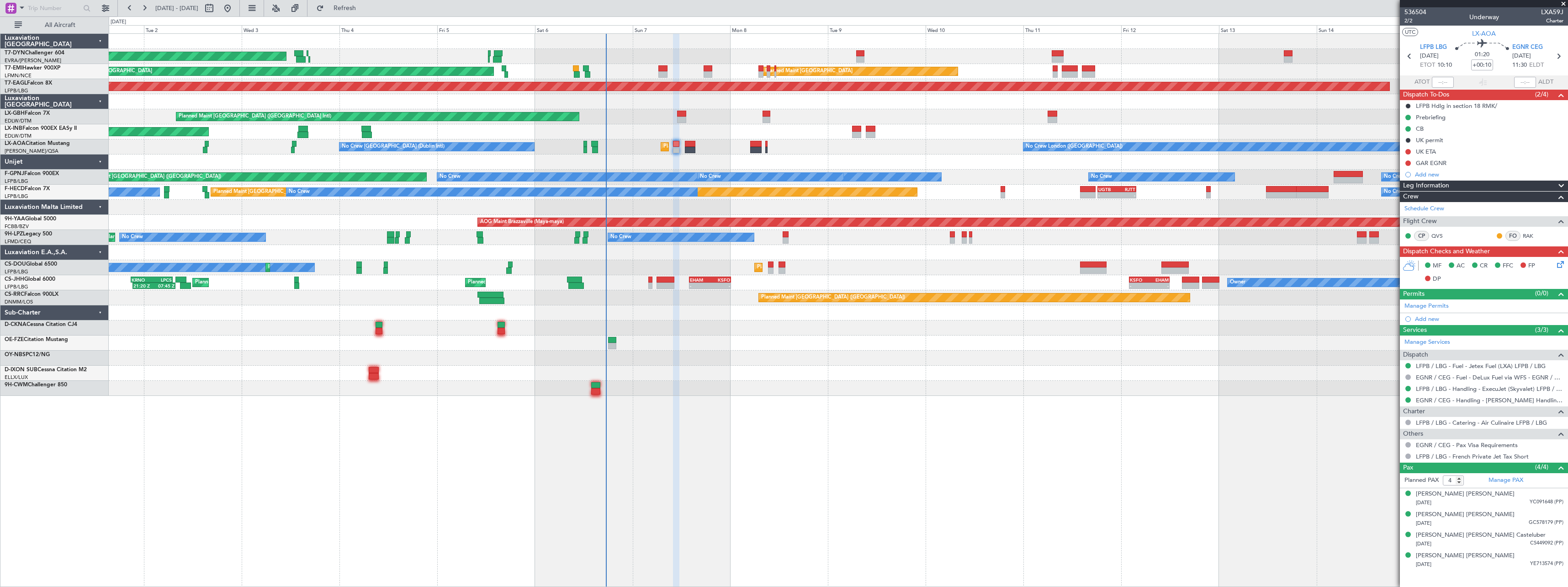
click at [752, 315] on div "AOG Maint Riga (Riga Intl) Planned Maint Zurich Planned Maint Zurich Grounded N…" at bounding box center [838, 215] width 1458 height 362
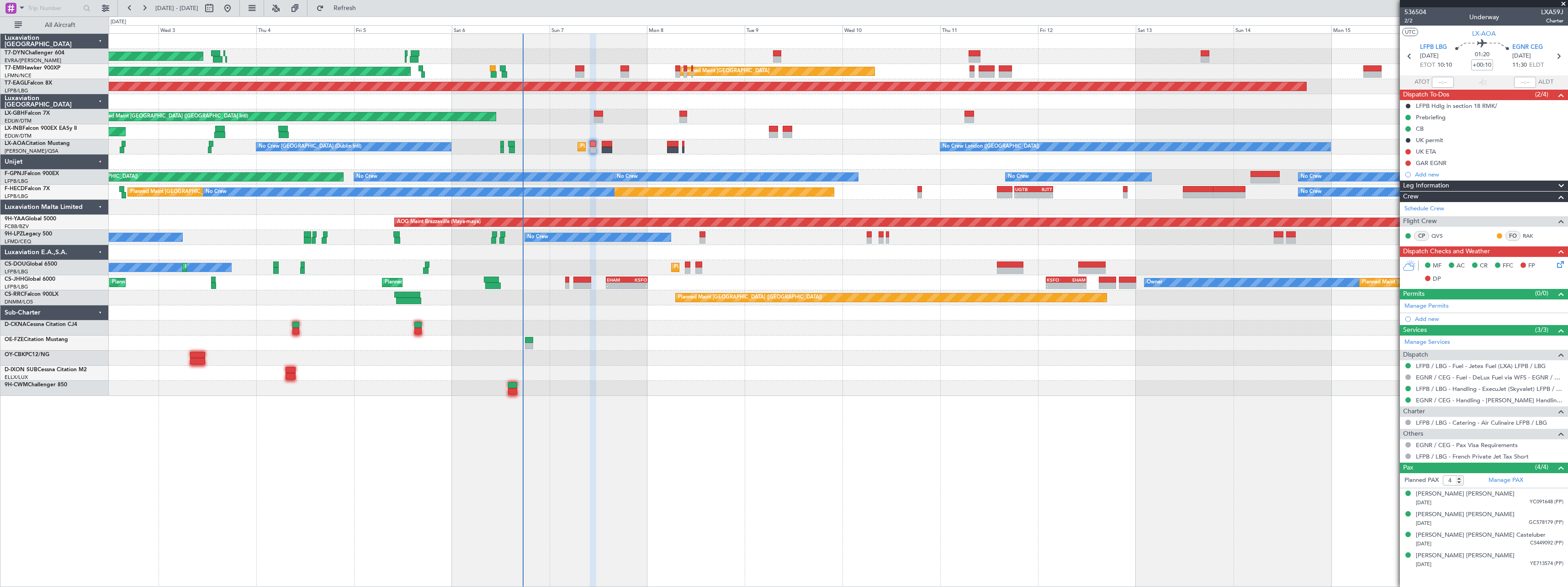
click at [656, 350] on div at bounding box center [838, 343] width 1458 height 15
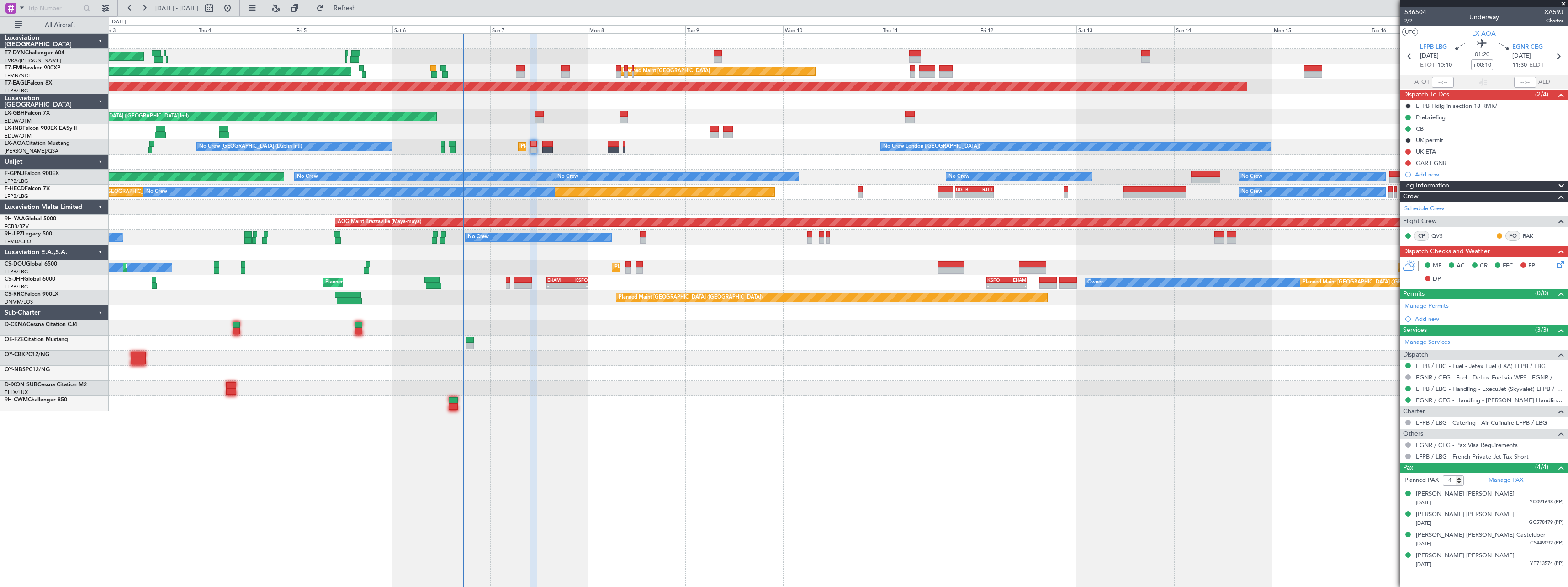
click at [659, 338] on div "AOG Maint Riga (Riga Intl) Planned Maint Zurich Planned Maint Zurich Grounded N…" at bounding box center [838, 222] width 1458 height 377
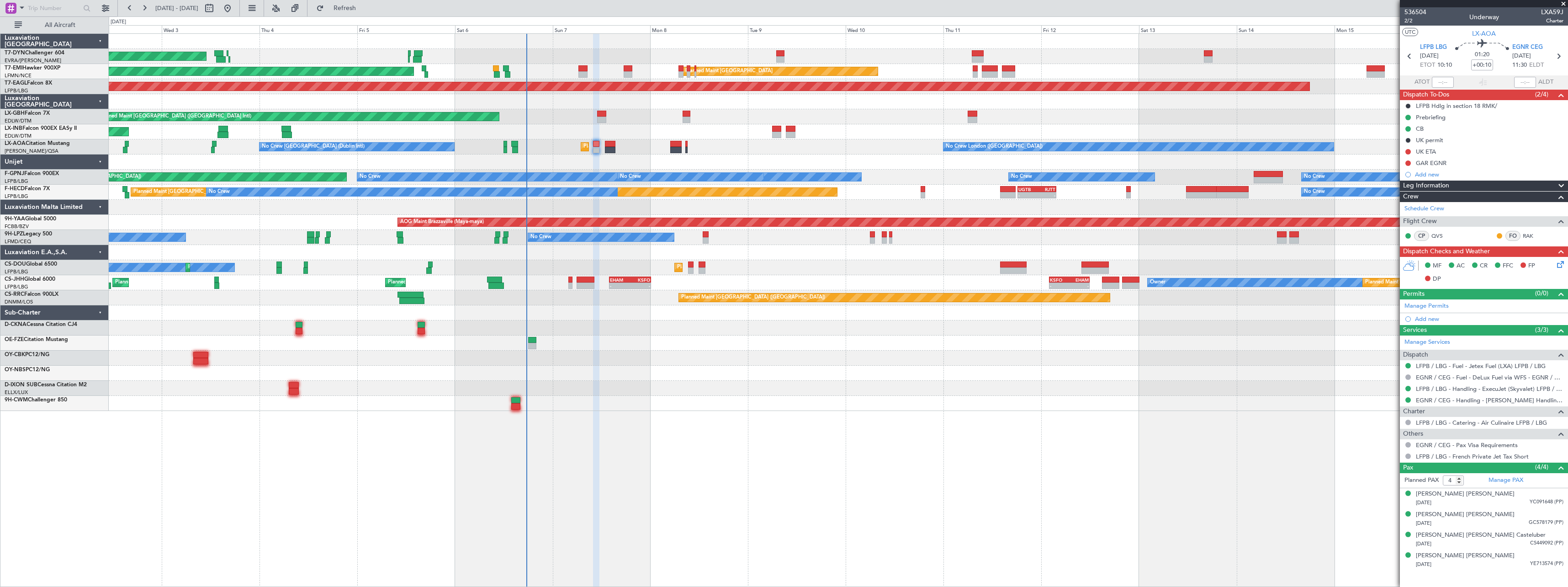
click at [796, 385] on div "AOG Maint Riga (Riga Intl) Planned Maint Zurich Planned Maint Zurich Grounded N…" at bounding box center [838, 222] width 1458 height 377
click at [56, 54] on link "T7-DYN Challenger 604" at bounding box center [35, 53] width 60 height 6
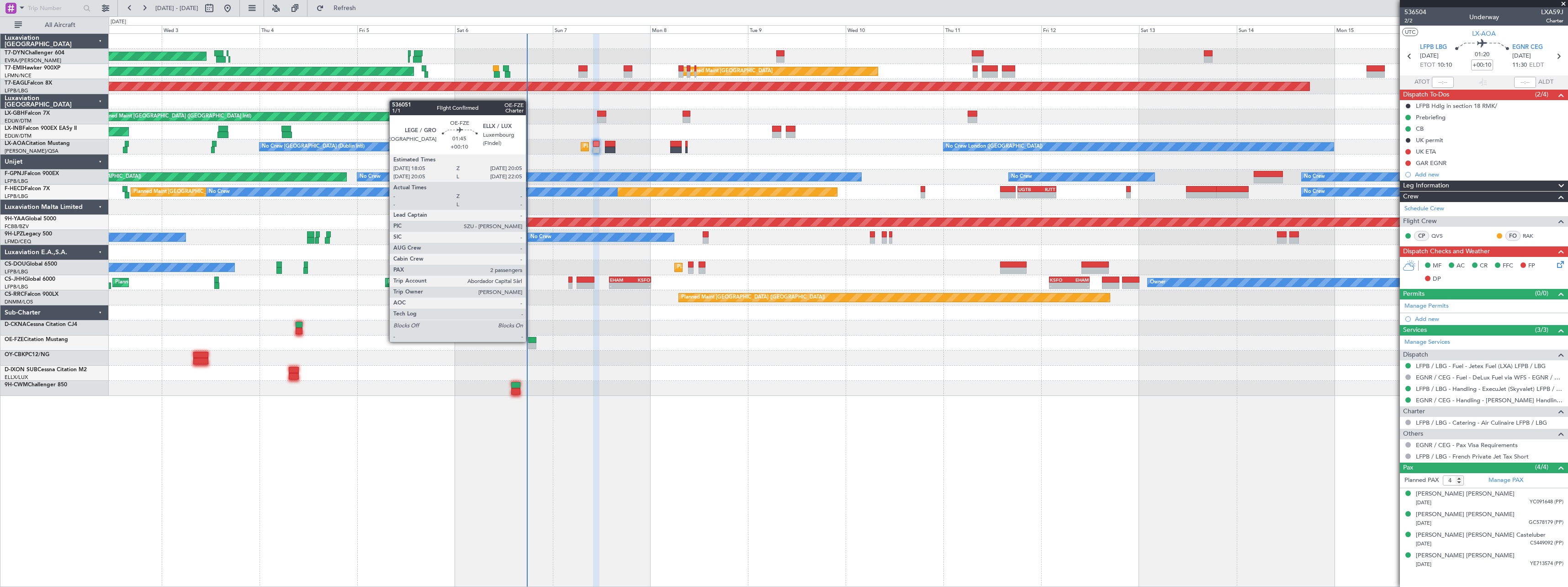
click at [530, 341] on div at bounding box center [532, 340] width 8 height 7
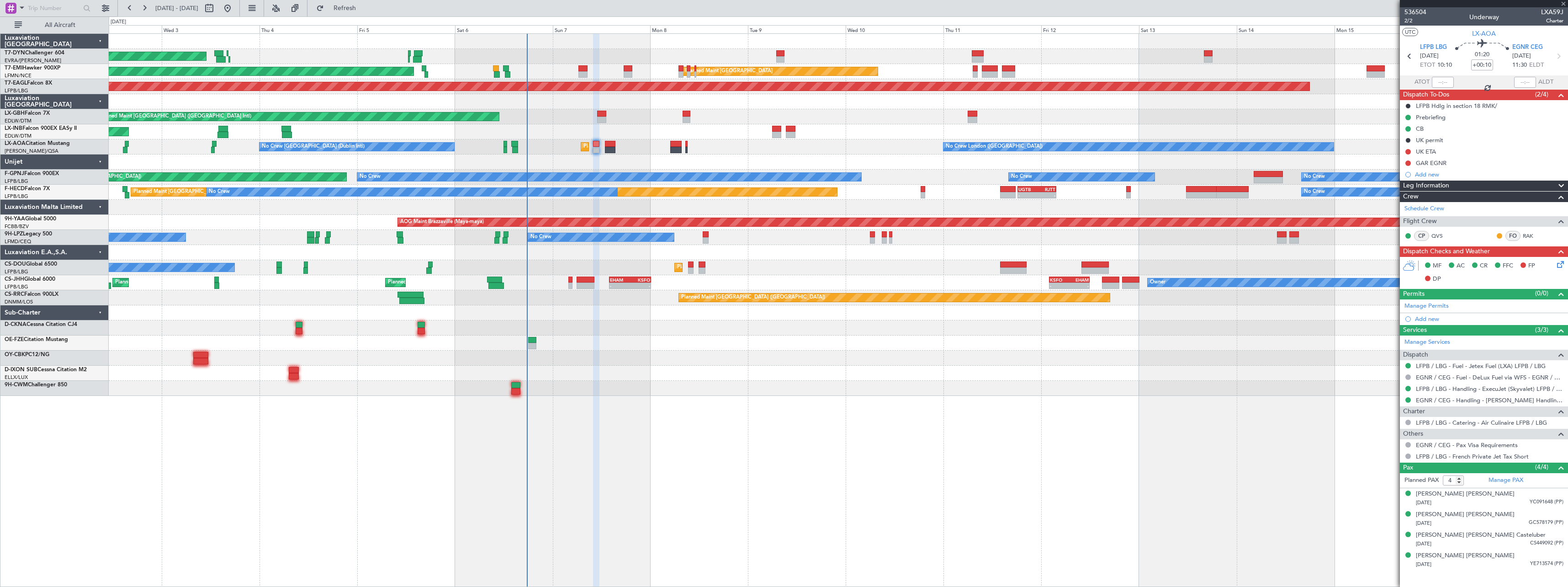
type input "2"
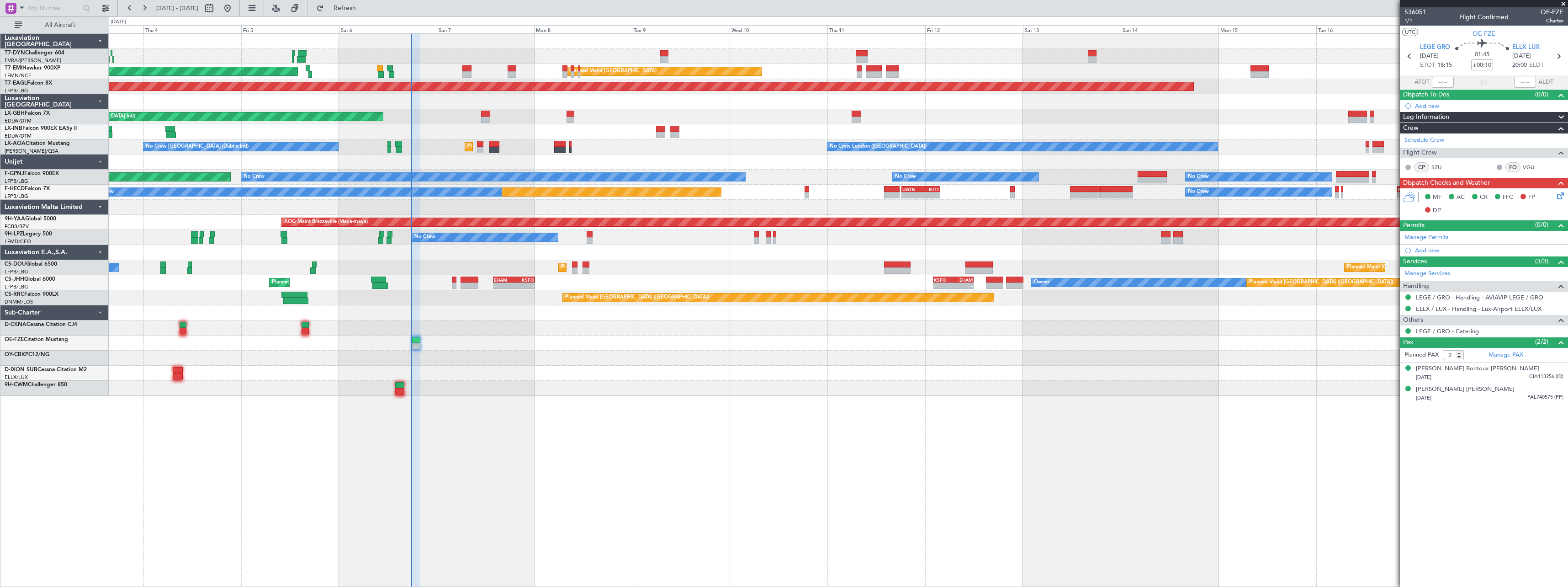
click at [786, 378] on div at bounding box center [838, 373] width 1458 height 15
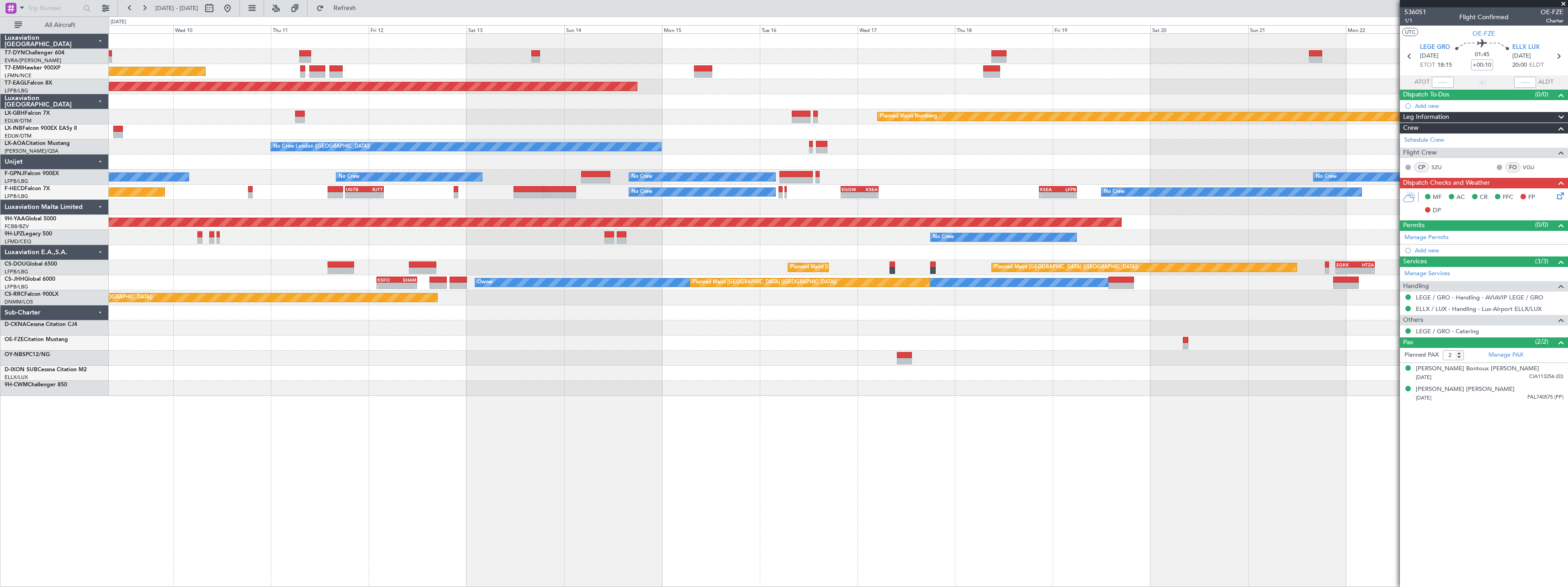
click at [475, 338] on div "Planned Maint Zurich Grounded New York (Teterboro) Planned Maint Nurnberg Plann…" at bounding box center [838, 215] width 1458 height 362
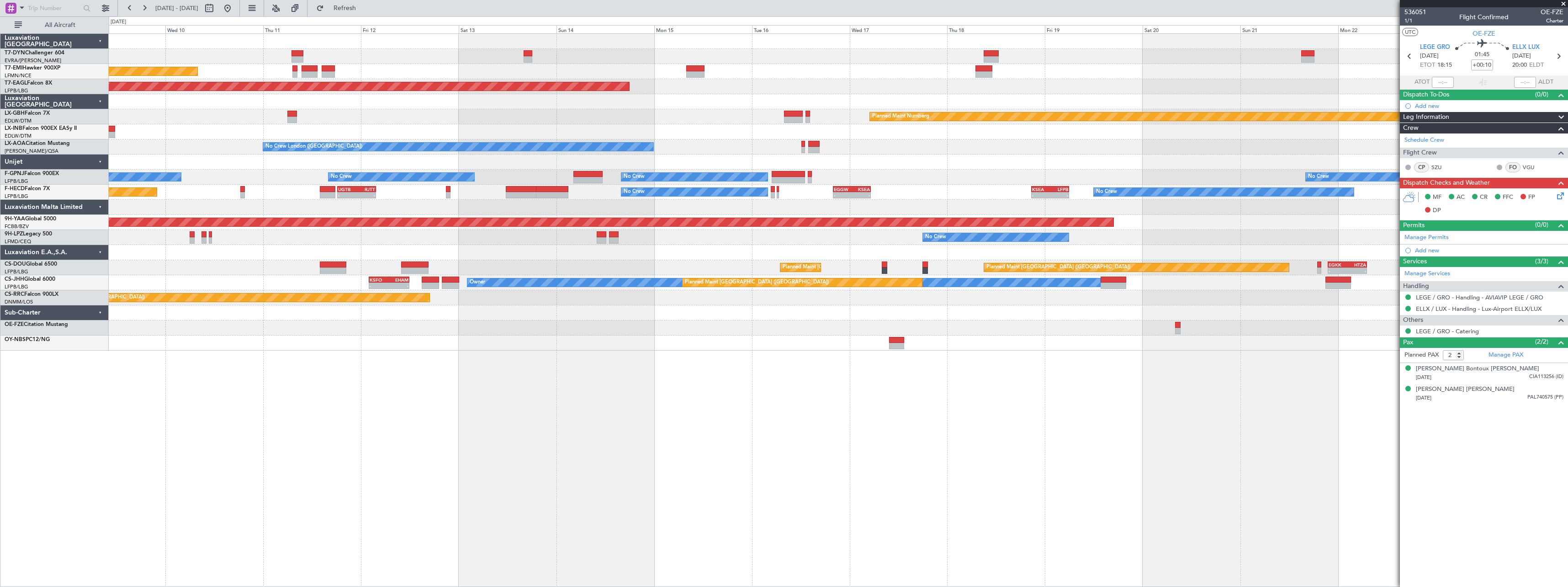
click at [767, 328] on div "Planned Maint Zurich Grounded New York (Teterboro) Planned Maint Nurnberg Plann…" at bounding box center [838, 310] width 1459 height 553
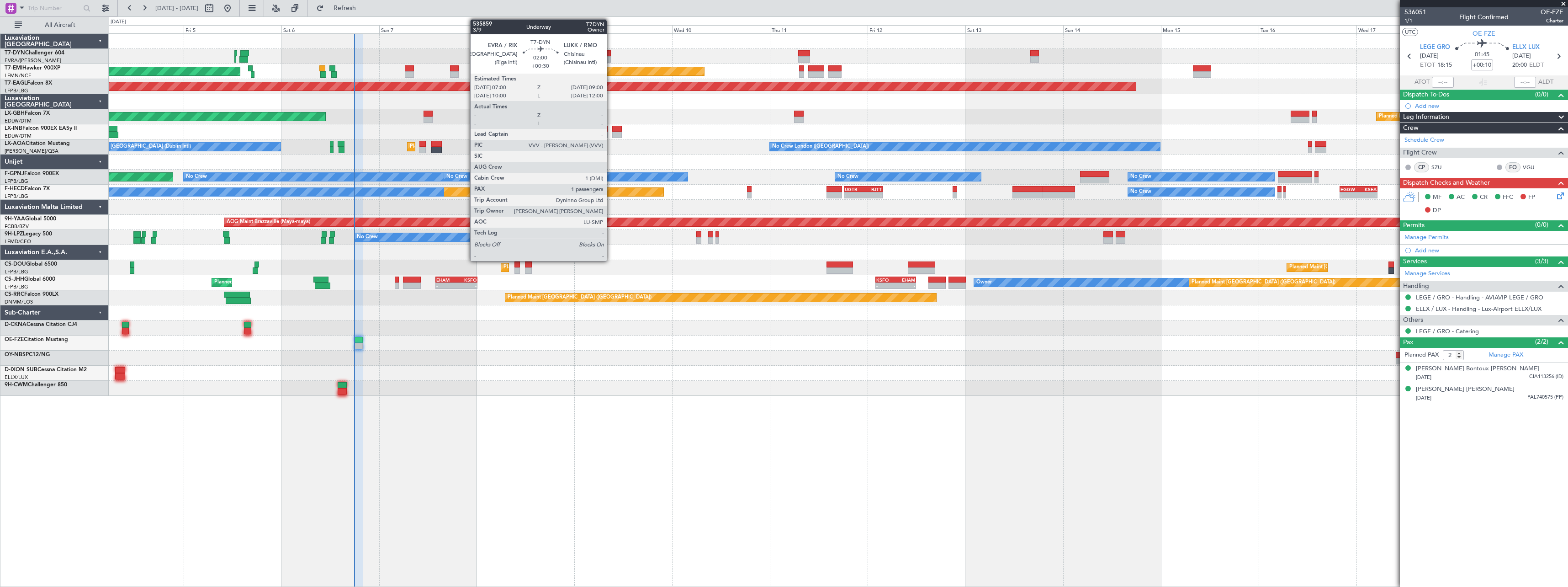
click at [611, 54] on div at bounding box center [607, 54] width 8 height 7
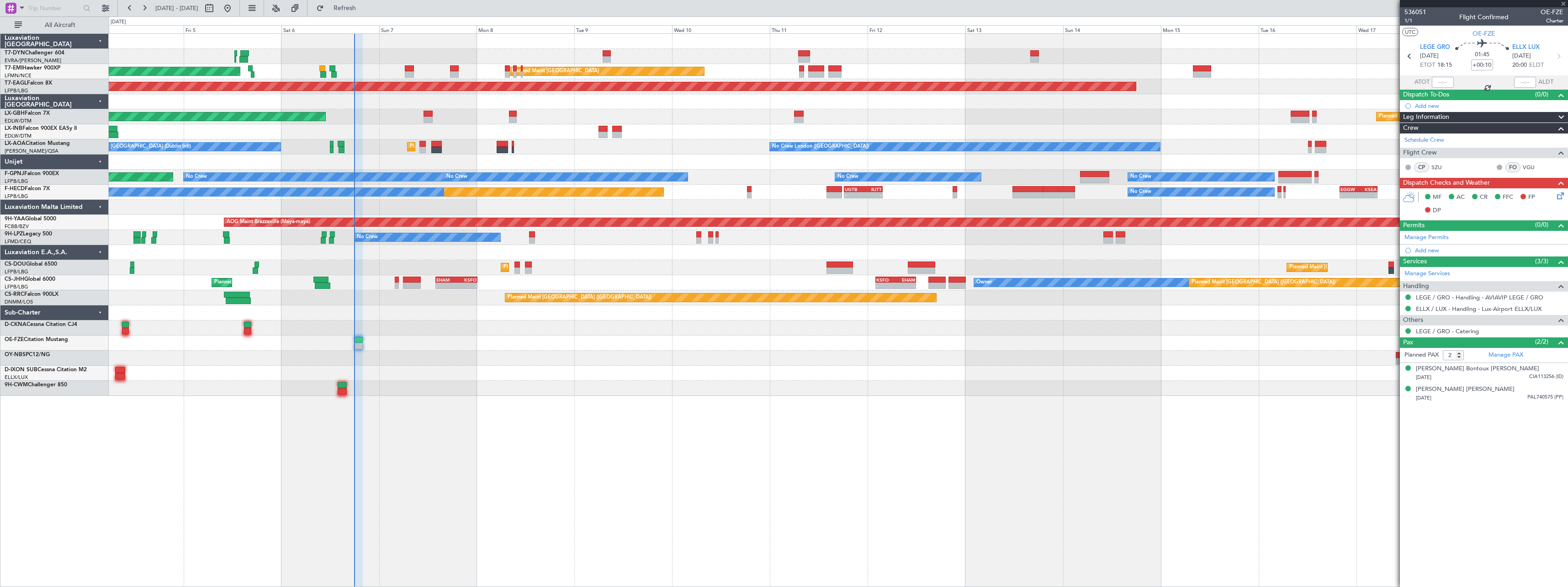
type input "+00:30"
type input "1"
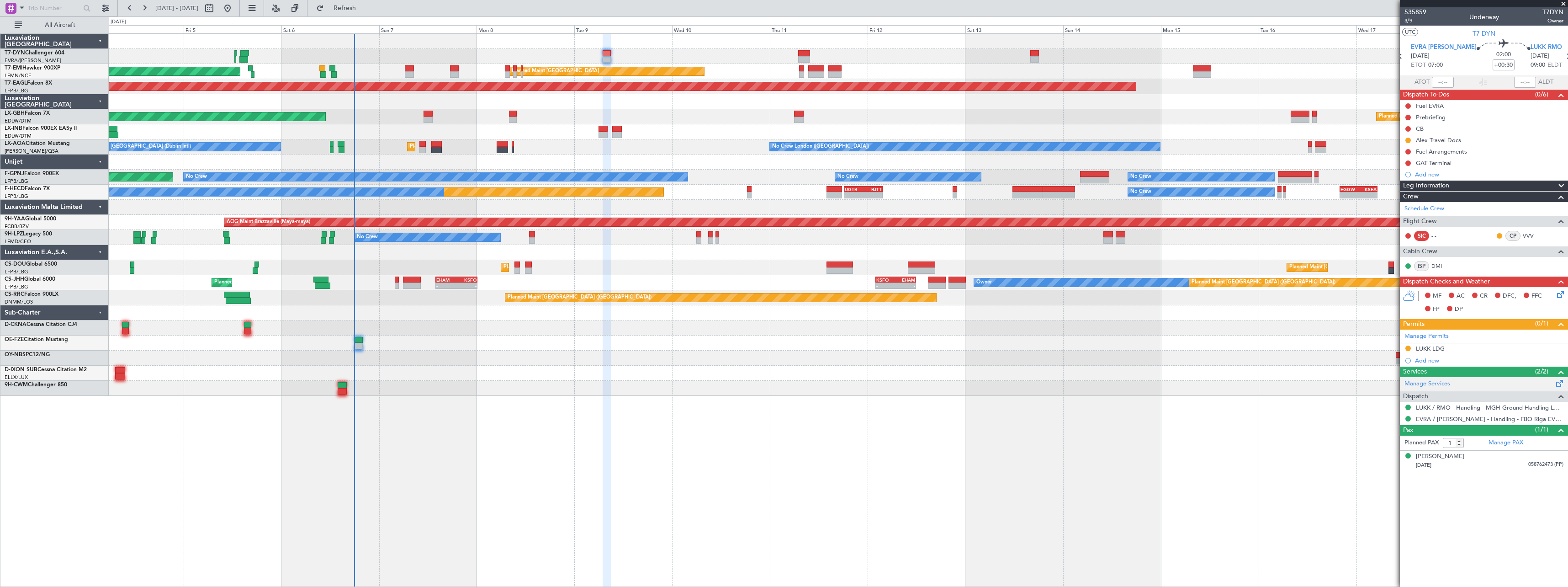
click at [1561, 382] on span at bounding box center [1559, 381] width 11 height 7
click at [364, 11] on span "Refresh" at bounding box center [345, 8] width 38 height 7
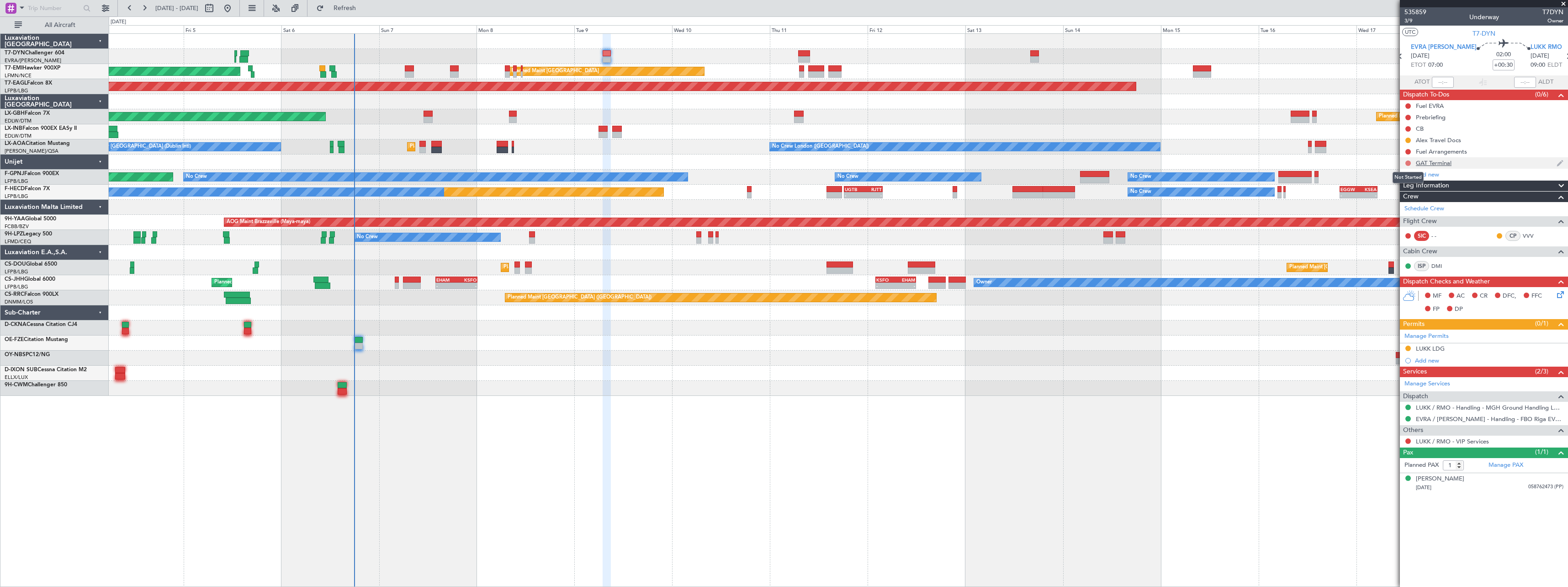
click at [1407, 164] on button at bounding box center [1408, 163] width 6 height 6
click at [1405, 206] on span "Completed" at bounding box center [1412, 203] width 31 height 9
click at [1563, 334] on span at bounding box center [1559, 334] width 11 height 7
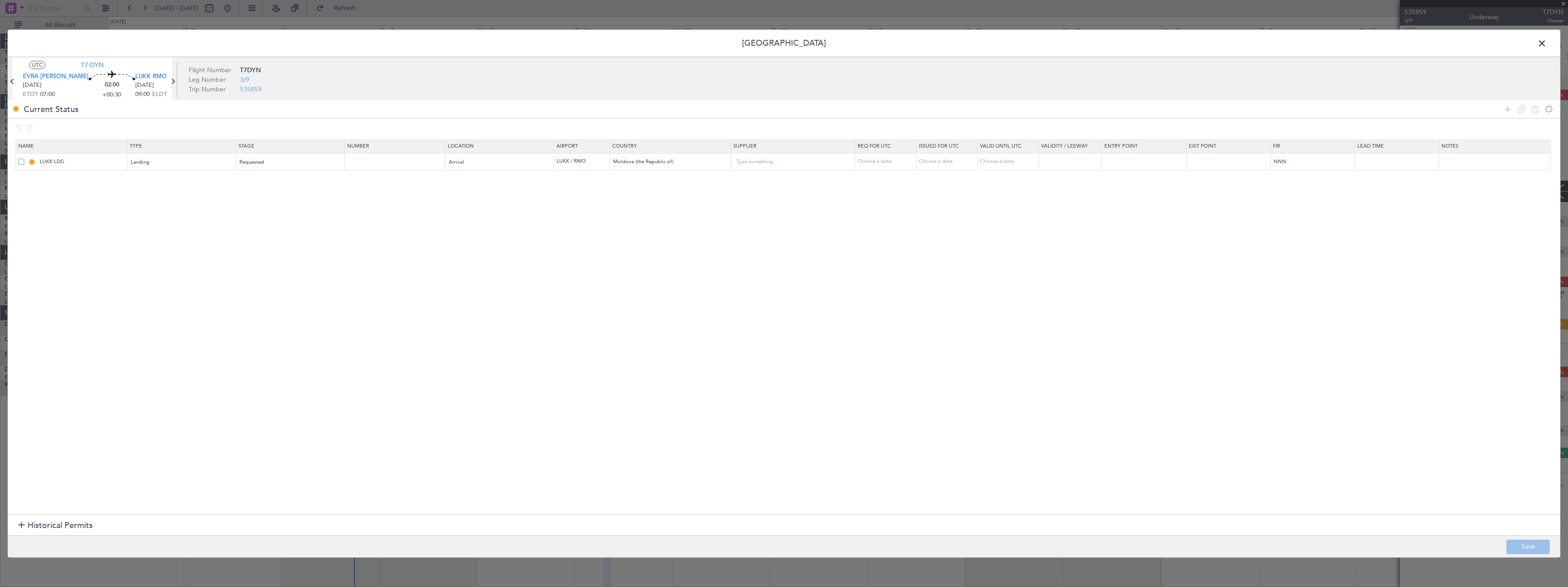
click at [1547, 40] on span at bounding box center [1547, 45] width 0 height 18
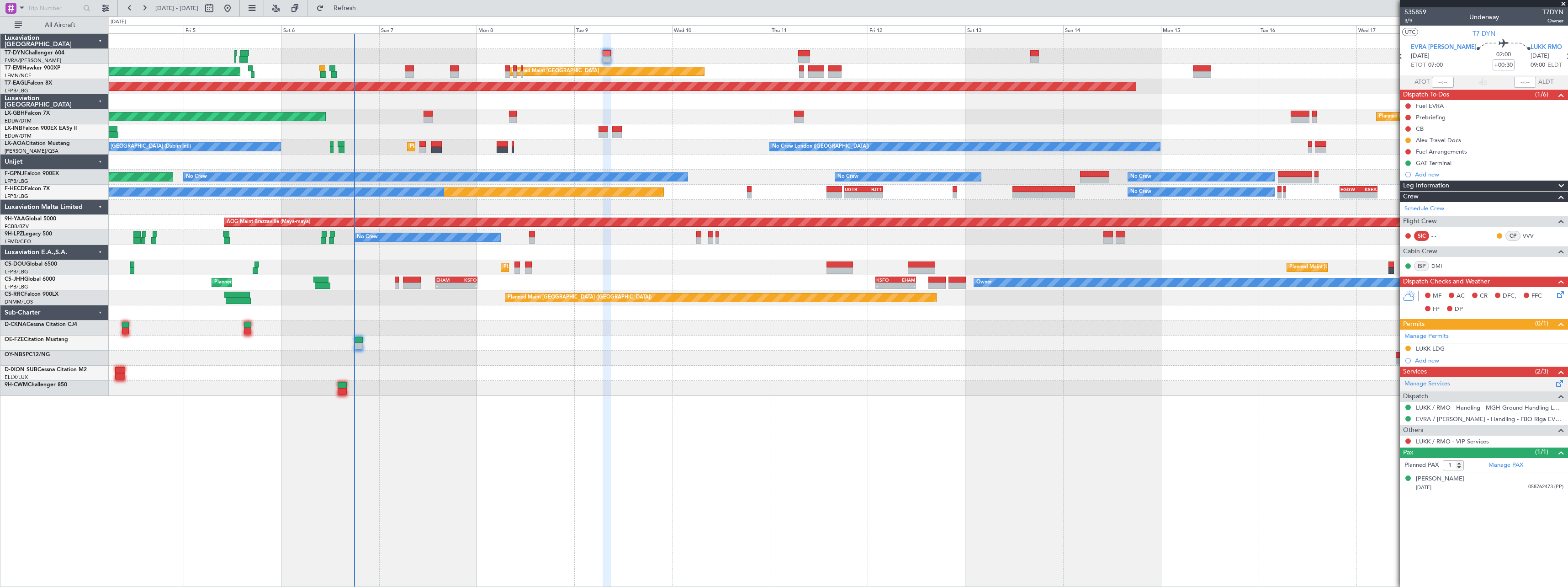
click at [1560, 382] on span at bounding box center [1559, 381] width 11 height 7
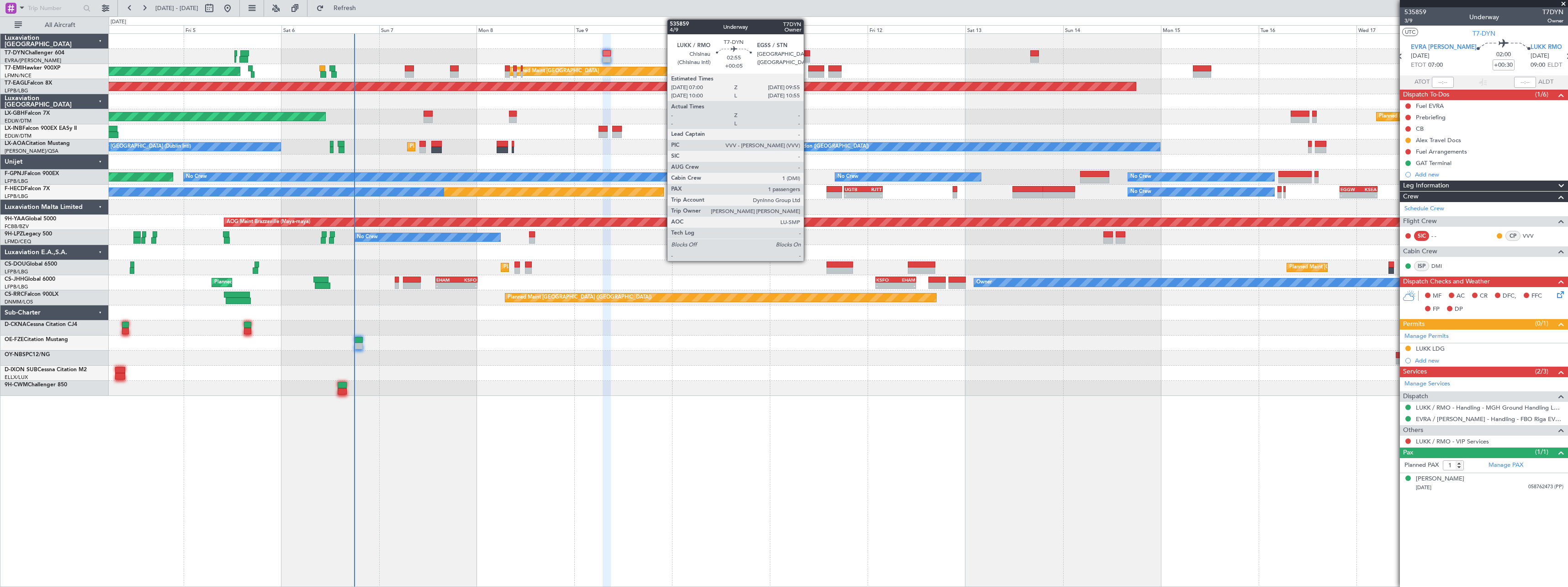
click at [808, 54] on div at bounding box center [804, 54] width 12 height 7
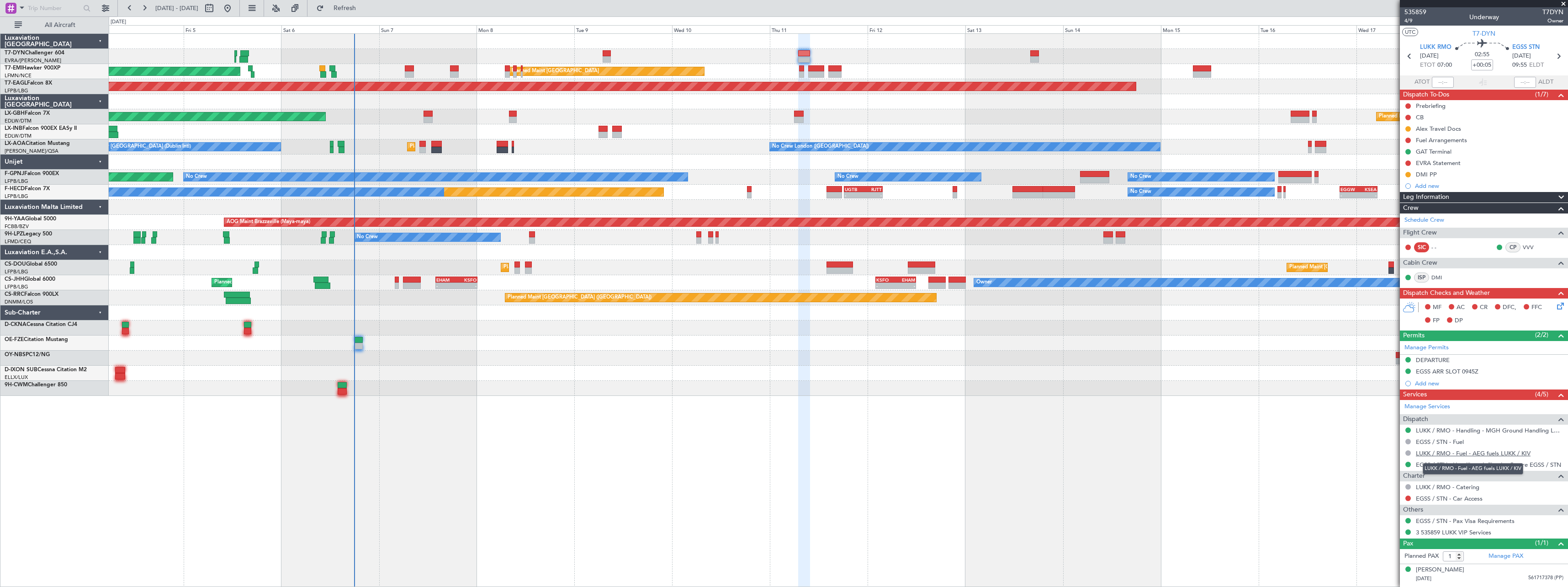
click at [1466, 455] on link "LUKK / RMO - Fuel - AEG fuels LUKK / KIV" at bounding box center [1472, 452] width 115 height 7
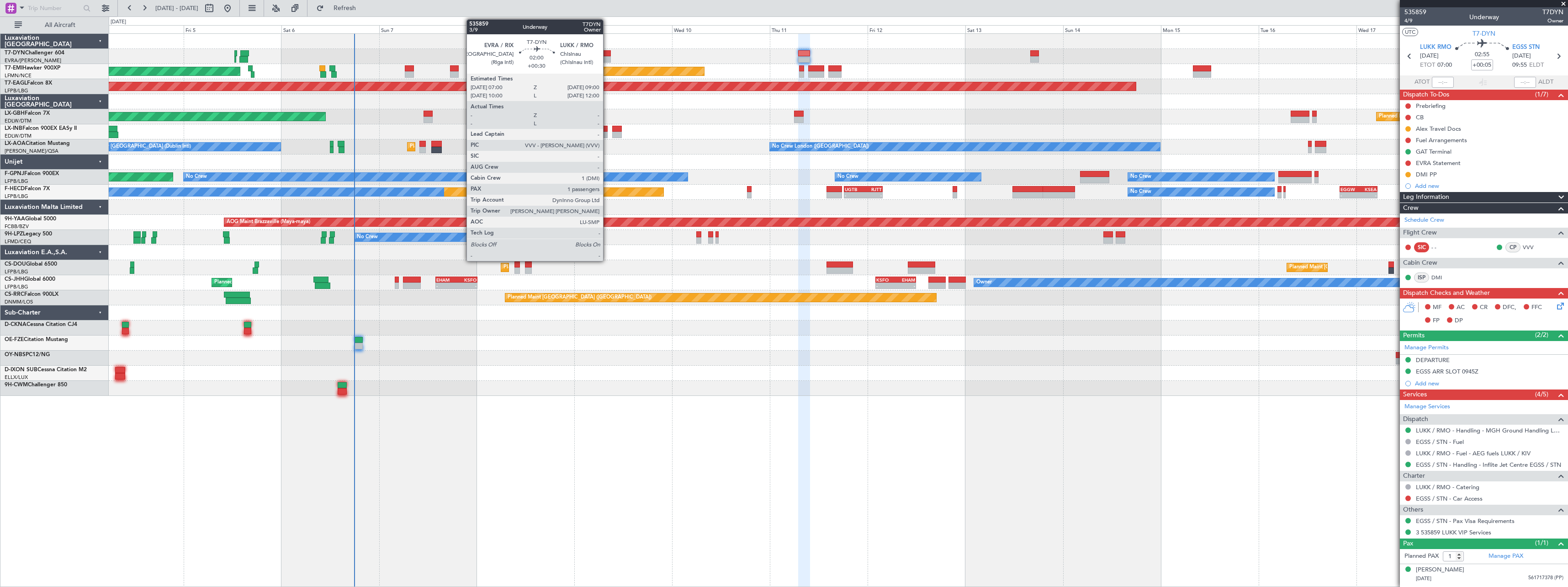
click at [607, 52] on div at bounding box center [607, 54] width 8 height 7
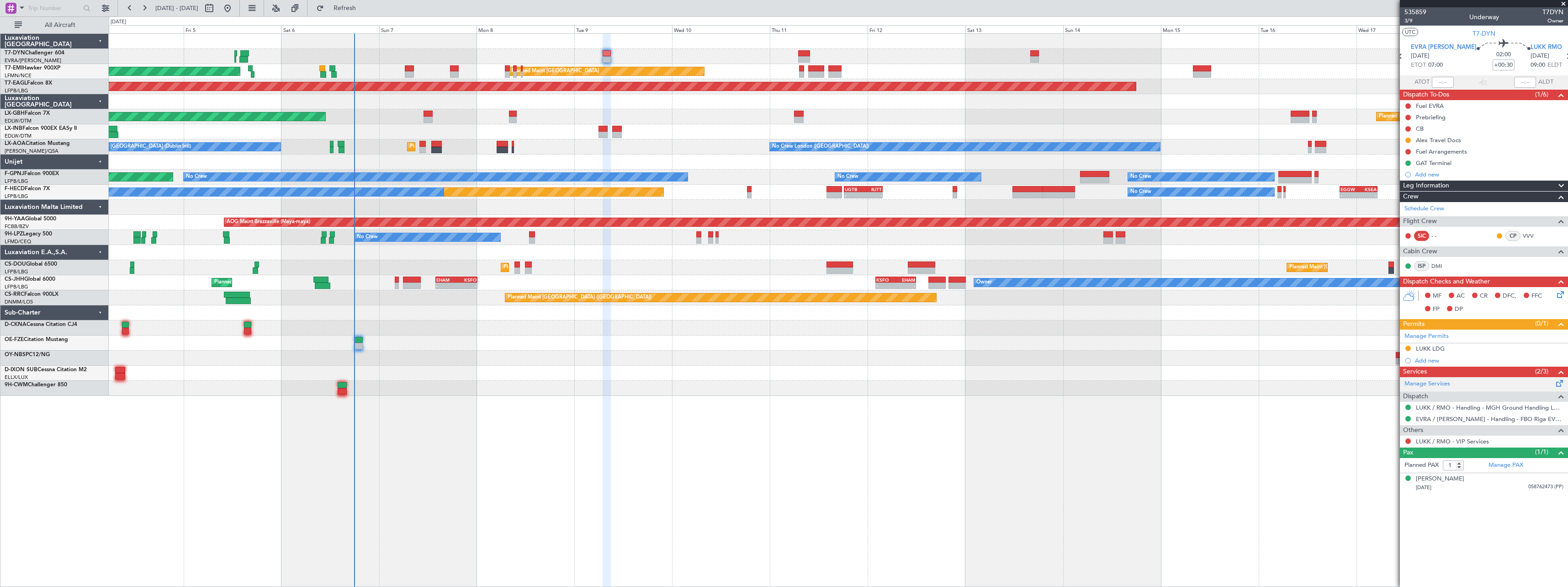
click at [1560, 382] on span at bounding box center [1559, 381] width 11 height 7
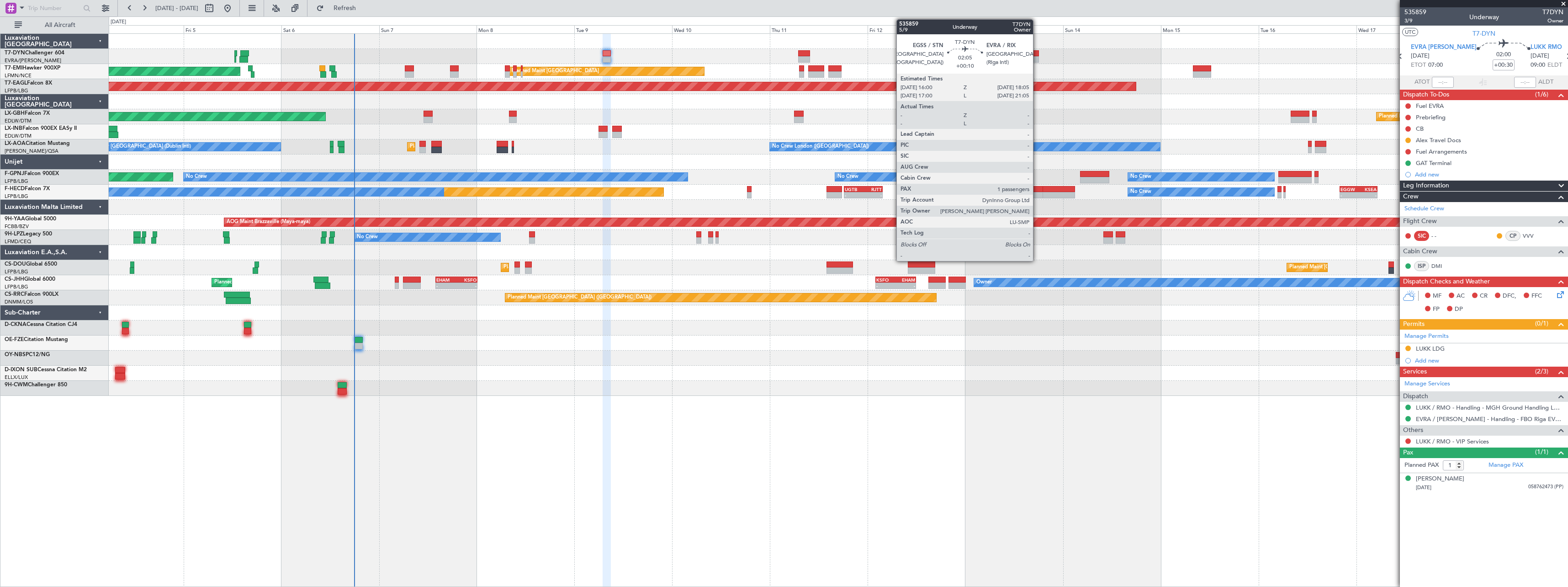
click at [1037, 54] on div at bounding box center [1034, 54] width 9 height 7
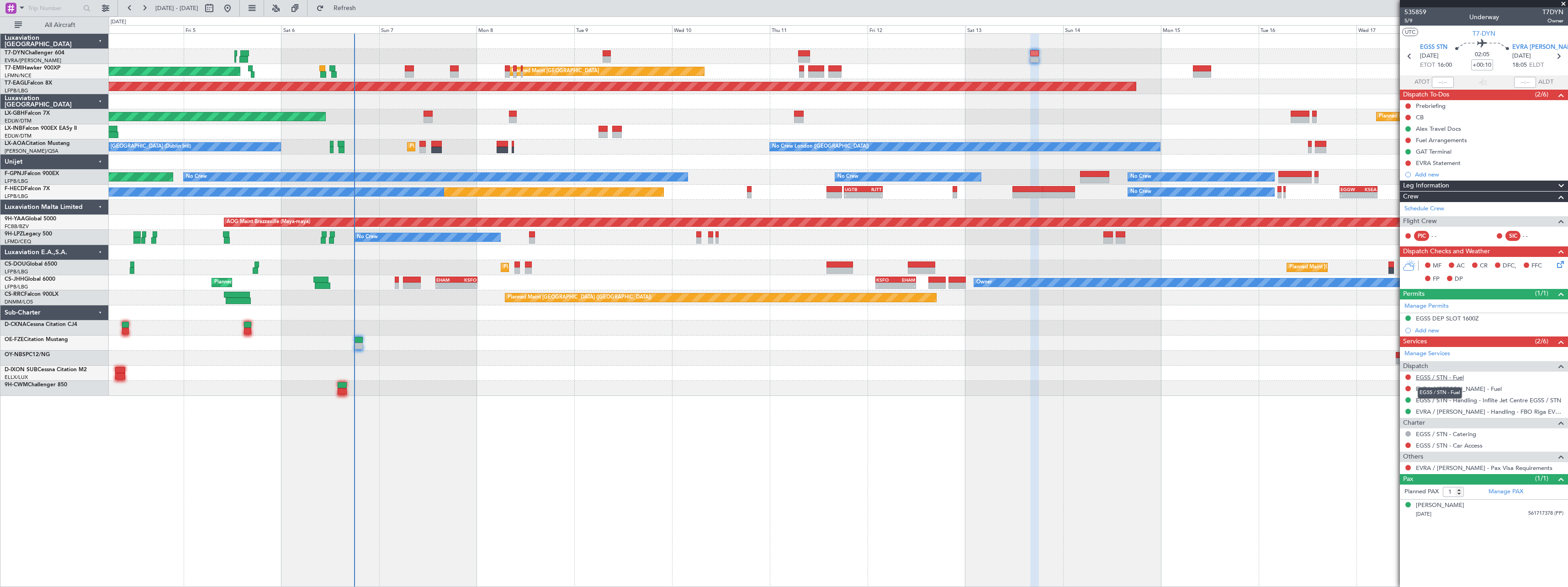
click at [1438, 378] on link "EGSS / STN - Fuel" at bounding box center [1439, 376] width 48 height 7
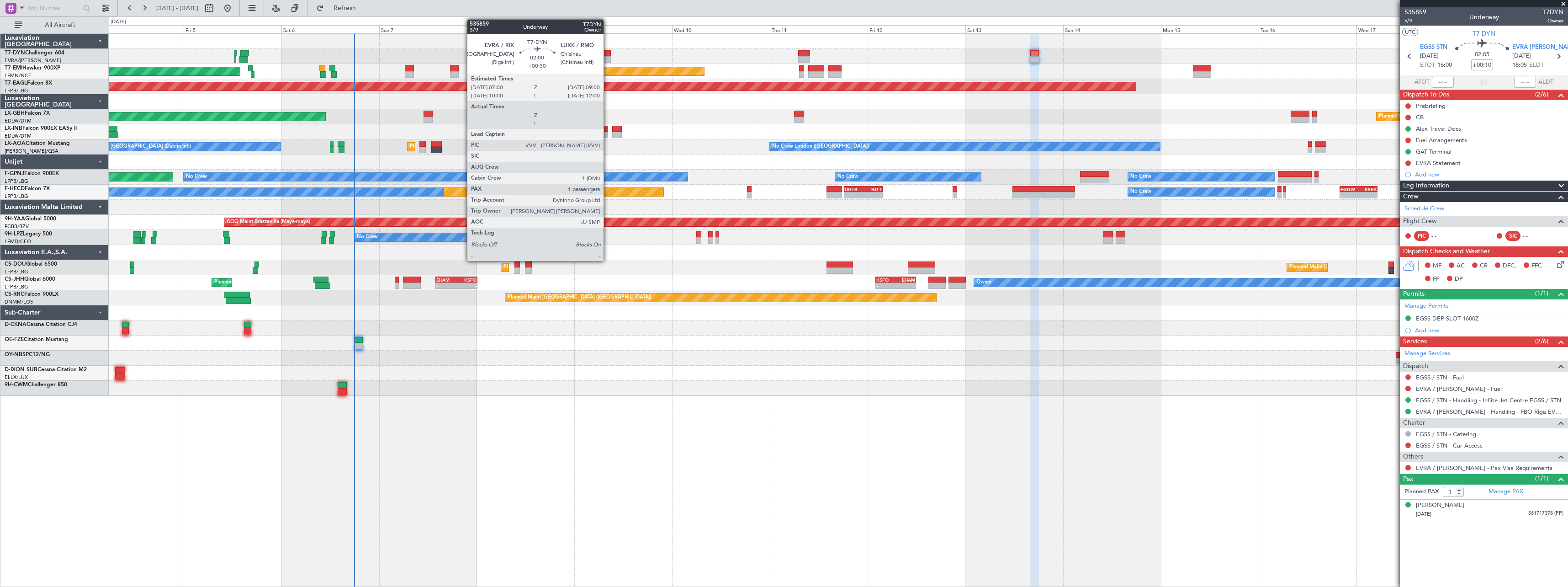
click at [607, 57] on div at bounding box center [607, 59] width 8 height 7
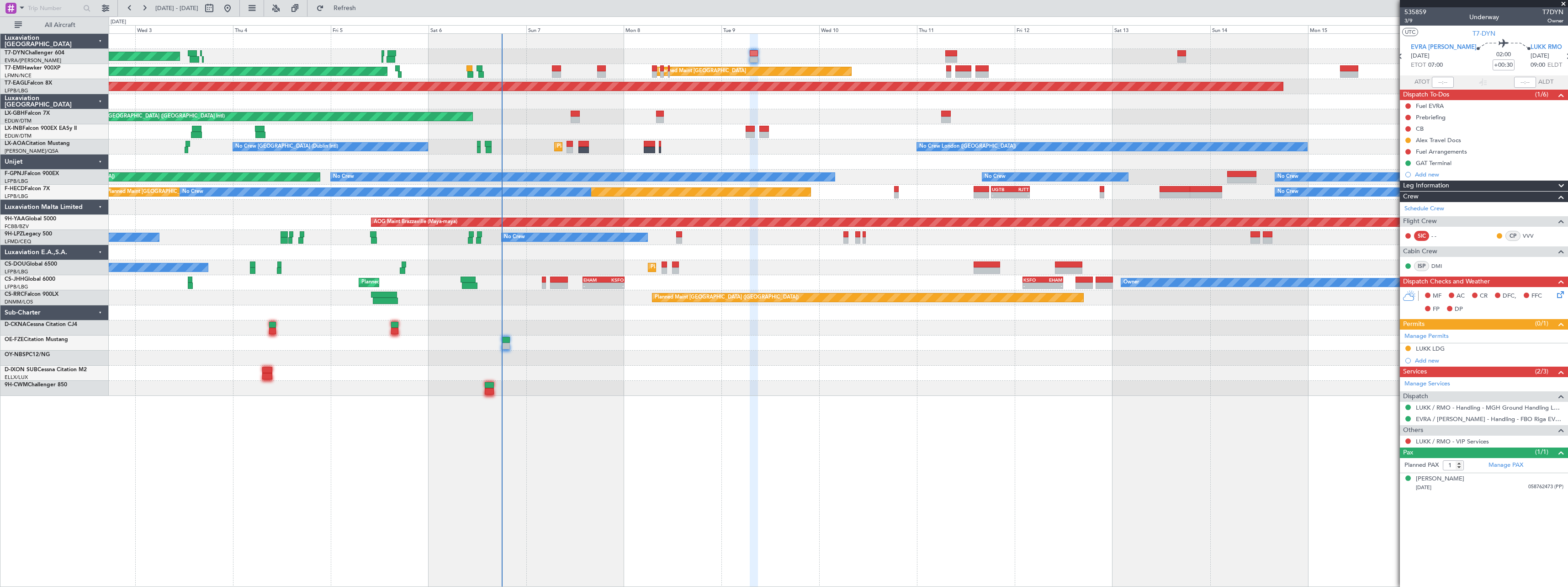
click at [720, 370] on div at bounding box center [838, 373] width 1458 height 15
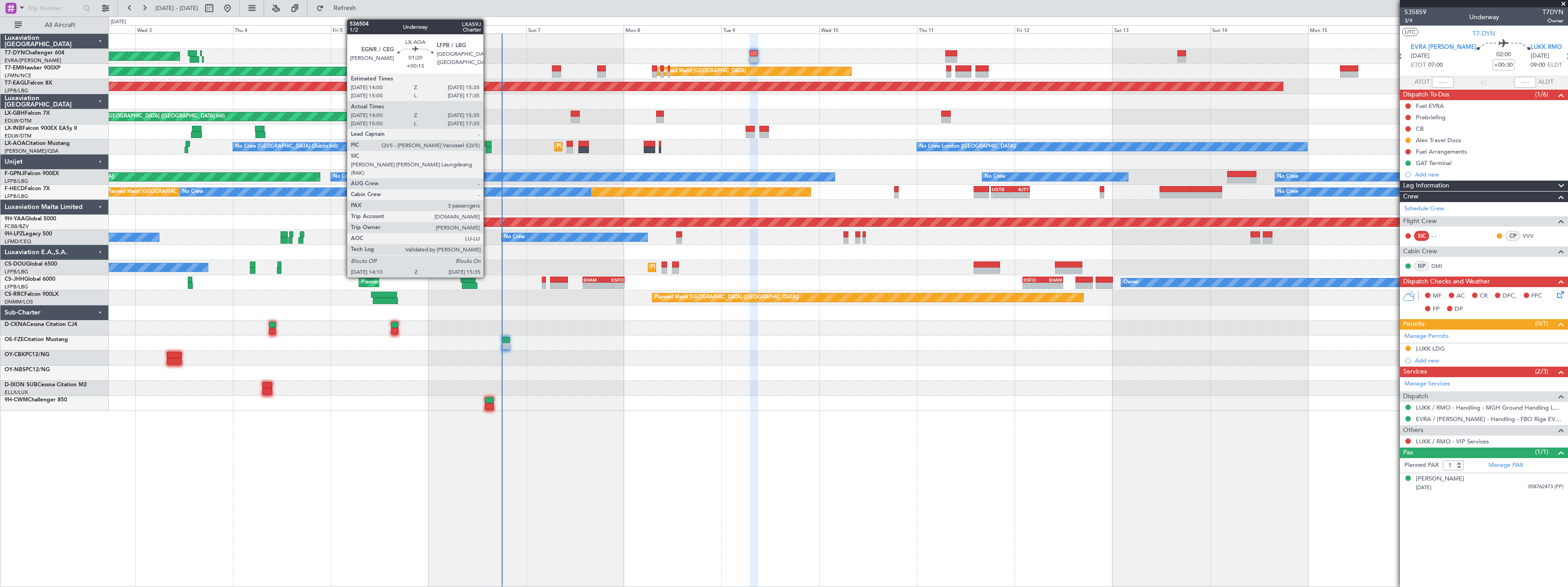
click at [488, 144] on div at bounding box center [488, 144] width 7 height 7
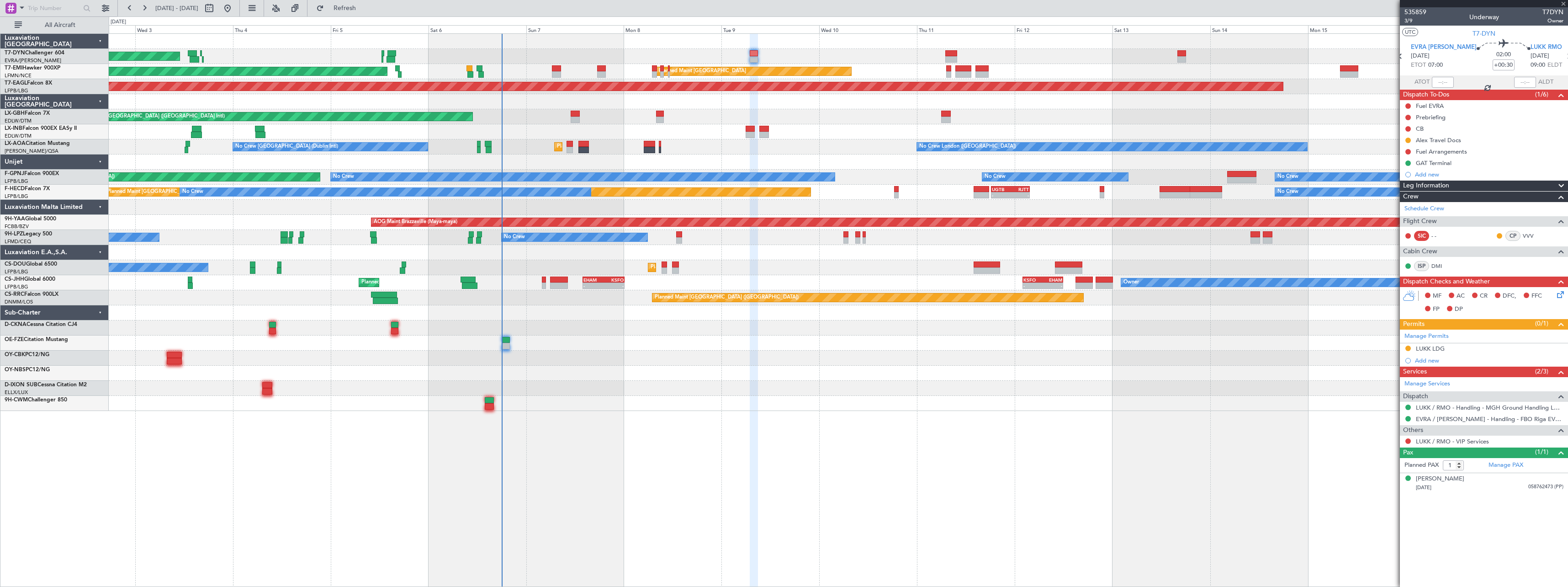
type input "+00:15"
type input "14:10"
type input "15:30"
type input "3"
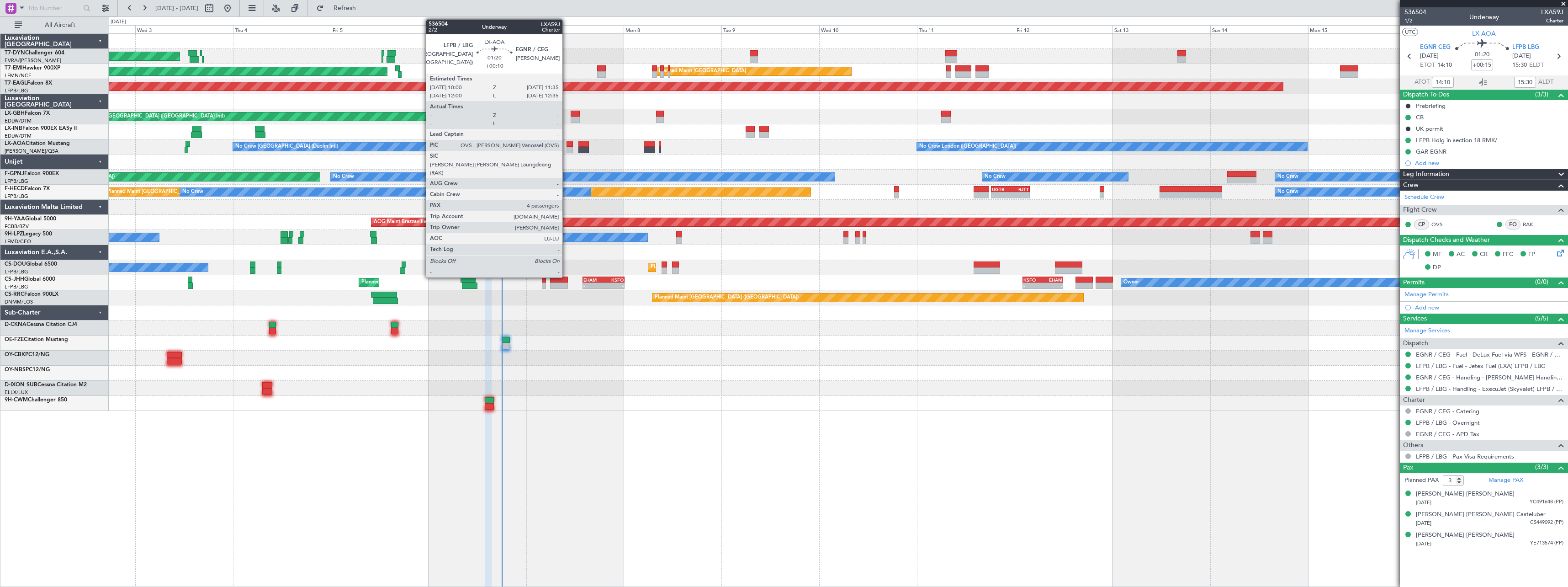
click at [566, 145] on div at bounding box center [569, 144] width 7 height 7
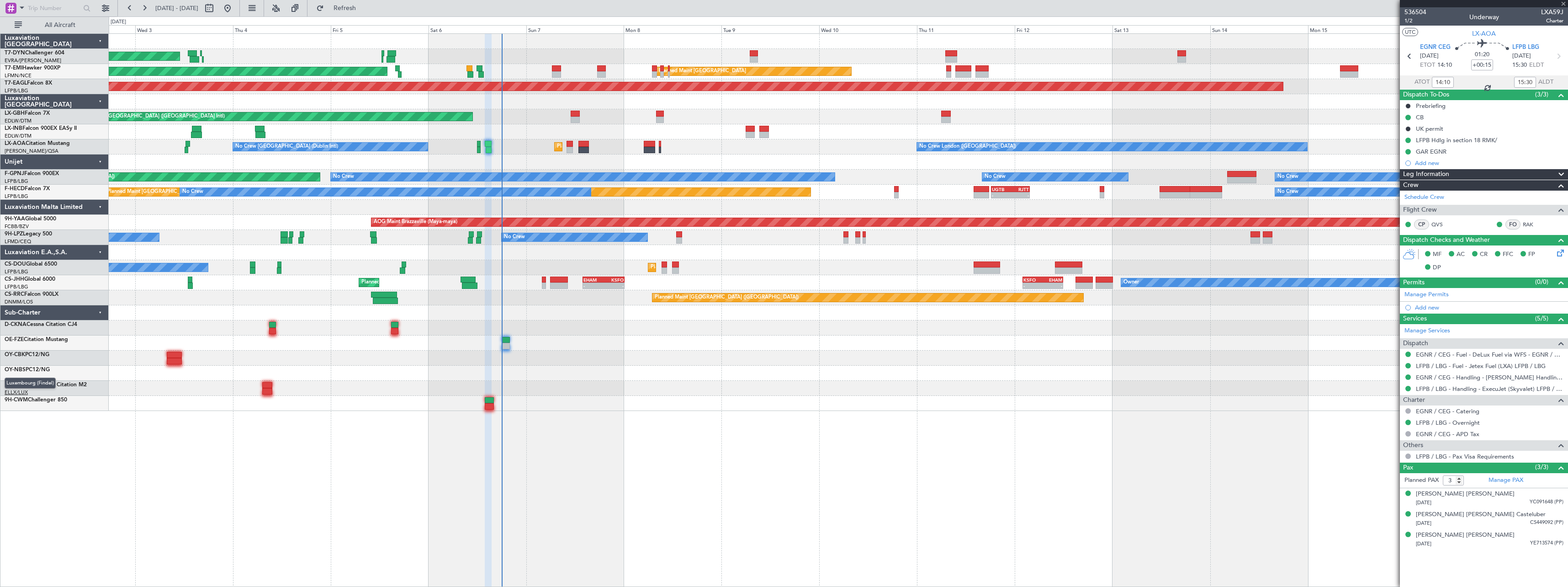
type input "+00:10"
type input "4"
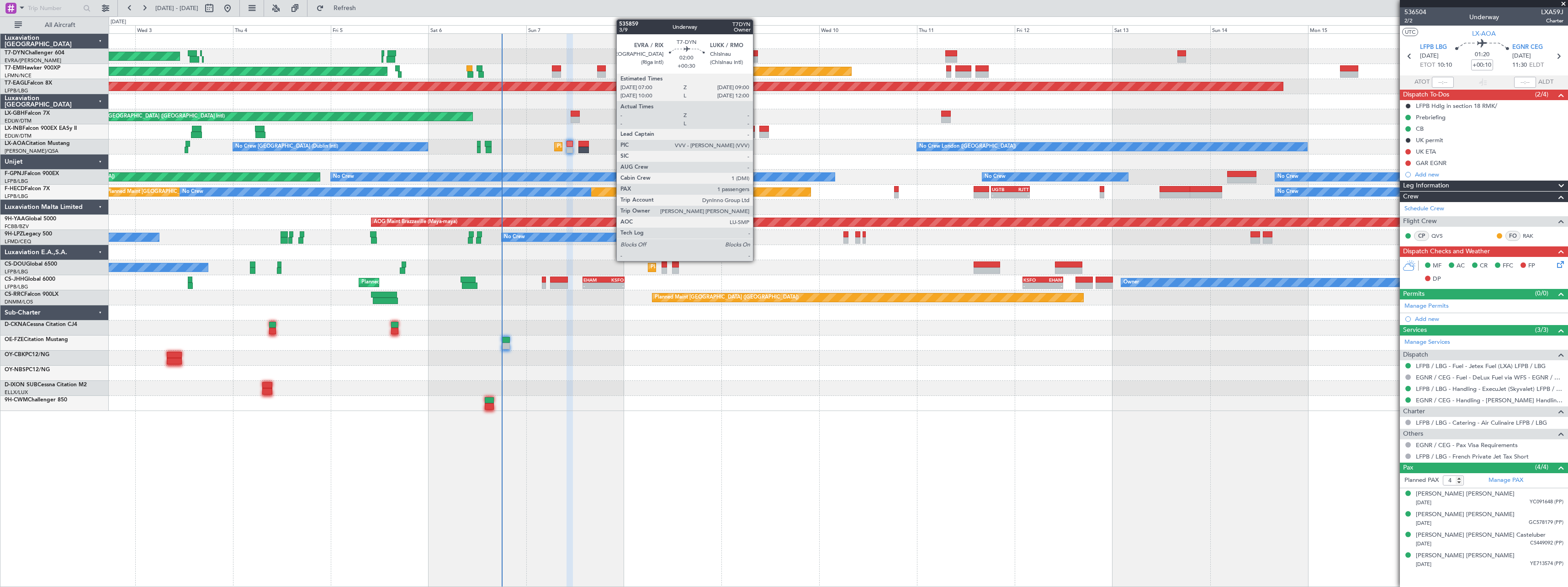
click at [756, 55] on div at bounding box center [753, 54] width 8 height 7
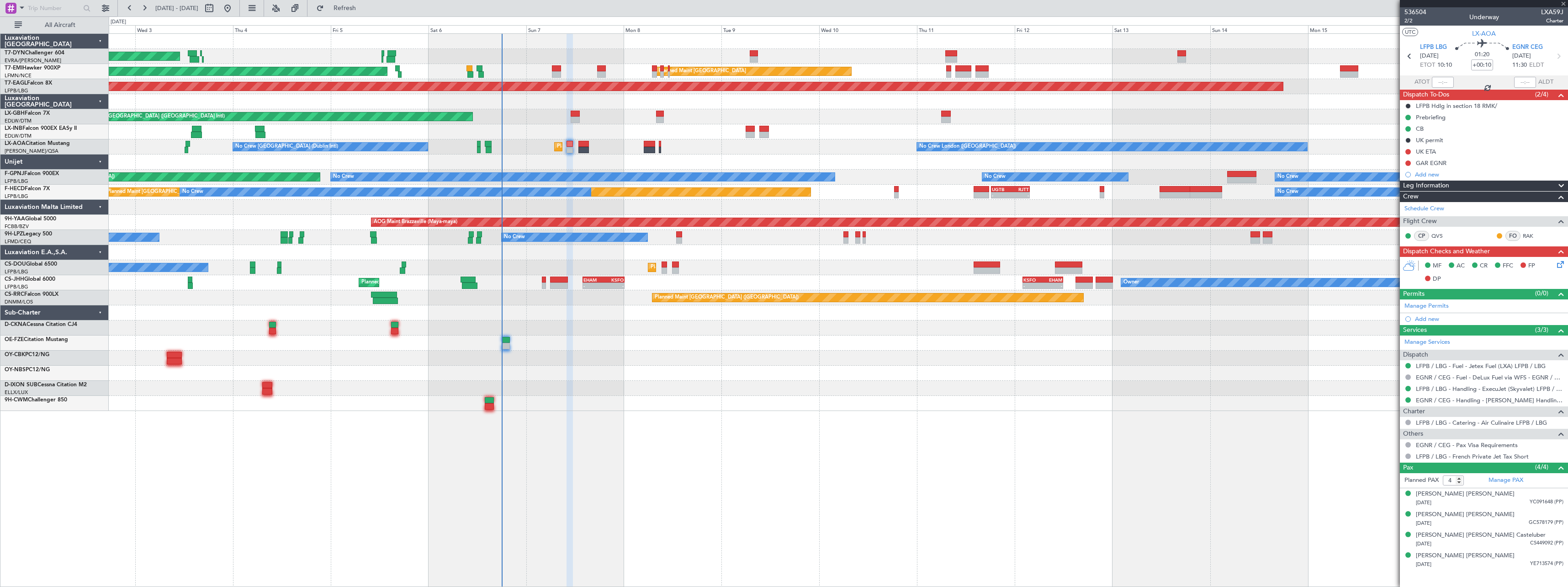
type input "+00:30"
type input "1"
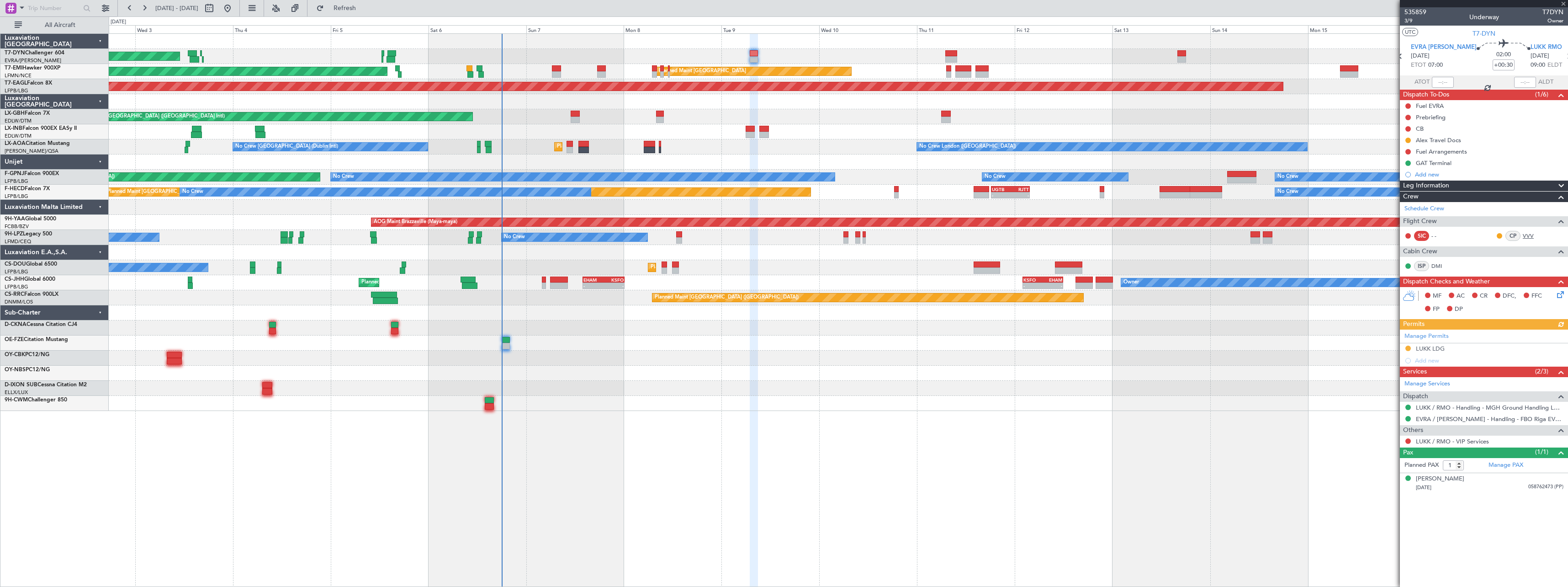
click at [1533, 236] on link "VVV" at bounding box center [1533, 236] width 21 height 8
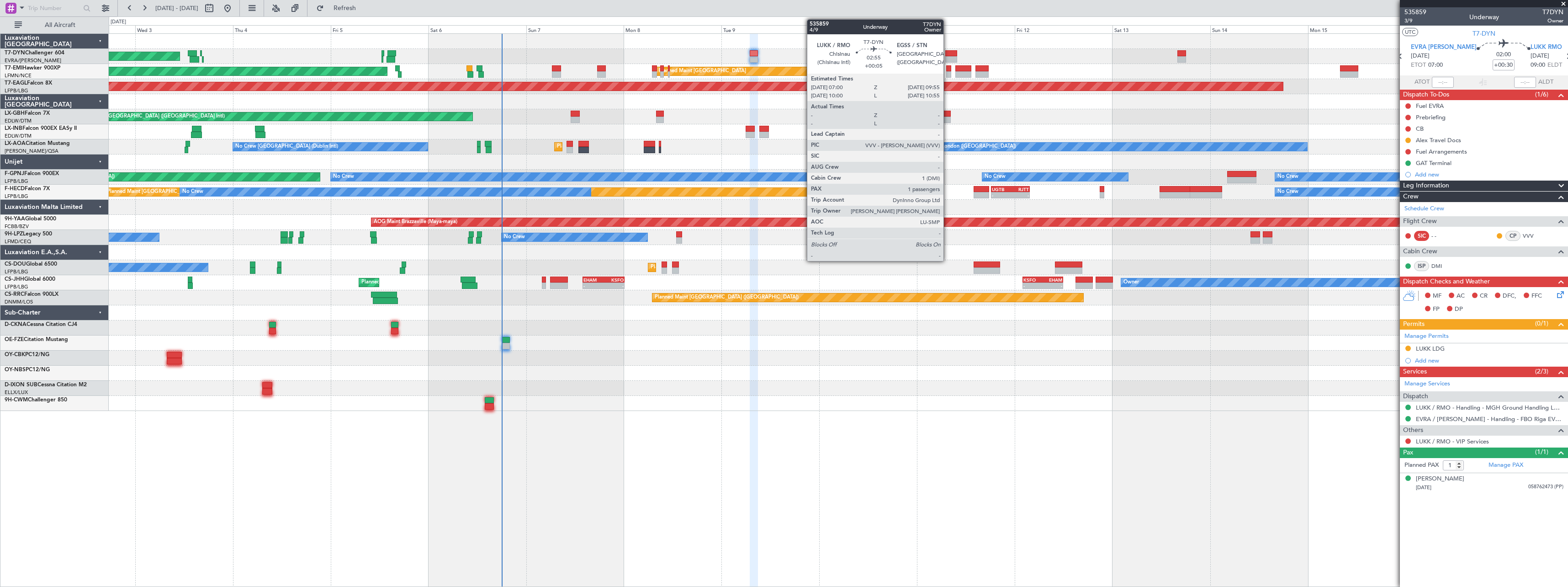
click at [948, 54] on div at bounding box center [951, 54] width 12 height 7
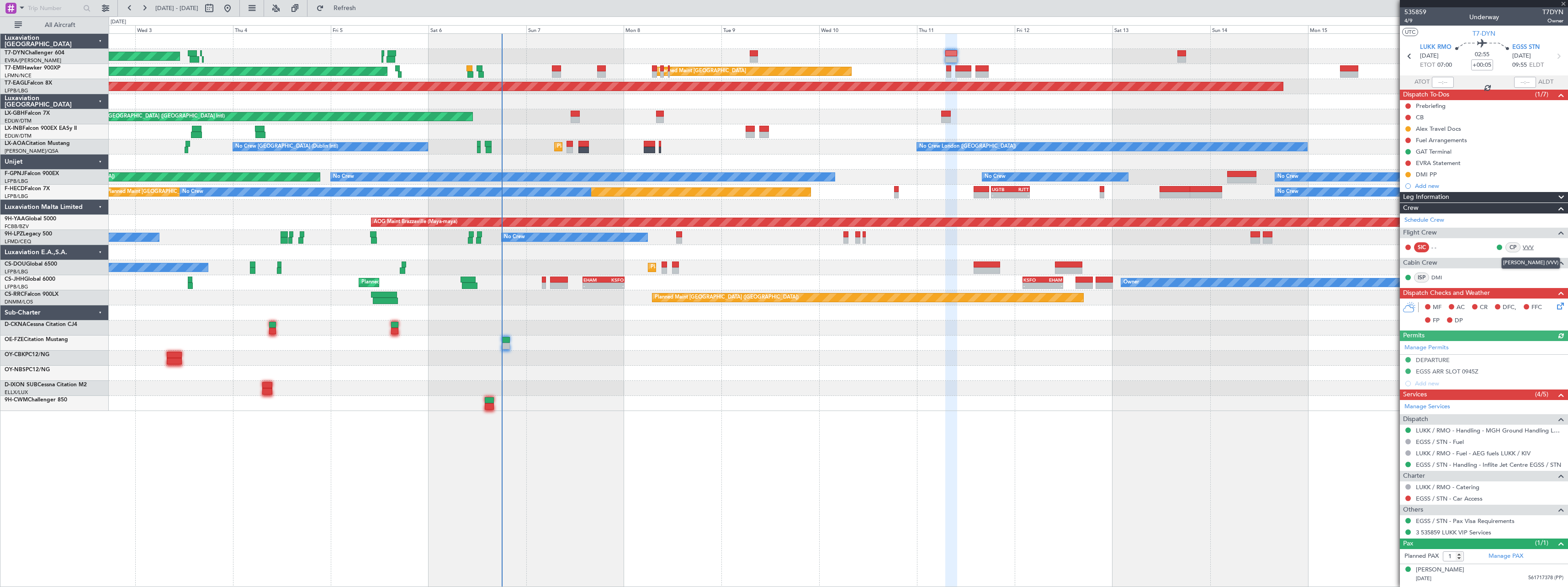
click at [1531, 245] on link "VVV" at bounding box center [1533, 247] width 21 height 8
click at [1511, 556] on link "Manage PAX" at bounding box center [1505, 556] width 35 height 9
click at [1443, 274] on link "DMI" at bounding box center [1441, 277] width 21 height 8
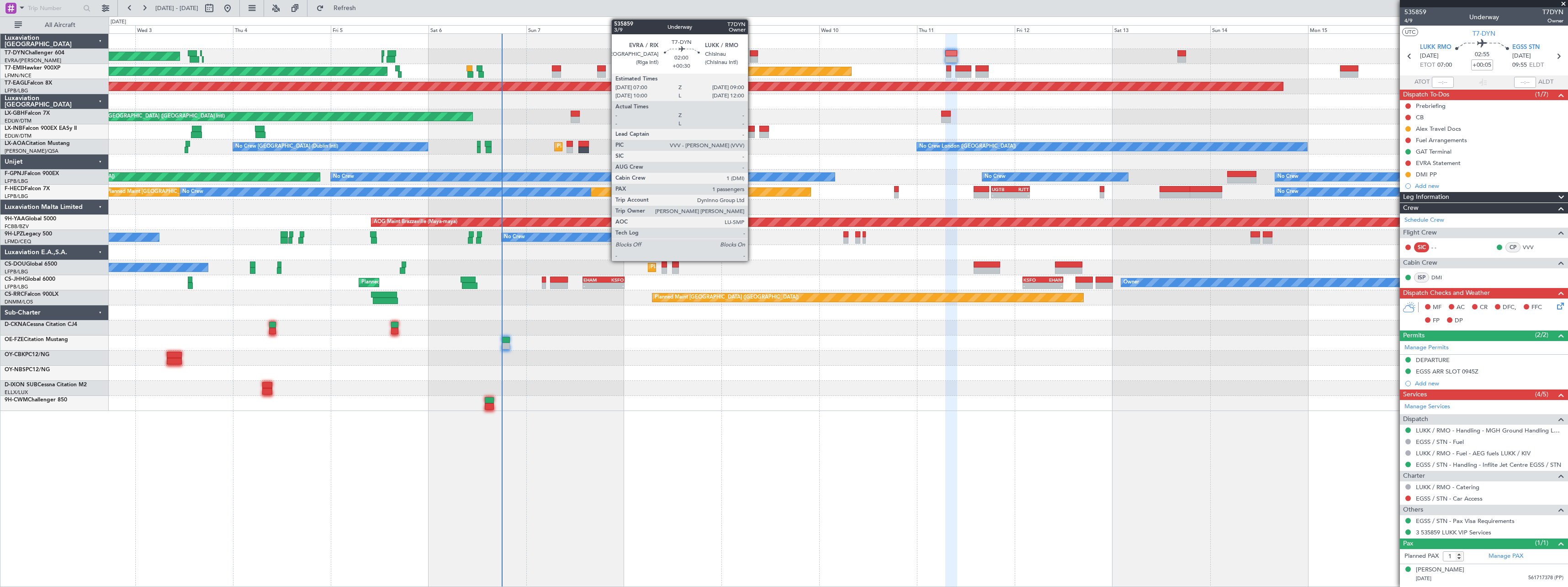
click at [752, 54] on div at bounding box center [753, 54] width 8 height 7
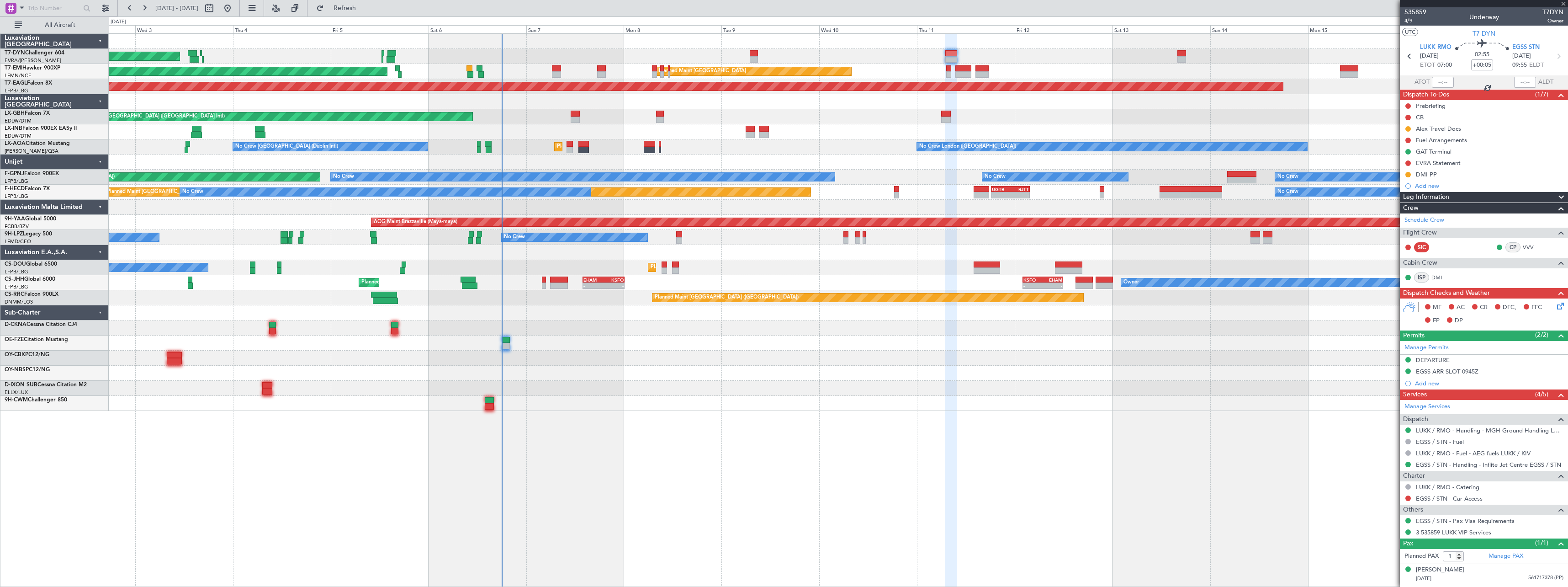
type input "+00:30"
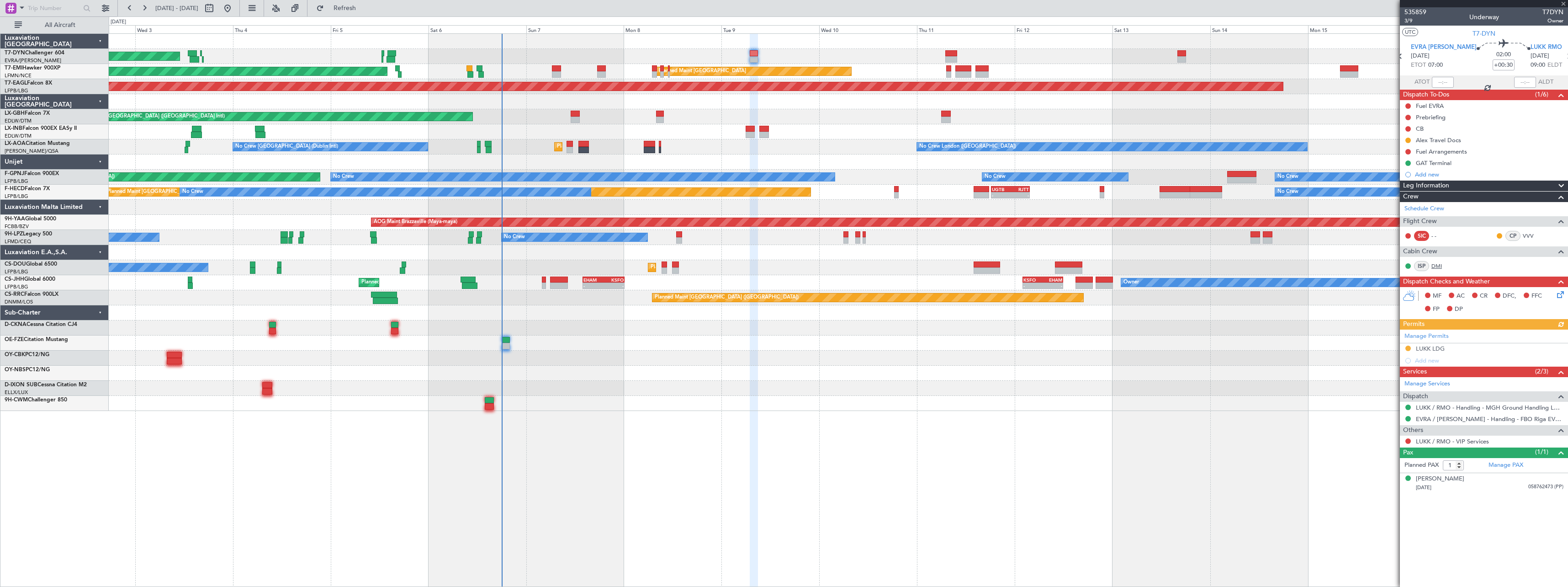
click at [1436, 267] on link "DMI" at bounding box center [1441, 266] width 21 height 8
click at [1410, 19] on span "3/9" at bounding box center [1415, 20] width 22 height 7
click at [1407, 441] on button at bounding box center [1408, 441] width 6 height 6
click at [1372, 496] on span "Requested" at bounding box center [1381, 495] width 29 height 9
click at [1443, 268] on link "DMI" at bounding box center [1441, 266] width 21 height 8
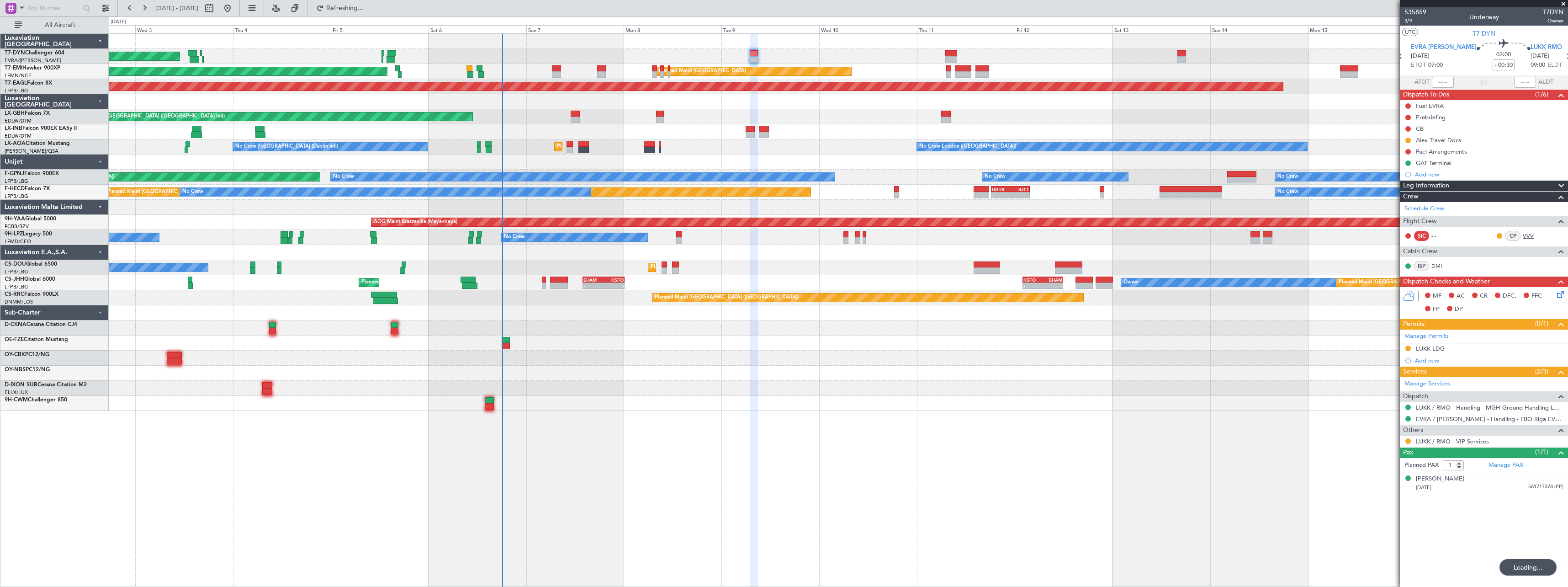
click at [1525, 233] on div "Schedule Crew Flight Crew SIC - - CP VVV Cabin Crew ISP DMI" at bounding box center [1484, 239] width 168 height 74
click at [1529, 237] on link "VVV" at bounding box center [1533, 236] width 21 height 8
click at [1446, 173] on div "Add new" at bounding box center [1485, 173] width 140 height 7
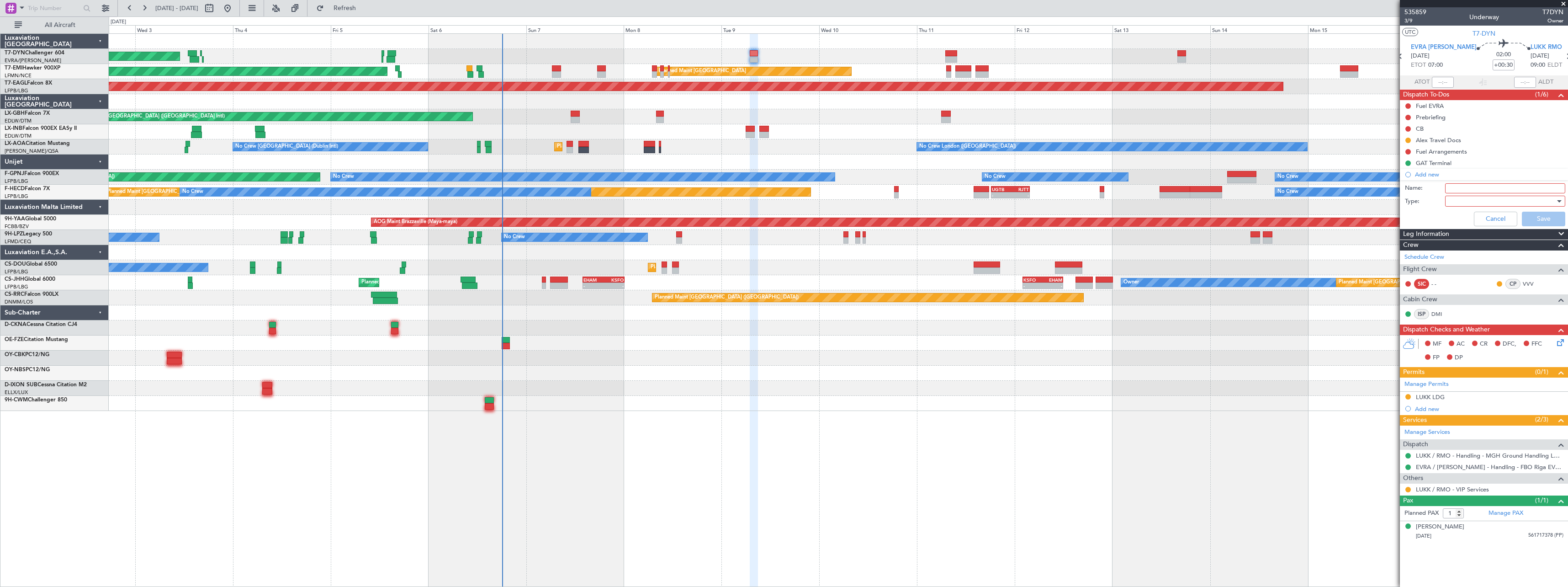
click at [1482, 186] on input "Name:" at bounding box center [1505, 188] width 120 height 10
type input "EVRA Statement"
click at [1460, 202] on div at bounding box center [1501, 201] width 106 height 14
click at [1458, 220] on span "Generic" at bounding box center [1500, 220] width 112 height 14
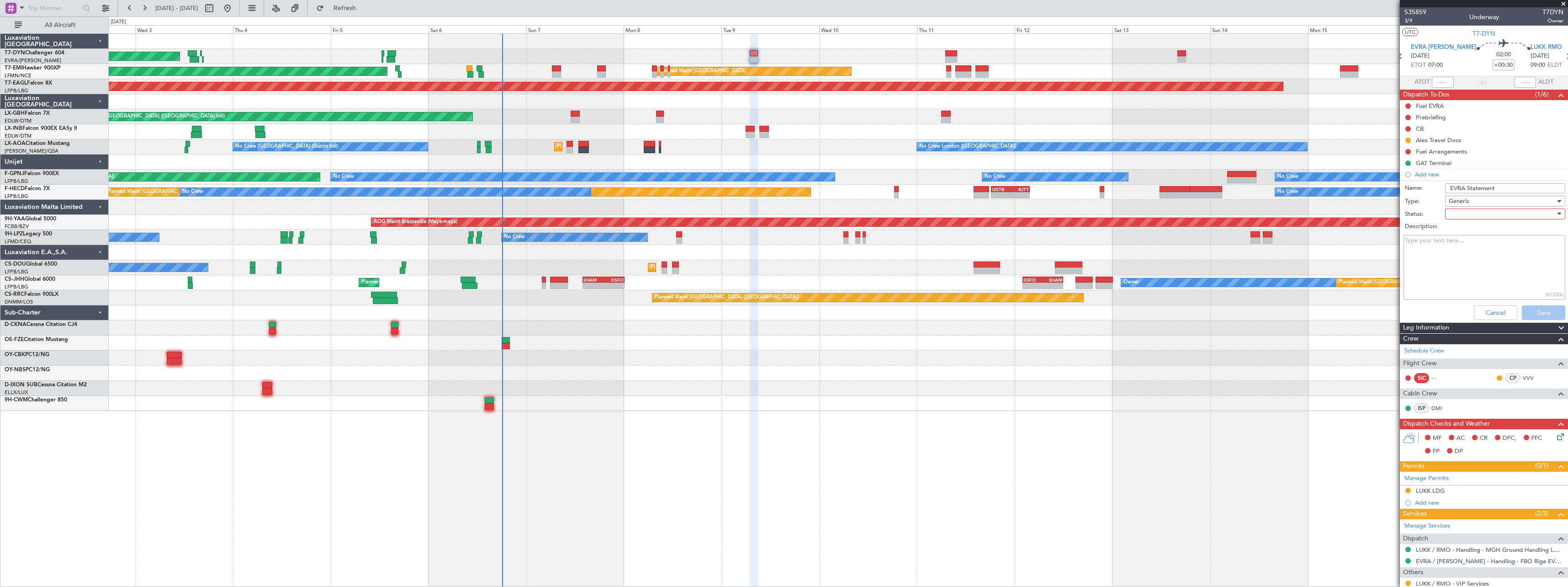
click at [1466, 212] on div at bounding box center [1501, 214] width 106 height 14
click at [1462, 225] on span "Not Started" at bounding box center [1501, 232] width 107 height 14
click at [1537, 310] on button "Save" at bounding box center [1543, 313] width 44 height 15
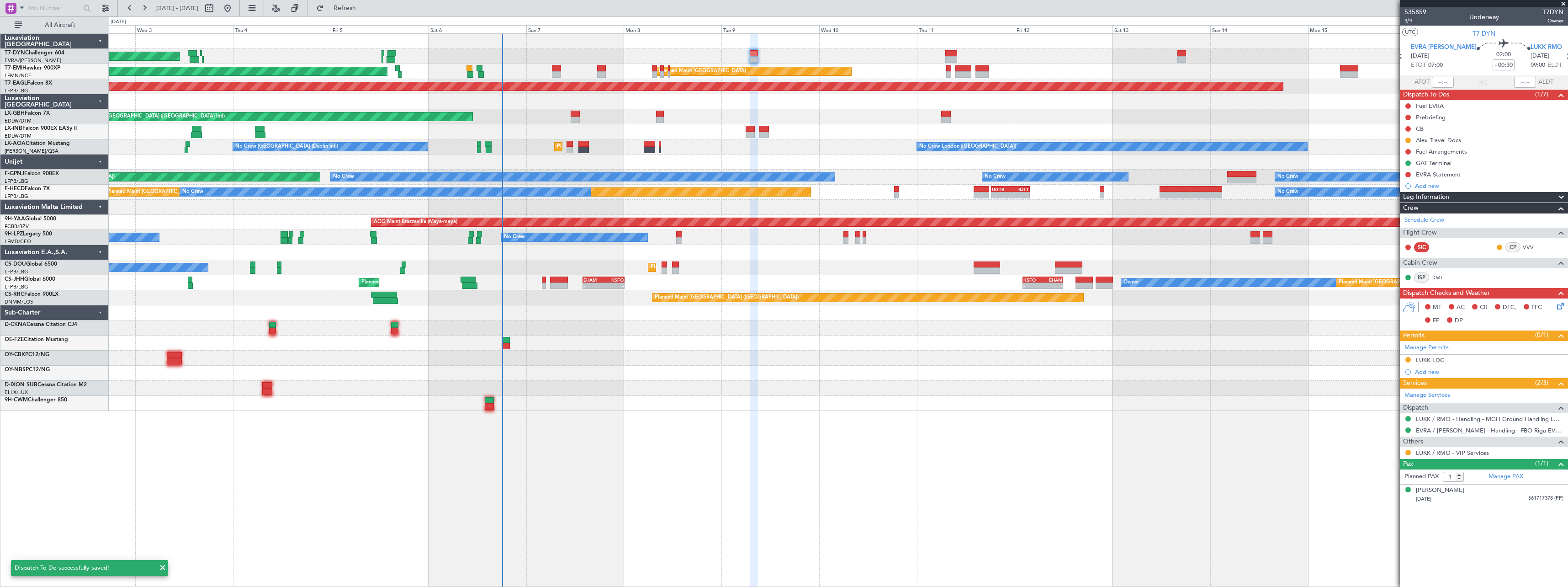
click at [1415, 21] on span "3/9" at bounding box center [1415, 20] width 22 height 7
click at [1406, 451] on button at bounding box center [1408, 452] width 6 height 6
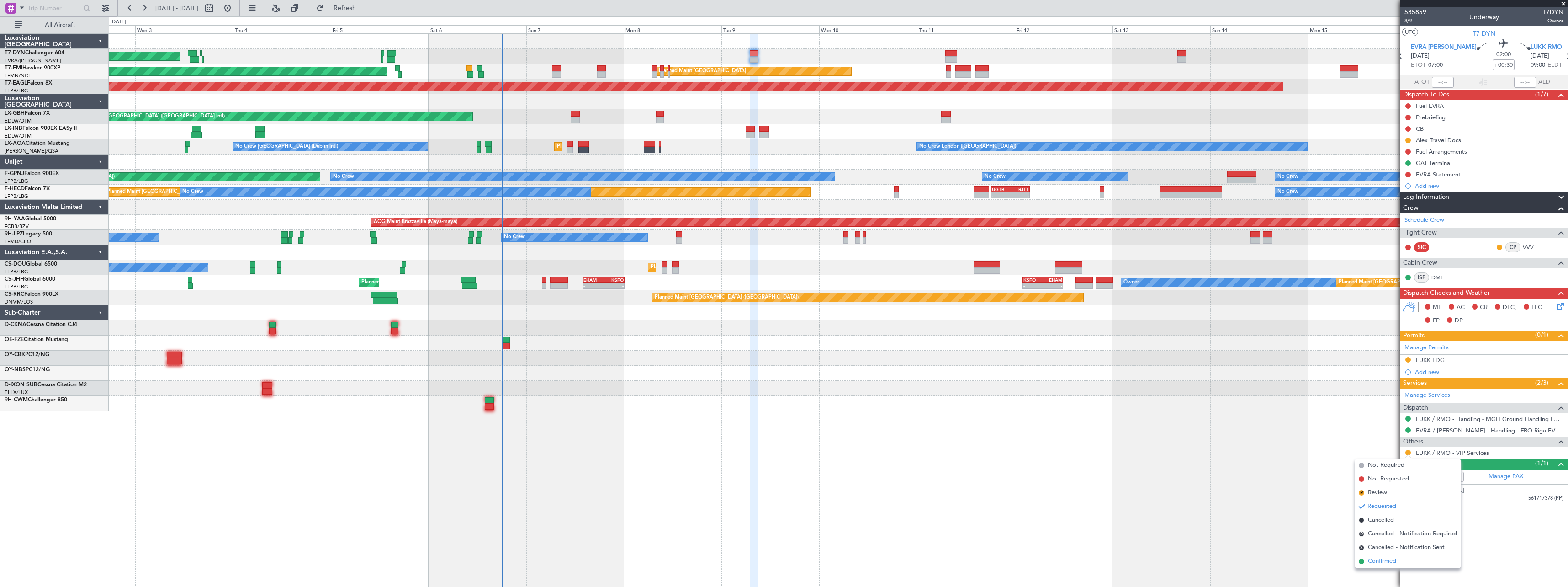
click at [1363, 561] on span at bounding box center [1361, 561] width 6 height 6
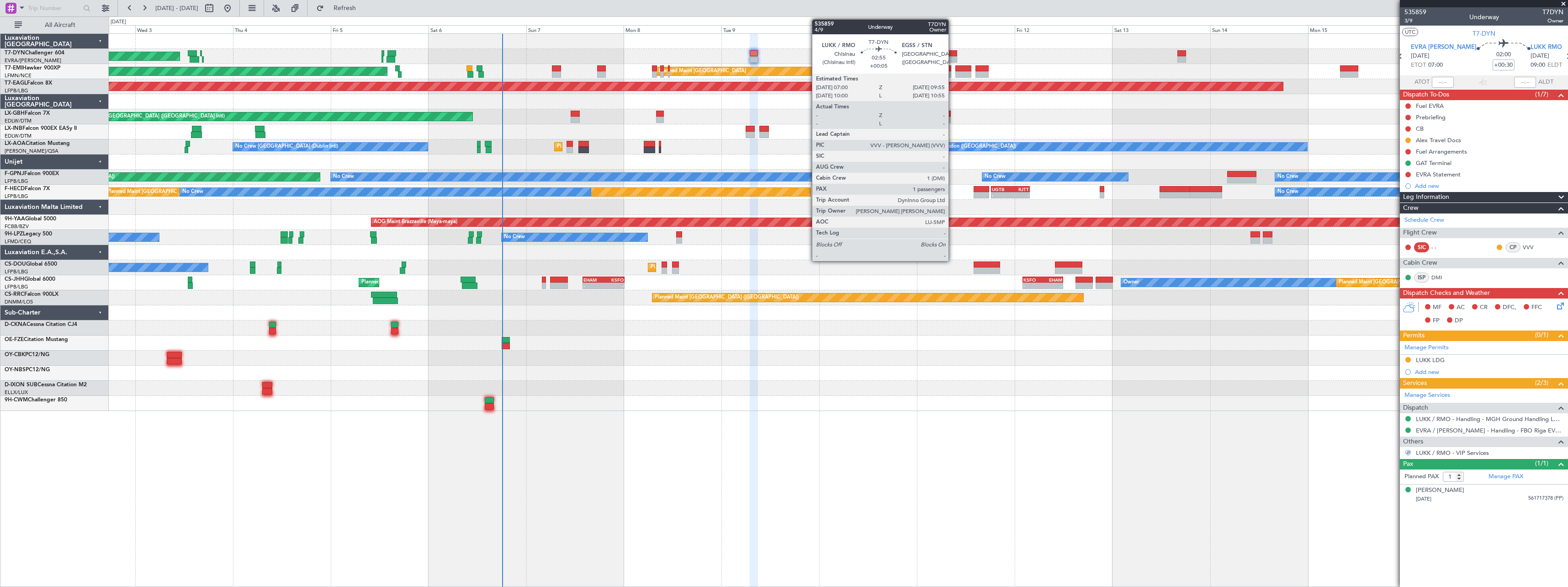
click at [952, 53] on div at bounding box center [951, 54] width 12 height 7
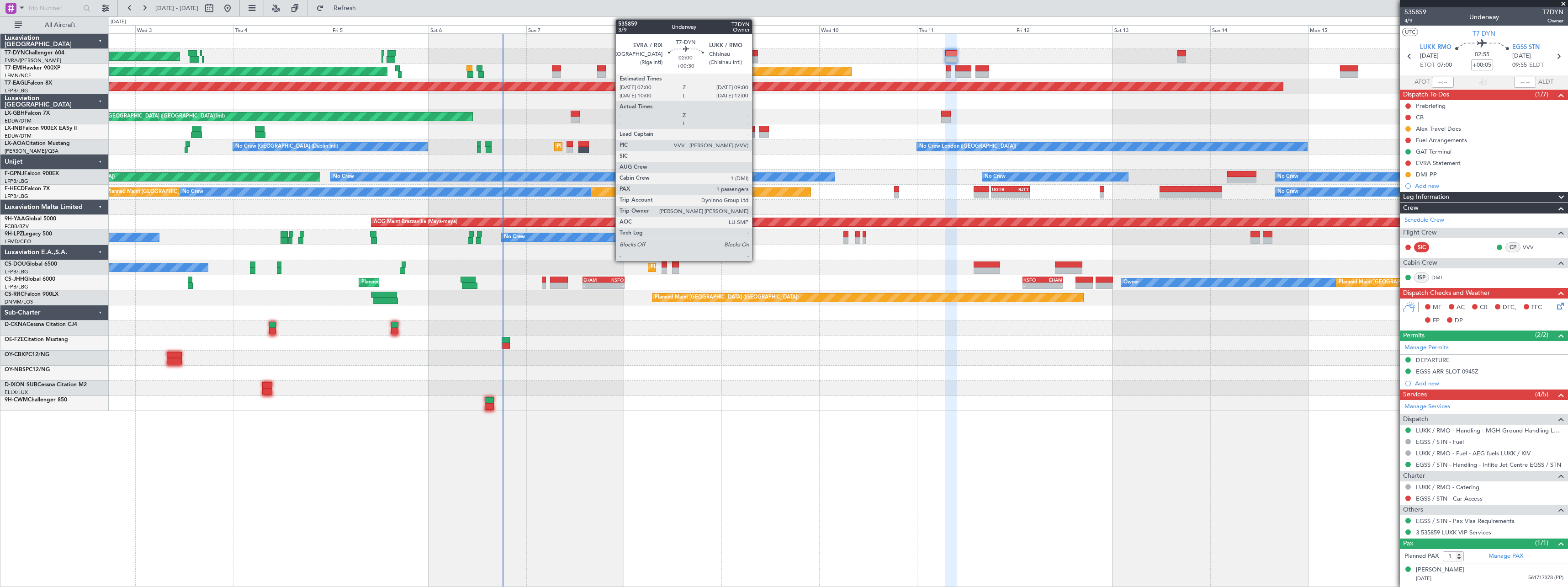
click at [756, 50] on div at bounding box center [753, 54] width 8 height 7
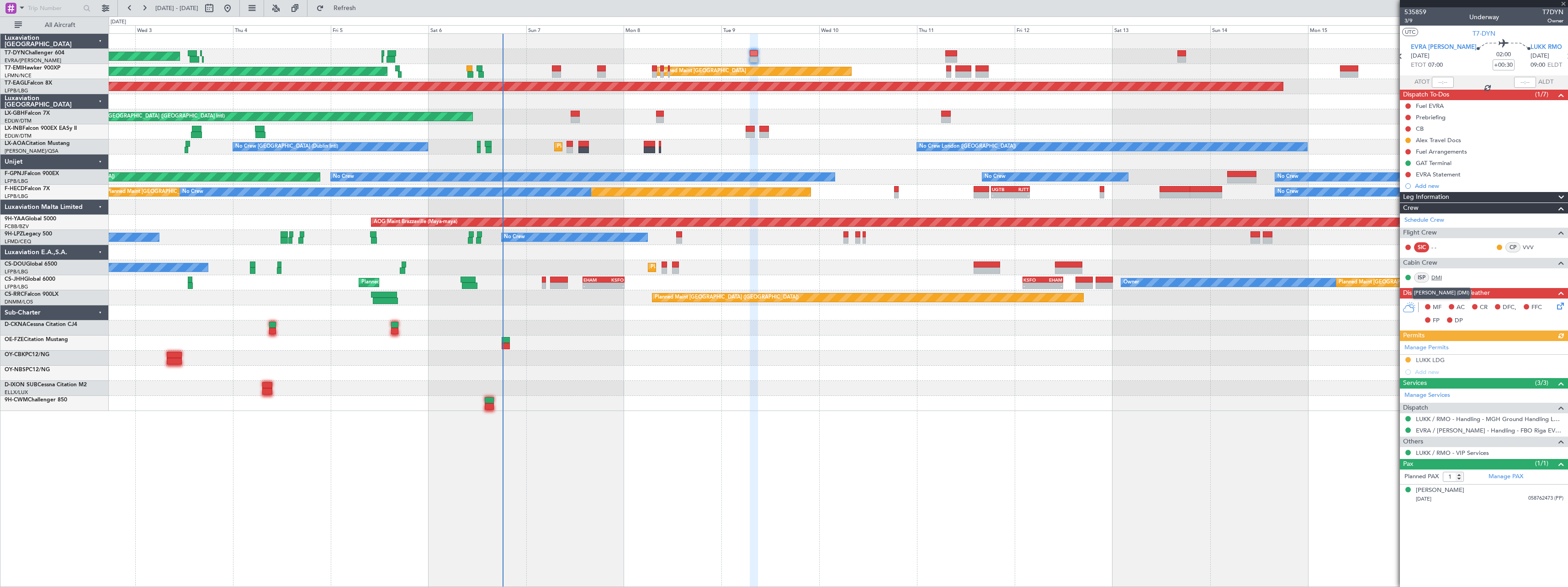
click at [1438, 275] on link "DMI" at bounding box center [1441, 277] width 21 height 8
click at [1534, 245] on link "VVV" at bounding box center [1533, 247] width 21 height 8
click at [1457, 433] on link "EVRA / RIX - Handling - FBO Riga EVRA / RIX" at bounding box center [1489, 429] width 148 height 7
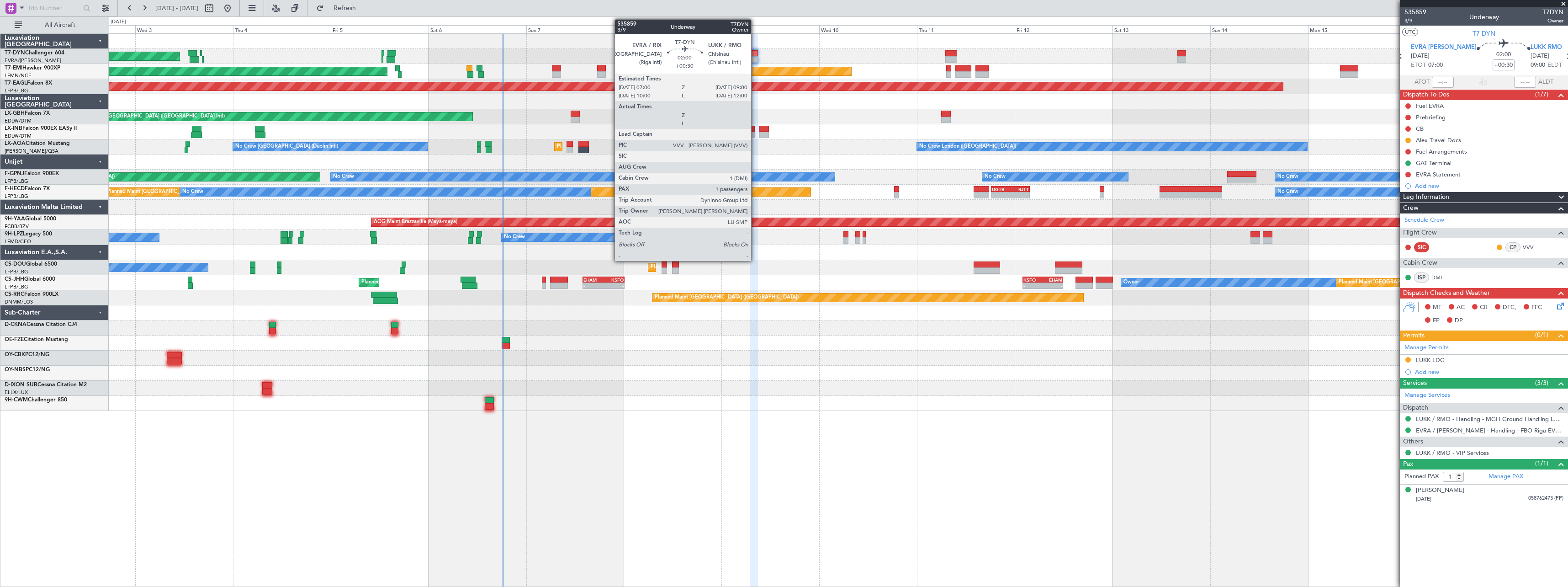
click at [755, 53] on div at bounding box center [753, 54] width 8 height 7
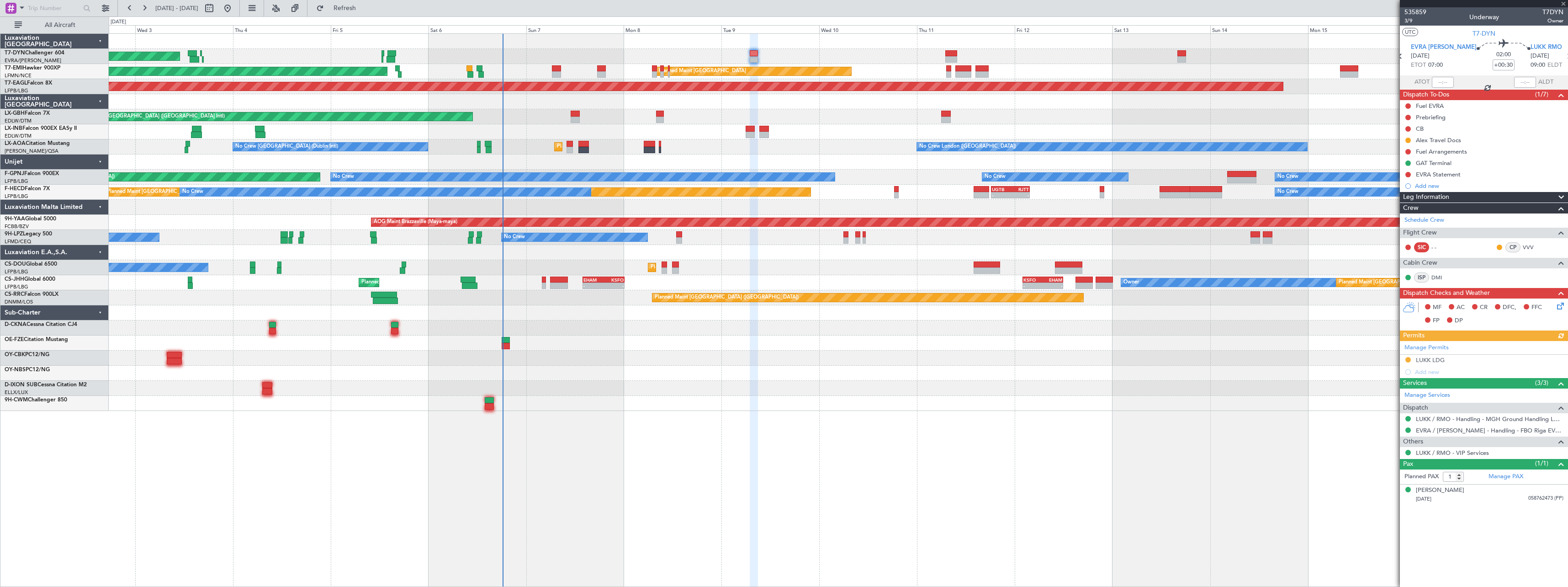
click at [1561, 307] on icon at bounding box center [1558, 304] width 7 height 7
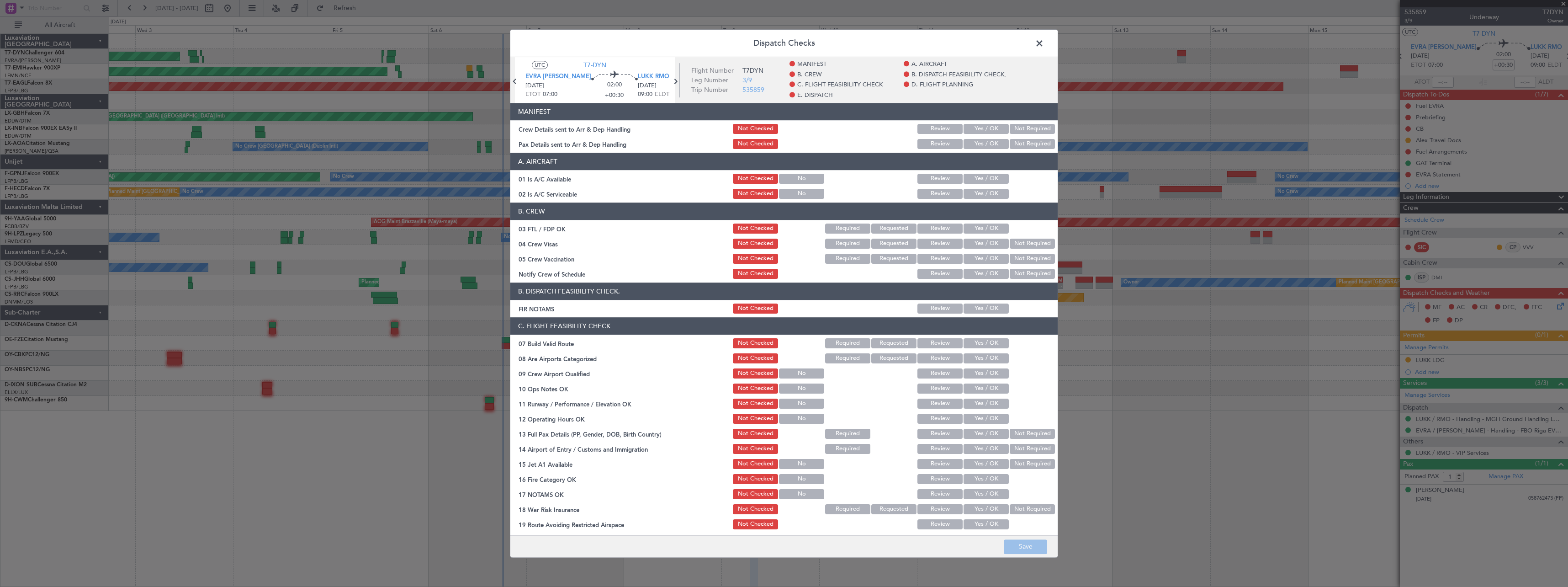
click at [984, 130] on button "Yes / OK" at bounding box center [985, 129] width 45 height 10
click at [983, 138] on div "Yes / OK" at bounding box center [985, 144] width 46 height 12
click at [986, 147] on button "Yes / OK" at bounding box center [985, 144] width 45 height 10
click at [1024, 551] on button "Save" at bounding box center [1025, 547] width 44 height 15
click at [1044, 42] on span at bounding box center [1044, 45] width 0 height 18
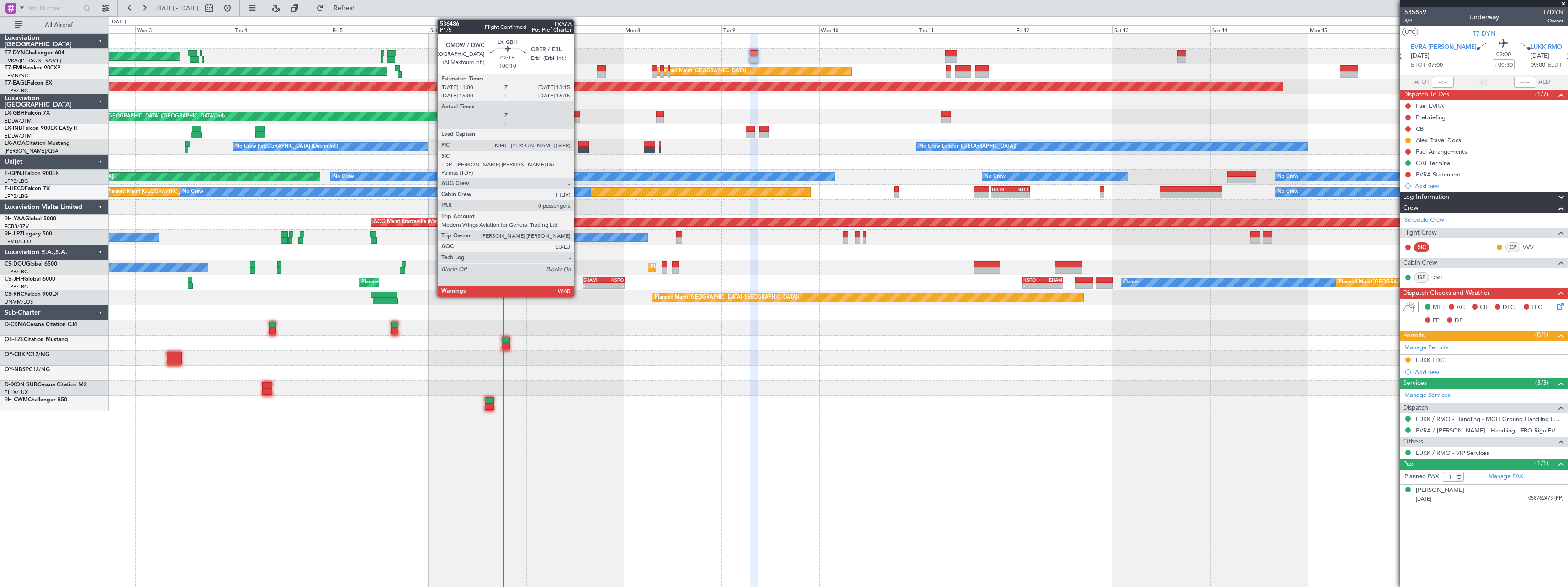
click at [578, 118] on div at bounding box center [575, 120] width 10 height 7
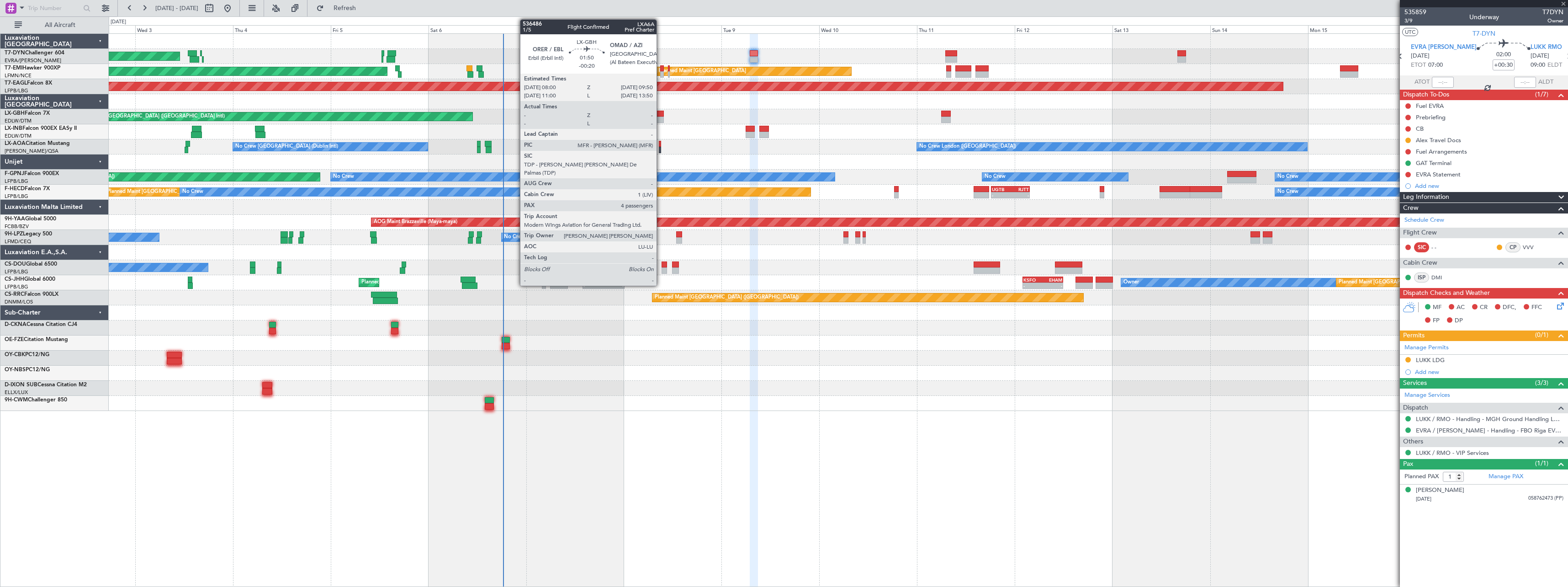
type input "+00:10"
type input "0"
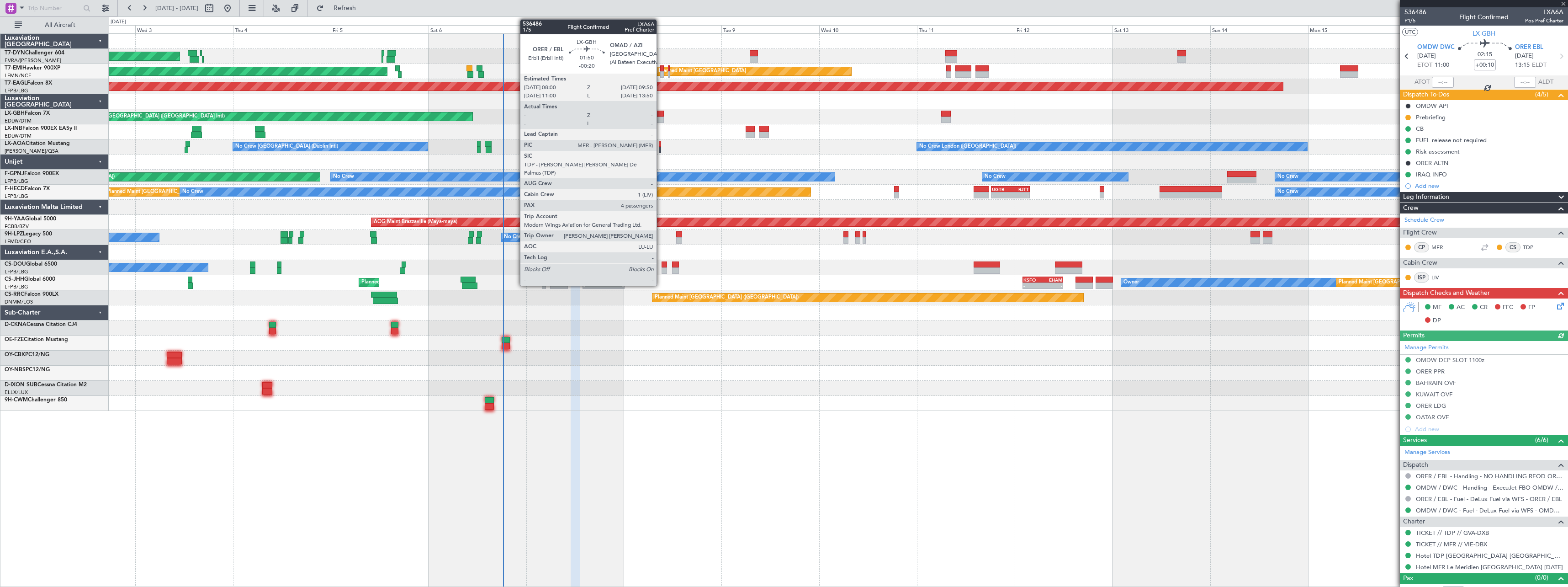
click at [660, 117] on div at bounding box center [659, 120] width 7 height 7
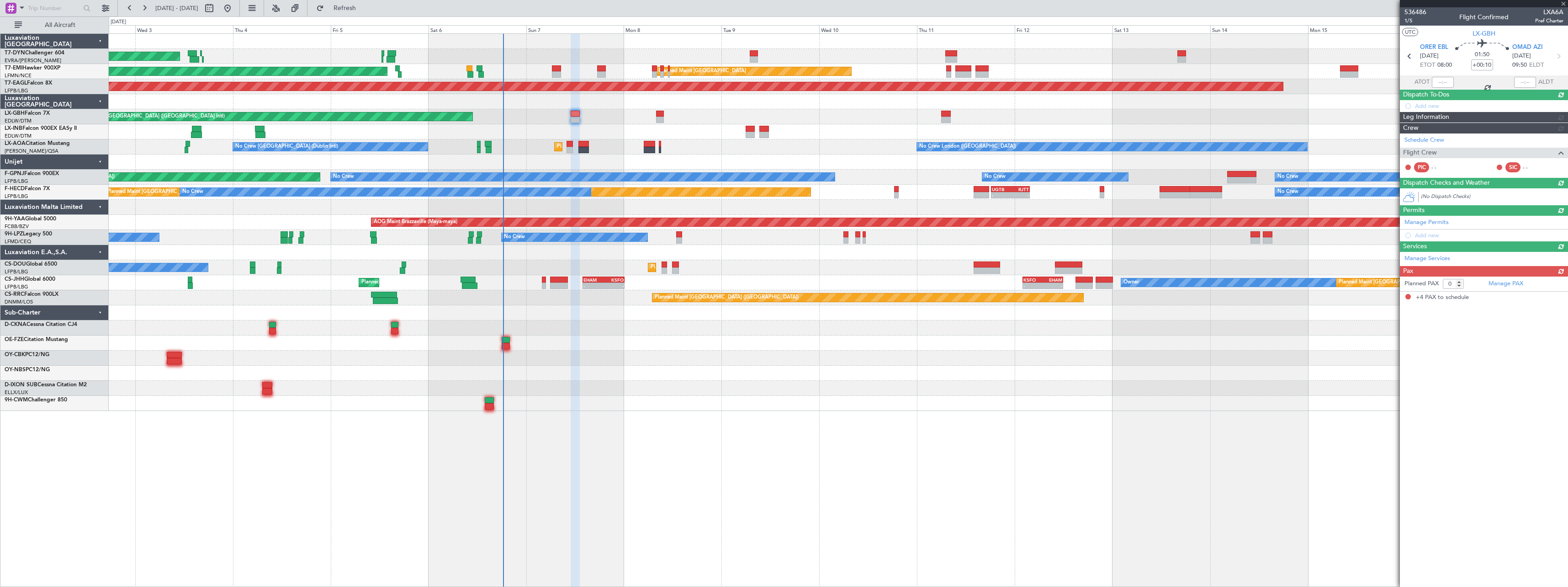
type input "-00:20"
type input "4"
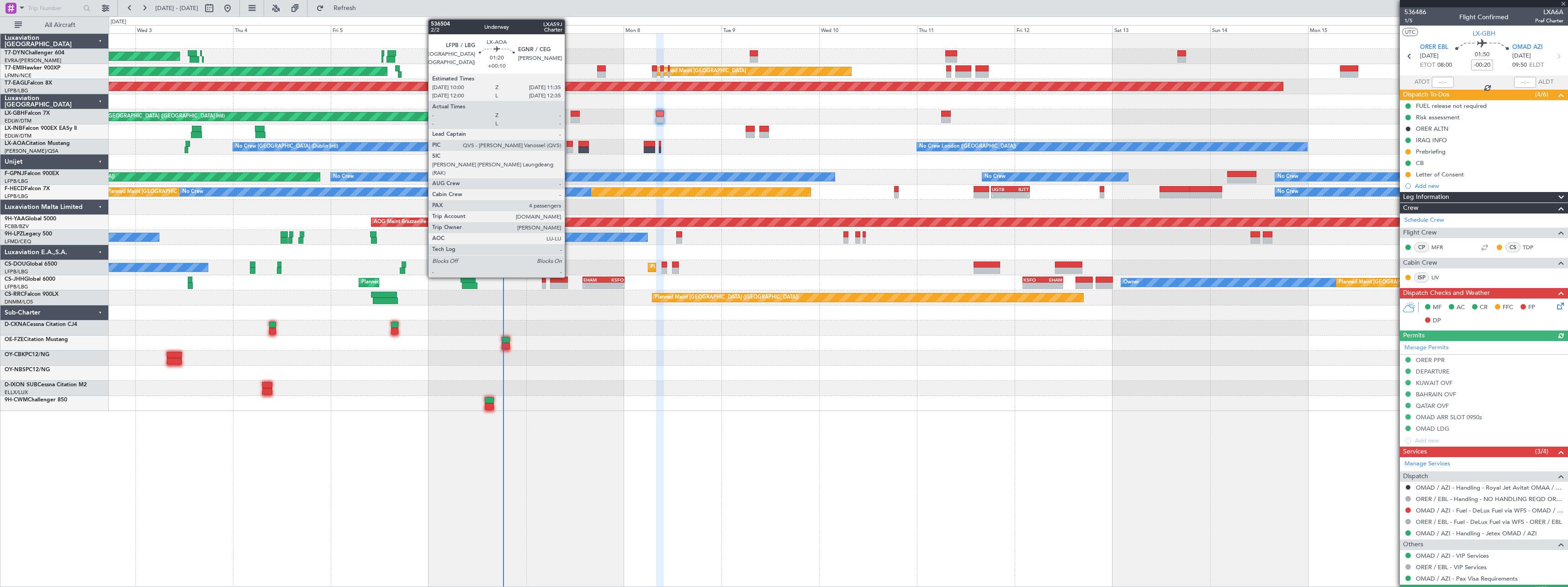
click at [569, 151] on div at bounding box center [569, 150] width 7 height 7
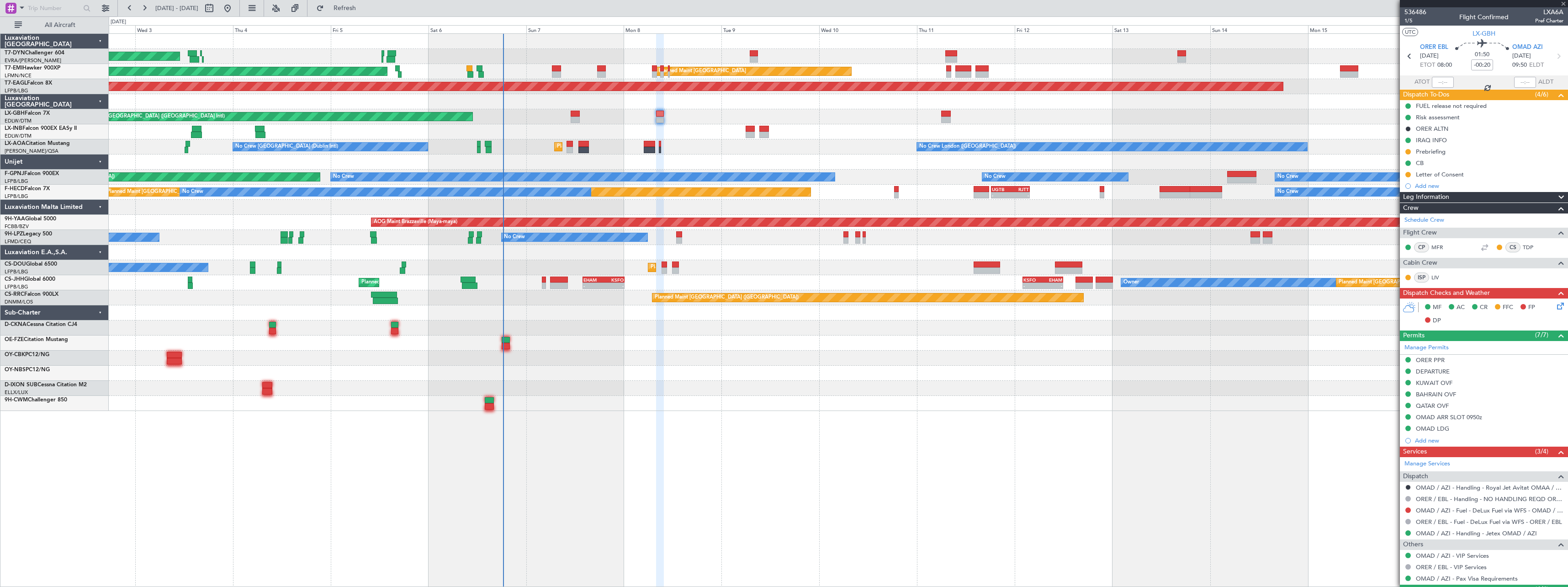
type input "+00:10"
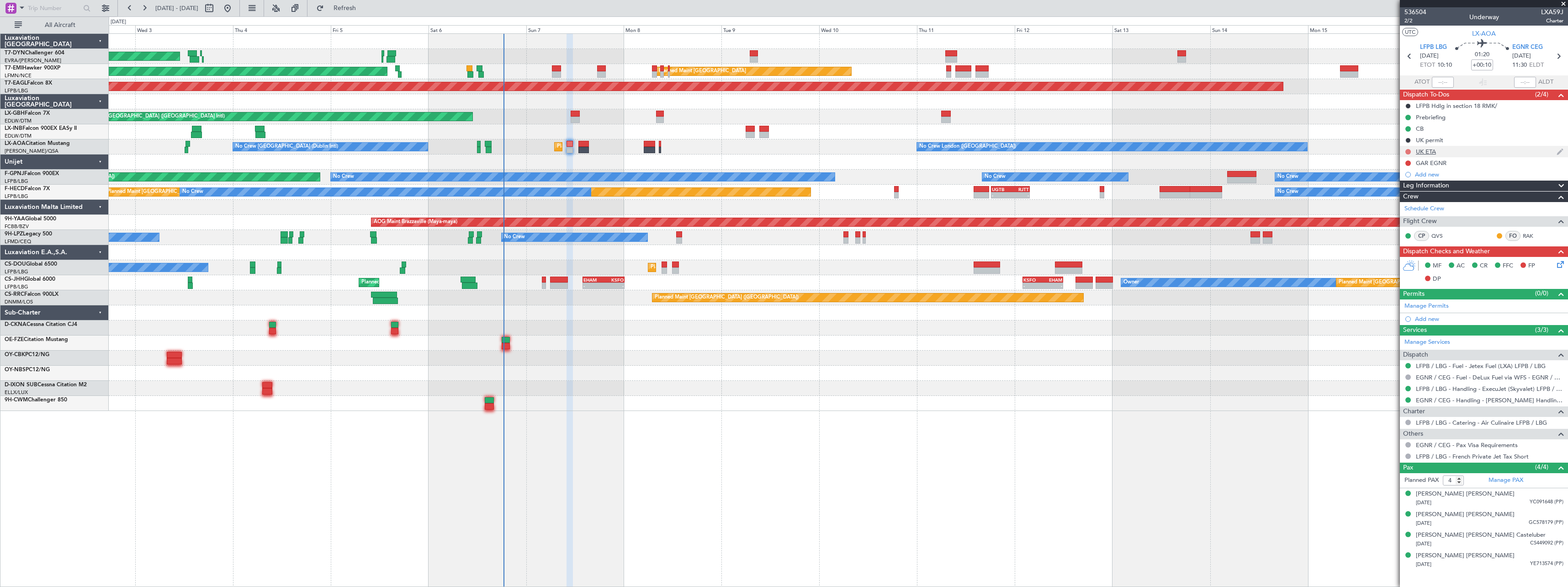
click at [1410, 150] on button at bounding box center [1408, 151] width 6 height 6
click at [1409, 178] on span "In Progress" at bounding box center [1413, 178] width 31 height 9
click at [1408, 163] on button at bounding box center [1408, 163] width 6 height 6
click at [1411, 189] on mat-tooltip-component "Not Started" at bounding box center [1407, 177] width 44 height 24
click at [1411, 189] on span "In Progress" at bounding box center [1413, 189] width 31 height 9
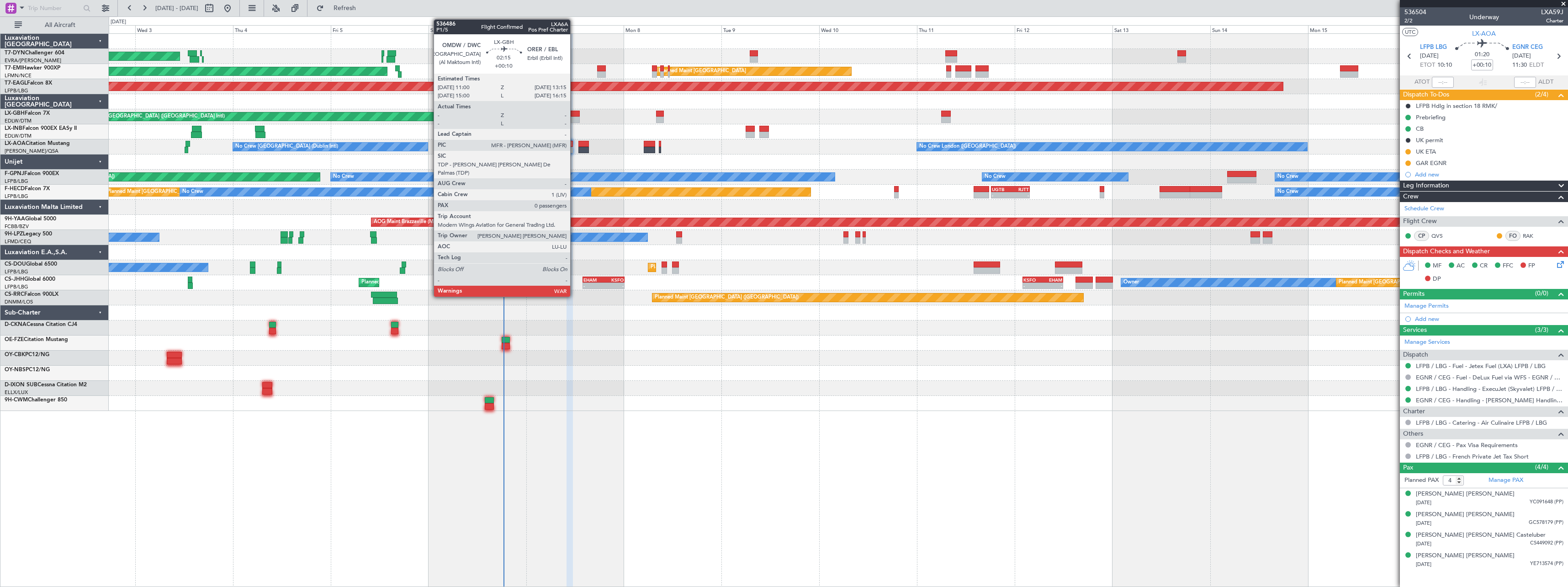
click at [574, 116] on div at bounding box center [575, 120] width 10 height 7
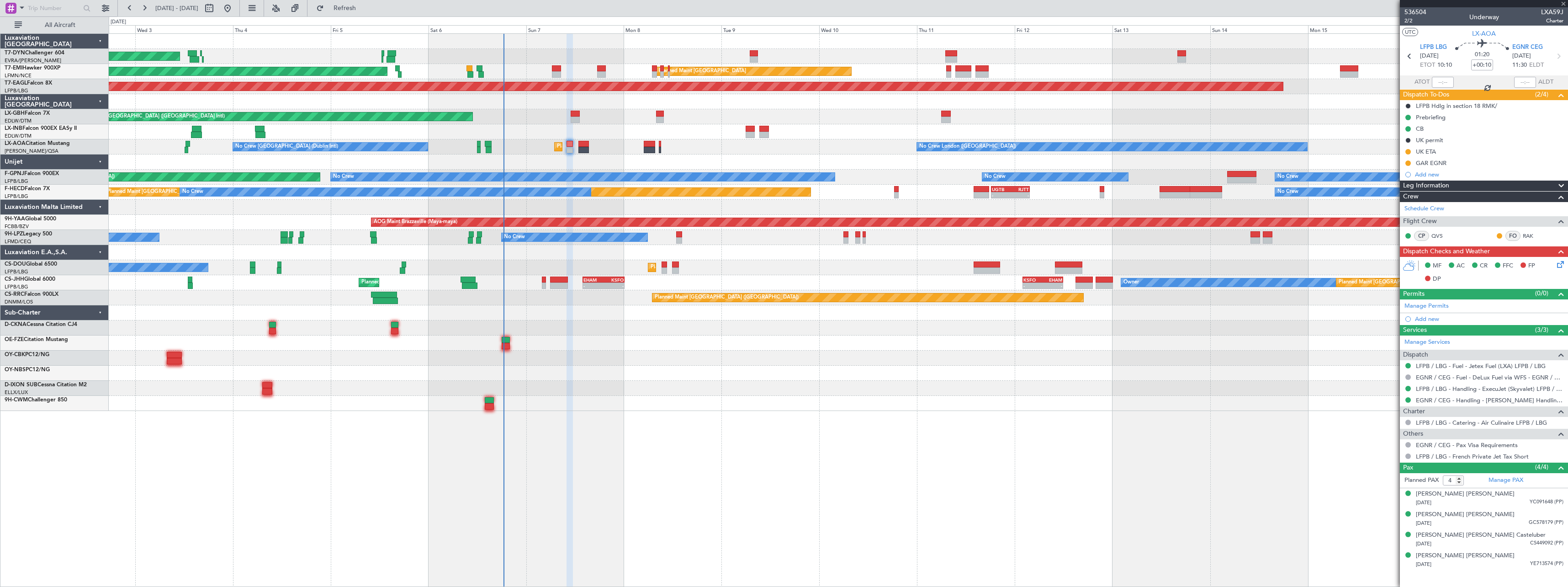
type input "0"
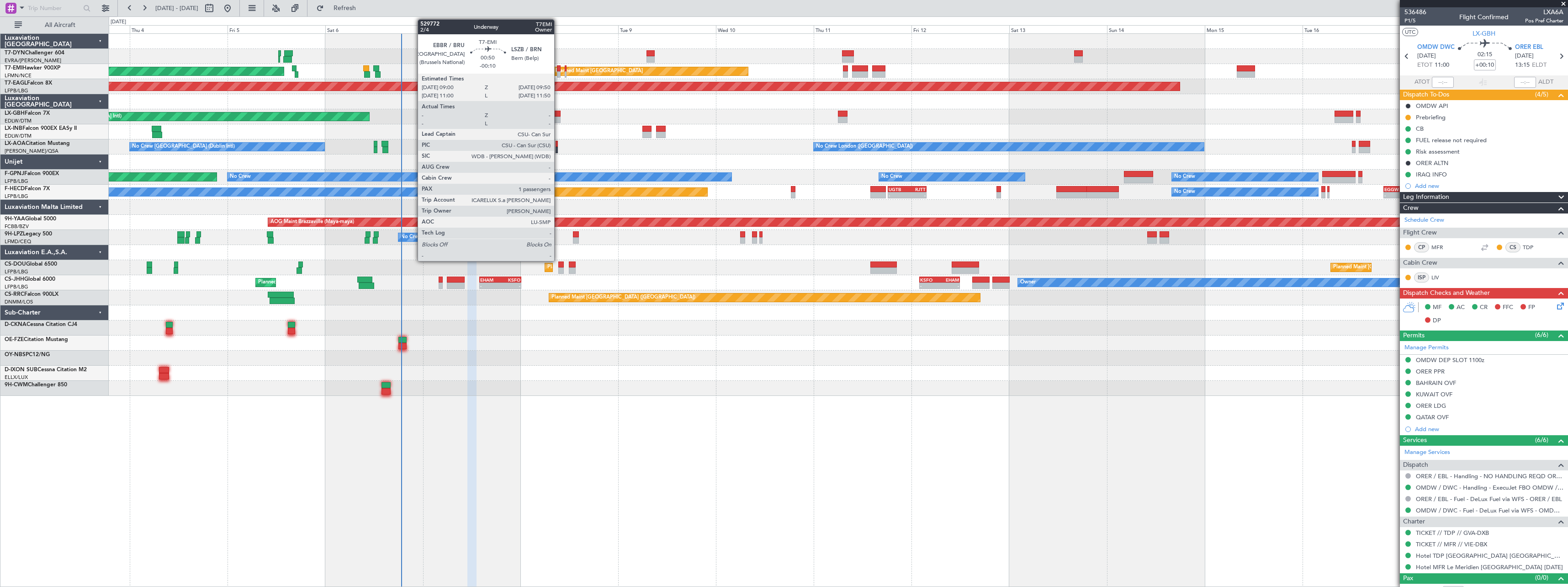
click at [558, 72] on div at bounding box center [559, 74] width 3 height 7
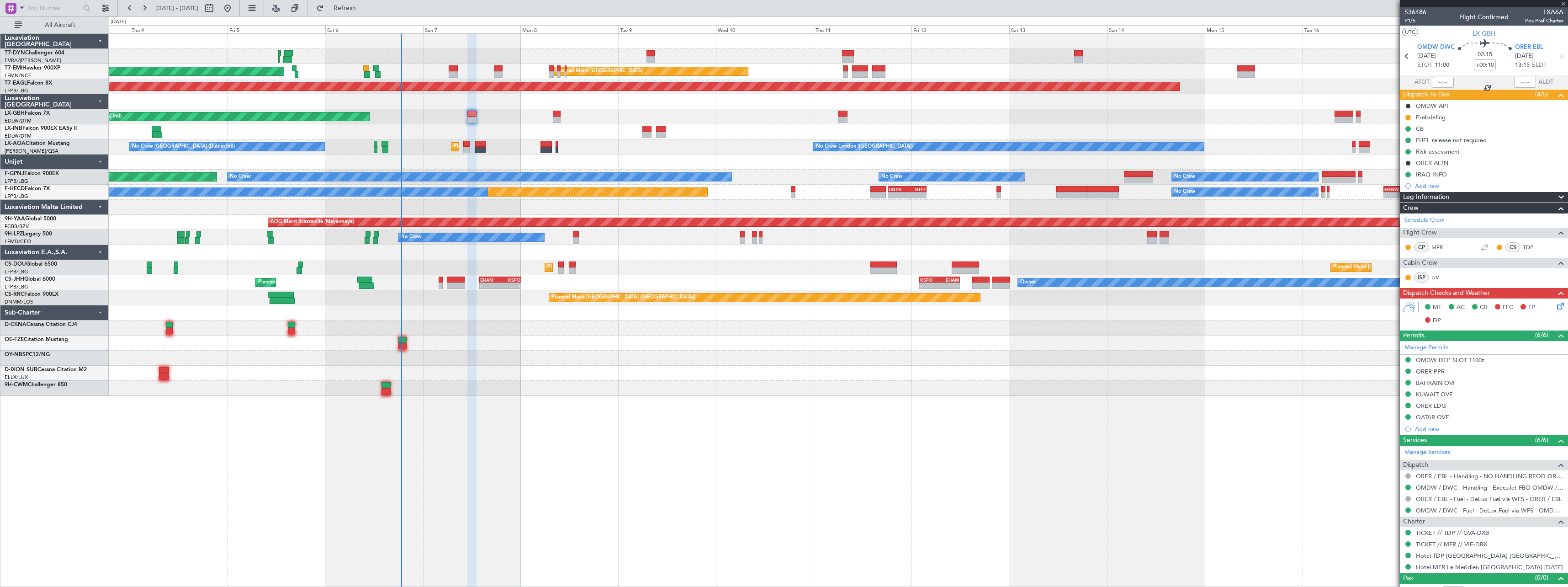
type input "-00:10"
type input "1"
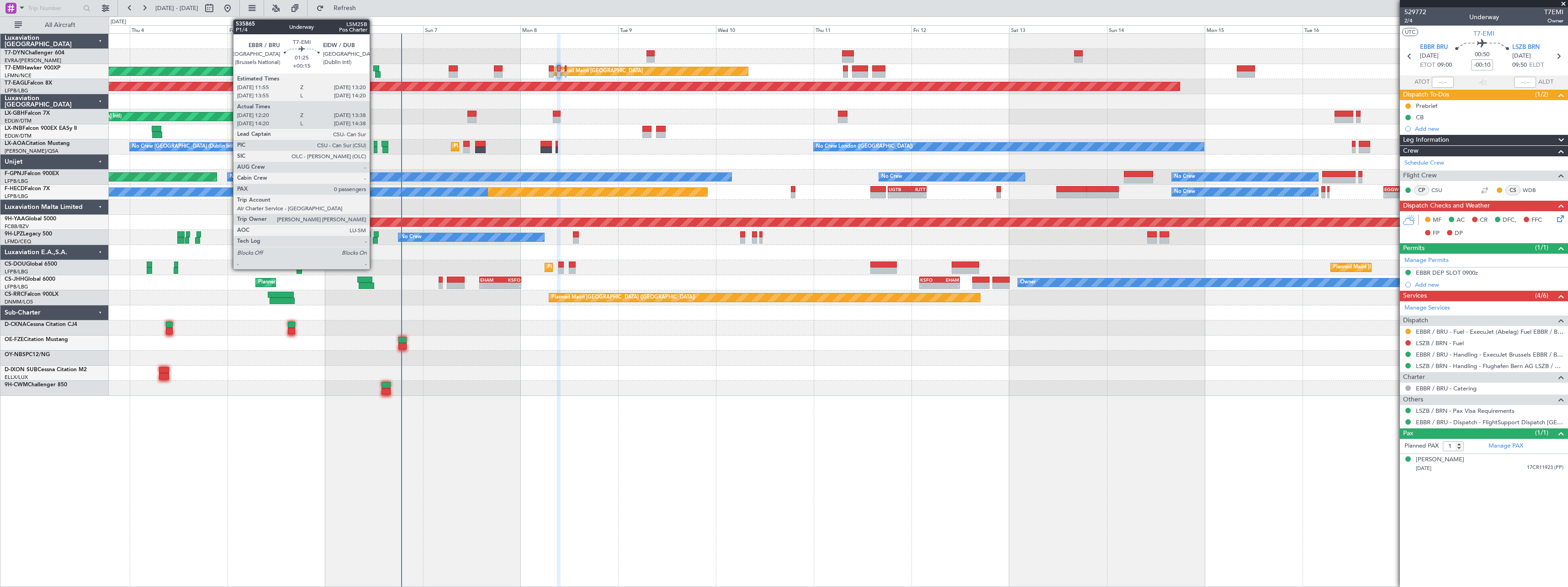
click at [374, 69] on div at bounding box center [375, 69] width 6 height 7
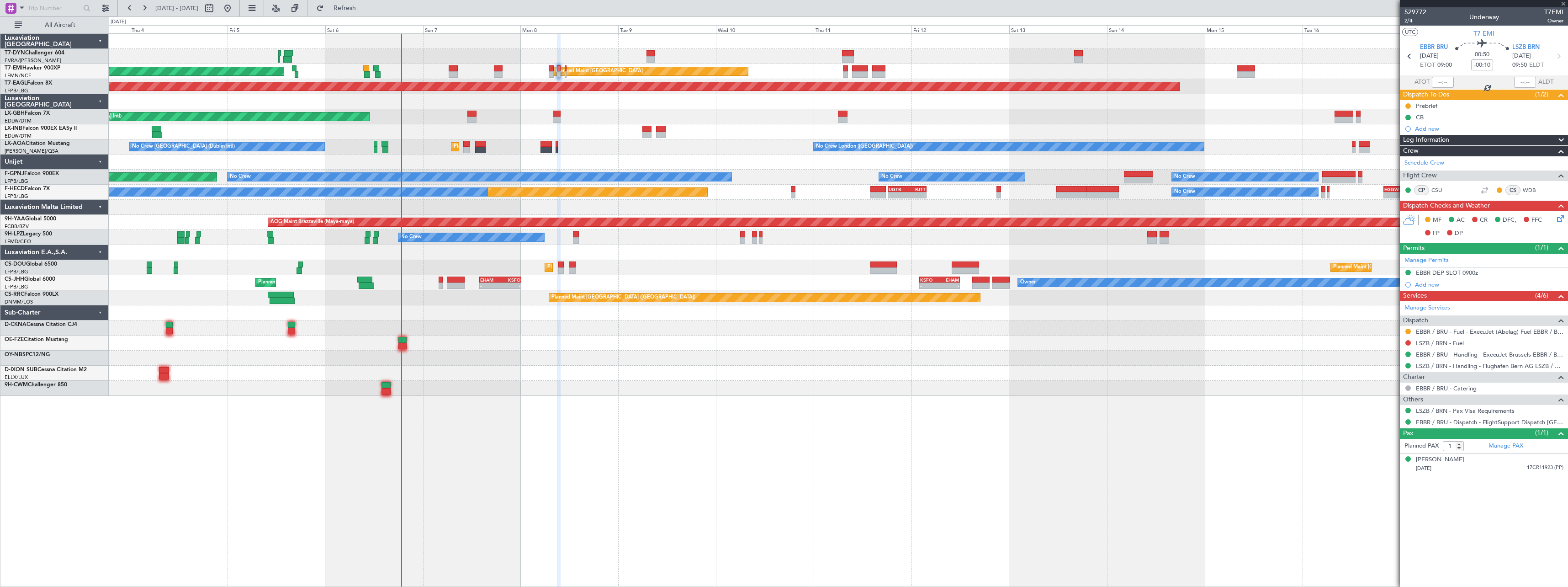
type input "+00:15"
type input "12:20"
type input "13:38"
type input "0"
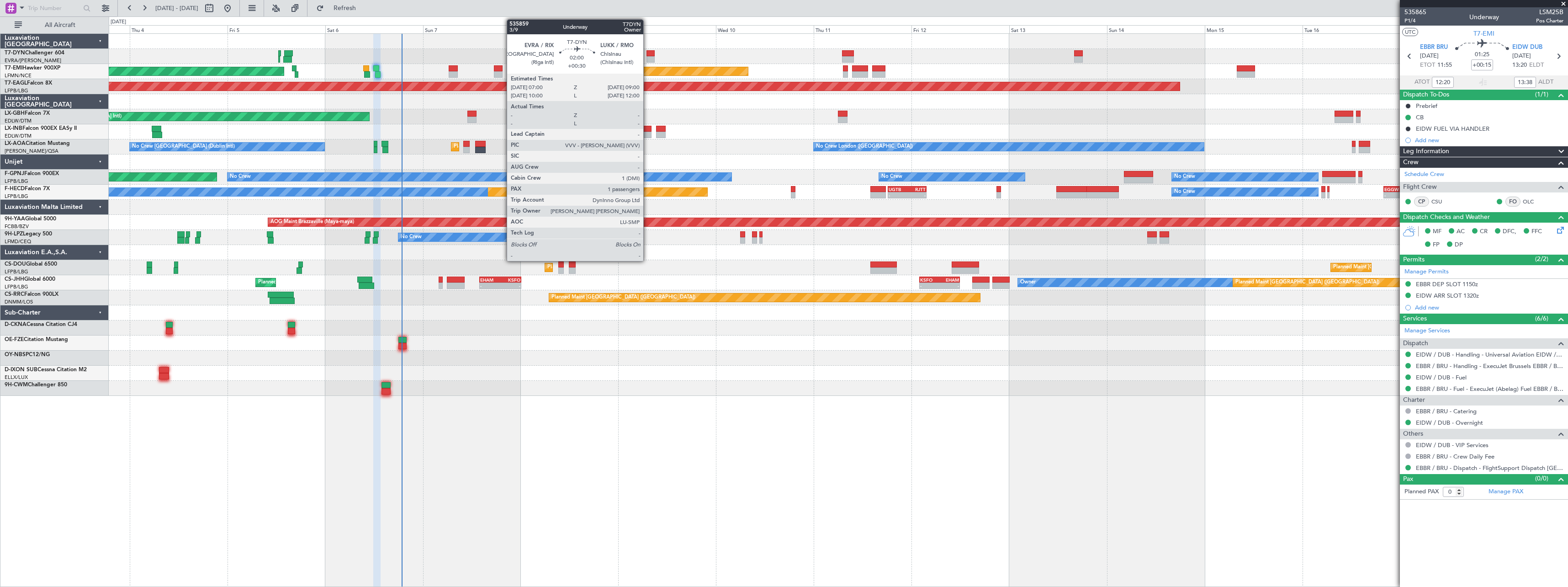
click at [647, 58] on div at bounding box center [650, 59] width 8 height 7
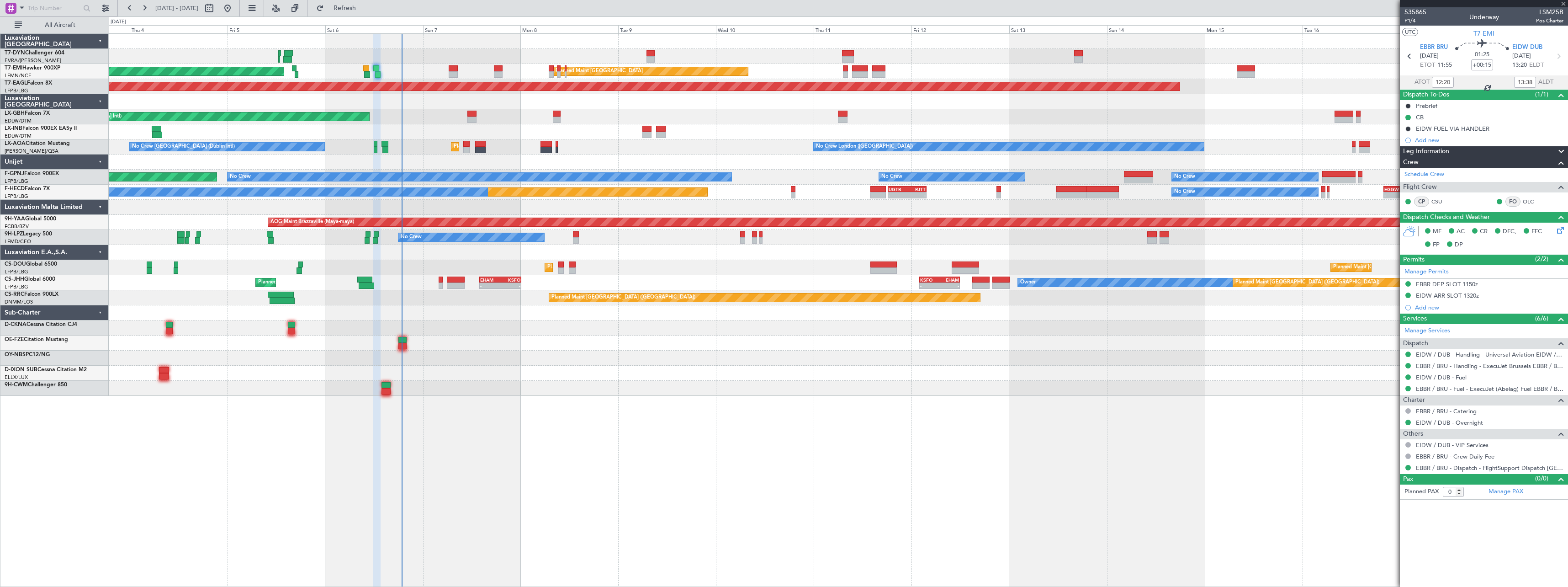
type input "+00:30"
type input "1"
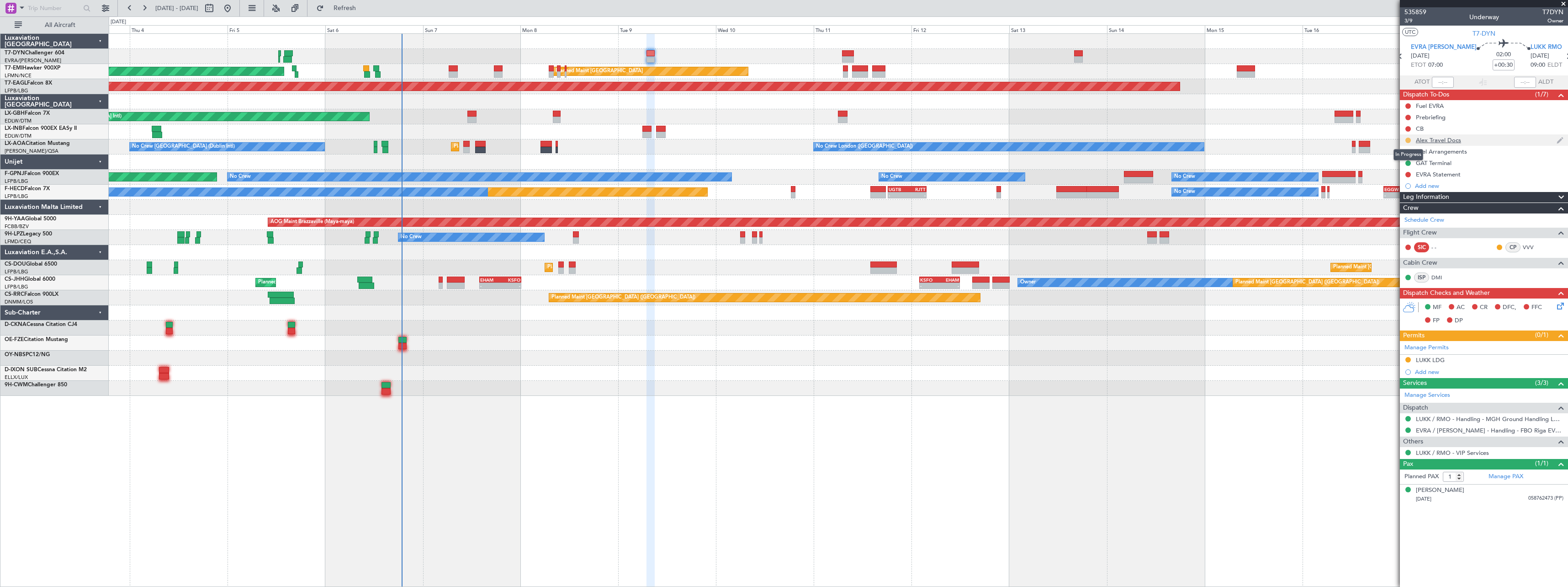
click at [1406, 140] on button at bounding box center [1408, 140] width 6 height 6
click at [1504, 140] on div "Alex Travel Docs" at bounding box center [1484, 140] width 168 height 12
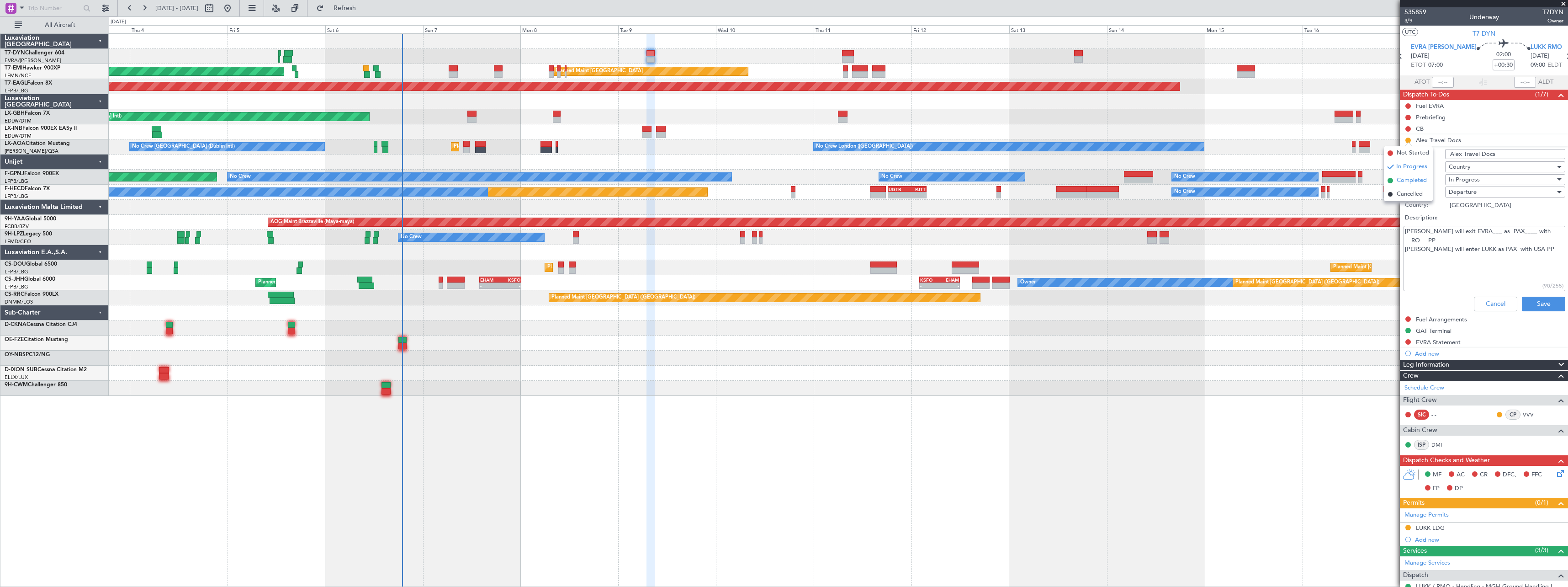
click at [1398, 178] on span "Completed" at bounding box center [1411, 180] width 31 height 9
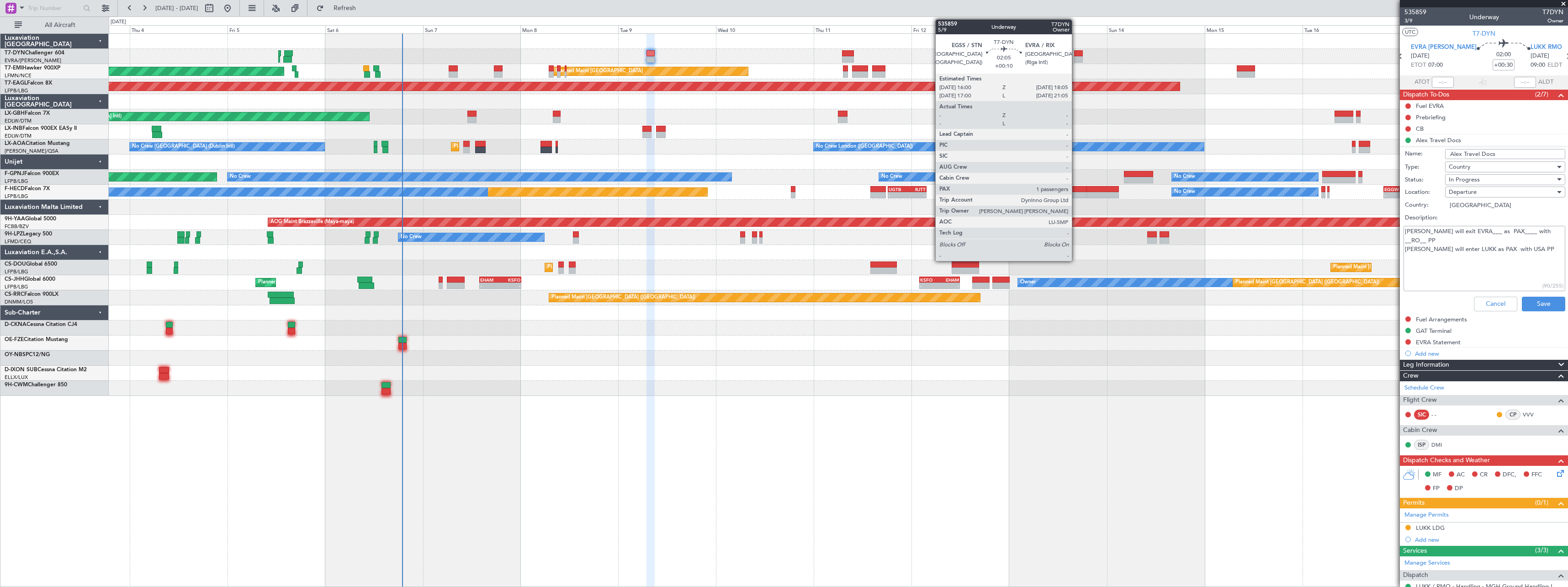
click at [1076, 54] on div at bounding box center [1078, 54] width 9 height 7
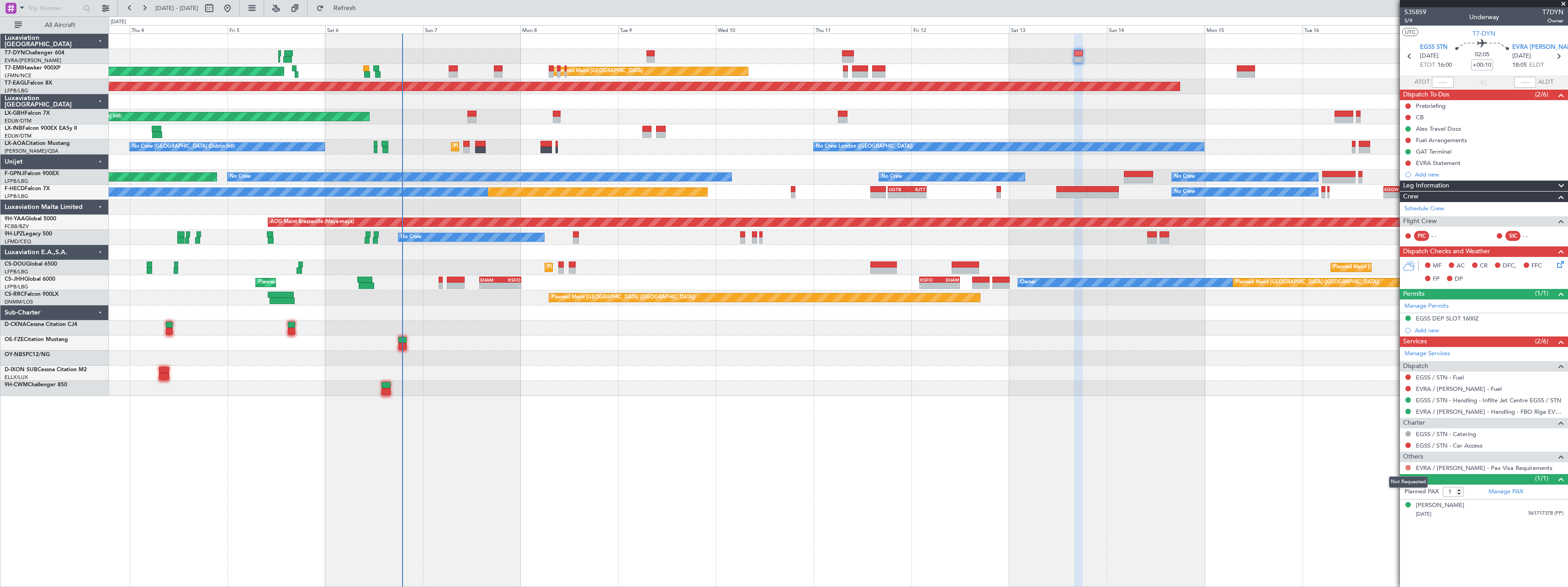
click at [1405, 468] on button at bounding box center [1408, 467] width 6 height 6
click at [1384, 576] on span "Confirmed" at bounding box center [1381, 575] width 28 height 9
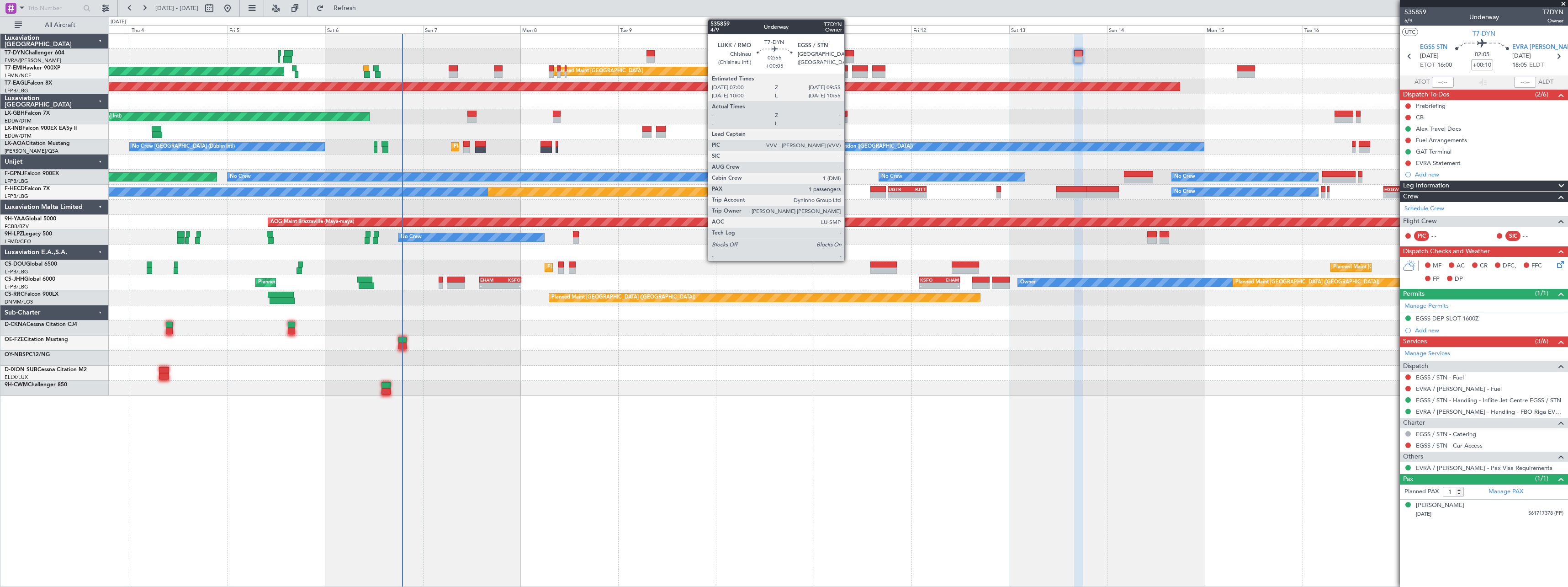
click at [848, 52] on div at bounding box center [848, 54] width 12 height 7
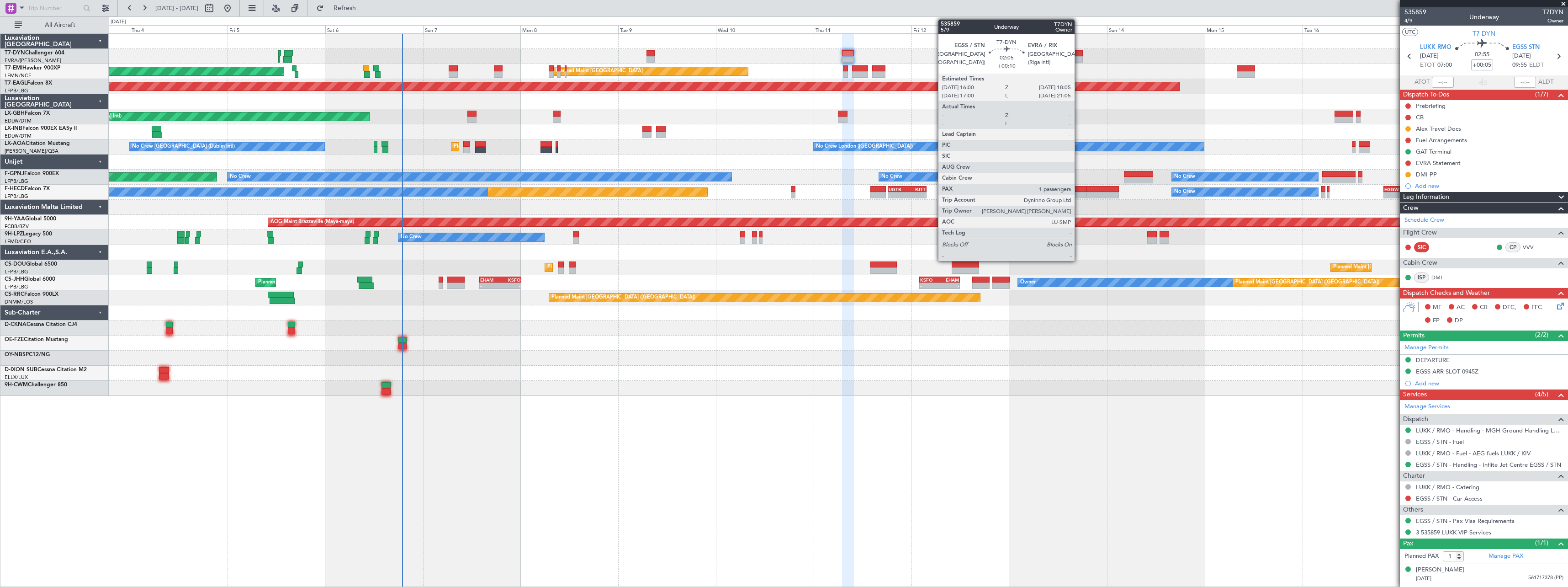
click at [1079, 53] on div at bounding box center [1078, 54] width 9 height 7
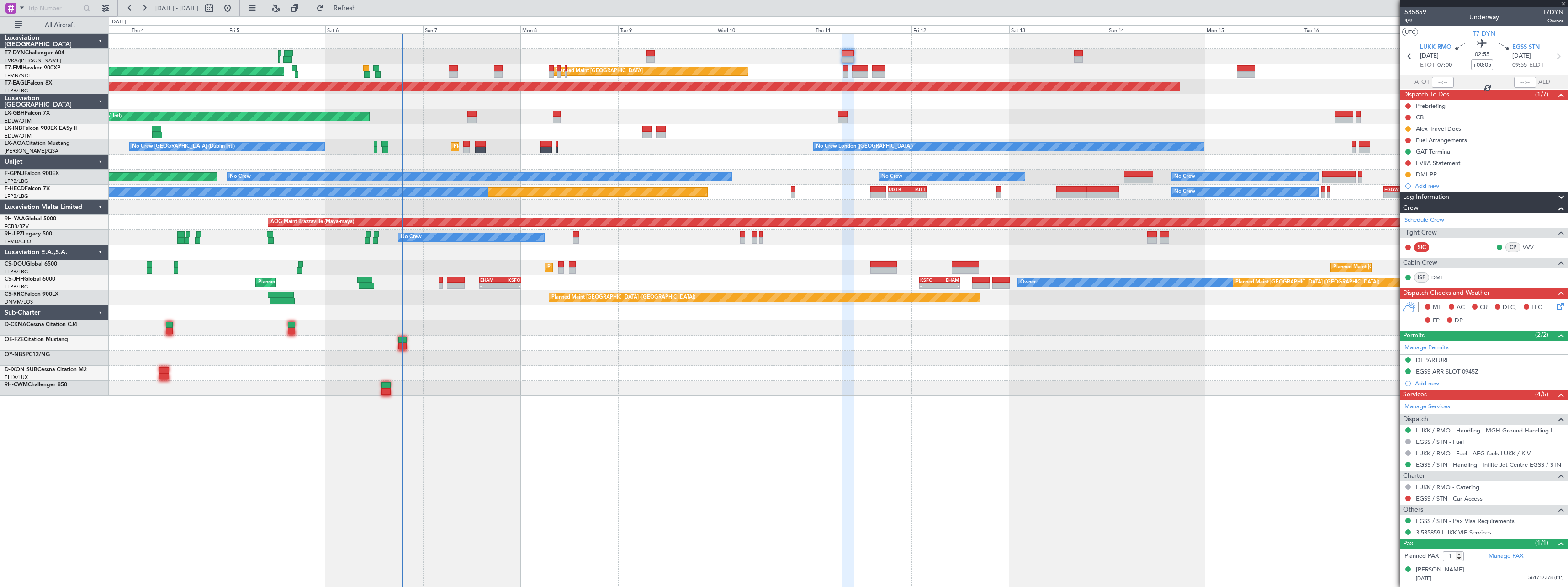
type input "+00:10"
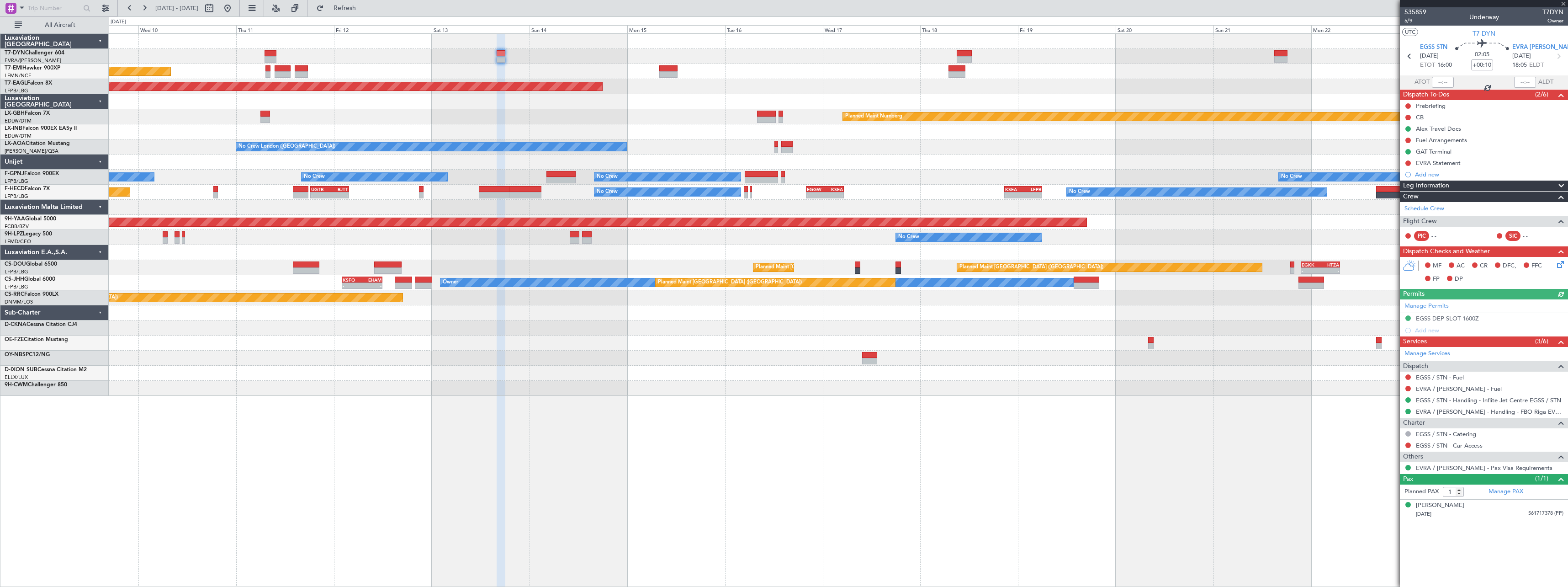
click at [672, 135] on div "Planned Maint Zurich Grounded New York (Teterboro) Planned Maint Nurnberg Plann…" at bounding box center [838, 215] width 1458 height 362
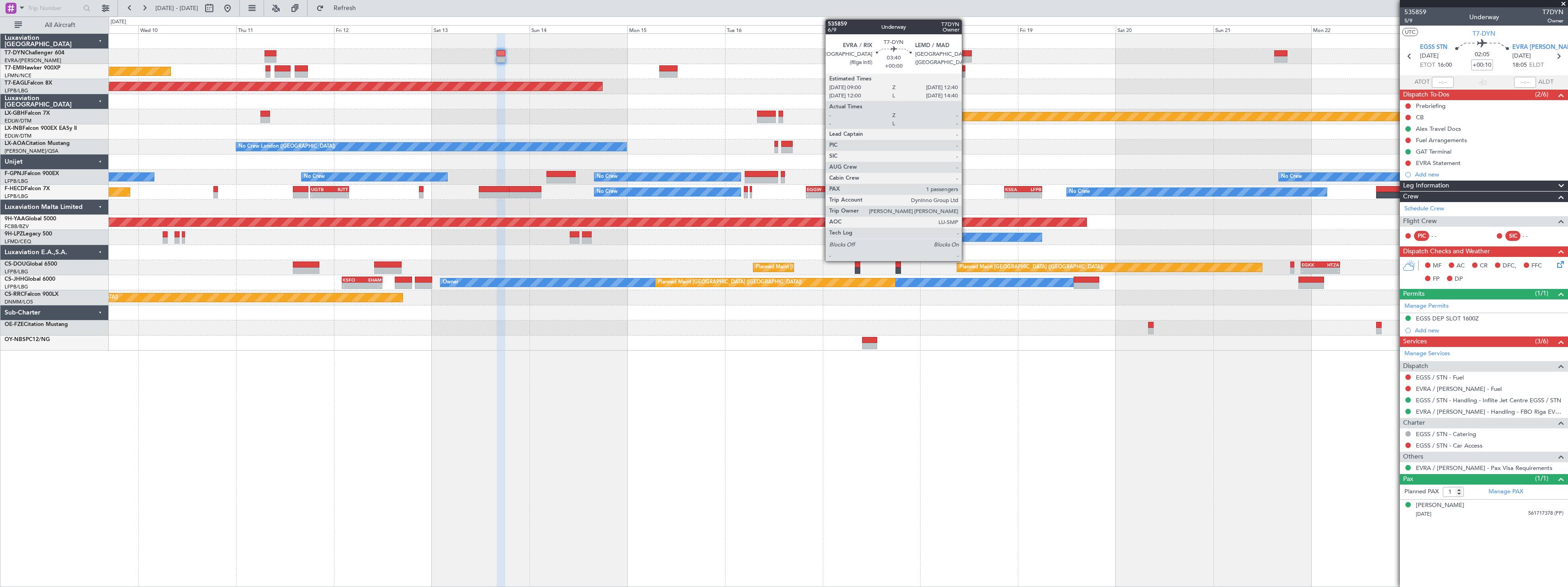
click at [966, 53] on div at bounding box center [964, 54] width 15 height 7
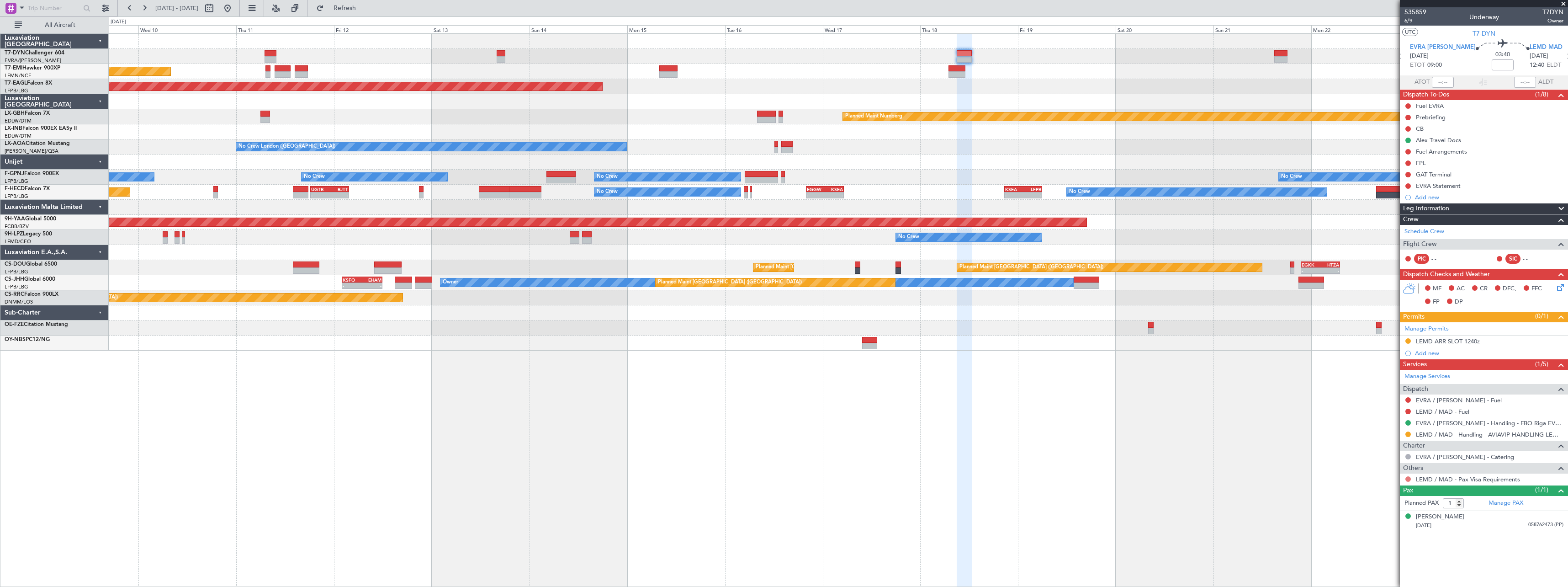
click at [1406, 477] on button at bounding box center [1408, 479] width 6 height 6
click at [1369, 465] on span "Confirmed" at bounding box center [1381, 465] width 28 height 9
click at [1477, 173] on div "GAT Terminal" at bounding box center [1484, 174] width 168 height 12
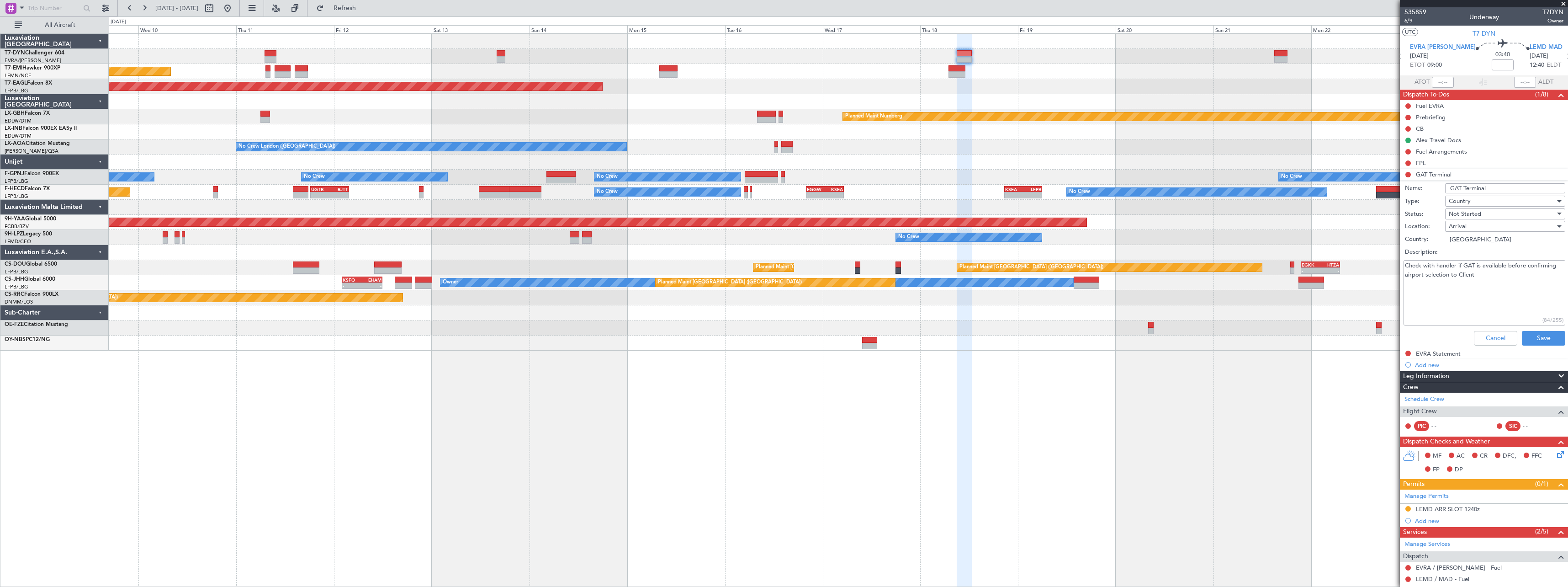
drag, startPoint x: 1487, startPoint y: 279, endPoint x: 1395, endPoint y: 264, distance: 93.2
click at [1395, 264] on fb-app "09 Sep 2025 - 24 Sep 2025 Refresh Quick Links All Aircraft Planned Maint Zurich…" at bounding box center [784, 296] width 1568 height 580
type textarea "EVRA - included LEMD-included"
click at [1479, 216] on span "Not Started" at bounding box center [1464, 214] width 32 height 8
click at [1483, 258] on span "Completed" at bounding box center [1501, 259] width 107 height 14
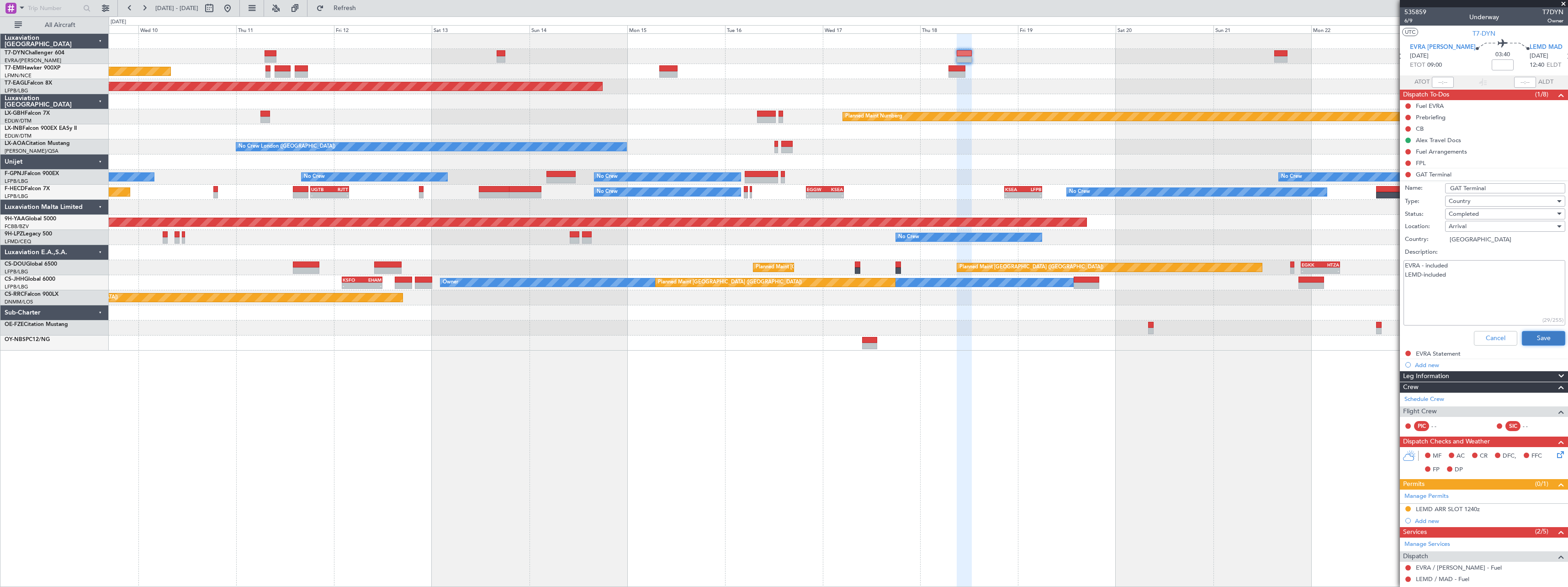
click at [1526, 335] on button "Save" at bounding box center [1543, 338] width 44 height 15
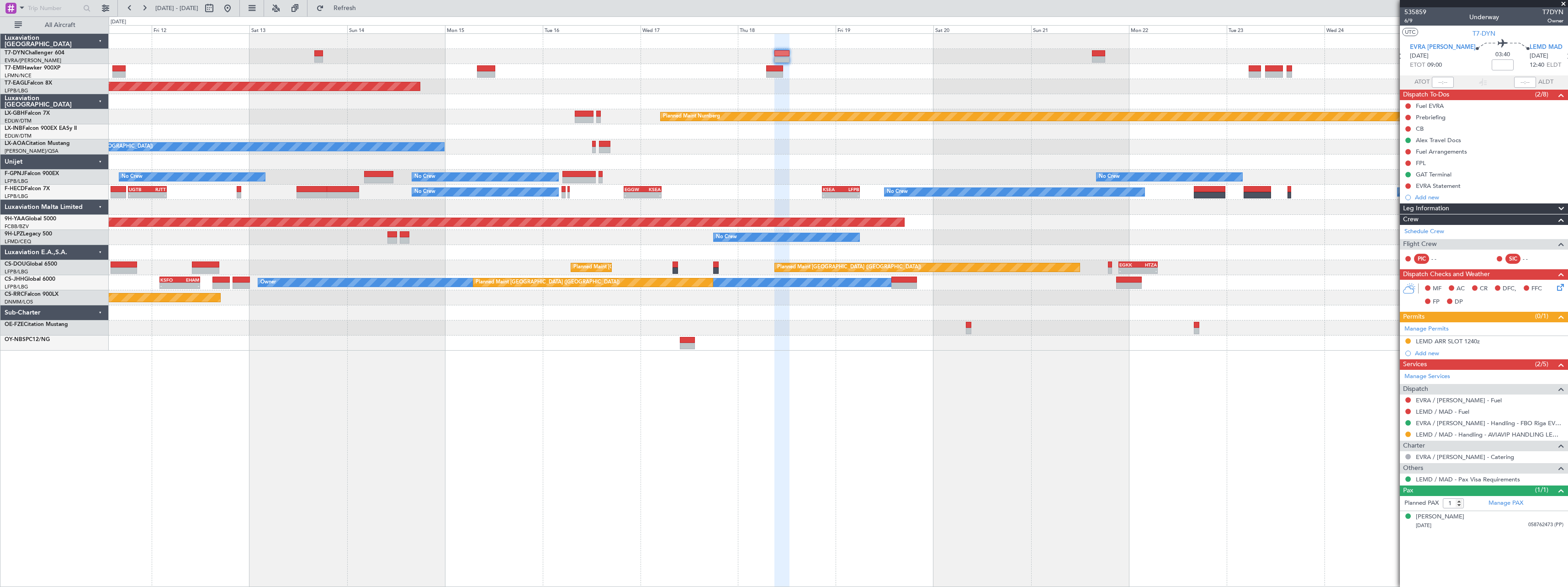
click at [1074, 139] on div at bounding box center [838, 132] width 1458 height 15
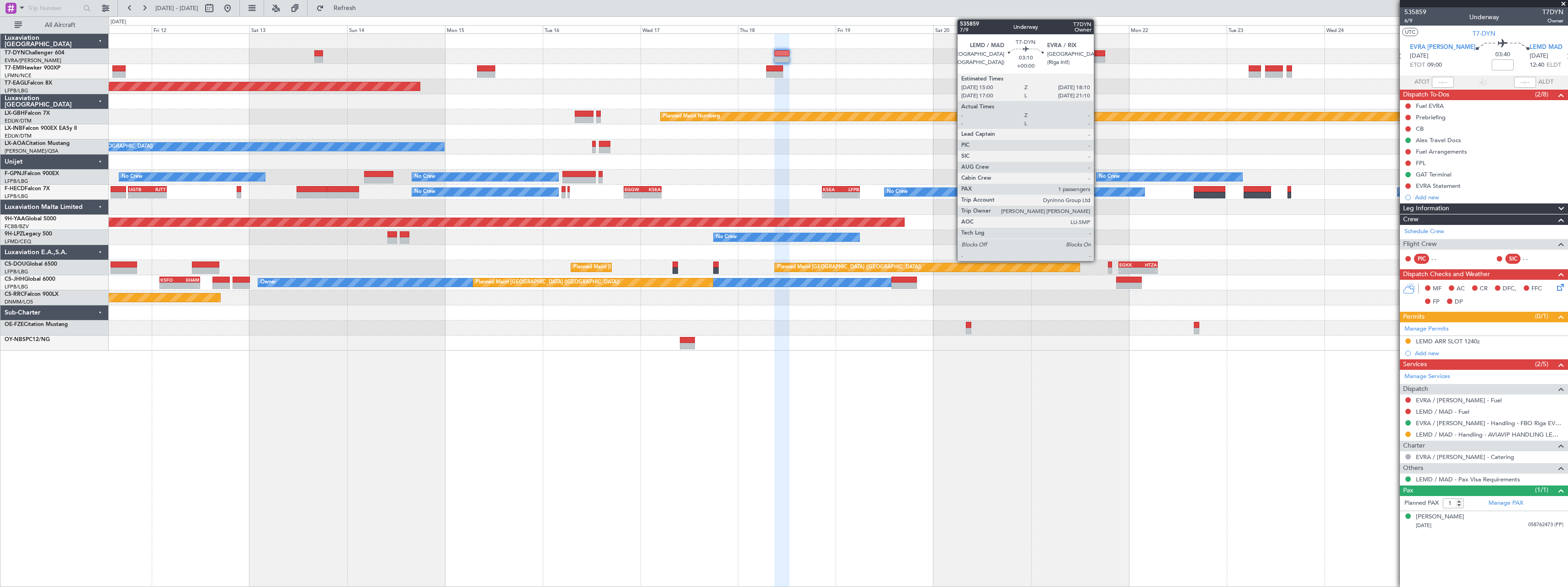
click at [1098, 53] on div at bounding box center [1098, 54] width 13 height 7
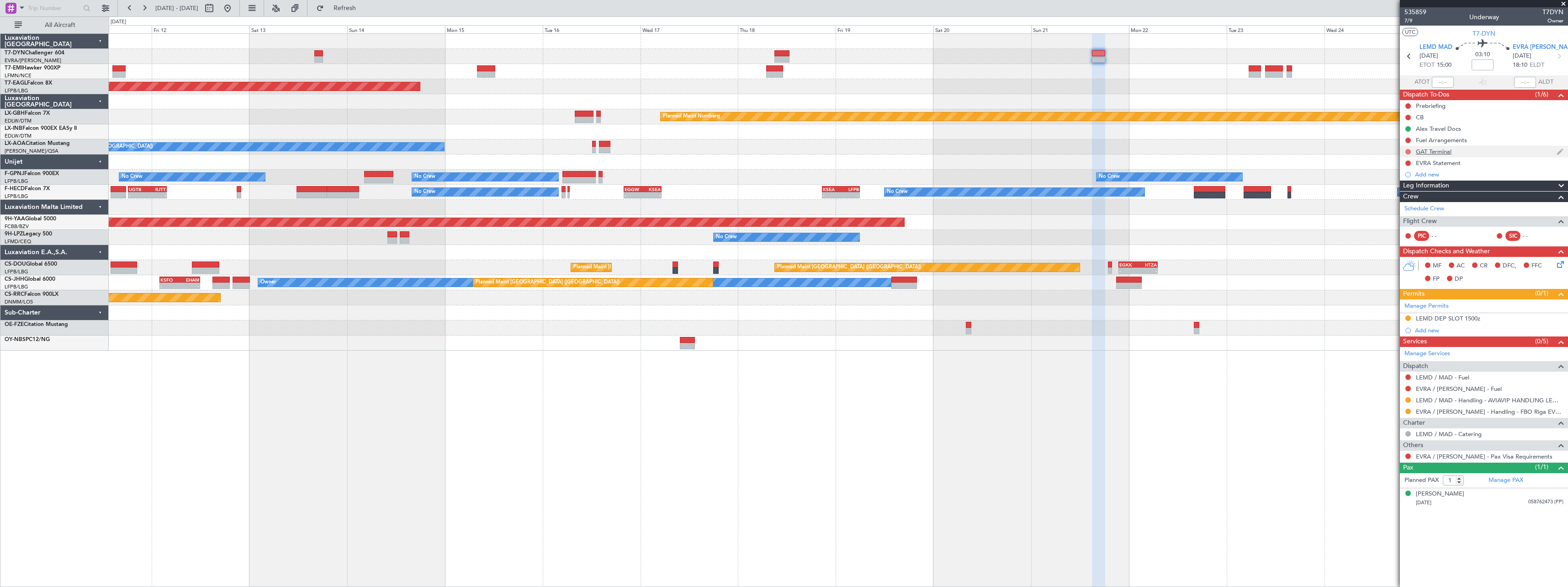
click at [1409, 153] on button at bounding box center [1408, 151] width 6 height 6
click at [1410, 192] on span "Completed" at bounding box center [1412, 192] width 31 height 9
click at [1405, 456] on button at bounding box center [1408, 456] width 6 height 6
click at [1381, 562] on span "Confirmed" at bounding box center [1381, 565] width 28 height 9
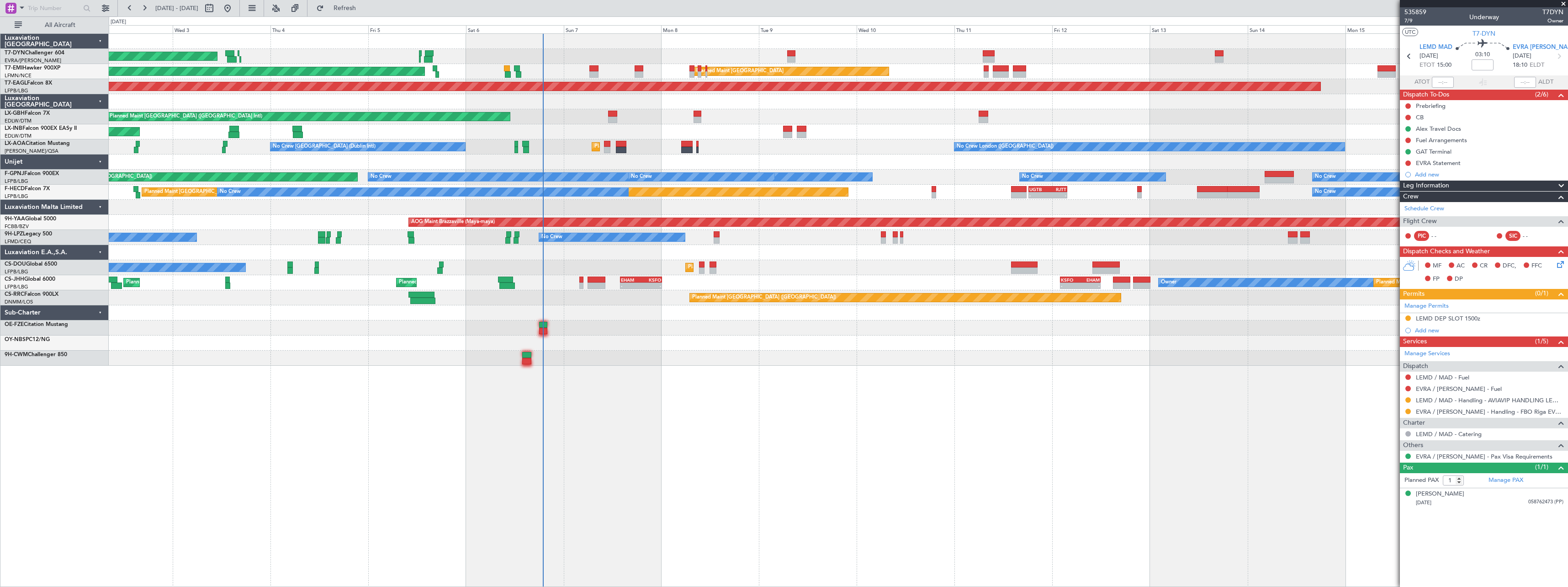
click at [823, 339] on div "AOG Maint Riga (Riga Intl) Planned Maint Zurich Planned Maint Zurich Grounded N…" at bounding box center [838, 310] width 1459 height 553
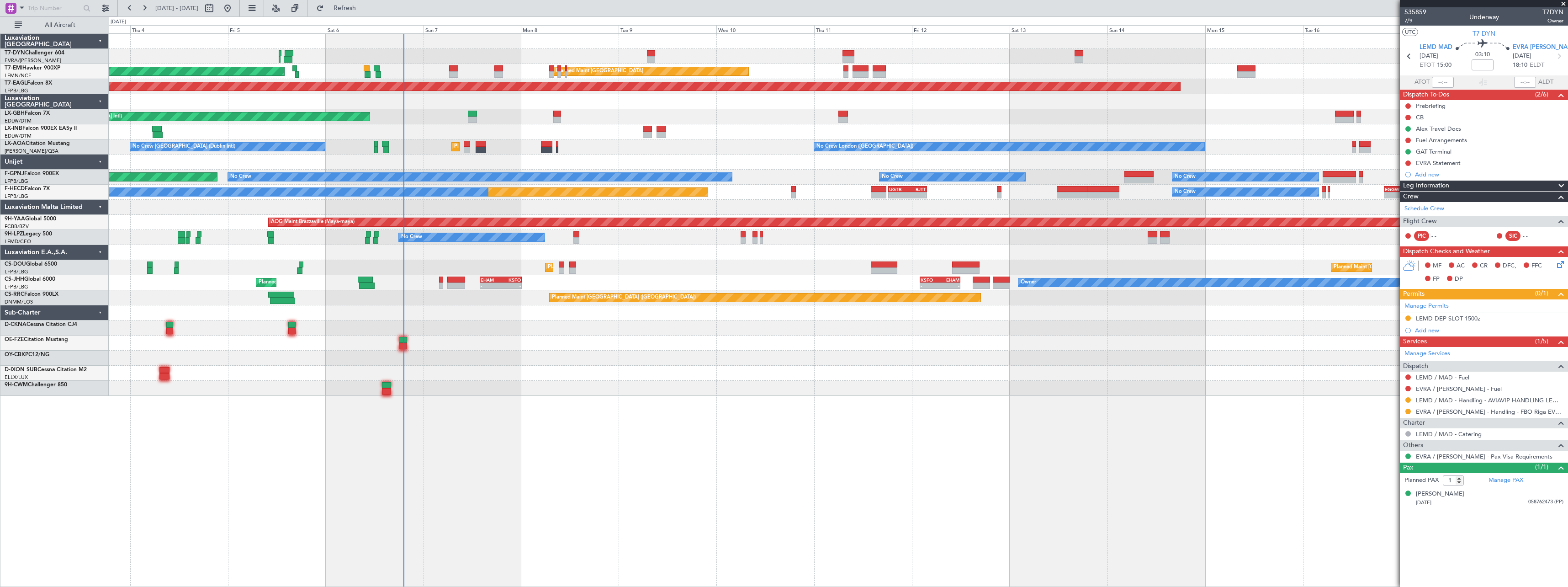
click at [561, 366] on div at bounding box center [838, 373] width 1458 height 15
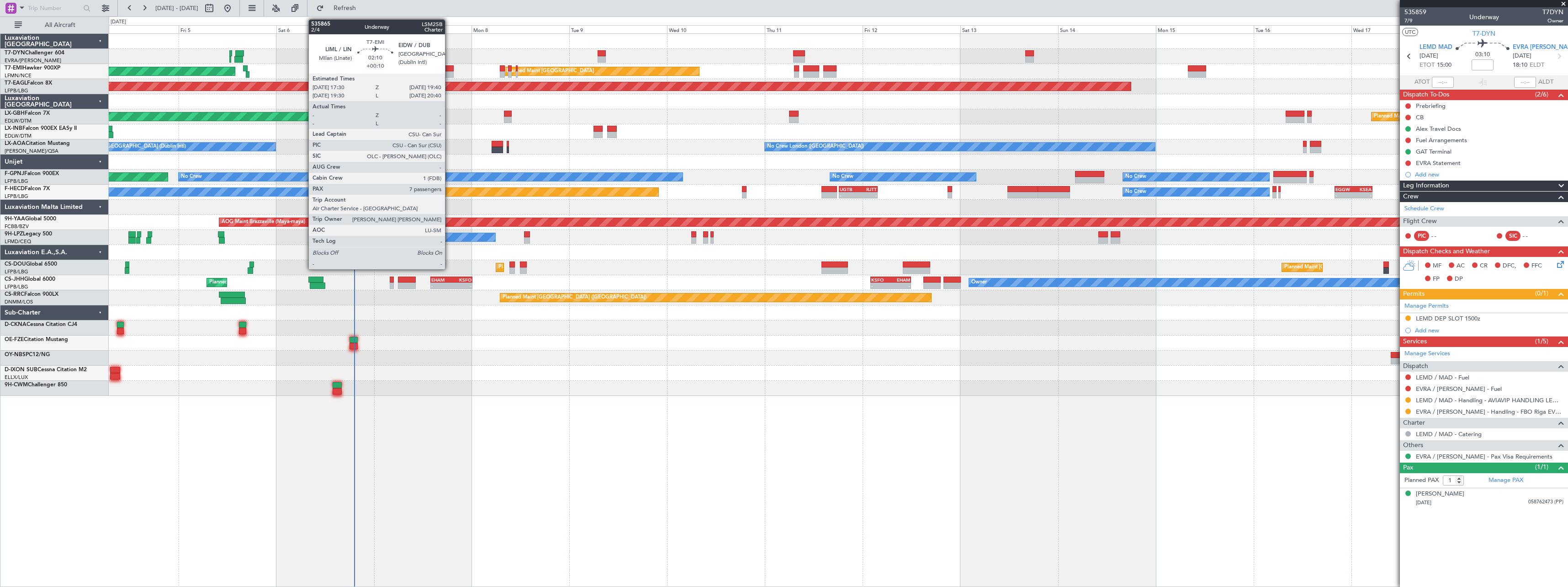
click at [449, 70] on div at bounding box center [449, 69] width 9 height 7
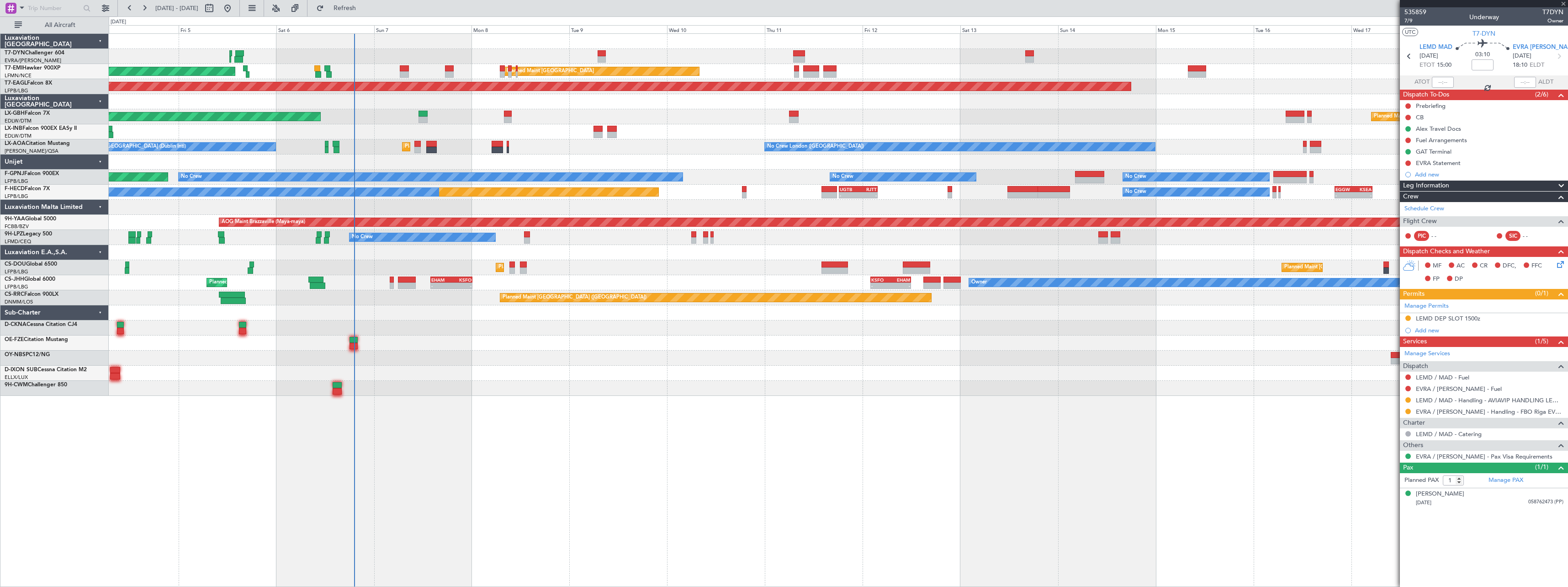
type input "+00:10"
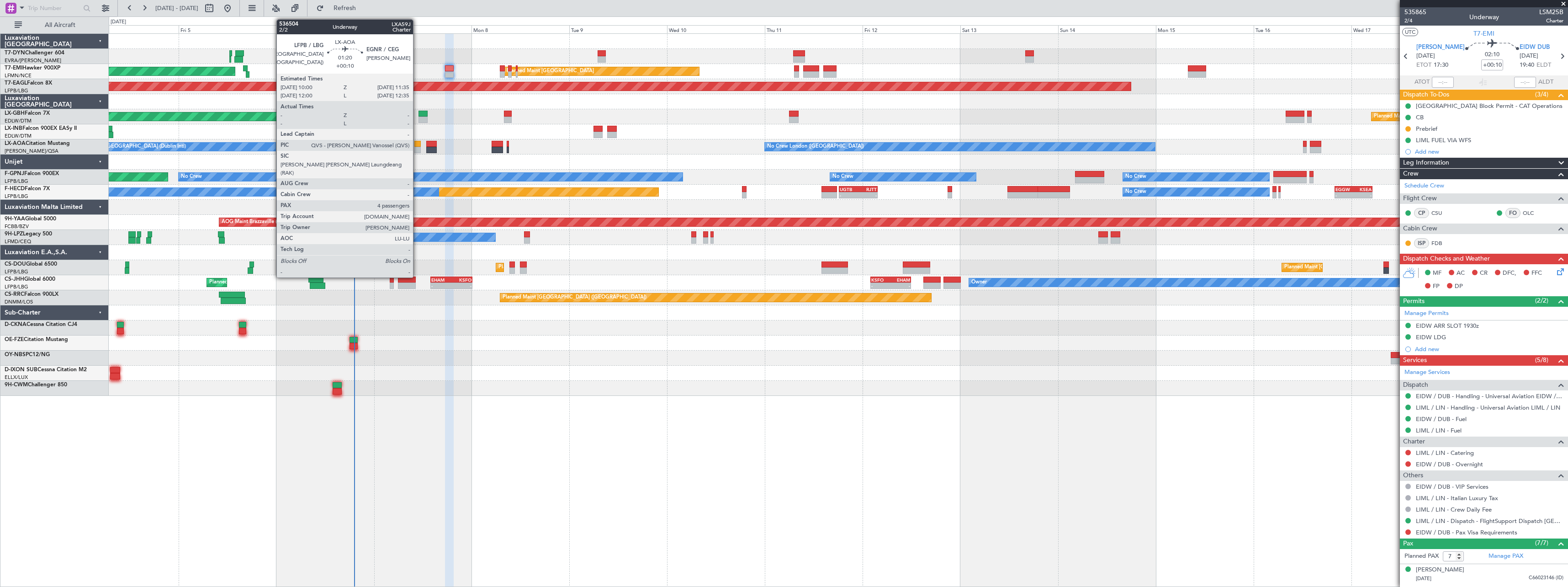
click at [417, 147] on div at bounding box center [418, 150] width 7 height 7
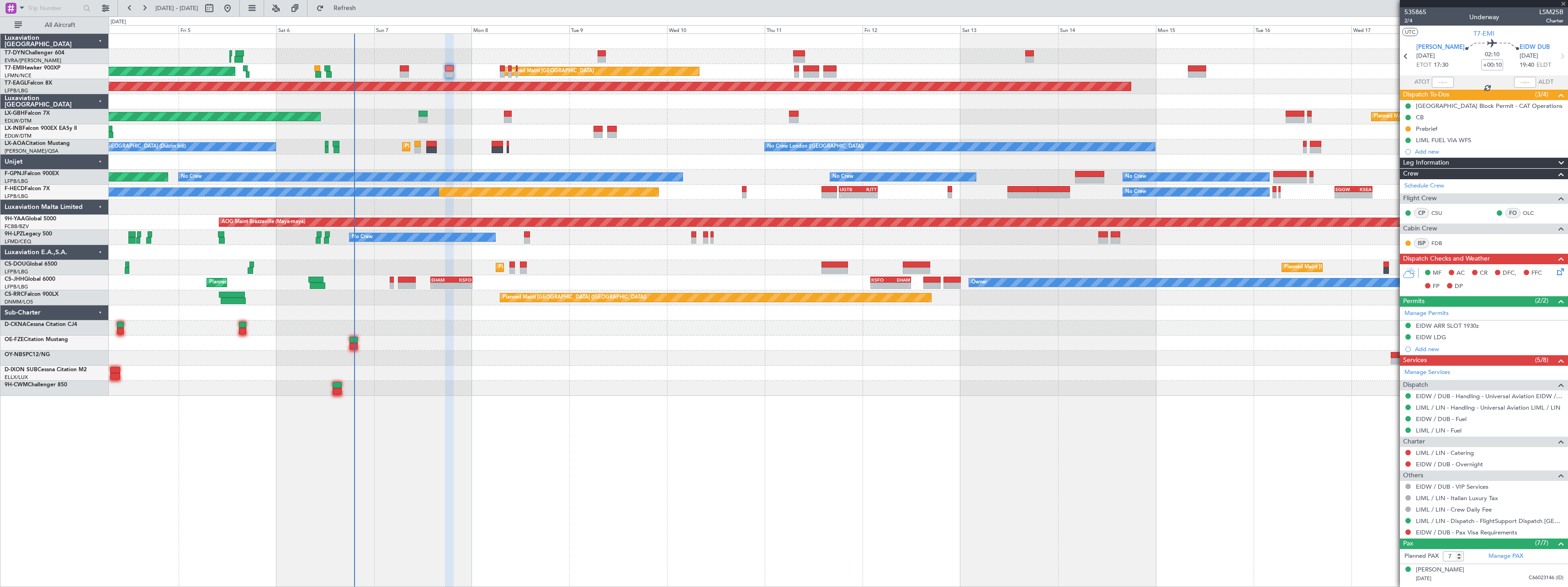
type input "4"
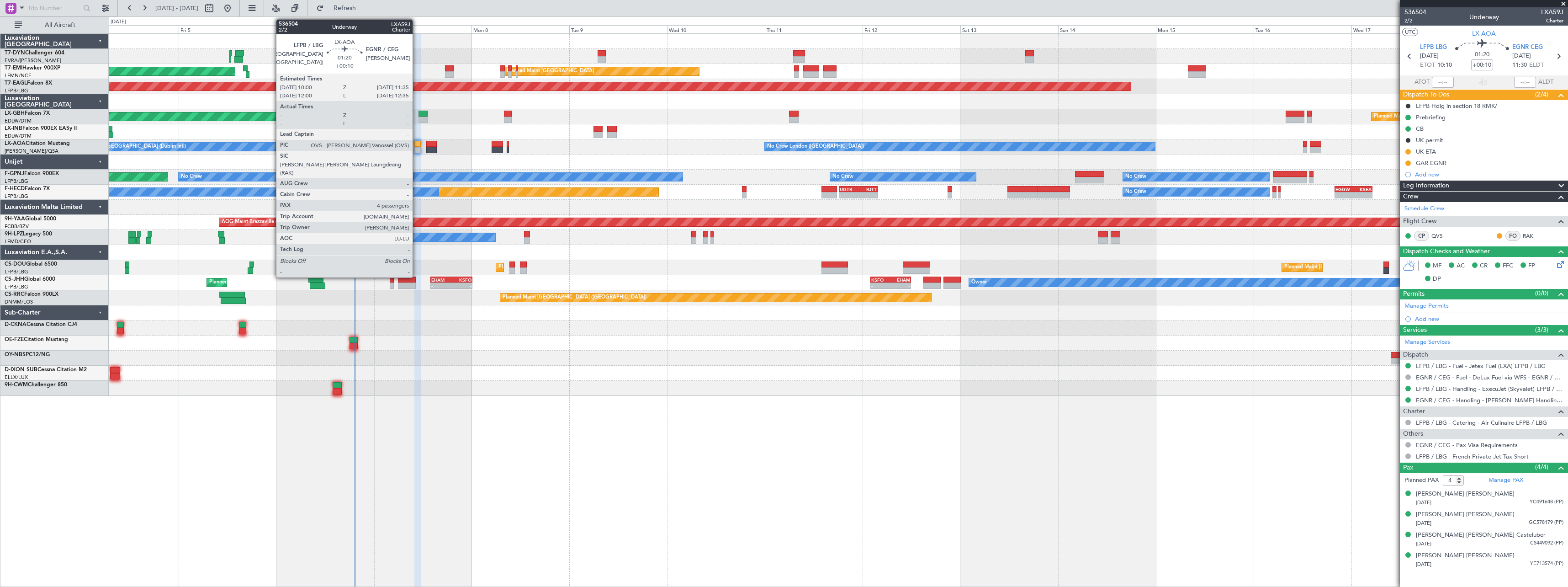
click at [417, 148] on div at bounding box center [418, 150] width 7 height 7
click at [416, 144] on div at bounding box center [418, 144] width 7 height 7
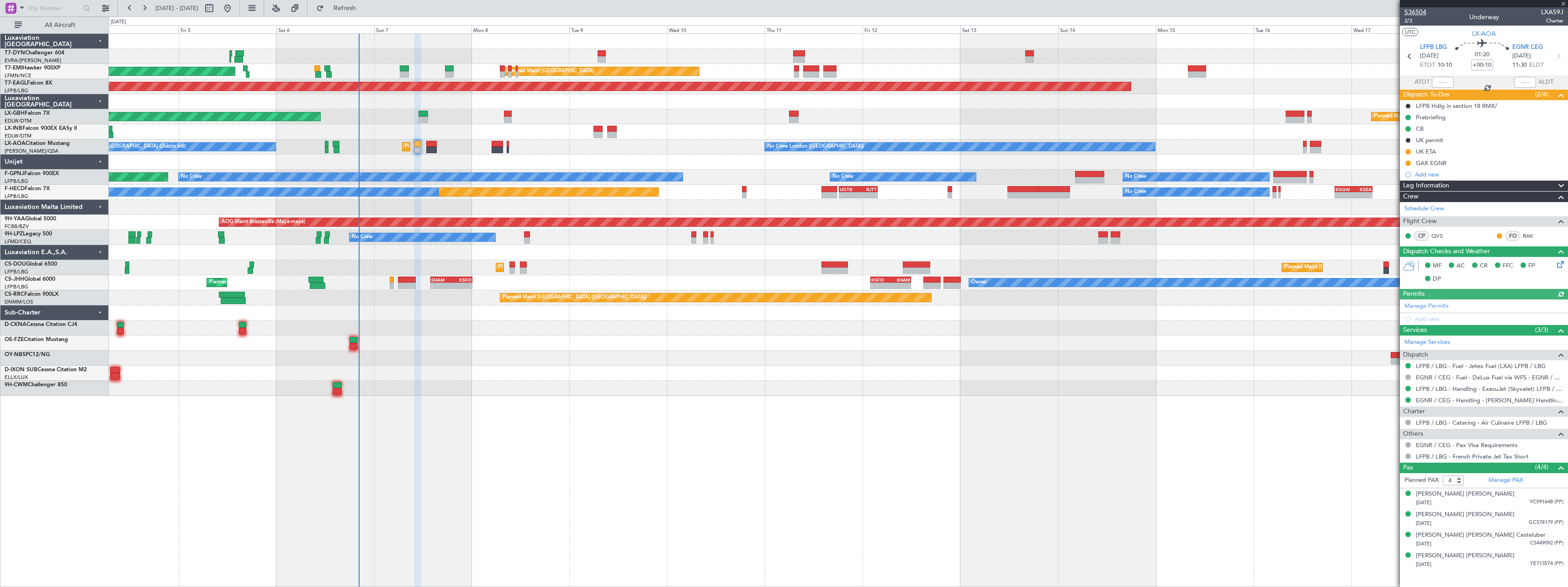
click at [1421, 13] on span "536504" at bounding box center [1415, 12] width 22 height 10
click at [1405, 151] on button at bounding box center [1408, 151] width 6 height 6
click at [1403, 192] on span "Completed" at bounding box center [1411, 192] width 31 height 9
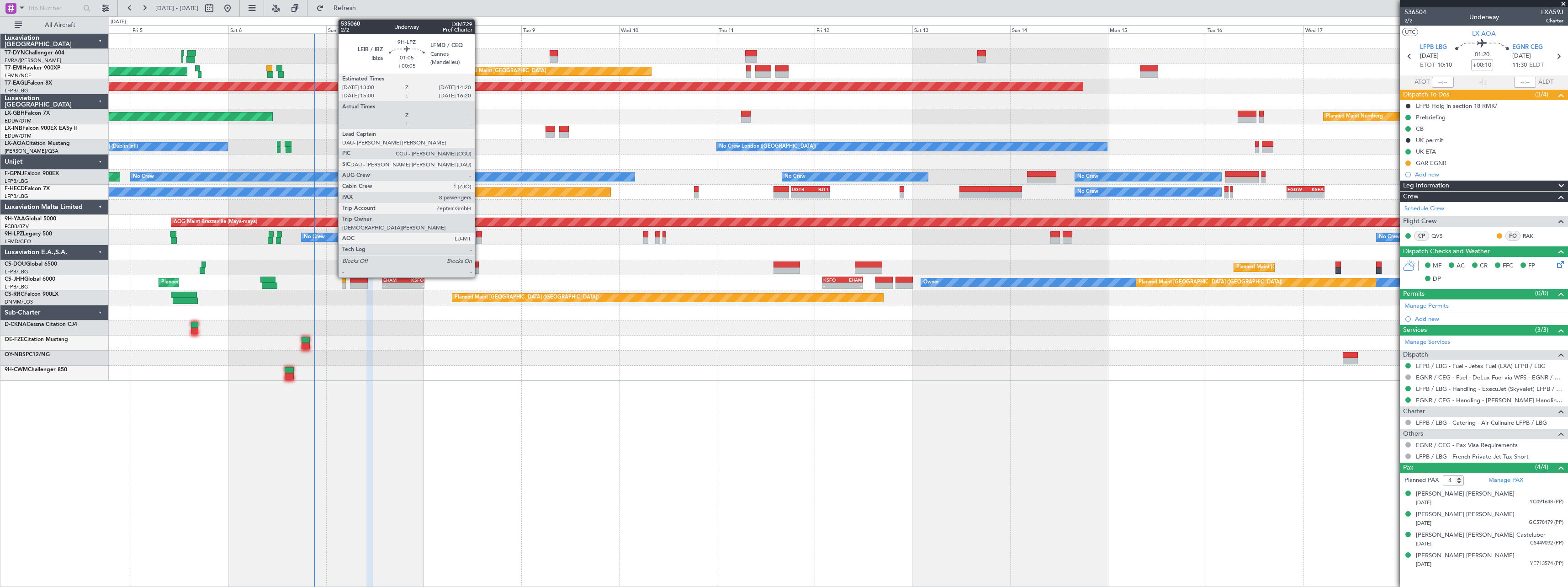
click at [479, 239] on div at bounding box center [479, 240] width 6 height 7
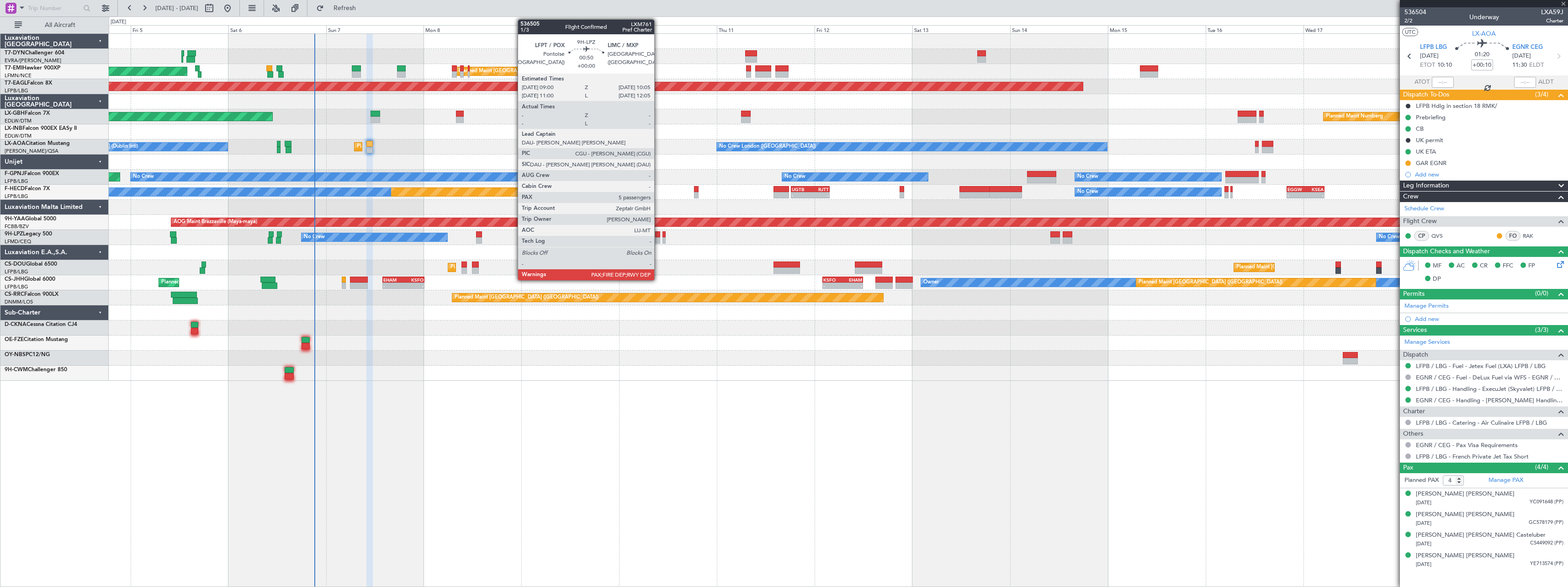
type input "+00:05"
type input "8"
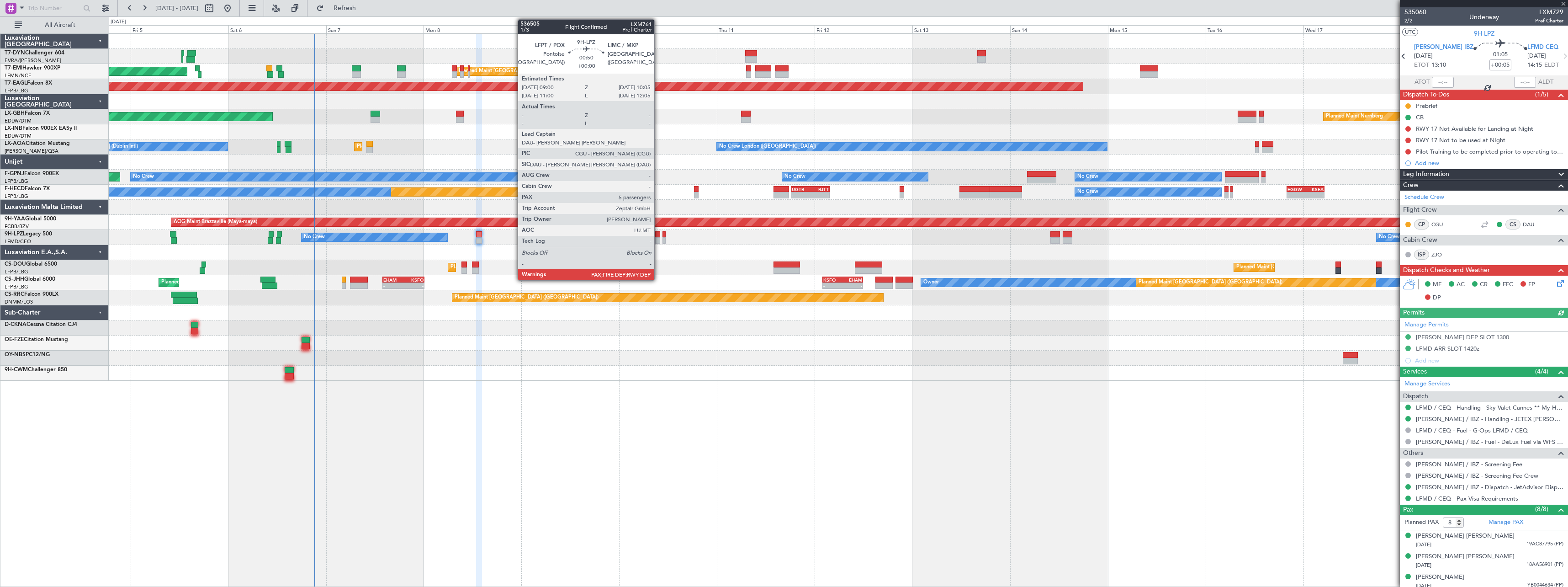
click at [659, 241] on div at bounding box center [658, 240] width 5 height 7
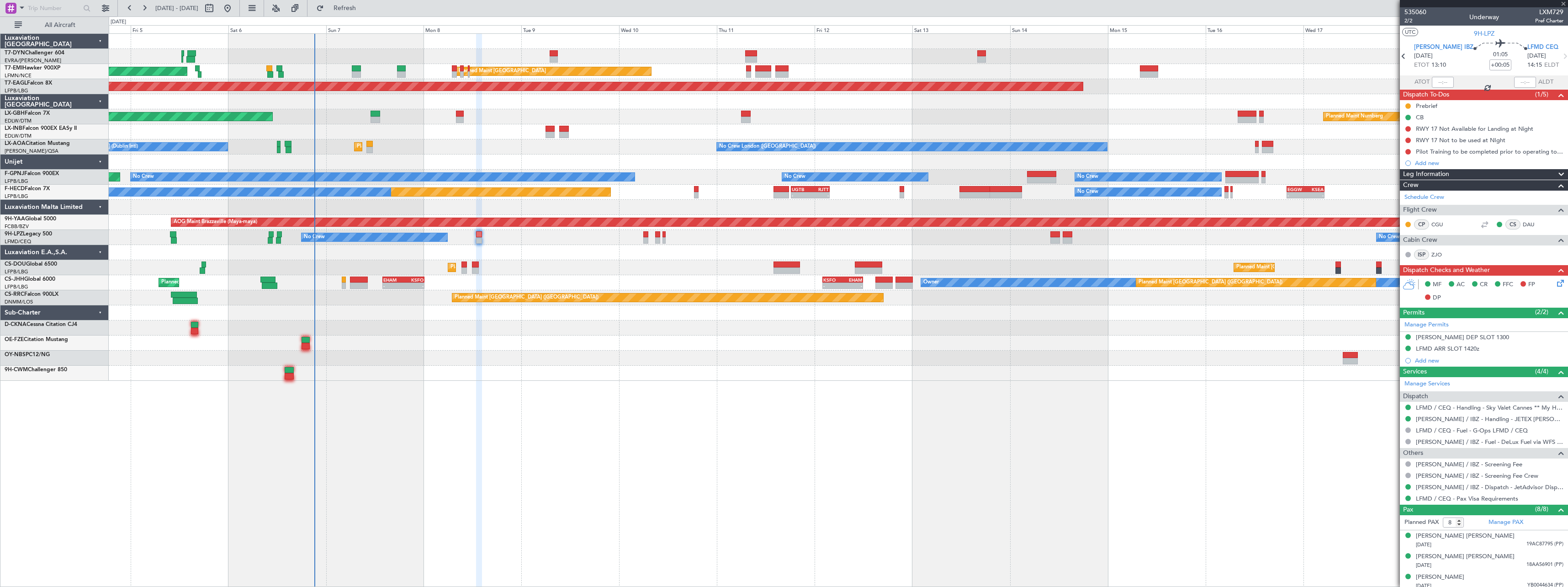
type input "5"
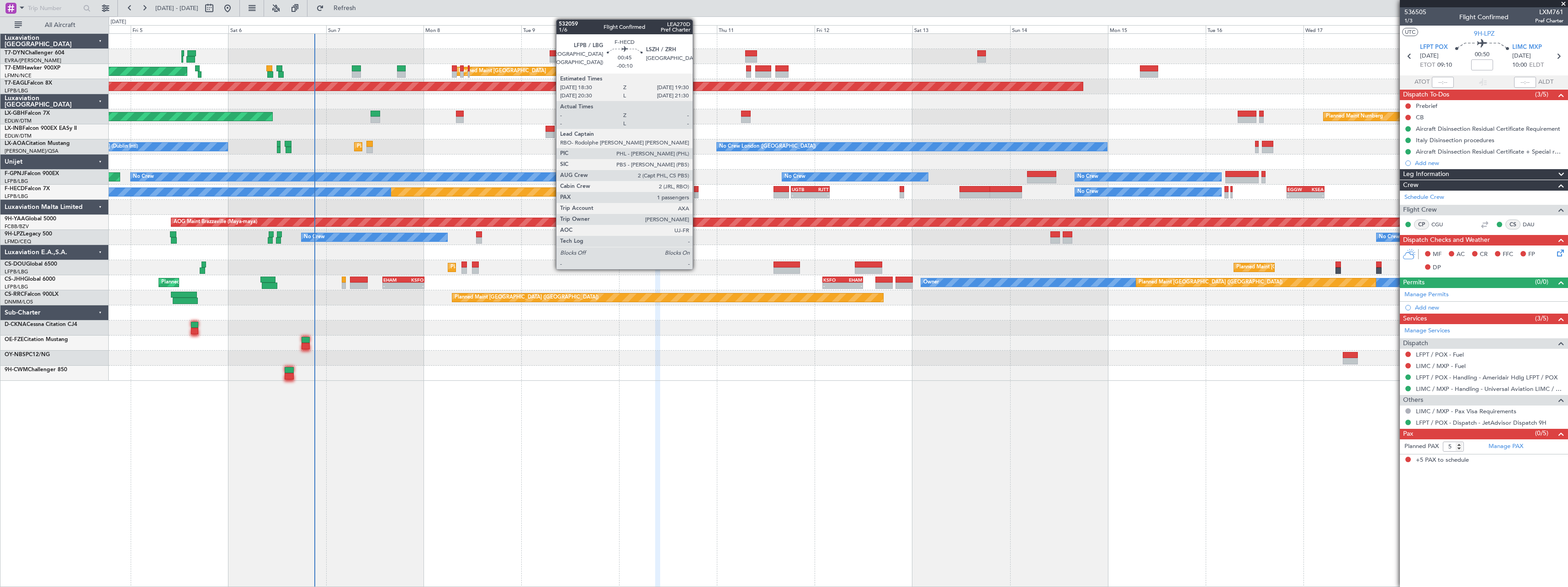
click at [697, 194] on div at bounding box center [696, 195] width 4 height 7
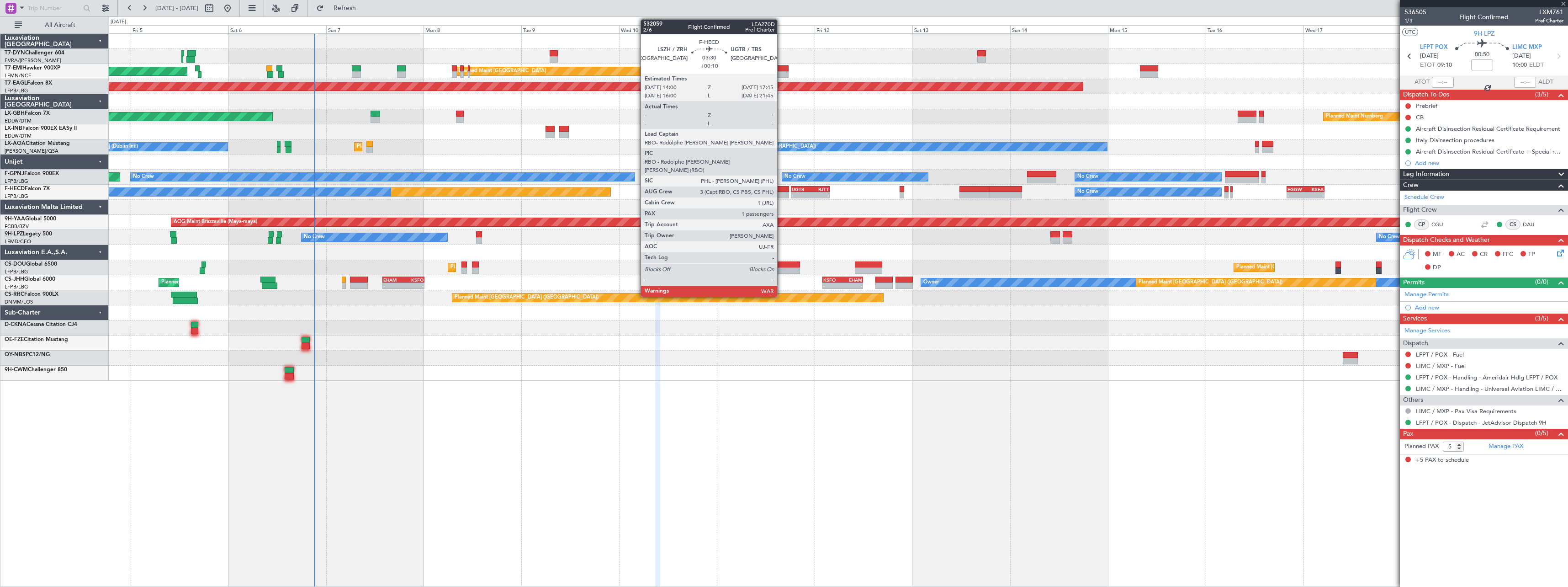
type input "-00:10"
type input "1"
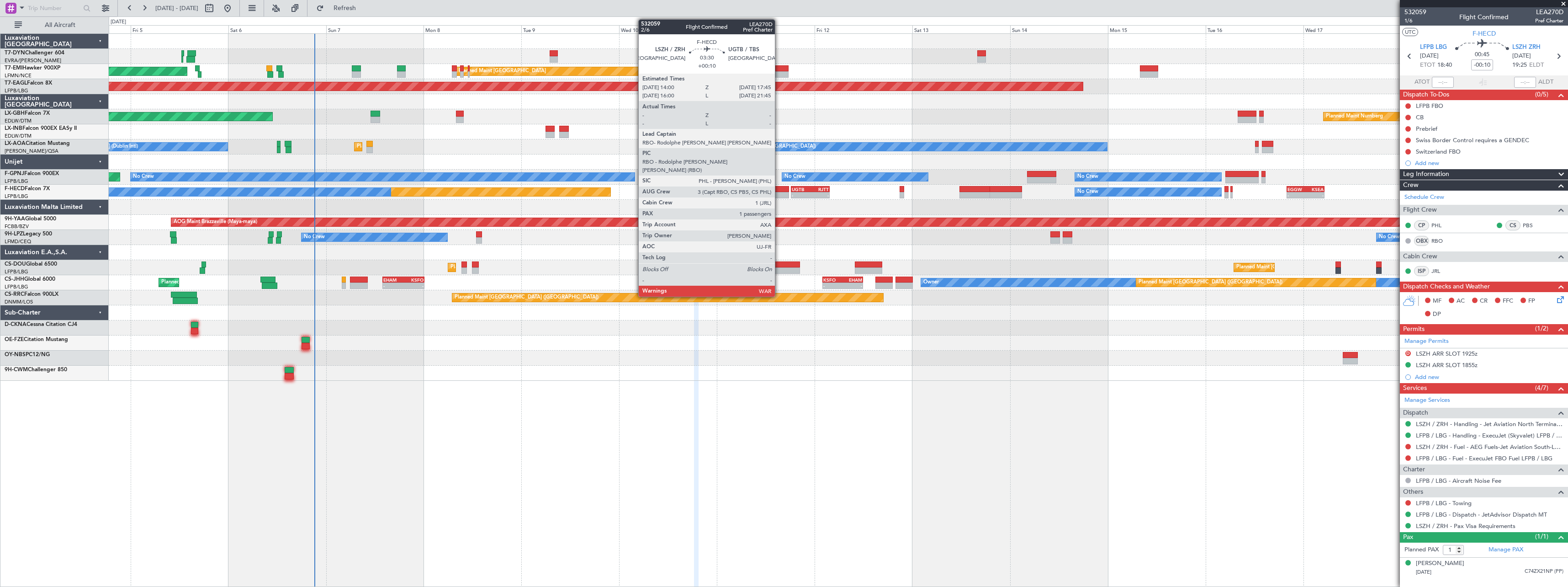
click at [779, 190] on div at bounding box center [781, 189] width 16 height 7
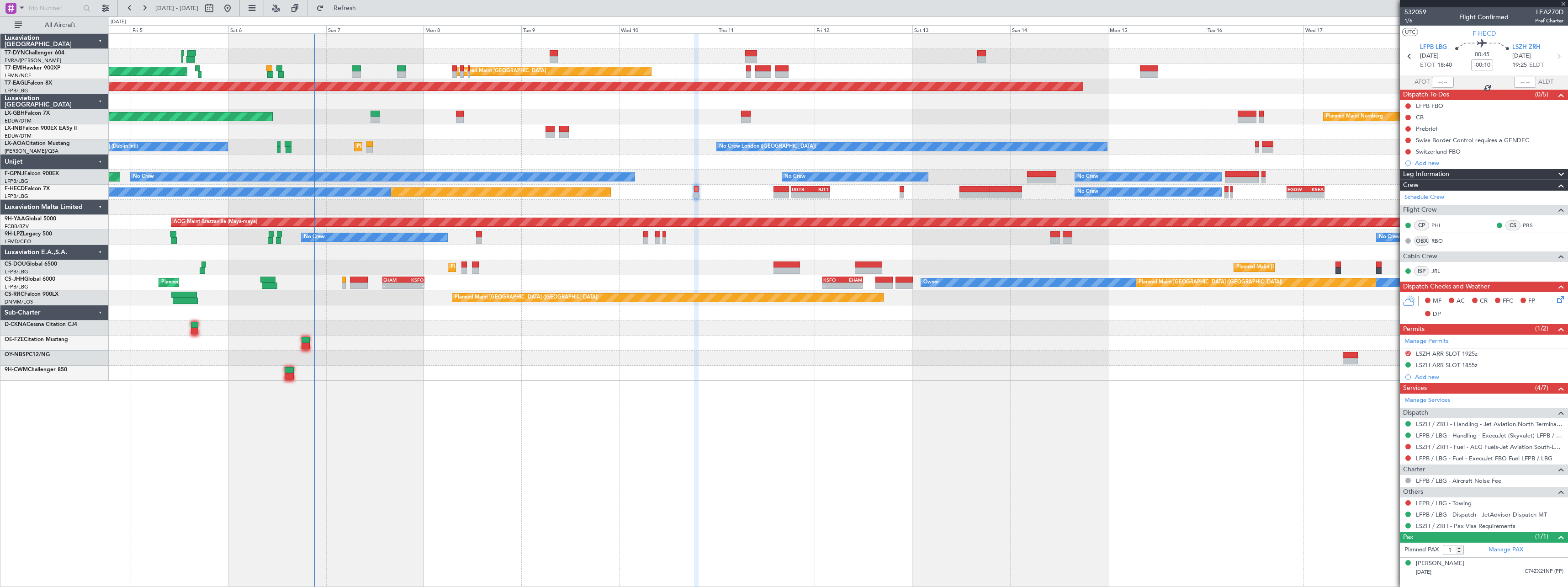
type input "+00:10"
